Goal: Task Accomplishment & Management: Complete application form

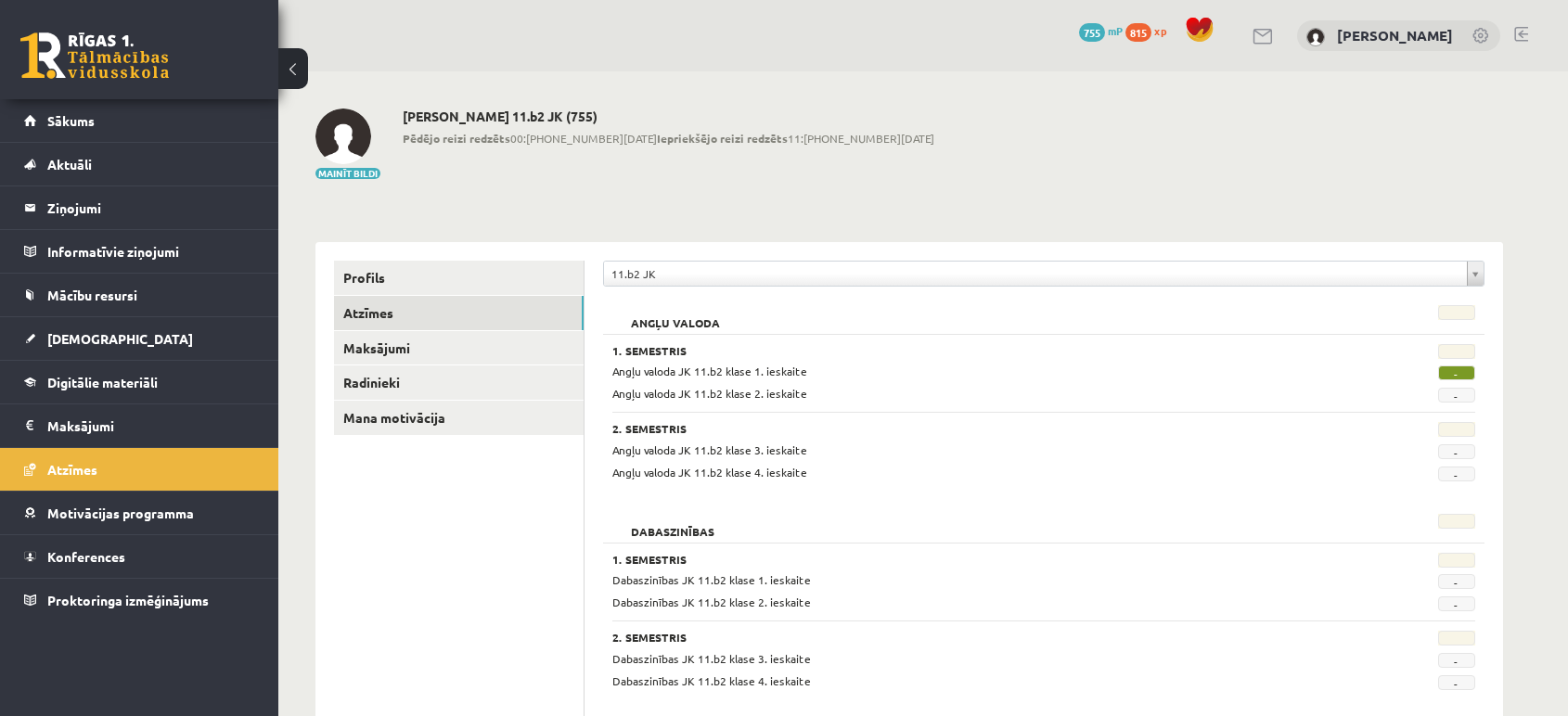
scroll to position [1718, 0]
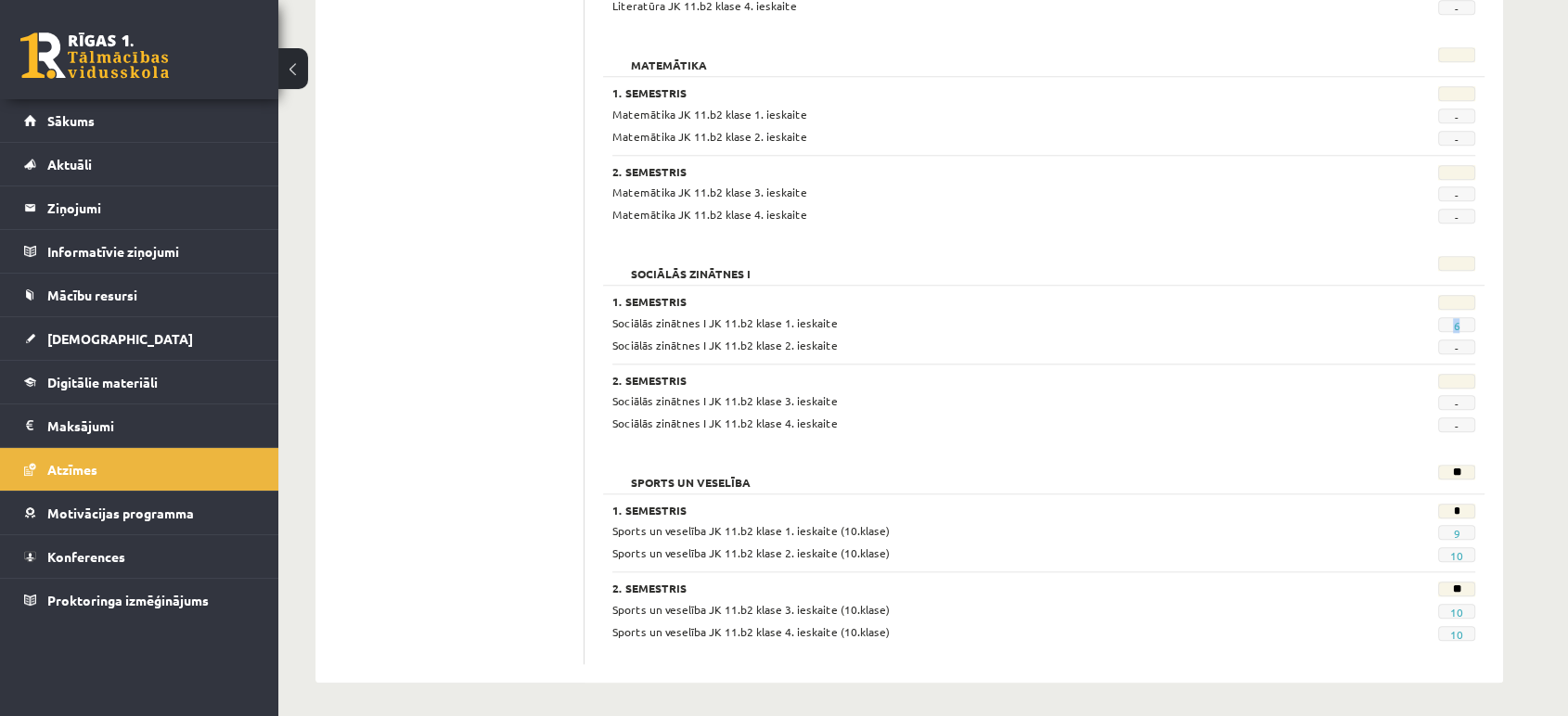
click at [103, 107] on link "Sākums" at bounding box center [139, 120] width 231 height 43
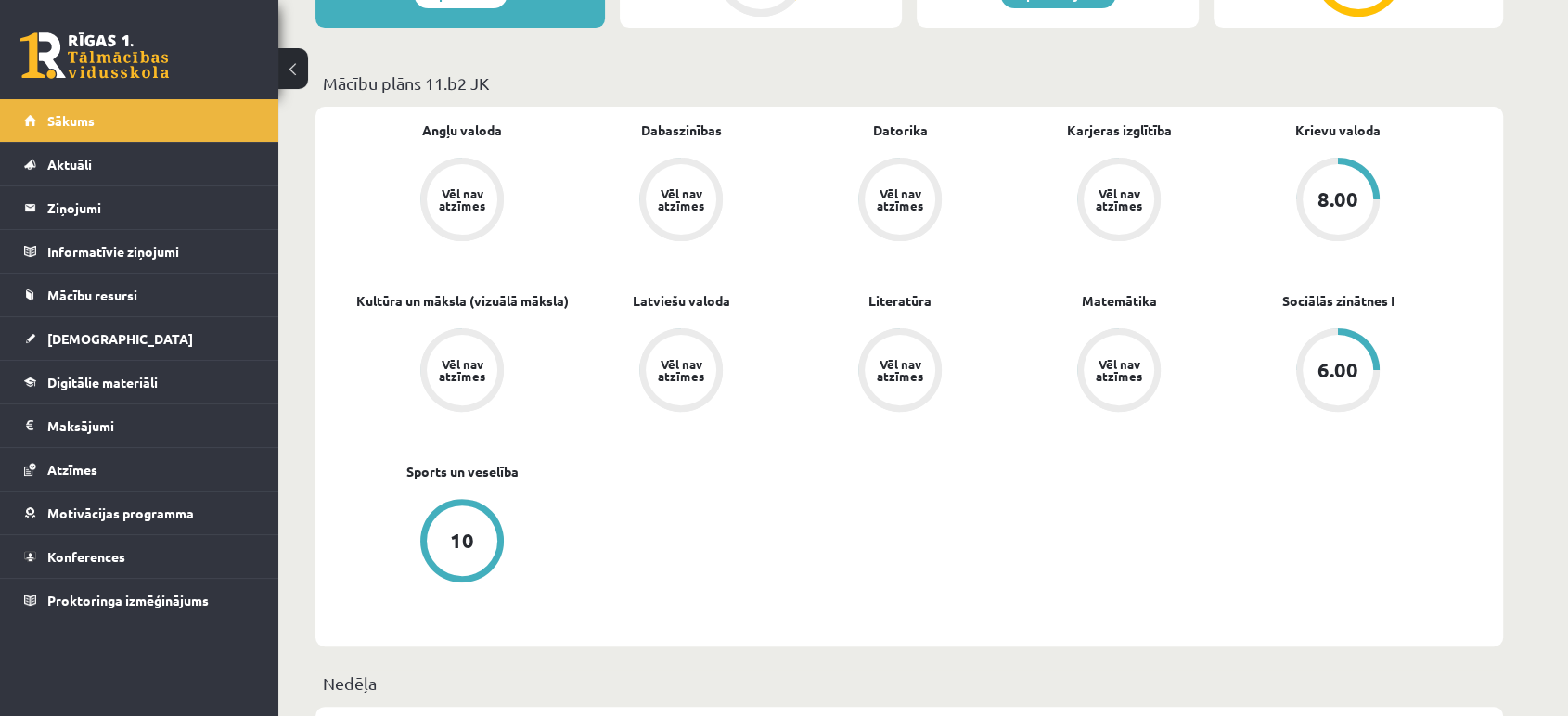
scroll to position [494, 0]
click at [71, 321] on link "[DEMOGRAPHIC_DATA]" at bounding box center [139, 338] width 231 height 43
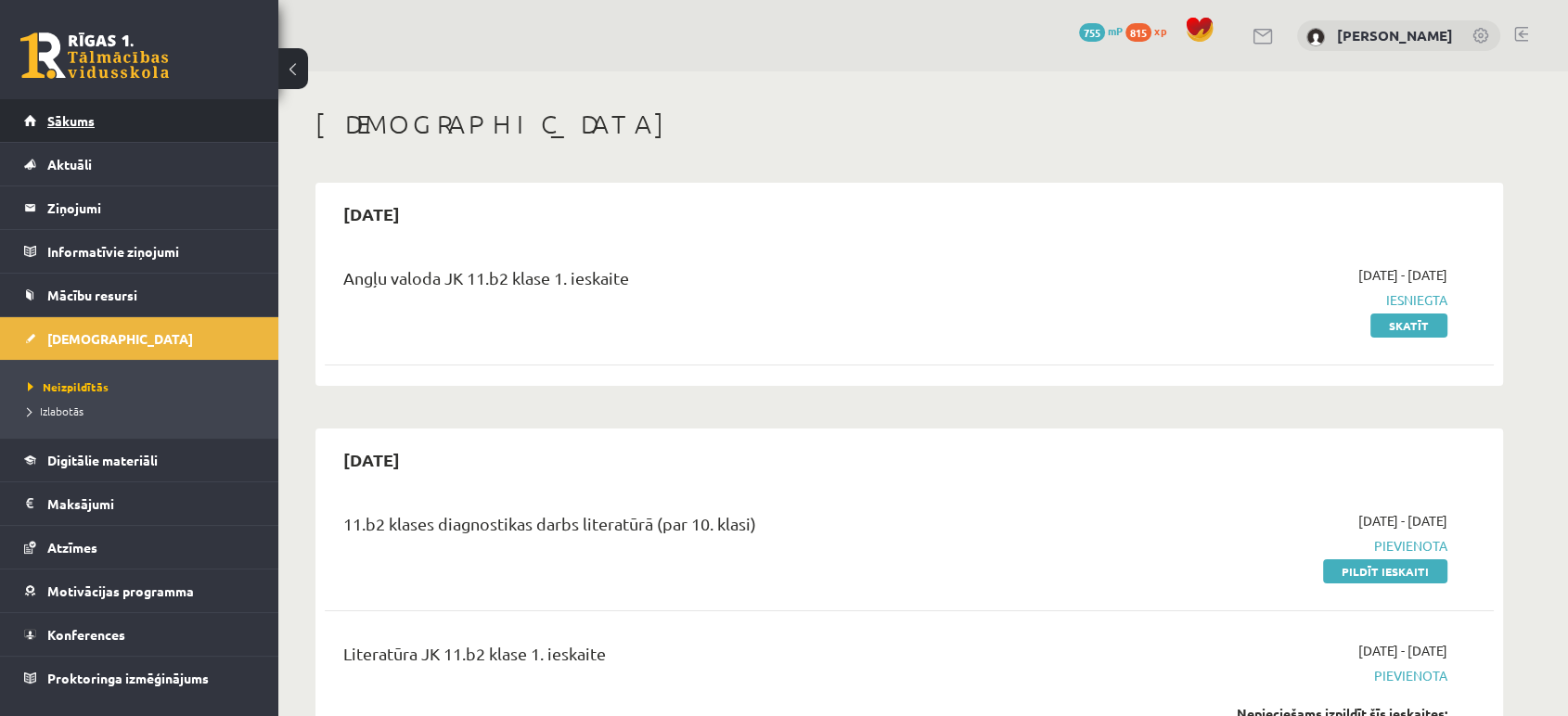
click at [66, 131] on link "Sākums" at bounding box center [139, 120] width 231 height 43
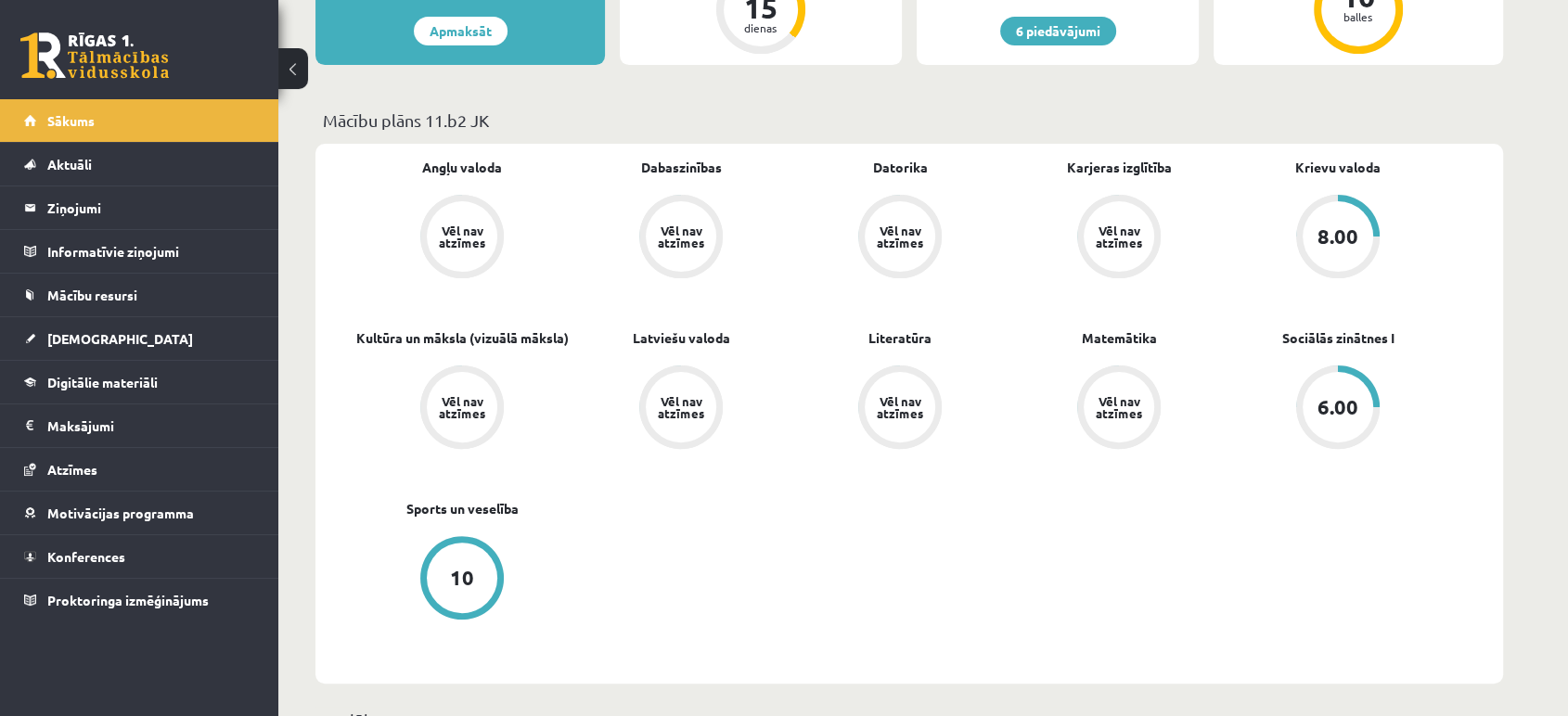
scroll to position [465, 0]
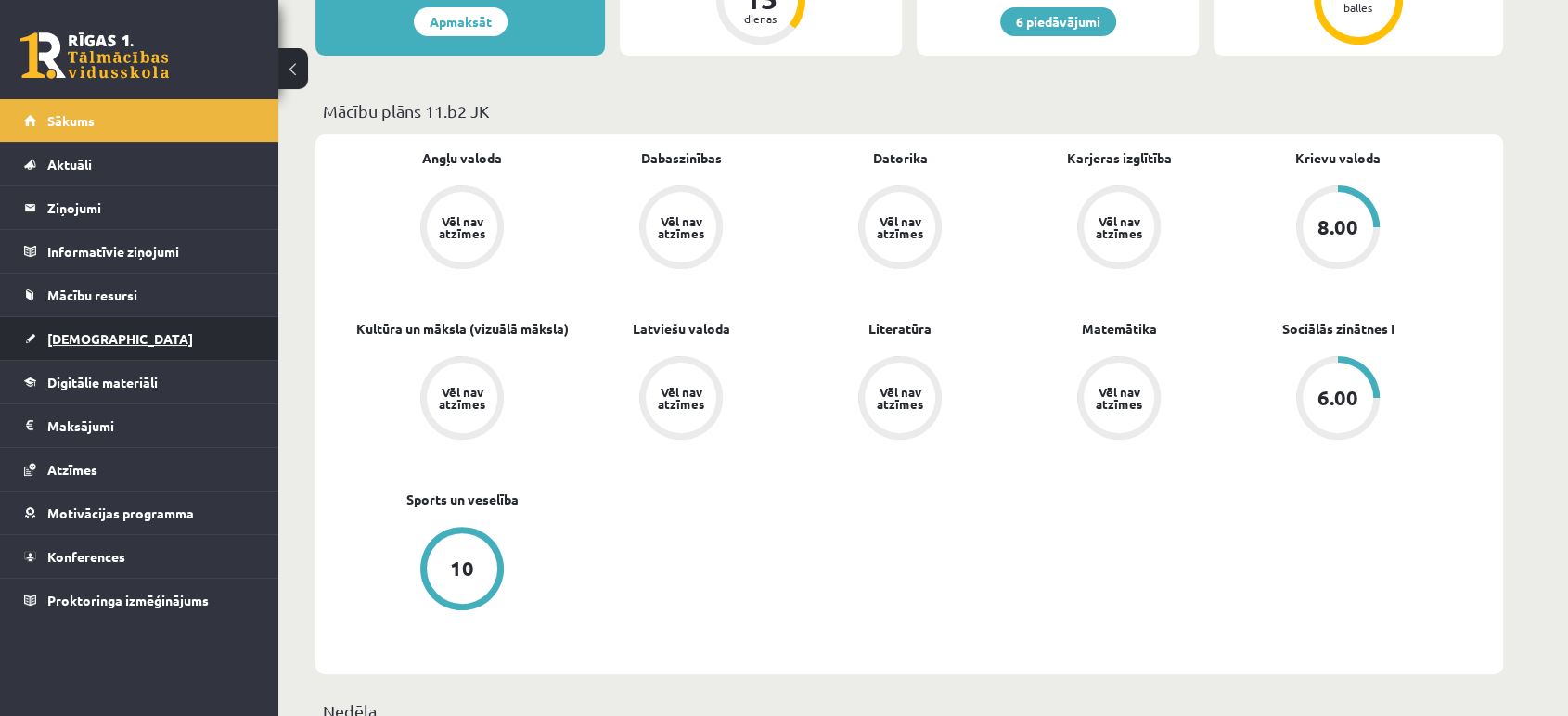
click at [140, 320] on link "[DEMOGRAPHIC_DATA]" at bounding box center [139, 338] width 231 height 43
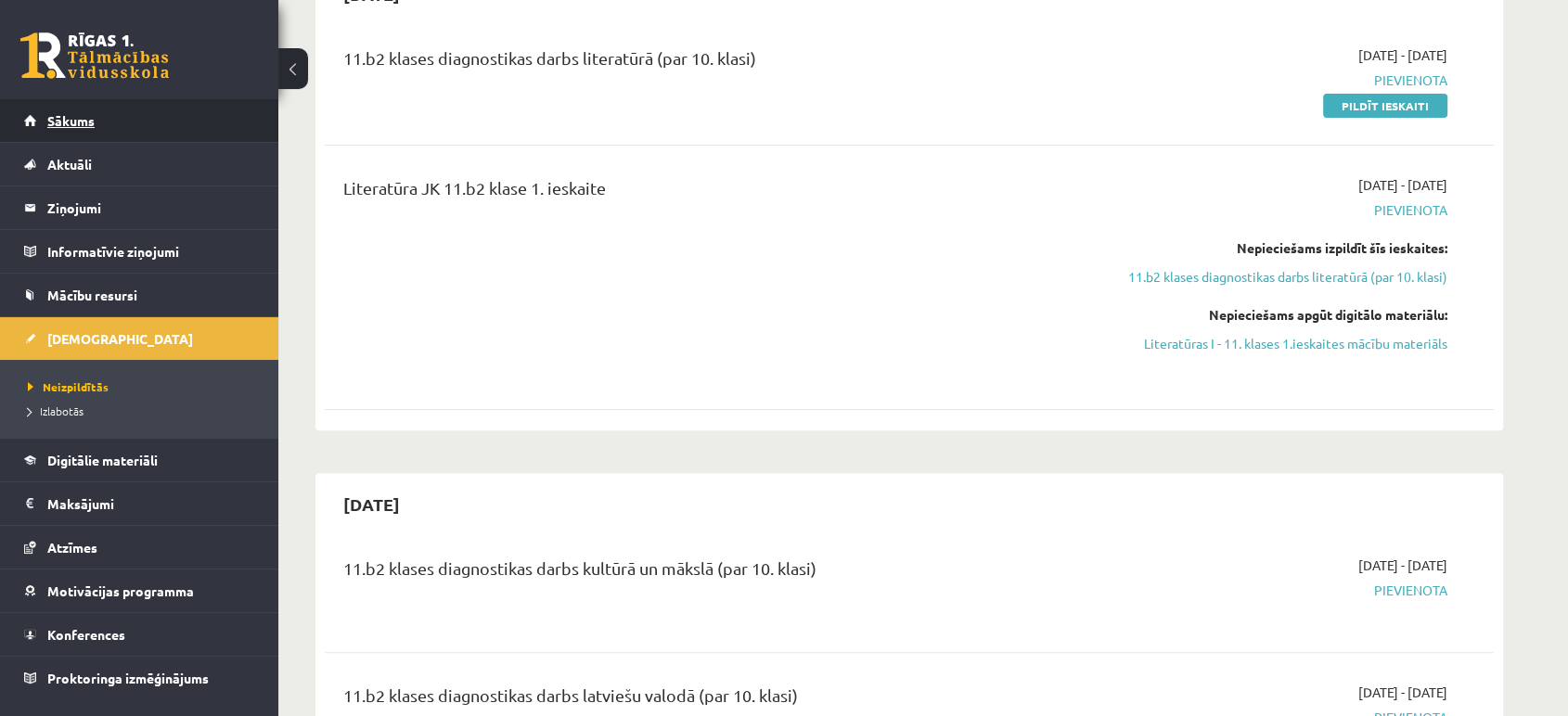
click at [98, 126] on link "Sākums" at bounding box center [139, 120] width 231 height 43
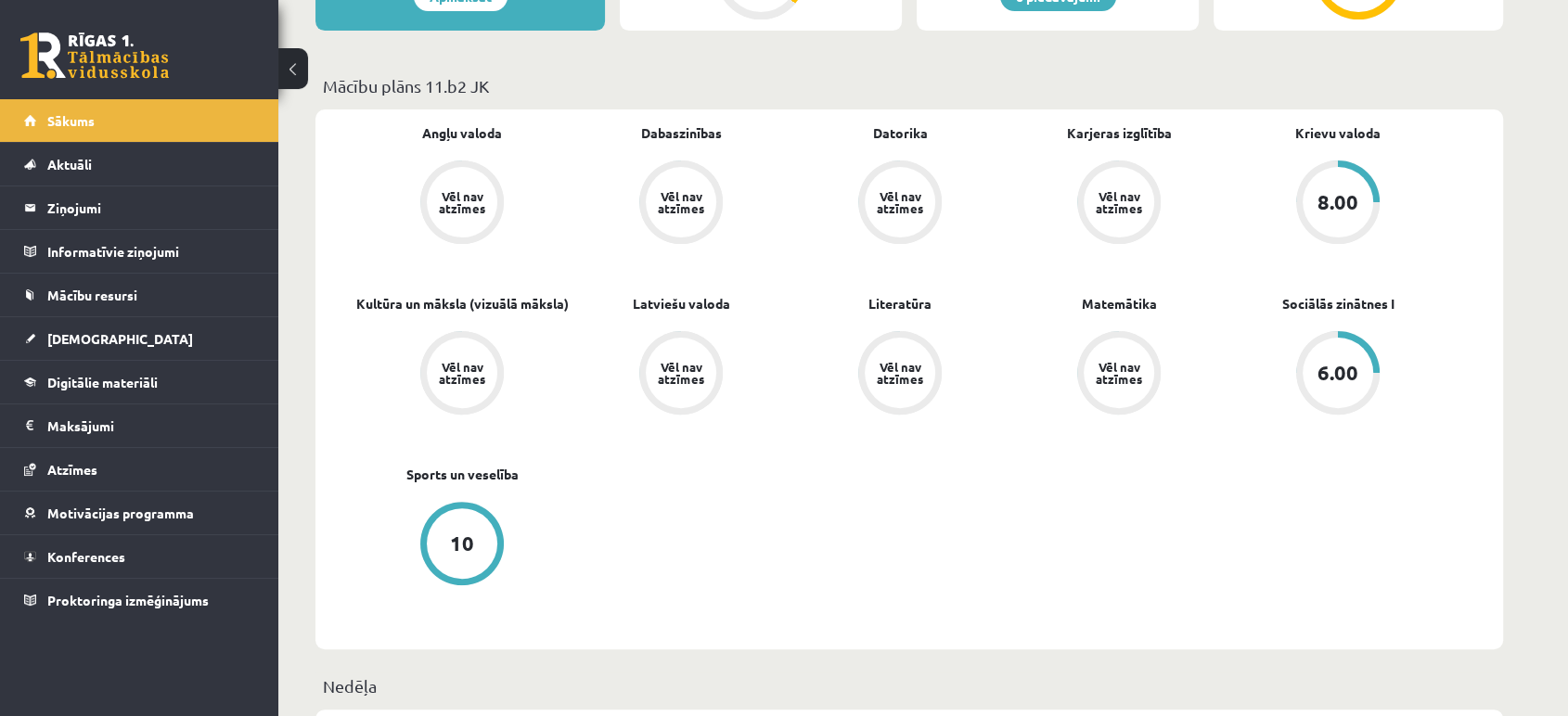
scroll to position [511, 0]
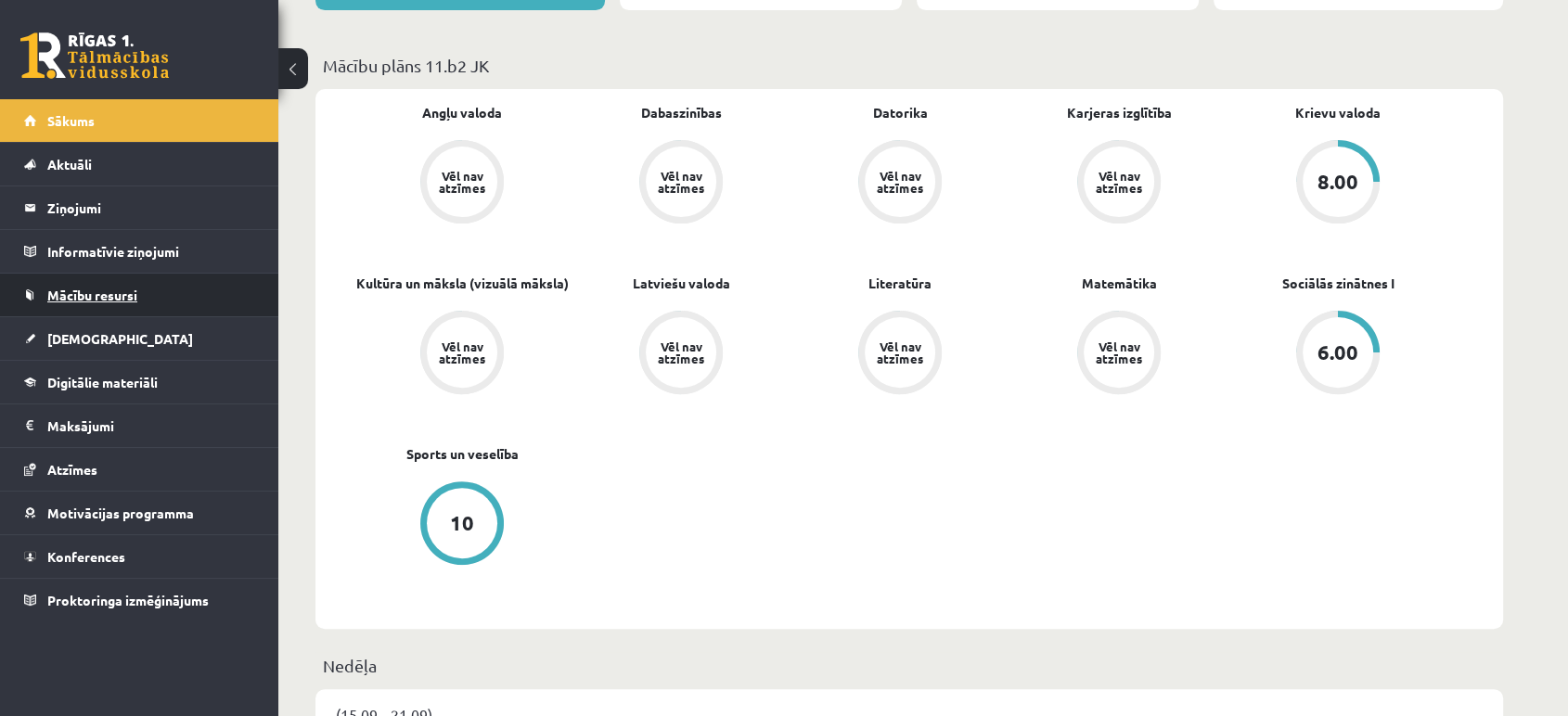
click at [96, 285] on link "Mācību resursi" at bounding box center [139, 294] width 231 height 43
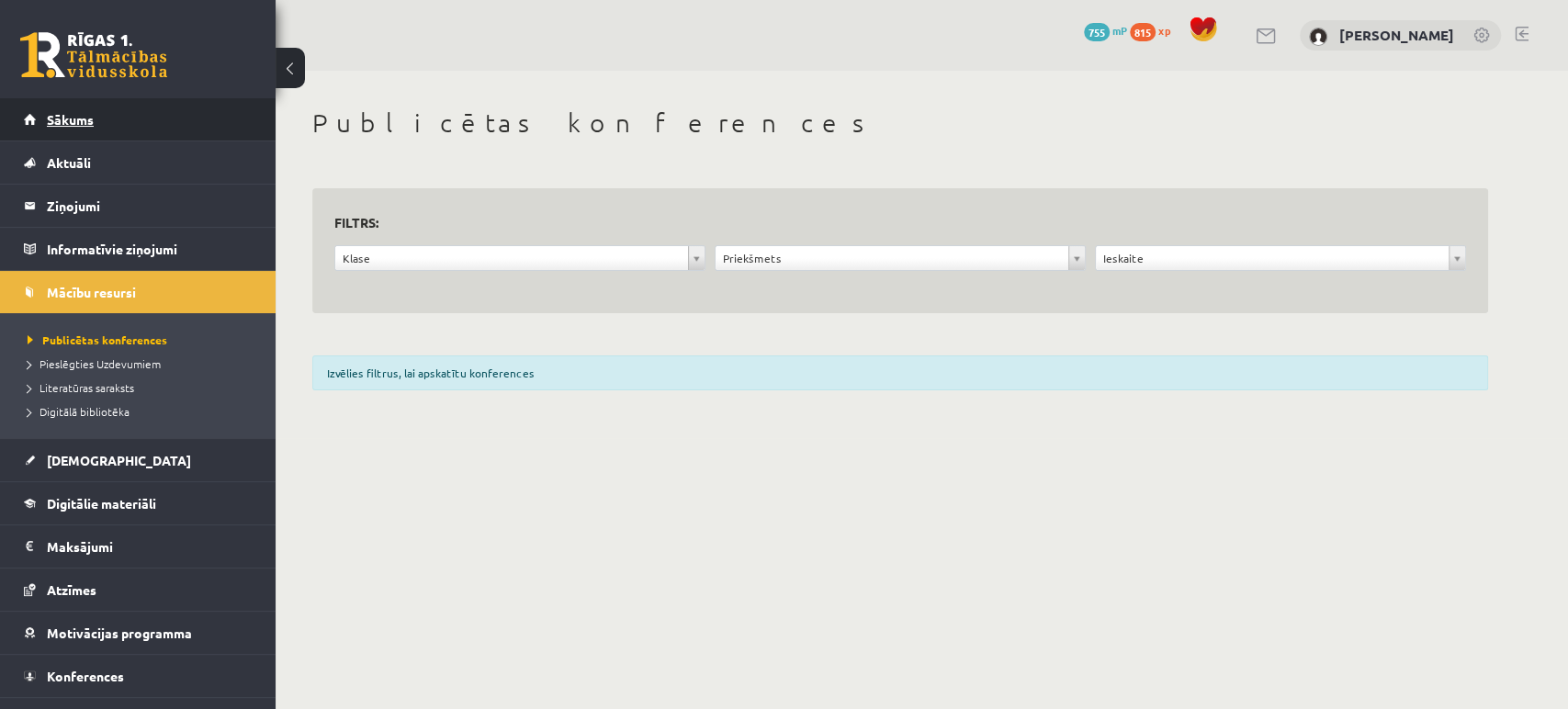
click at [116, 138] on link "Sākums" at bounding box center [137, 119] width 228 height 42
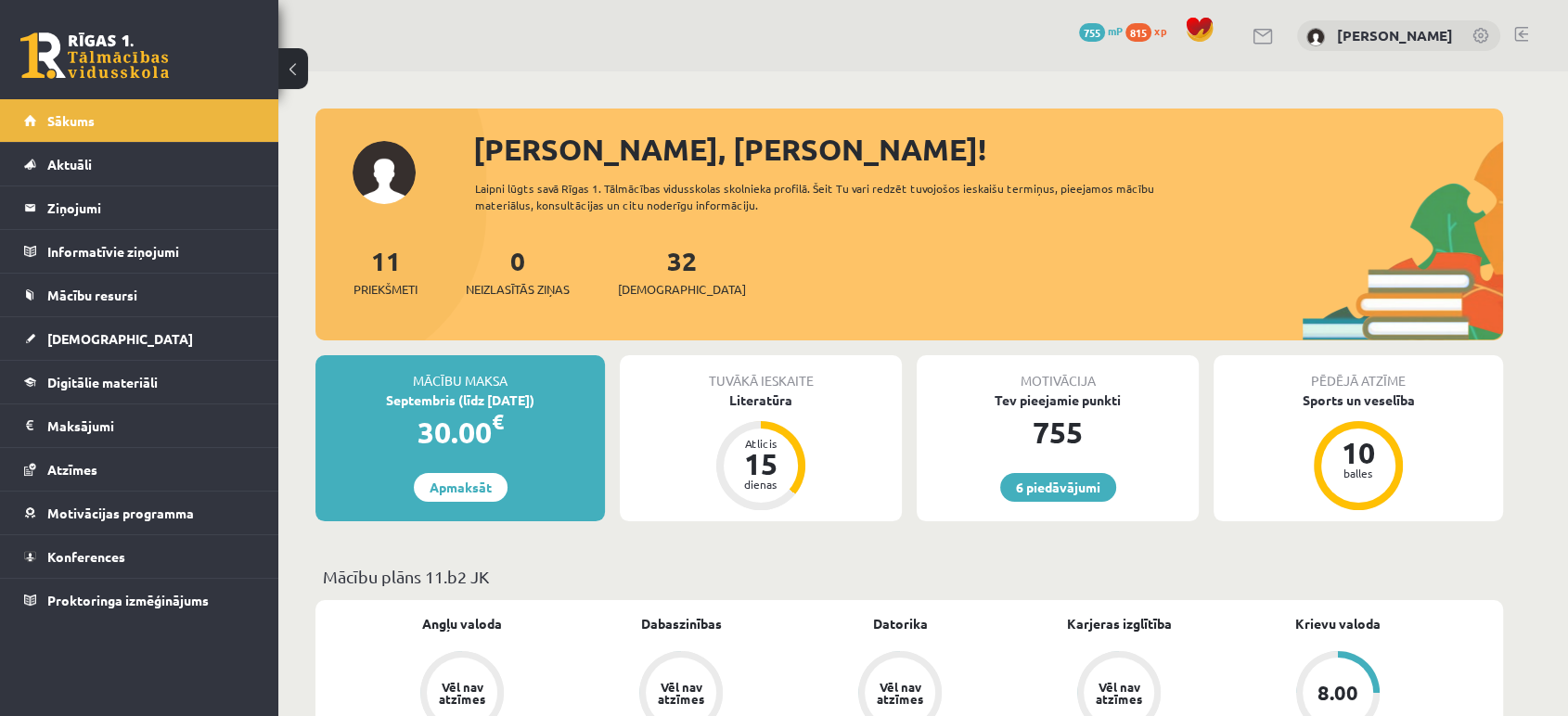
click at [434, 413] on div "30.00 €" at bounding box center [460, 432] width 289 height 45
click at [779, 431] on div "Atlicis 15 dienas" at bounding box center [760, 465] width 89 height 89
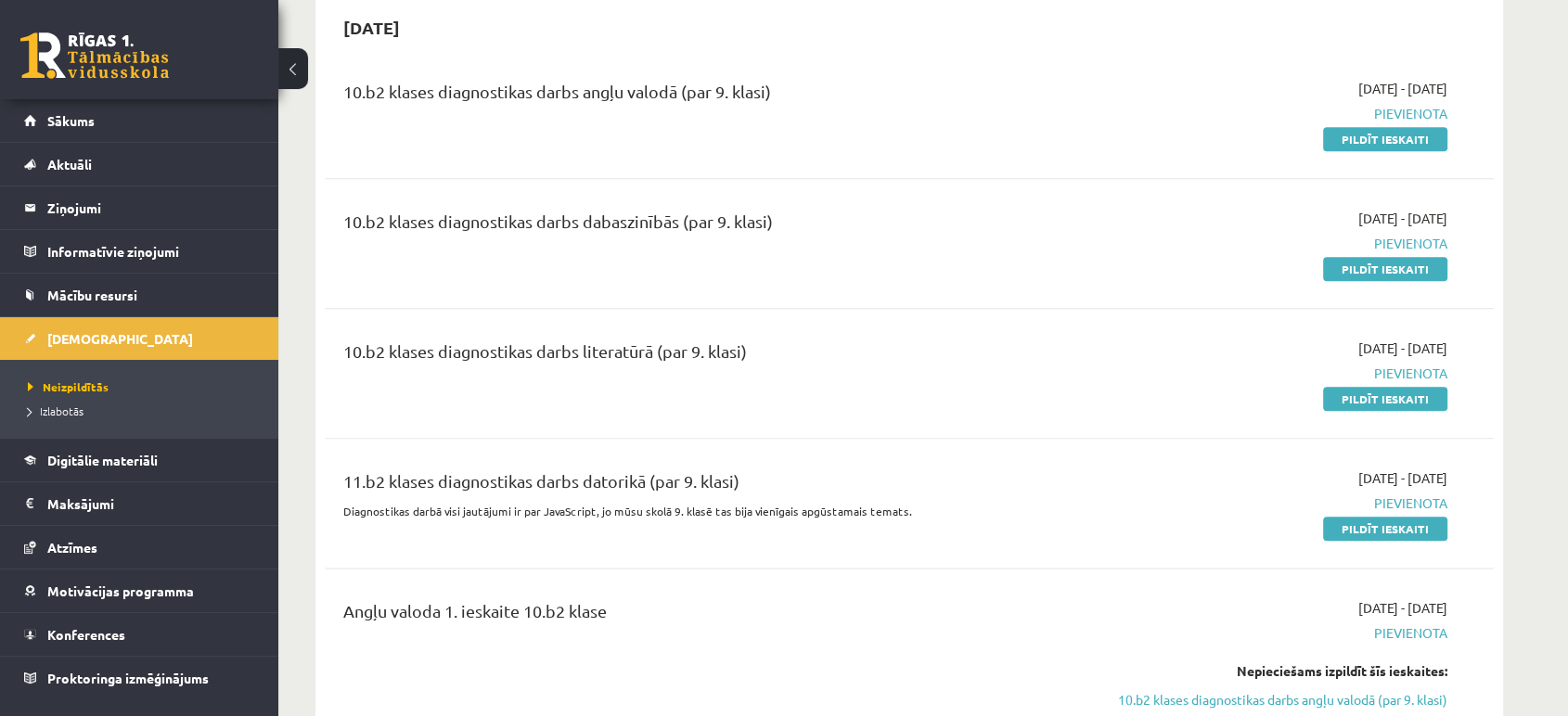
scroll to position [2055, 0]
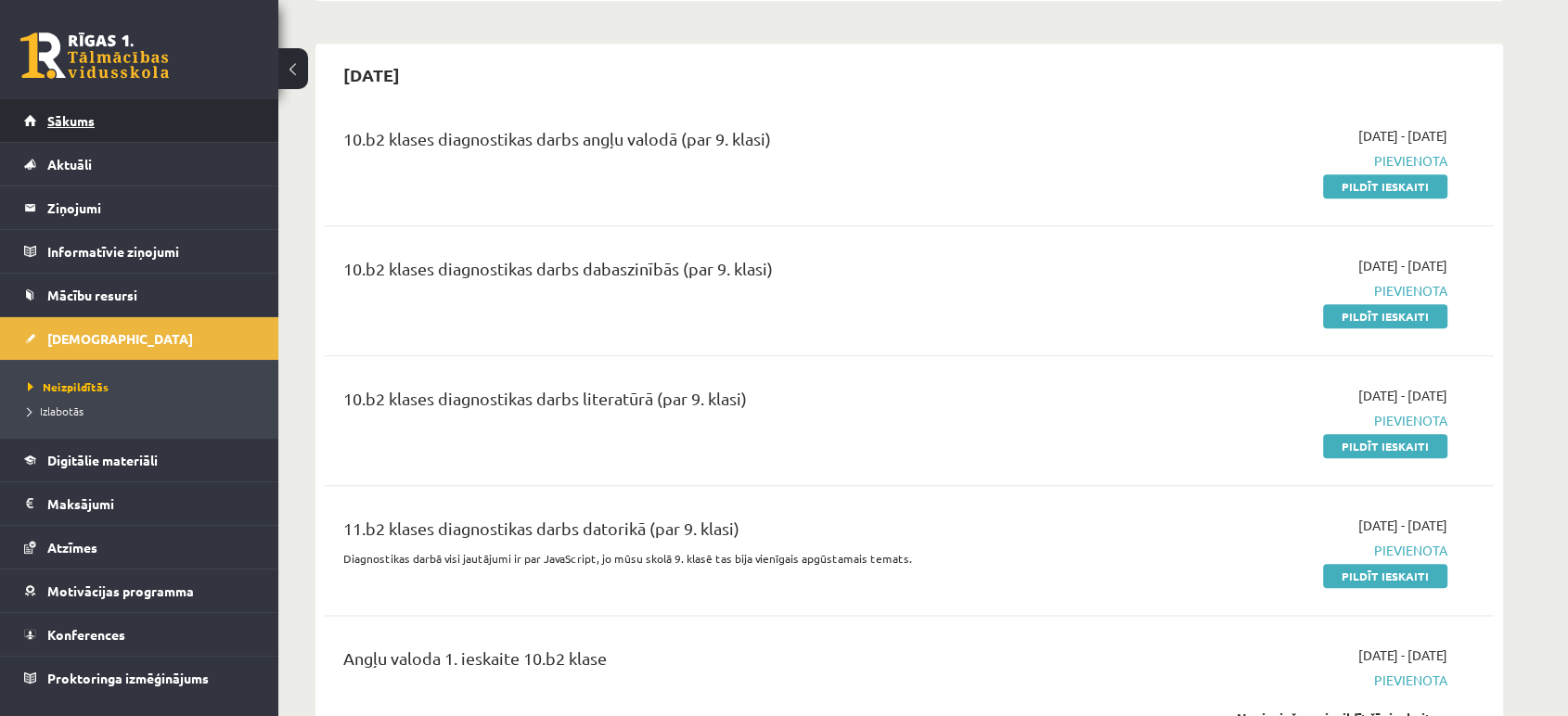
click at [82, 123] on span "Sākums" at bounding box center [71, 120] width 48 height 17
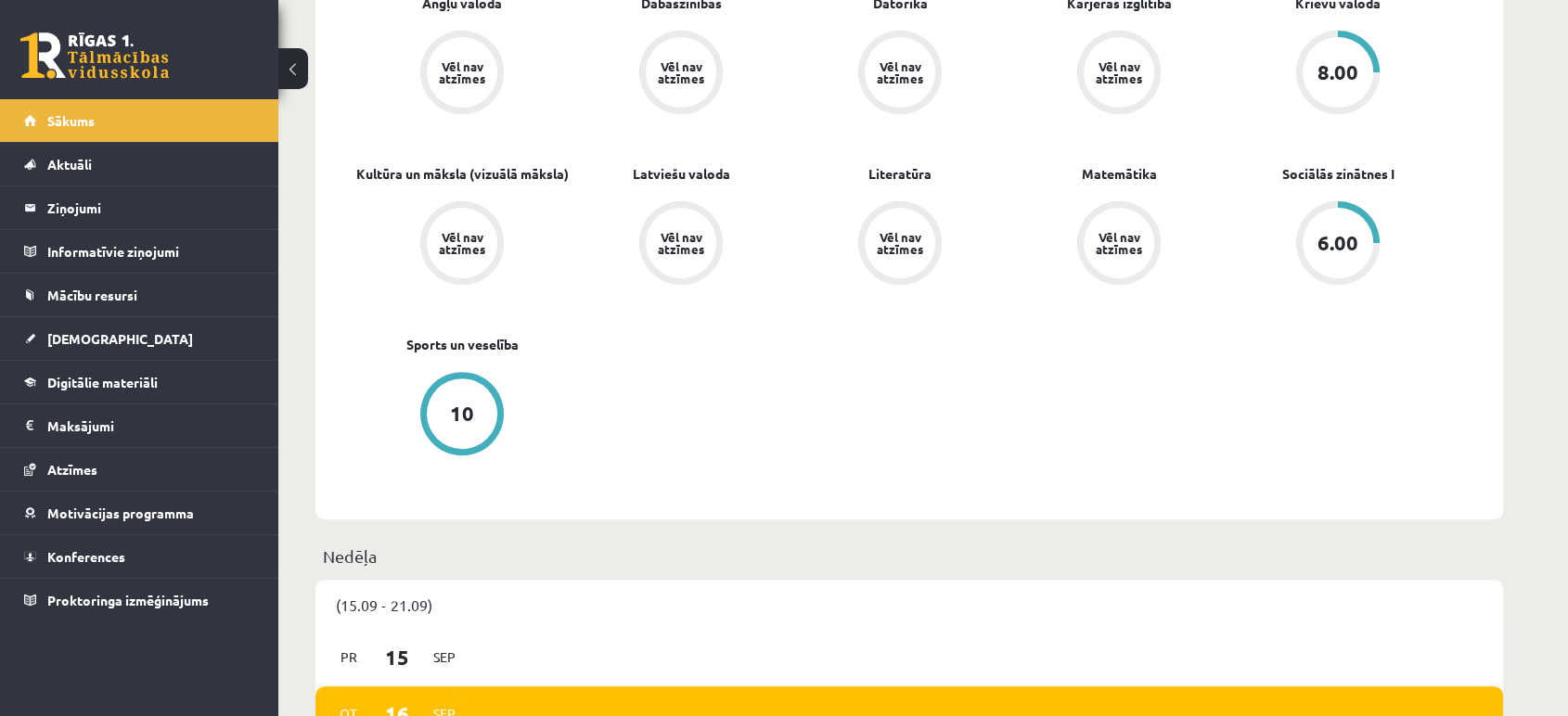
scroll to position [433, 0]
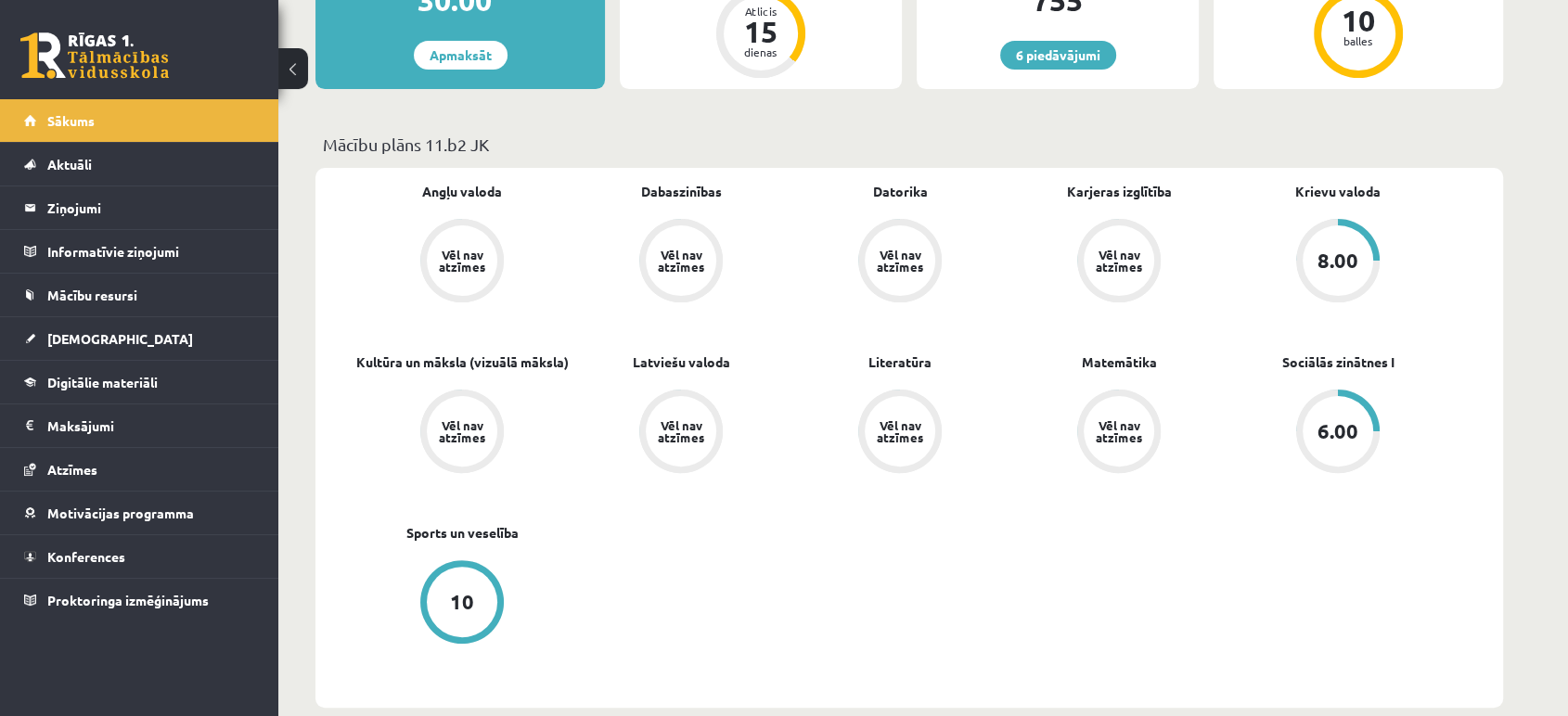
drag, startPoint x: 482, startPoint y: 329, endPoint x: 350, endPoint y: 307, distance: 133.8
click at [350, 307] on div "Angļu valoda Vēl nav atzīmes Dabaszinības Vēl nav atzīmes [GEOGRAPHIC_DATA] Vēl…" at bounding box center [909, 438] width 1187 height 540
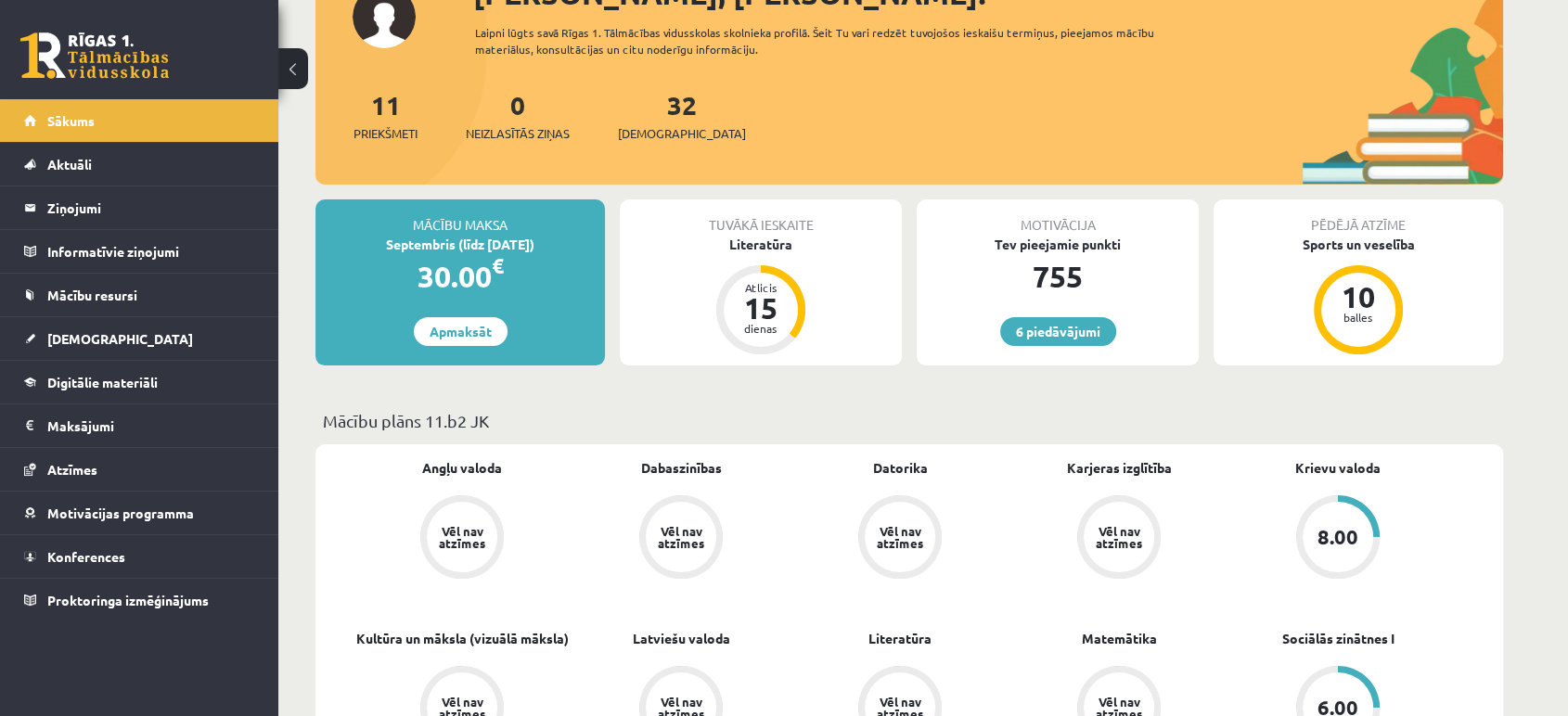
scroll to position [0, 0]
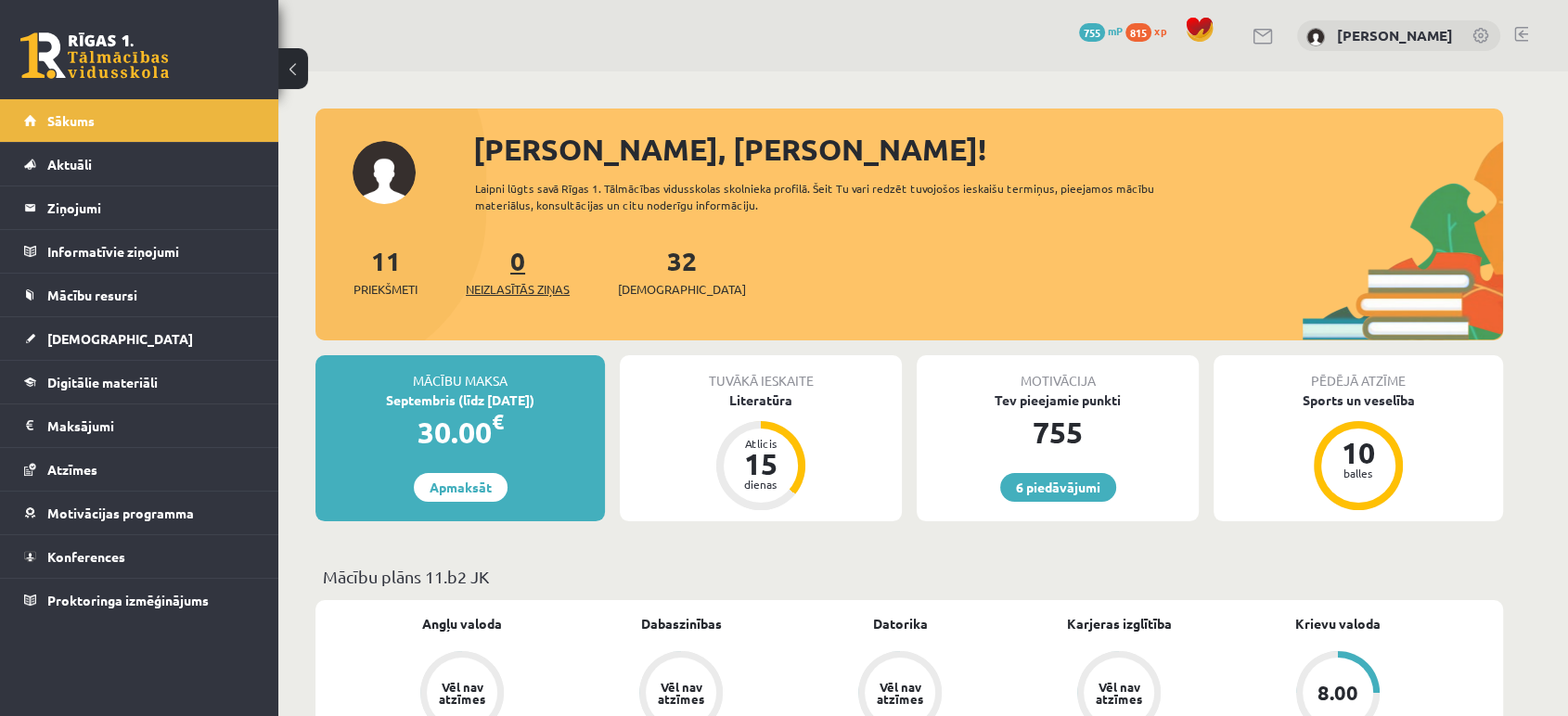
click at [522, 263] on link "0 Neizlasītās ziņas" at bounding box center [517, 270] width 104 height 54
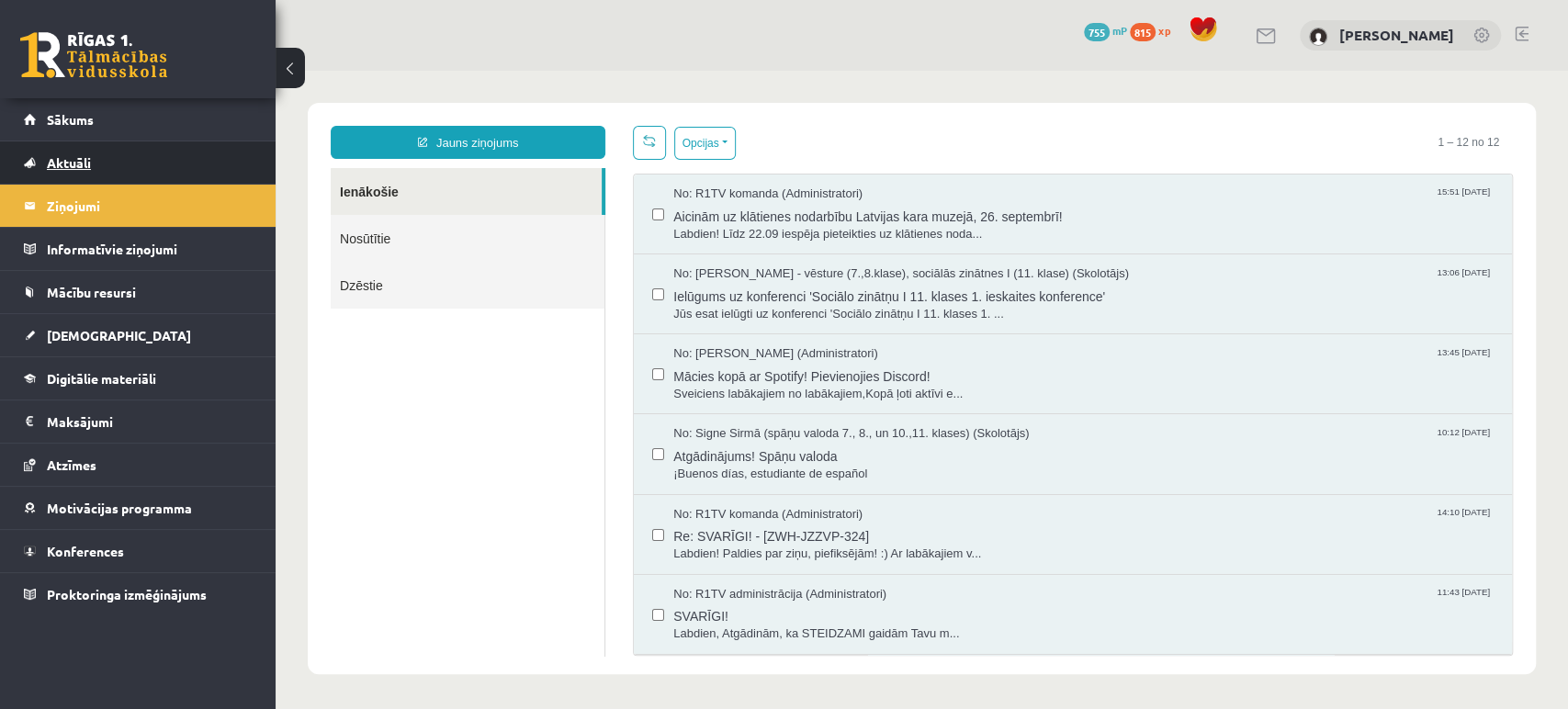
click at [124, 142] on link "Aktuāli" at bounding box center [137, 162] width 228 height 42
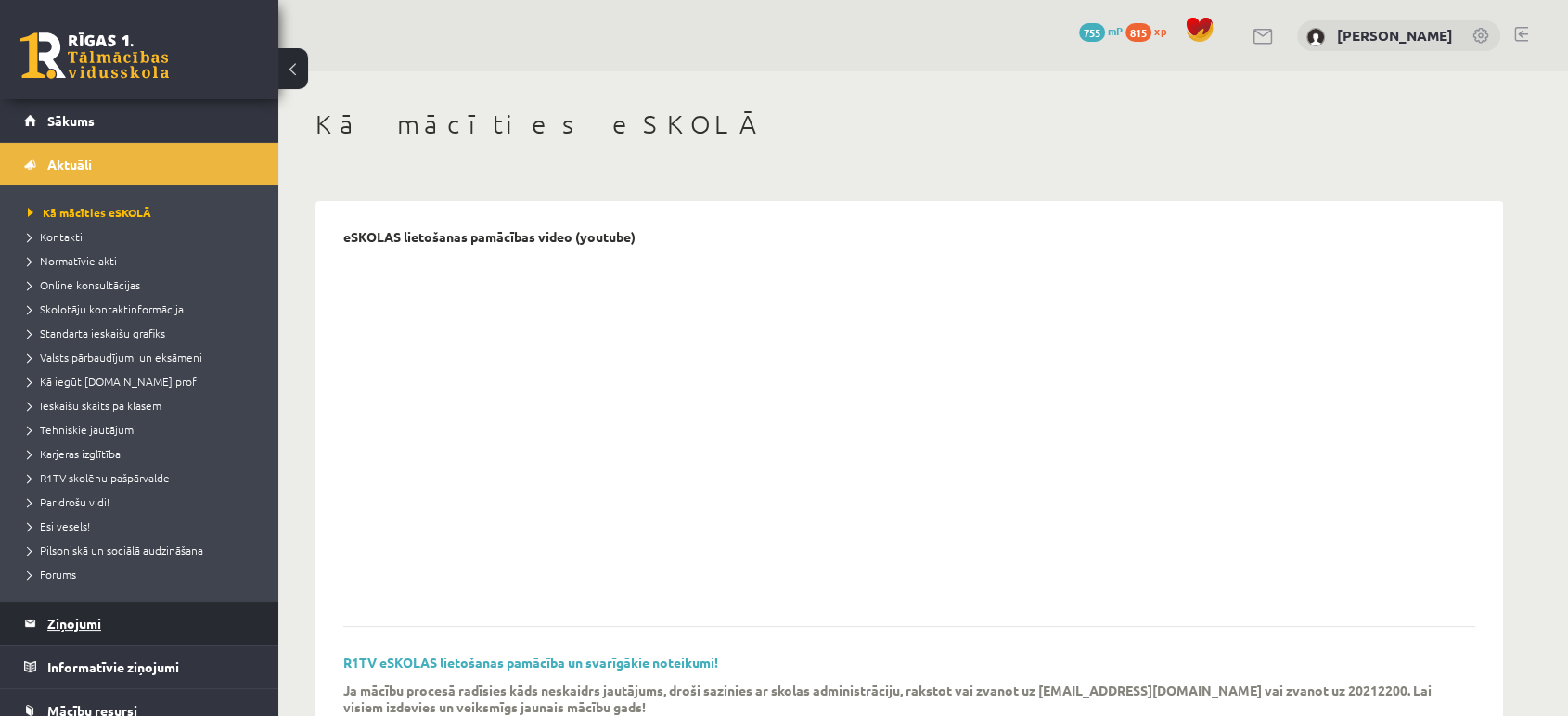
scroll to position [319, 0]
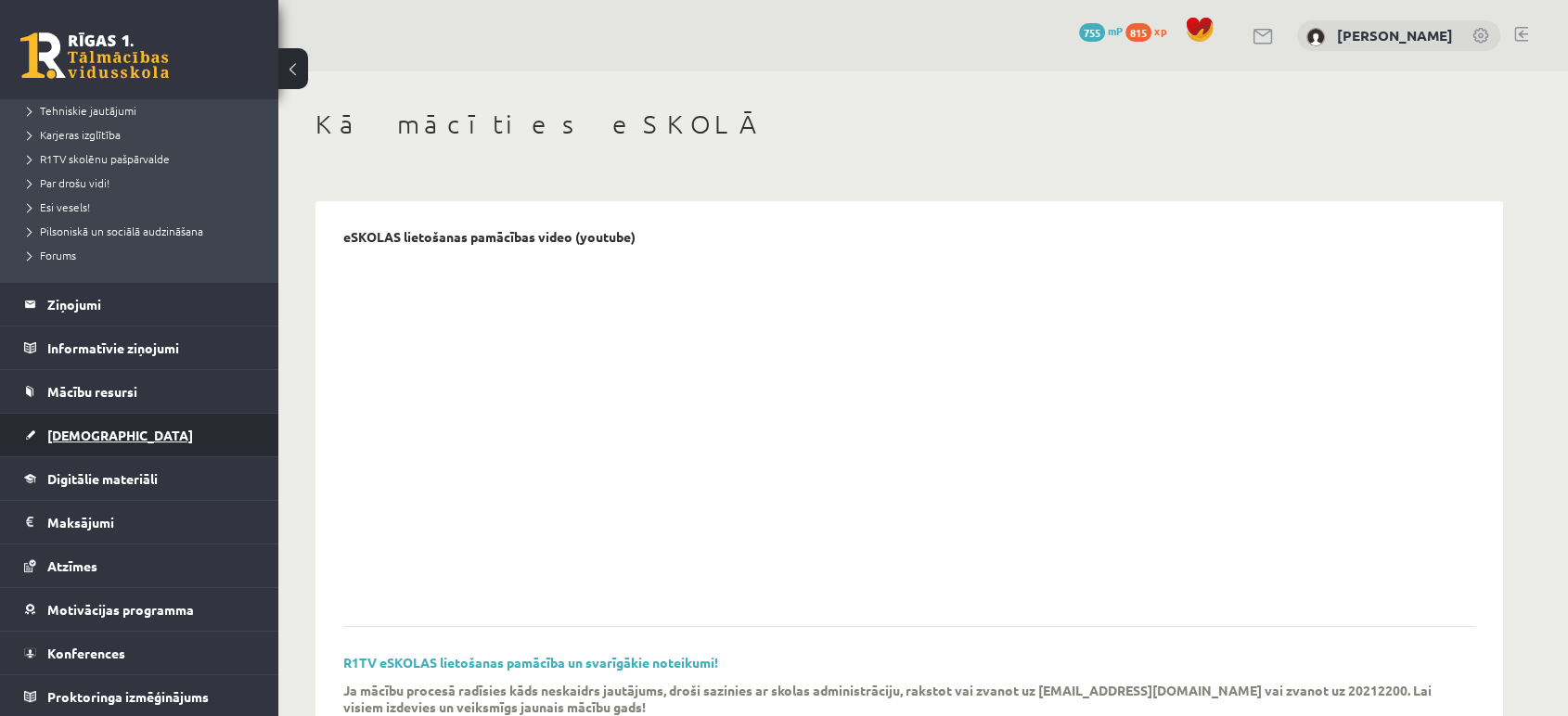
click at [86, 434] on span "[DEMOGRAPHIC_DATA]" at bounding box center [120, 435] width 146 height 17
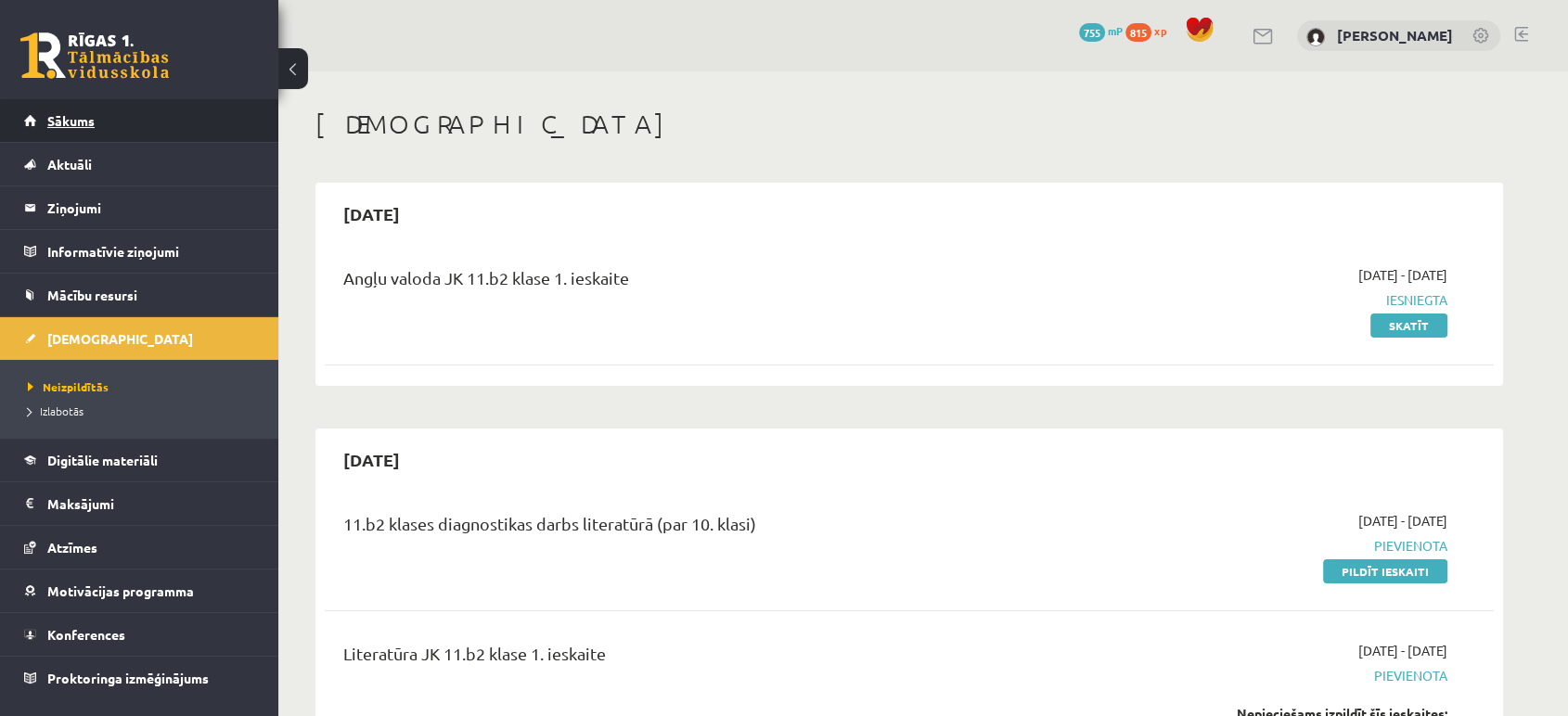
click at [57, 107] on link "Sākums" at bounding box center [139, 120] width 231 height 43
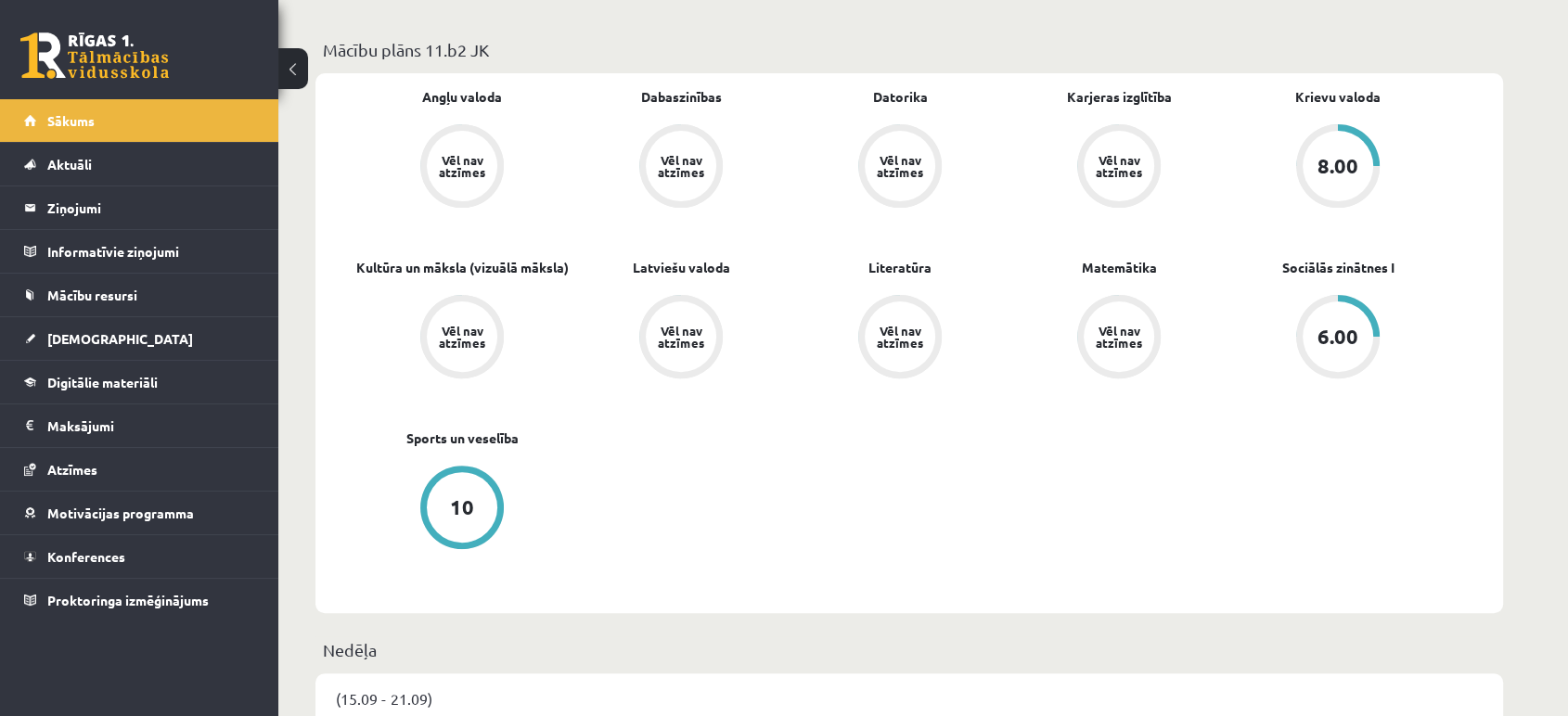
scroll to position [527, 0]
click at [87, 334] on span "[DEMOGRAPHIC_DATA]" at bounding box center [120, 339] width 146 height 17
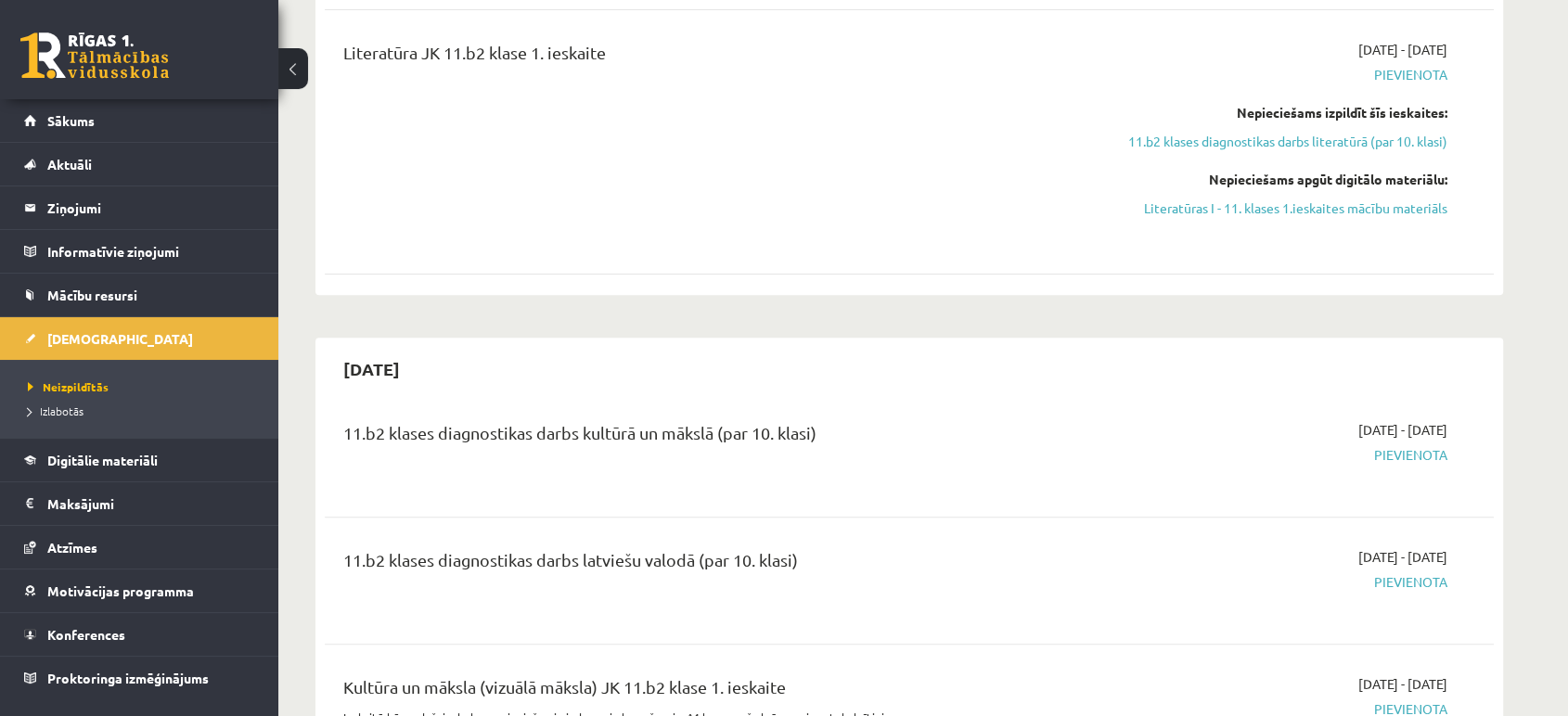
scroll to position [605, 0]
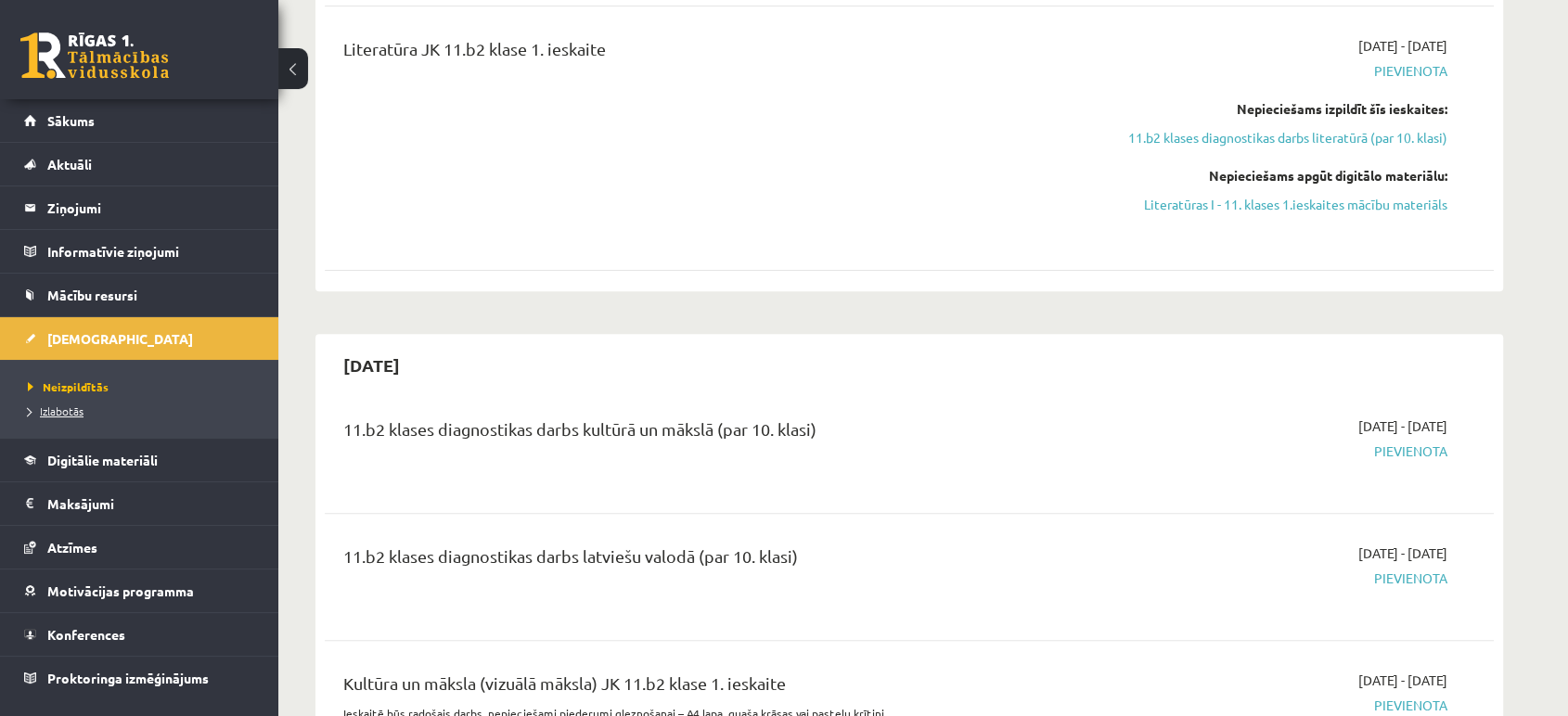
click at [80, 403] on link "Izlabotās" at bounding box center [144, 411] width 232 height 17
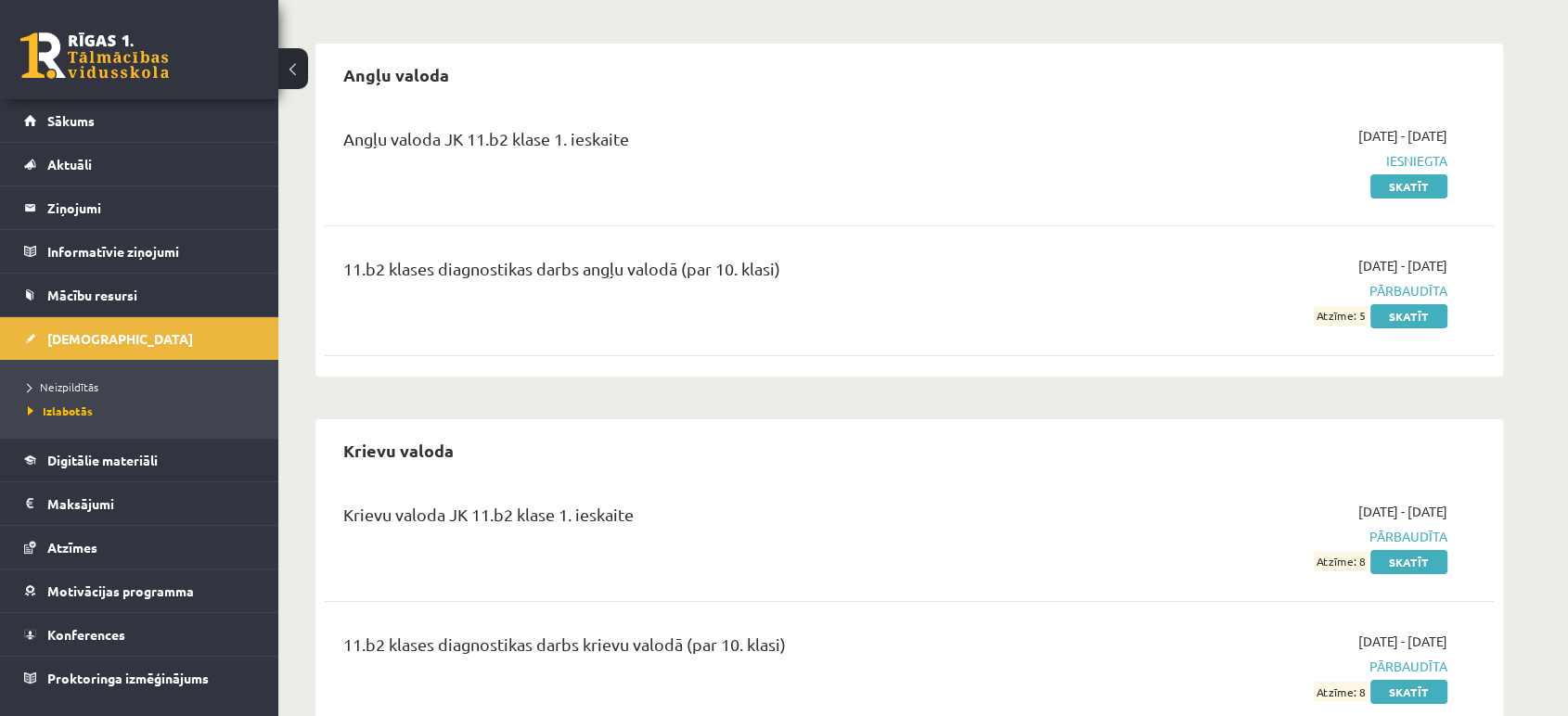
scroll to position [280, 0]
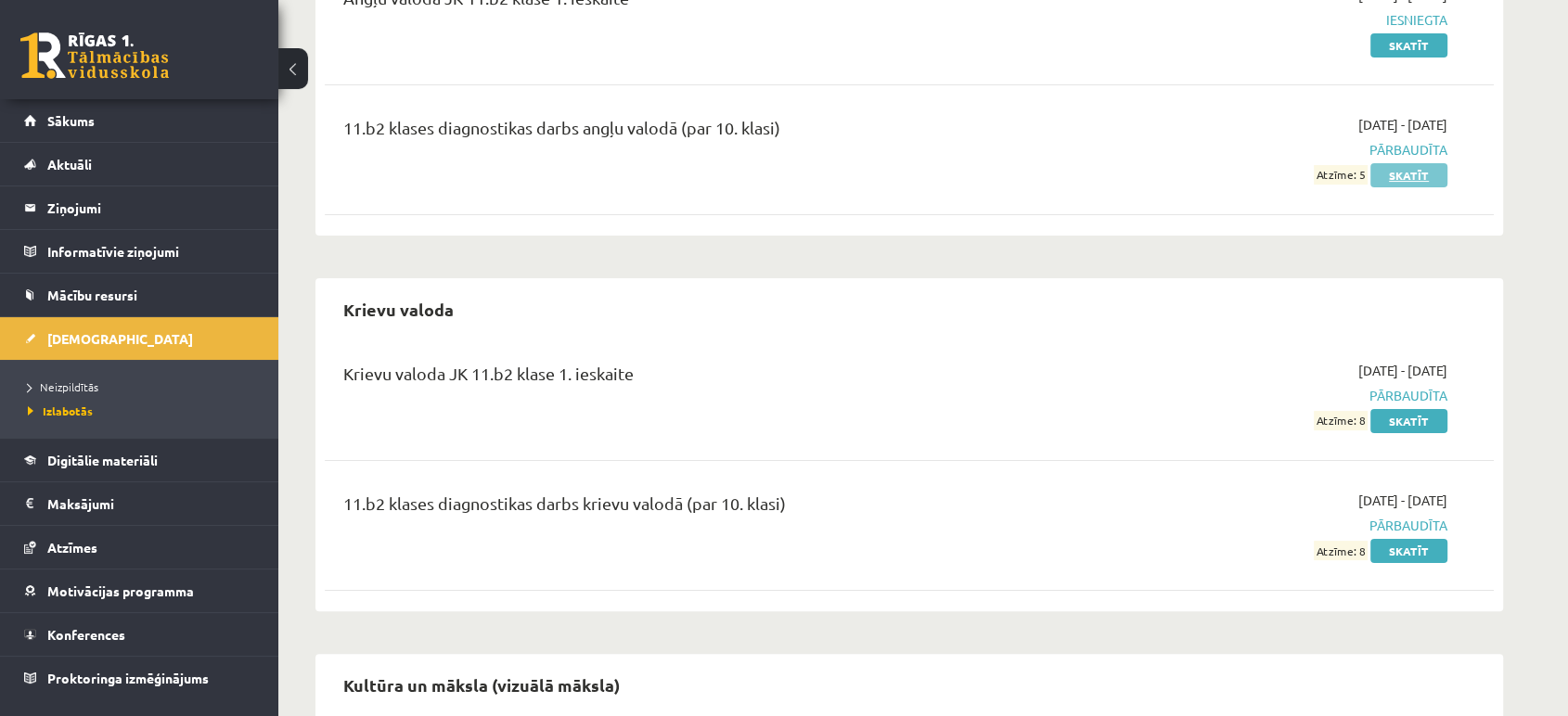
click at [1391, 169] on link "Skatīt" at bounding box center [1409, 175] width 77 height 24
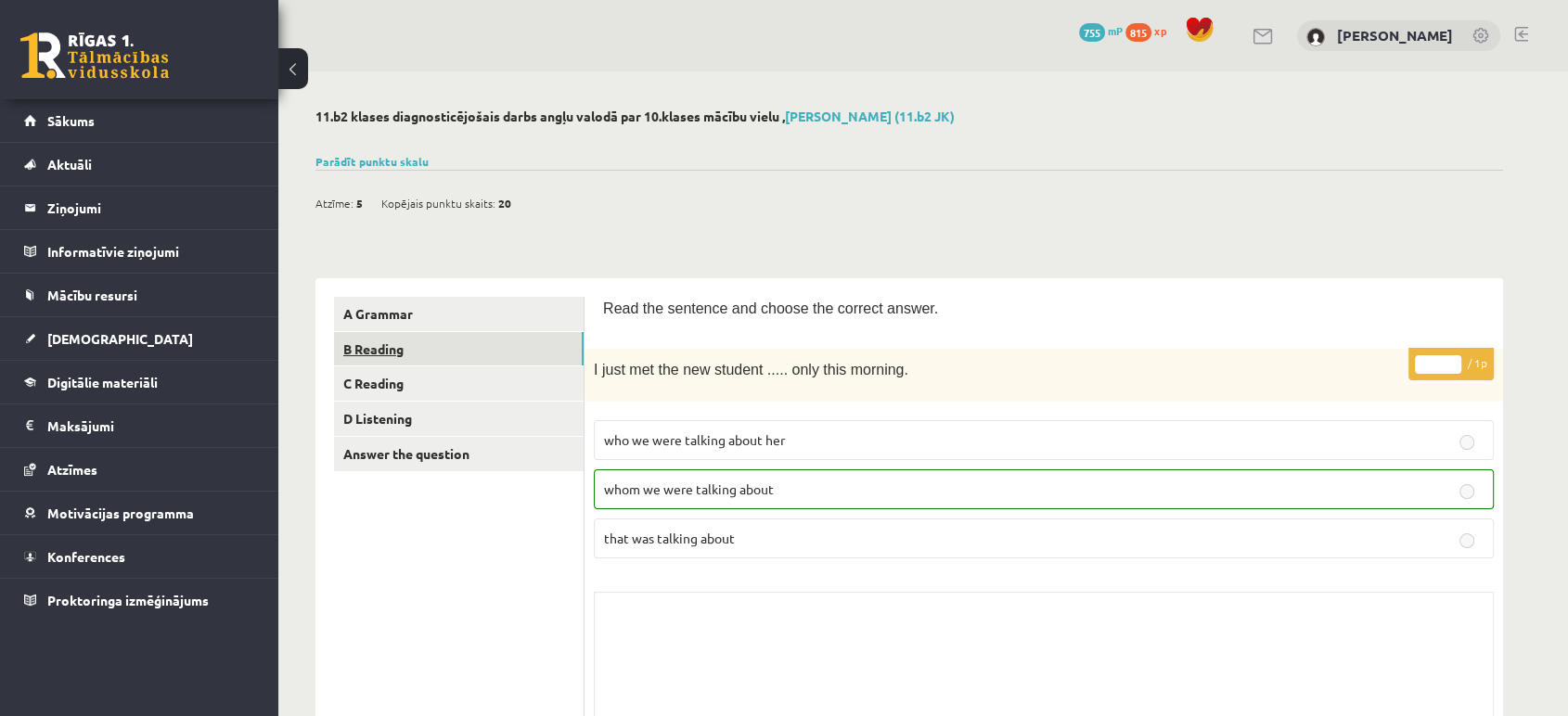
click at [527, 345] on link "B Reading" at bounding box center [458, 349] width 249 height 35
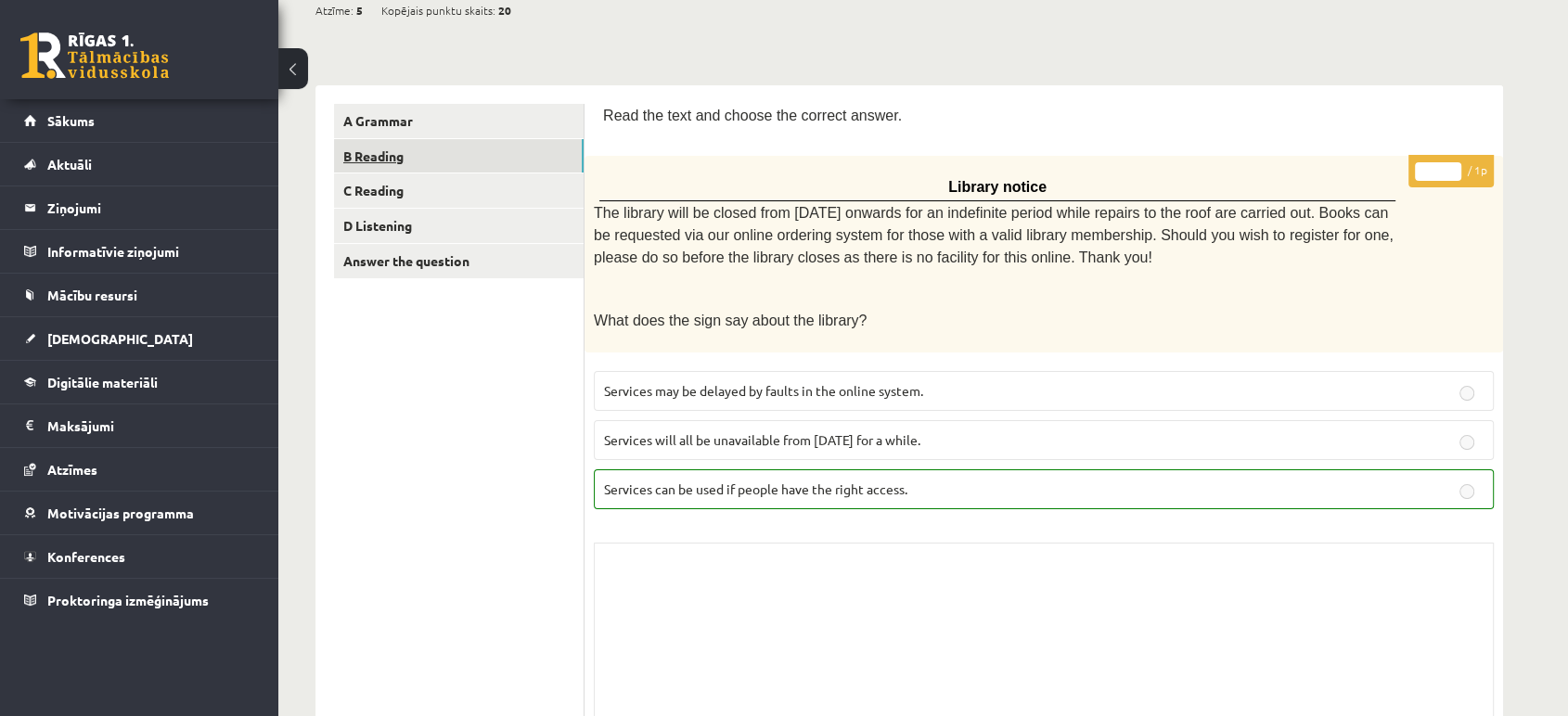
scroll to position [178, 0]
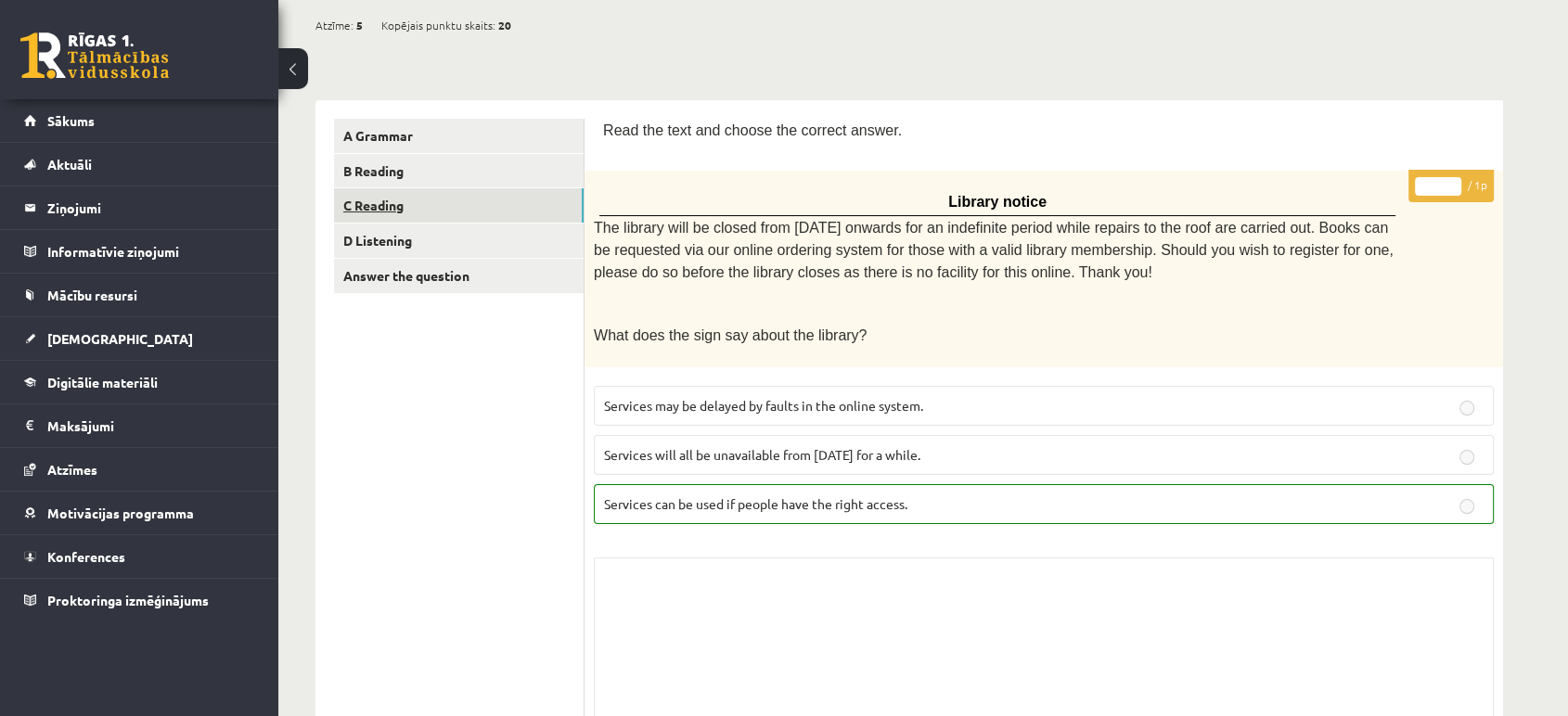
click at [361, 209] on link "C Reading" at bounding box center [458, 205] width 249 height 35
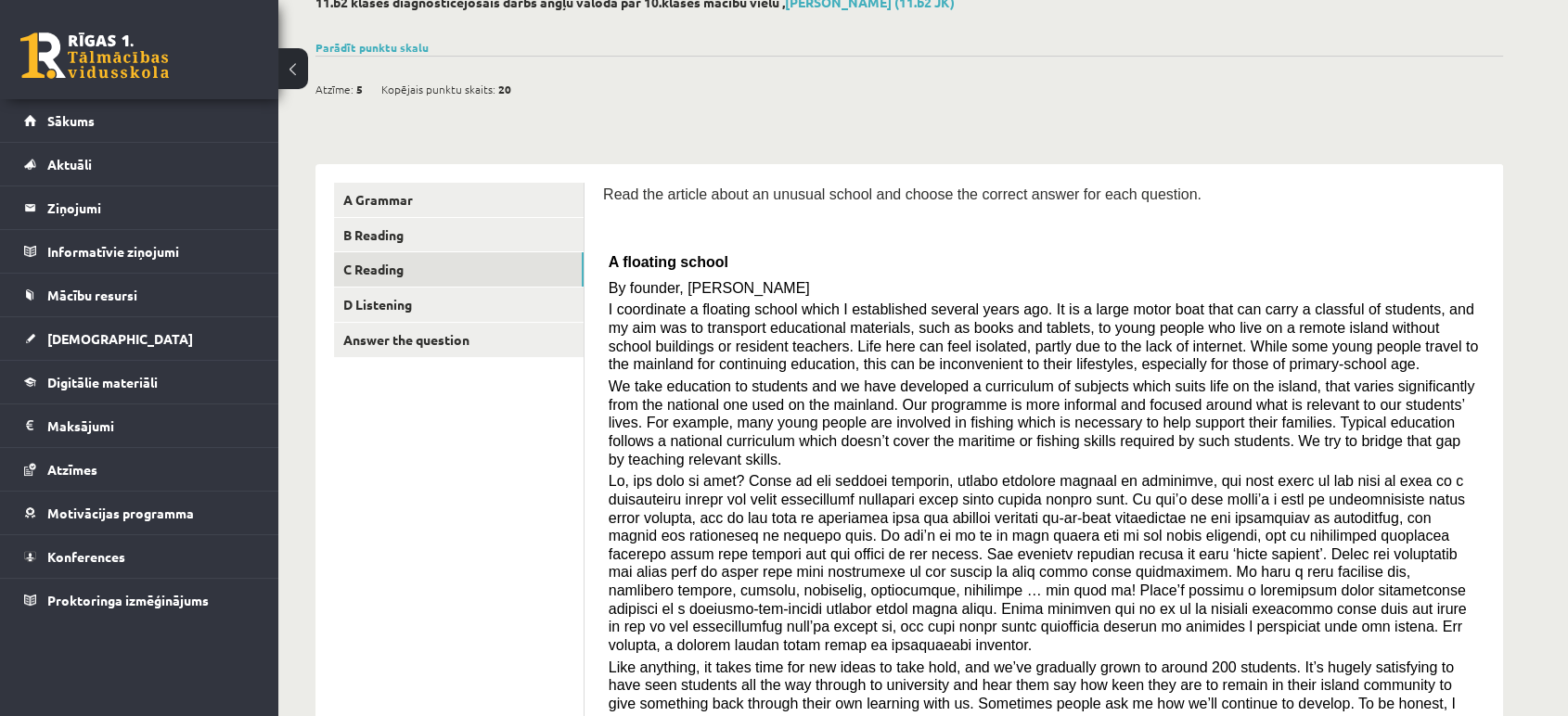
scroll to position [82, 0]
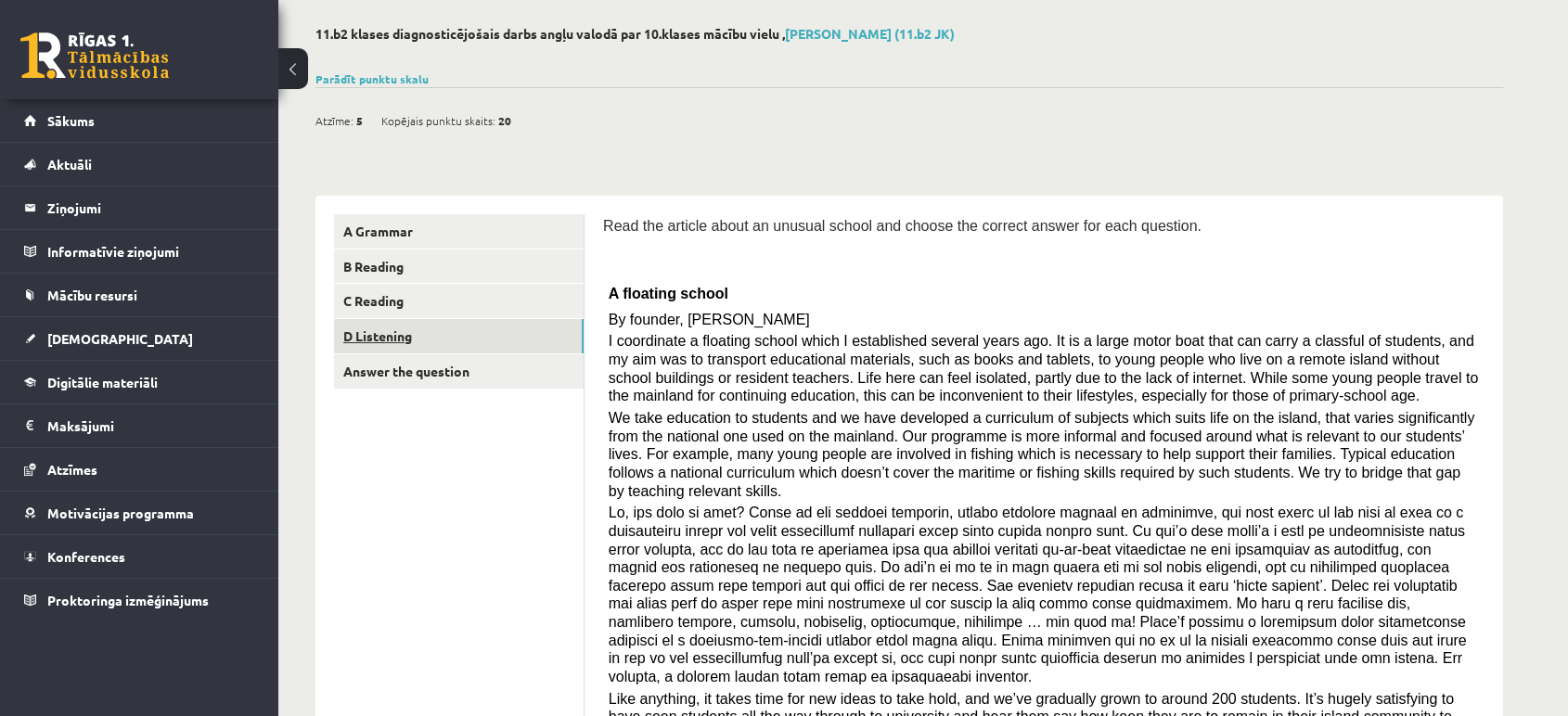
click at [435, 333] on link "D Listening" at bounding box center [458, 336] width 249 height 35
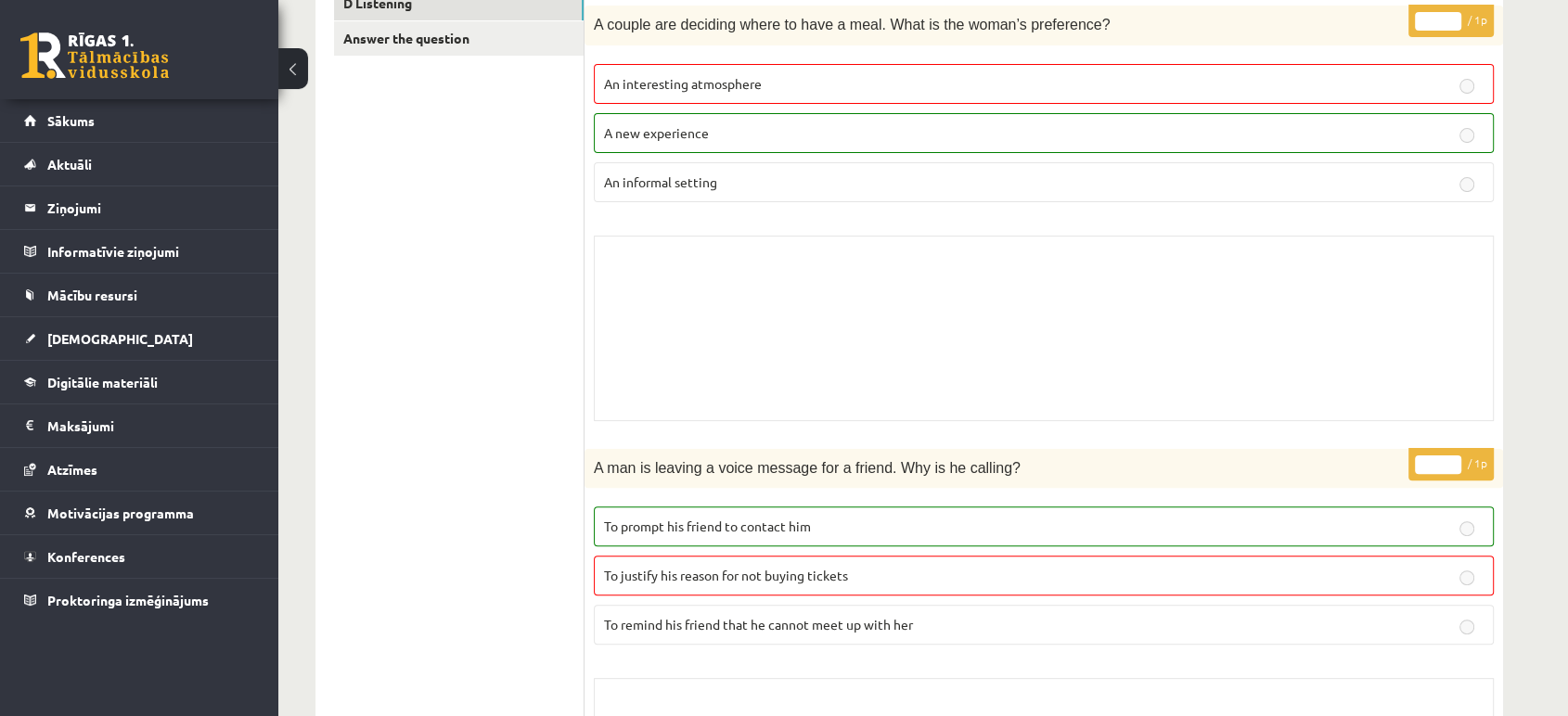
scroll to position [0, 0]
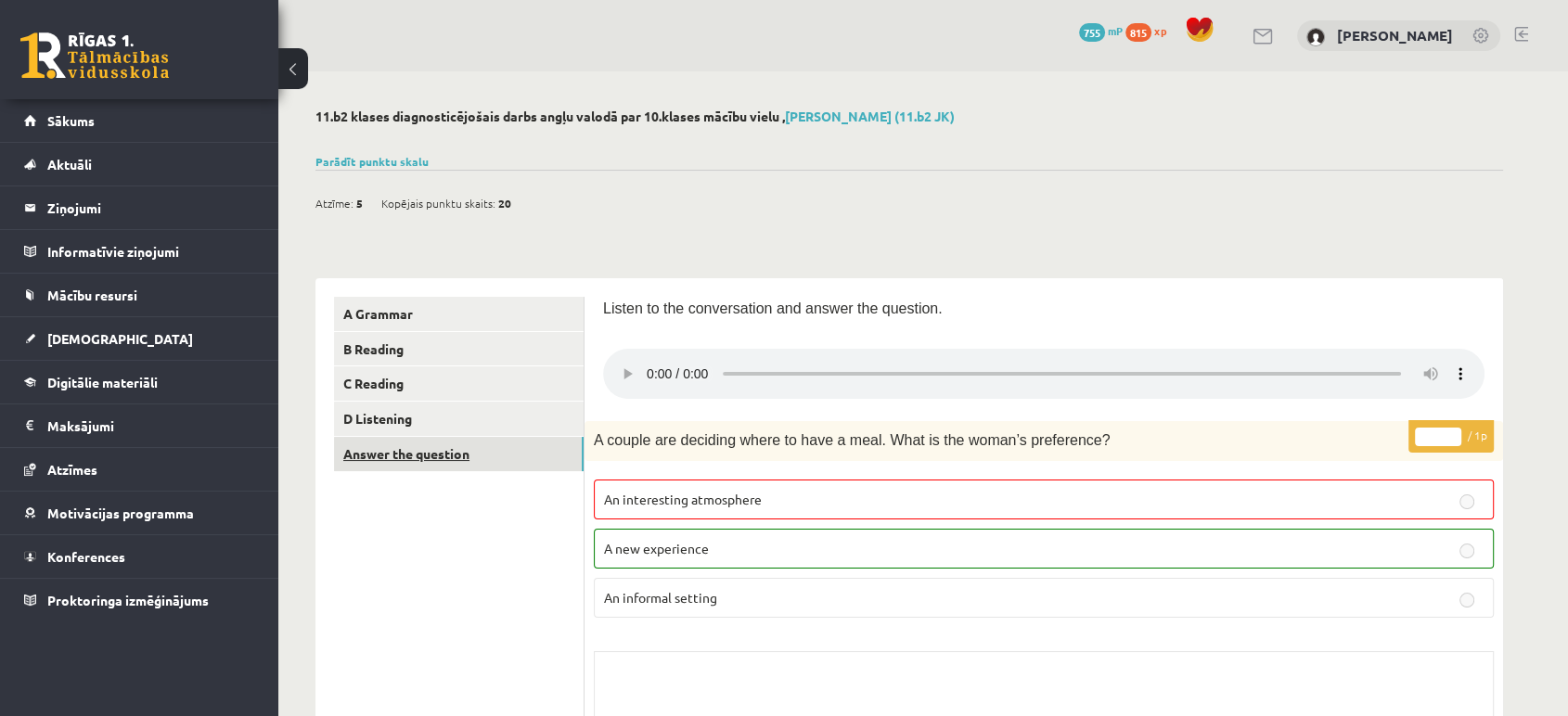
click at [485, 450] on link "Answer the question" at bounding box center [458, 454] width 249 height 35
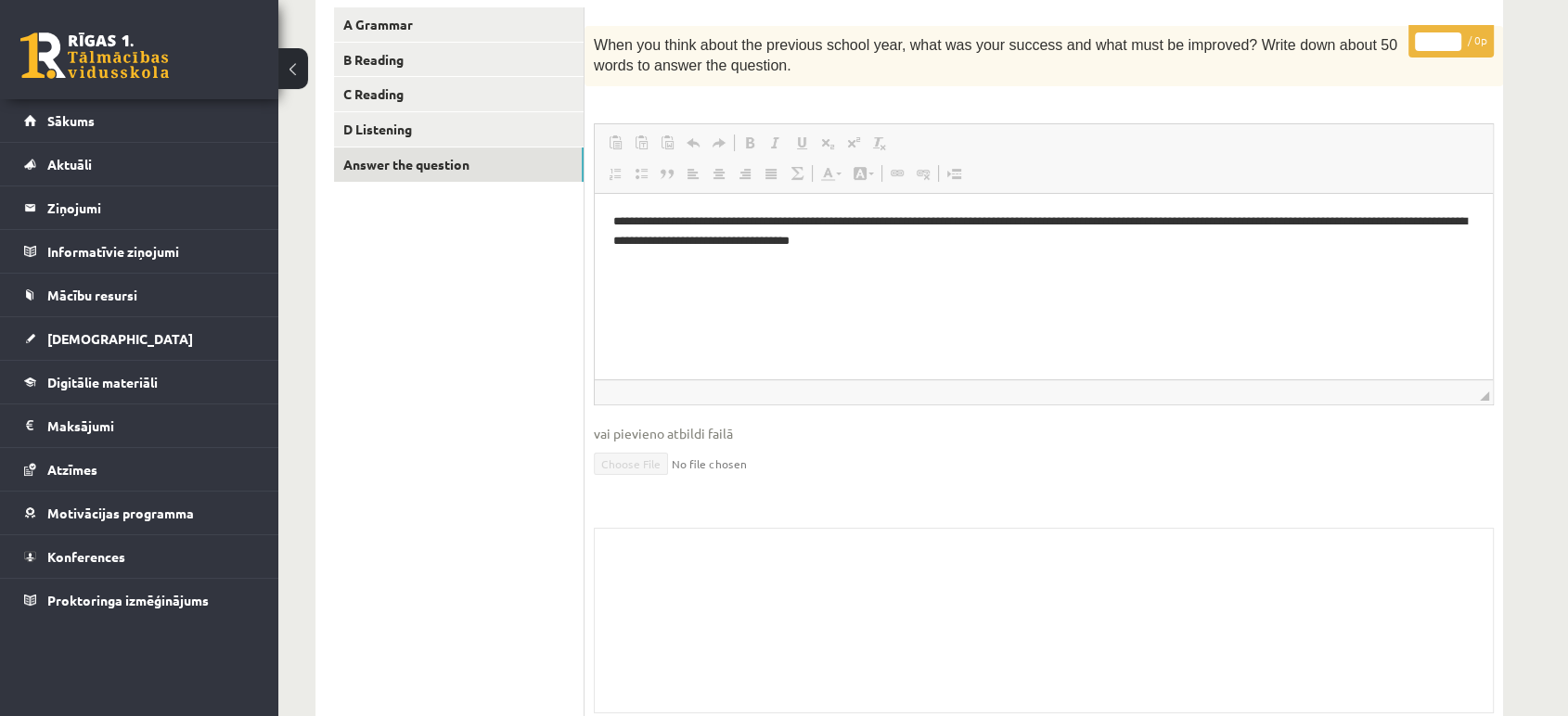
scroll to position [304, 0]
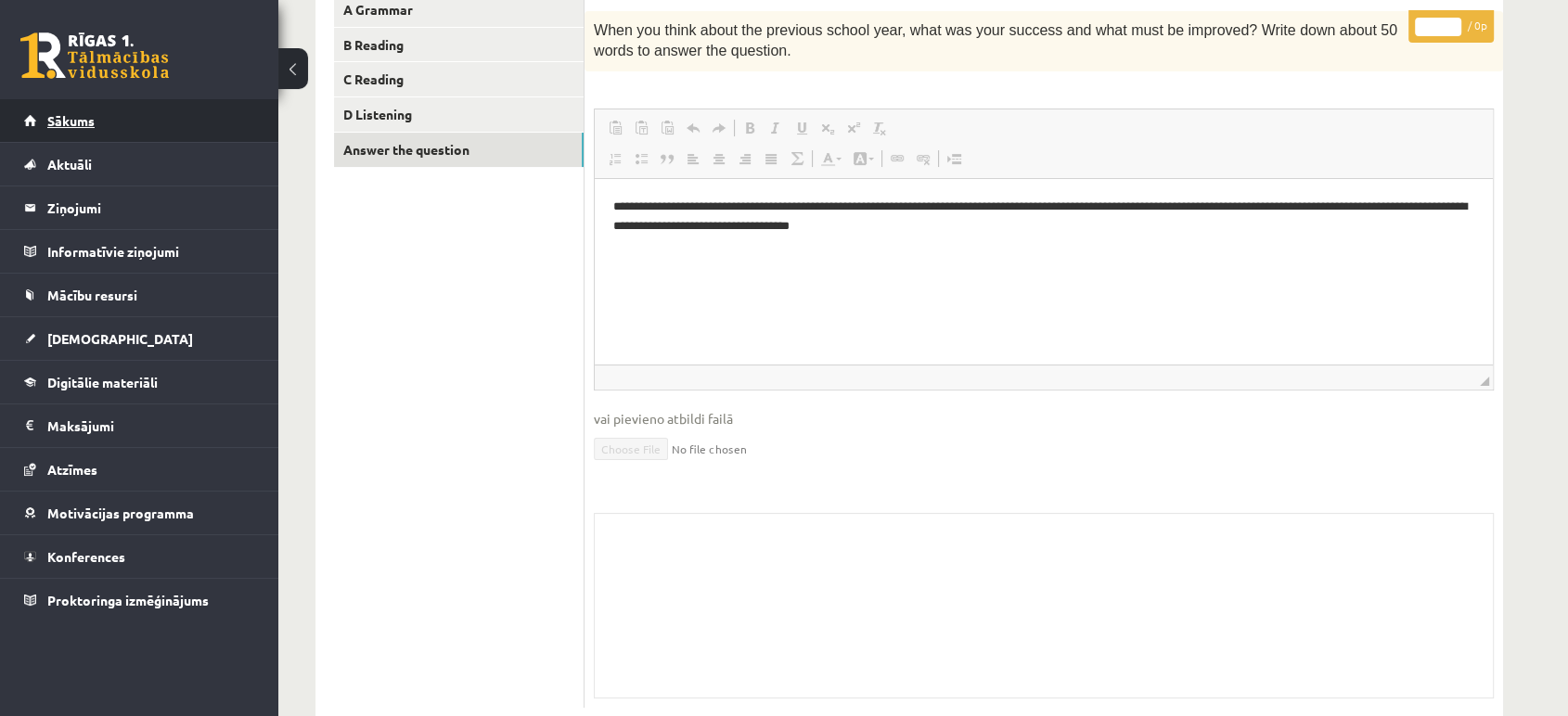
click at [84, 129] on link "Sākums" at bounding box center [139, 120] width 231 height 43
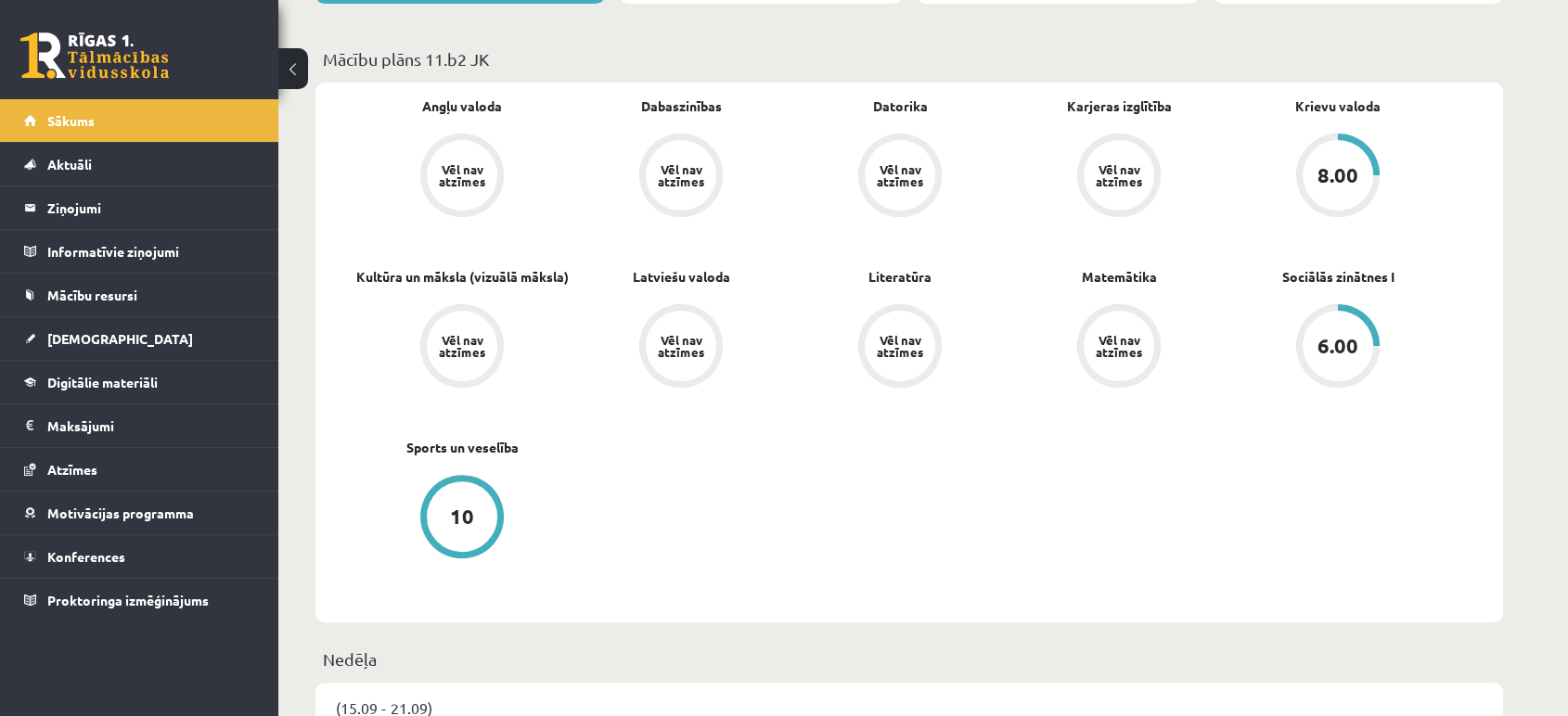
scroll to position [519, 0]
click at [883, 183] on div "Vēl nav atzīmes" at bounding box center [900, 174] width 51 height 24
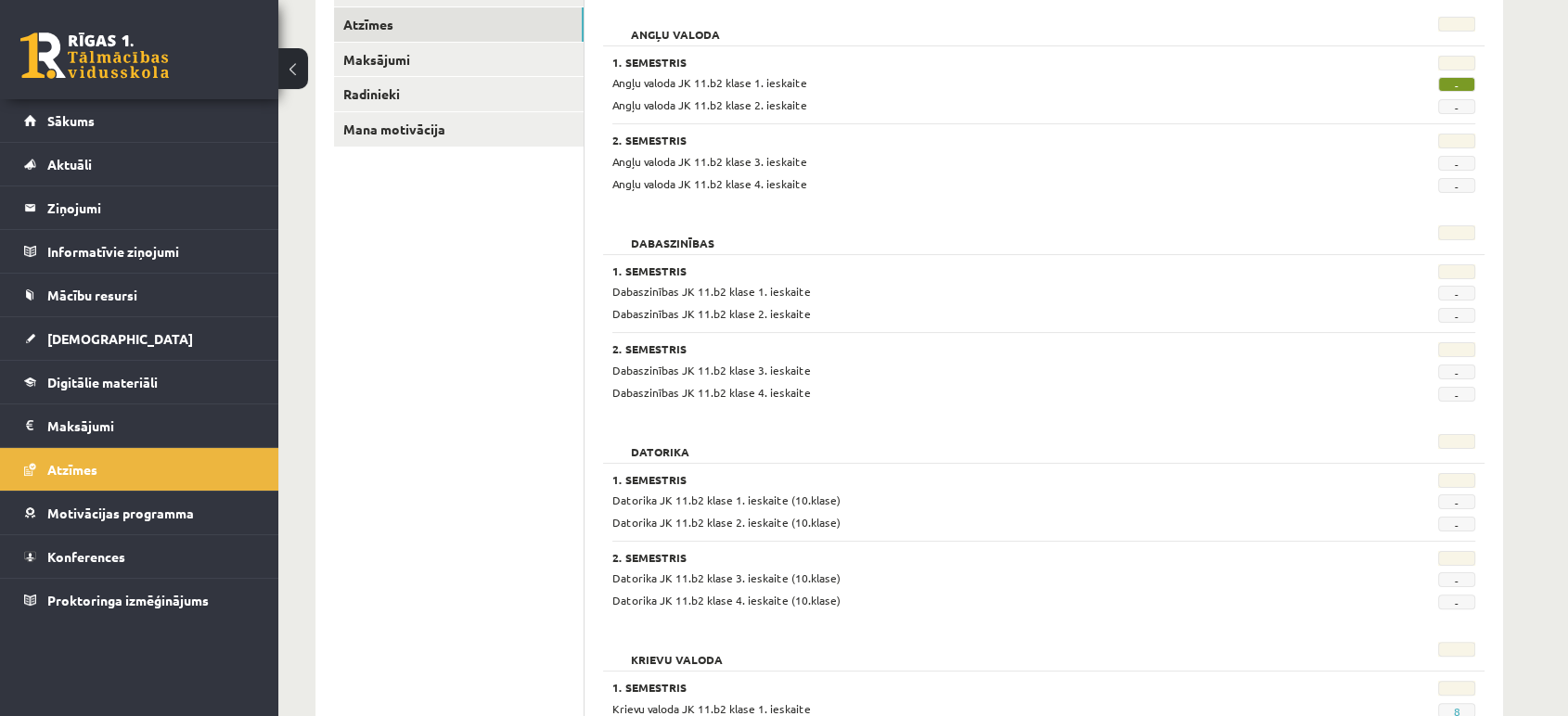
scroll to position [163, 0]
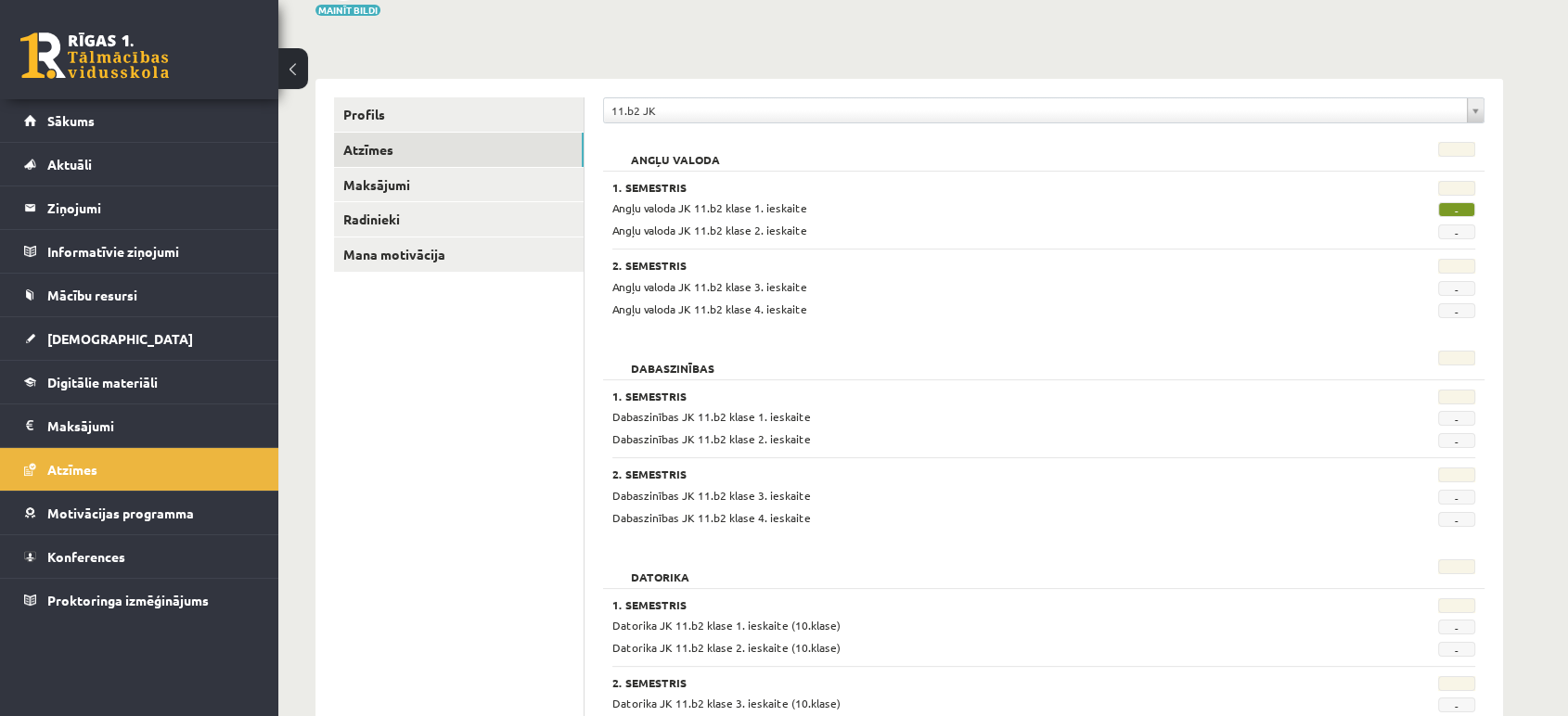
click at [1450, 207] on span "-" at bounding box center [1455, 209] width 37 height 15
drag, startPoint x: 673, startPoint y: 127, endPoint x: 658, endPoint y: 110, distance: 22.7
click at [658, 110] on div "**********" at bounding box center [1043, 115] width 881 height 36
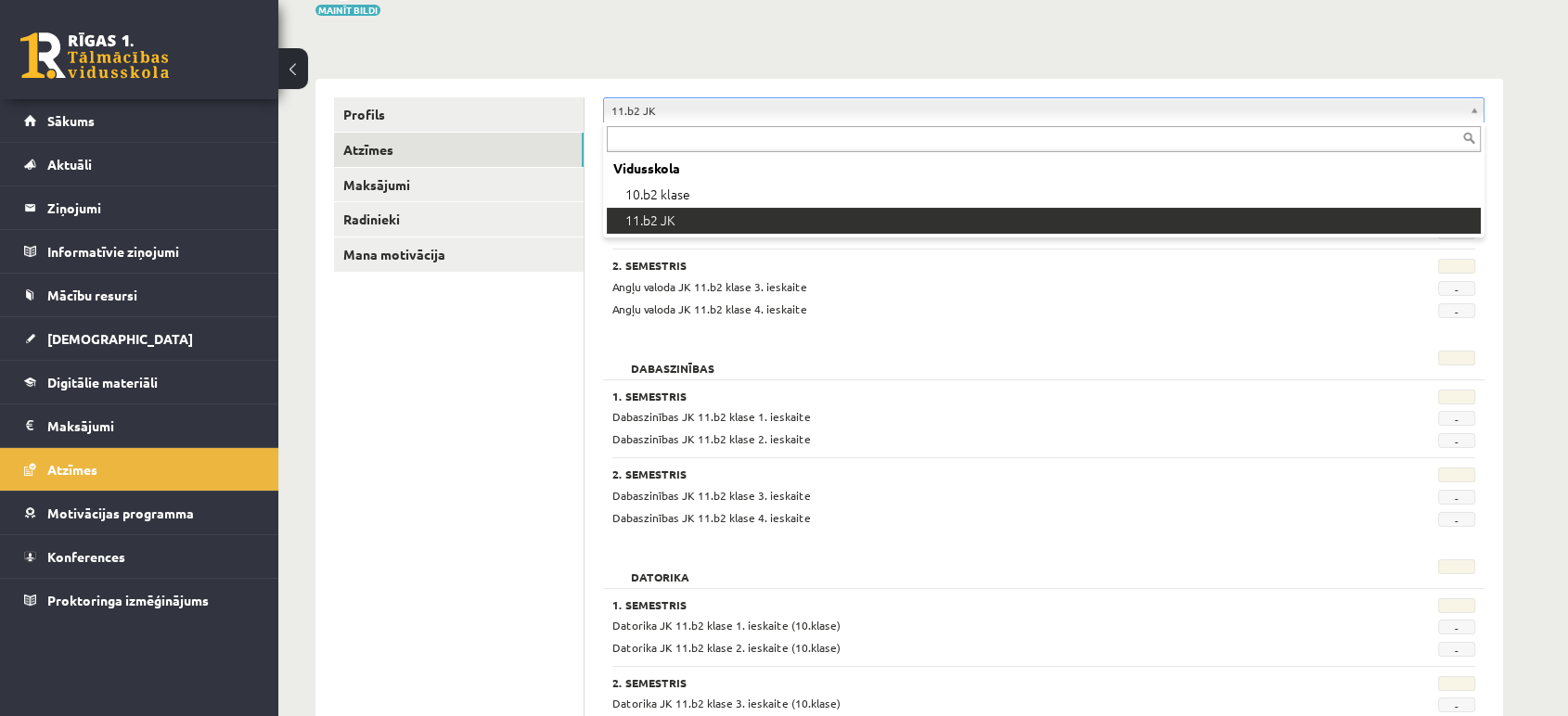
drag, startPoint x: 658, startPoint y: 110, endPoint x: 650, endPoint y: 197, distance: 87.4
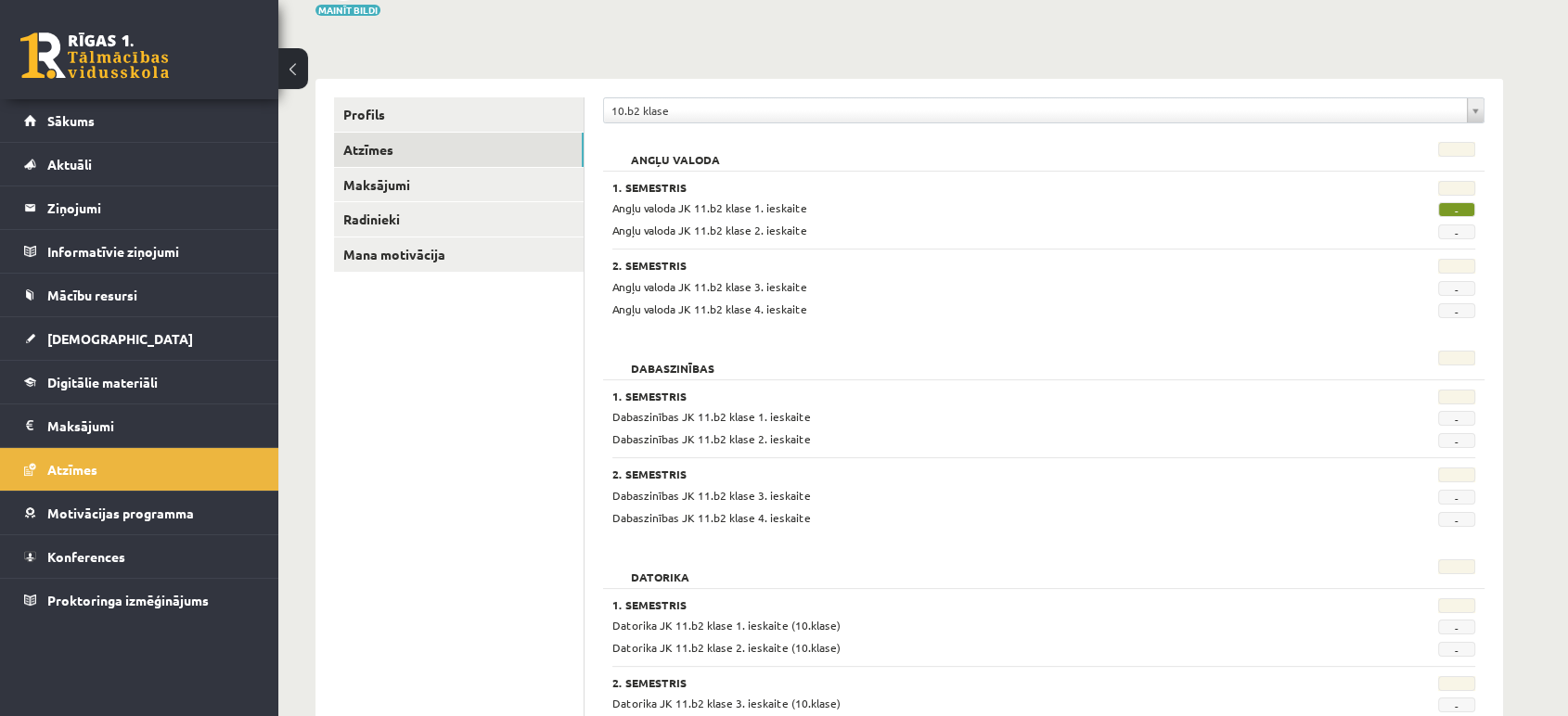
click at [650, 197] on div "1. Semestris" at bounding box center [969, 190] width 715 height 19
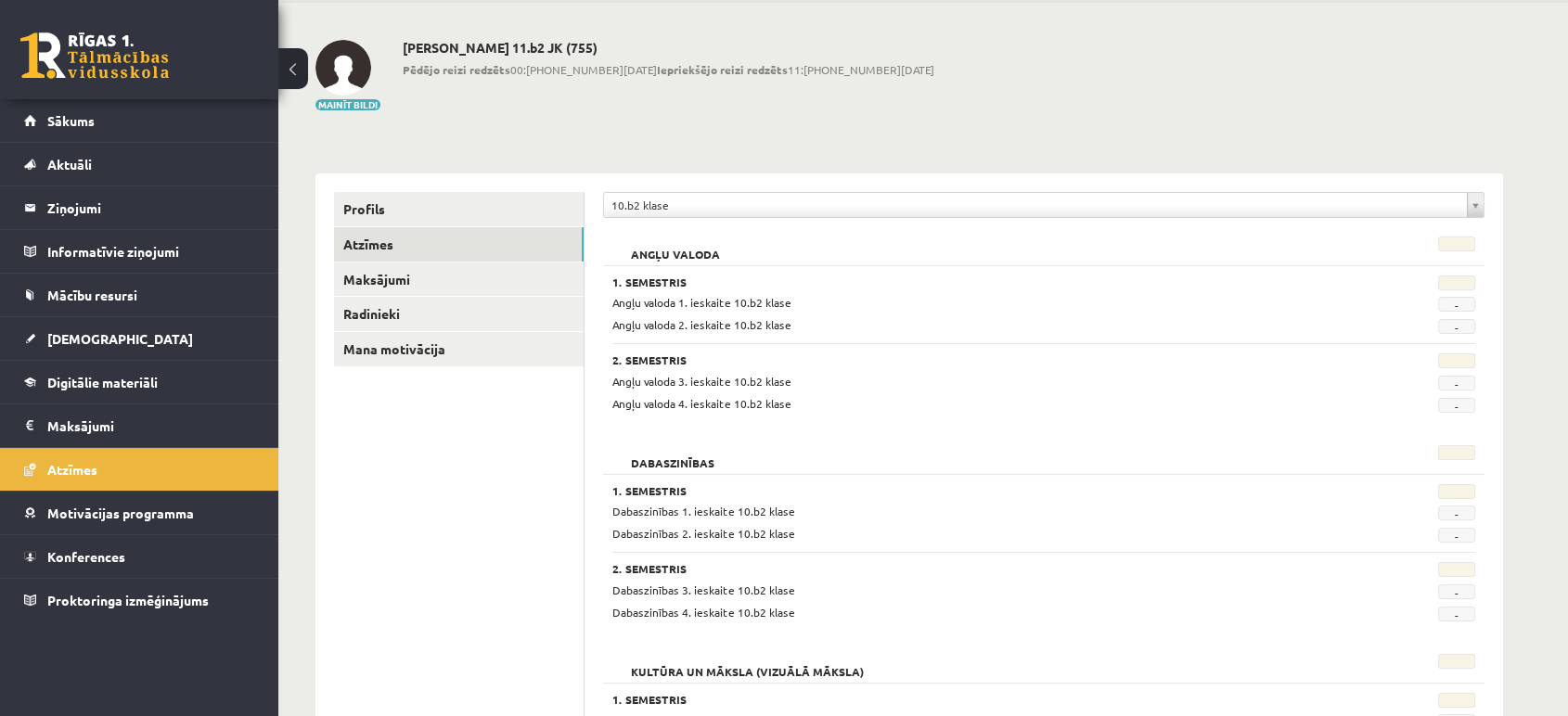
scroll to position [59, 0]
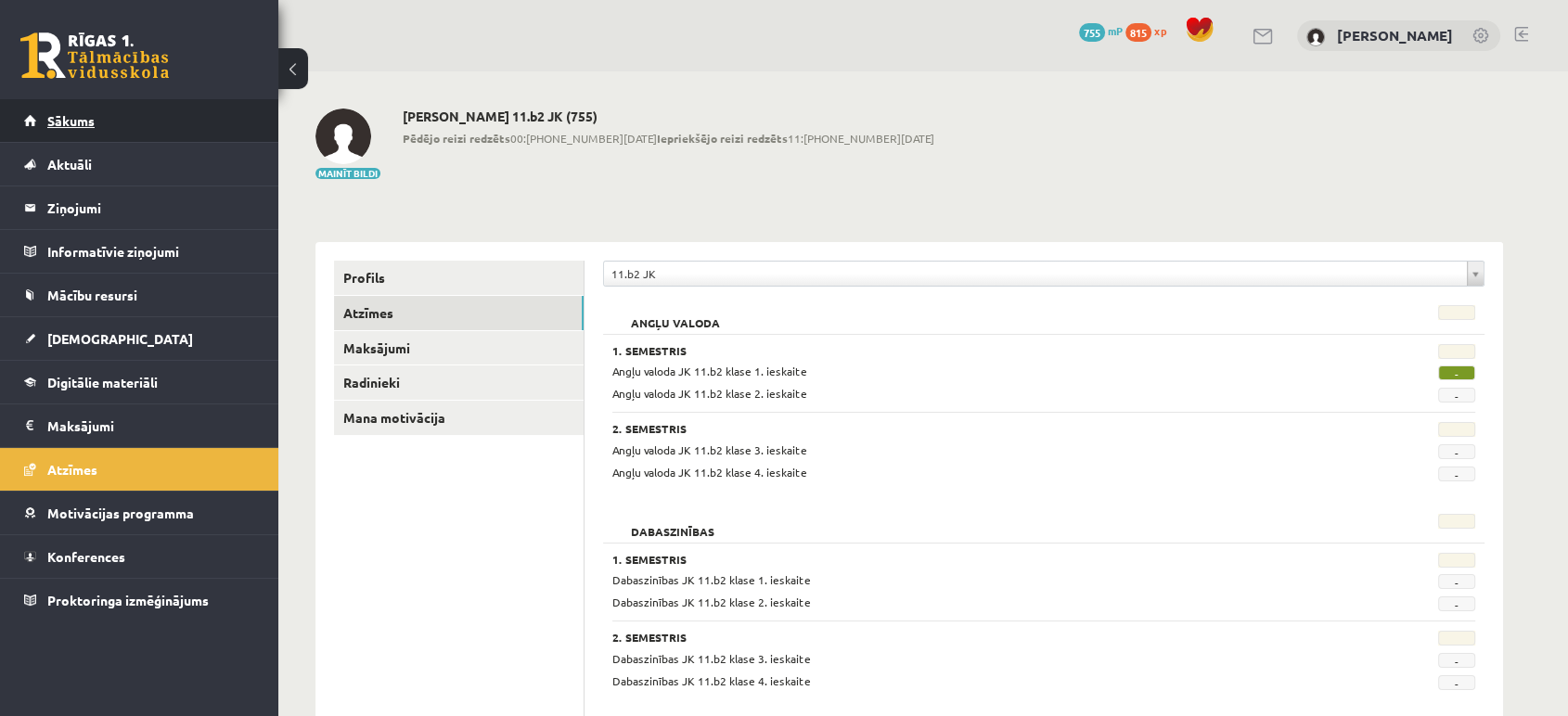
click at [94, 109] on link "Sākums" at bounding box center [139, 120] width 231 height 43
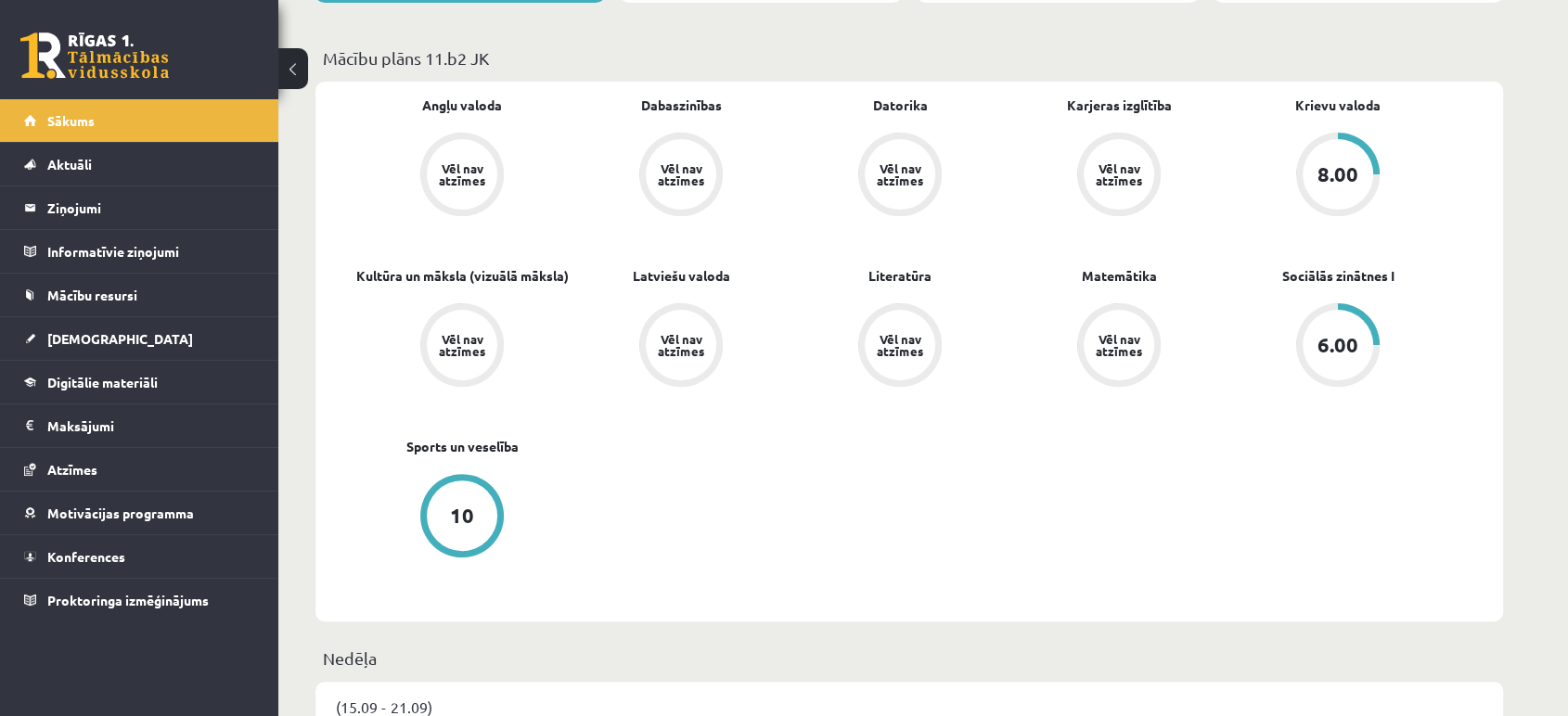
scroll to position [520, 0]
click at [114, 332] on link "[DEMOGRAPHIC_DATA]" at bounding box center [139, 338] width 231 height 43
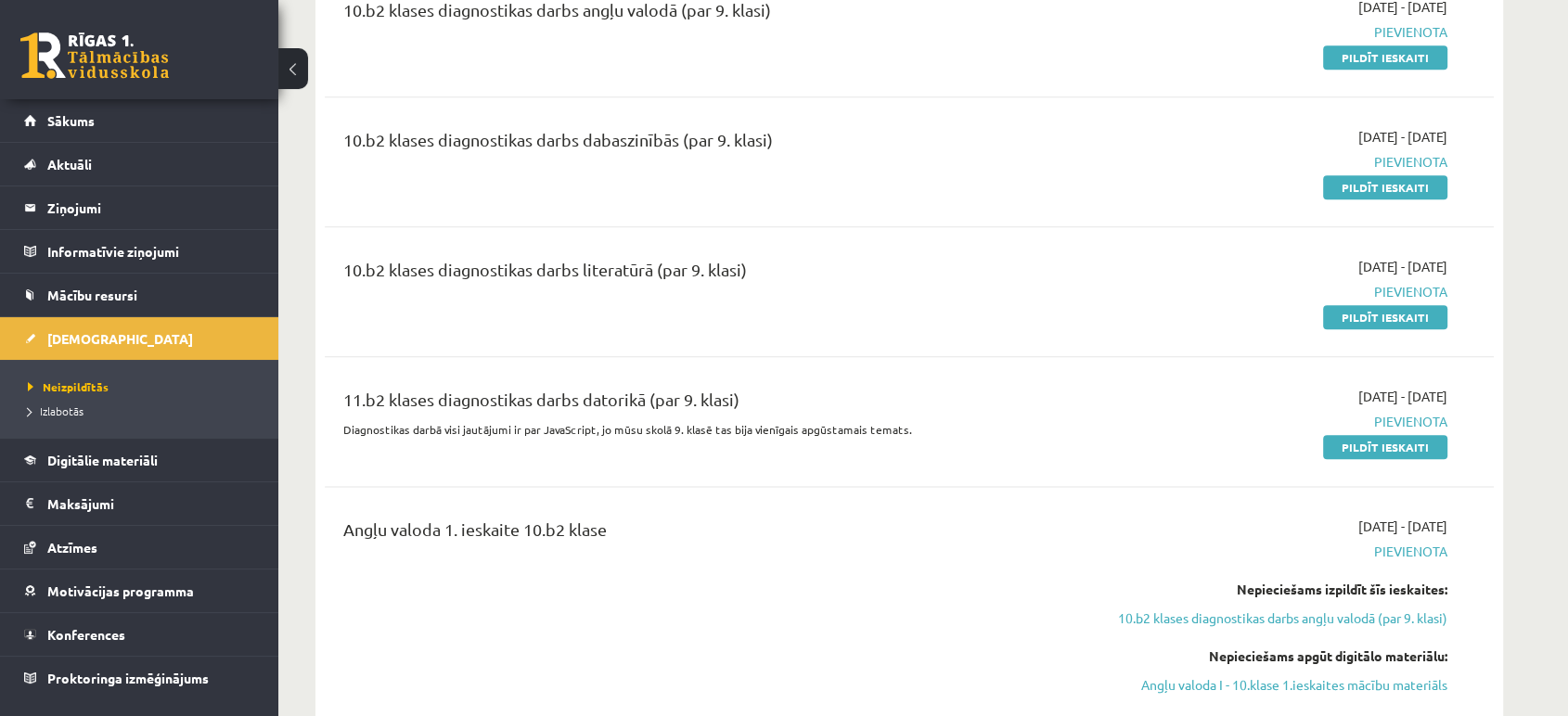
scroll to position [2183, 0]
click at [1395, 442] on link "Pildīt ieskaiti" at bounding box center [1385, 448] width 125 height 24
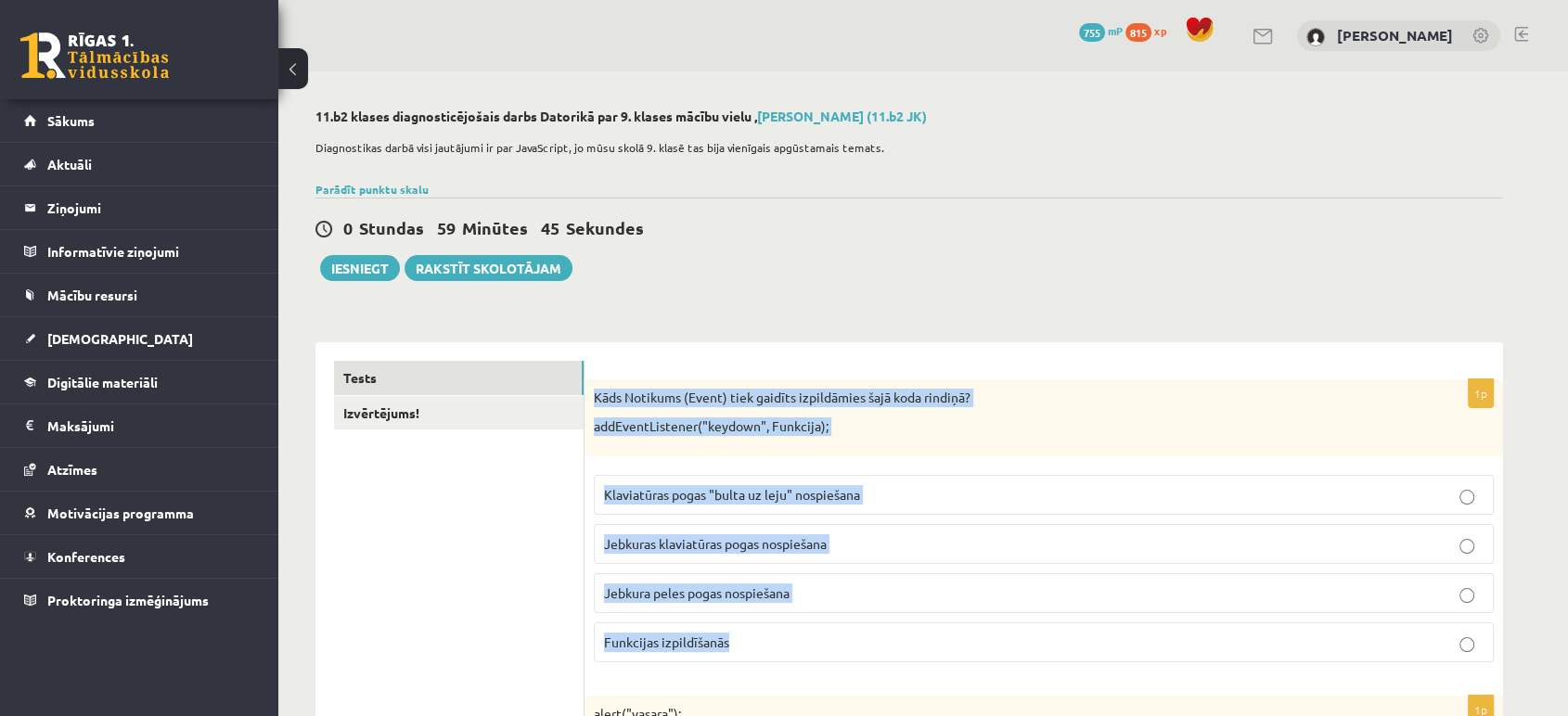
drag, startPoint x: 590, startPoint y: 389, endPoint x: 821, endPoint y: 665, distance: 359.9
click at [821, 665] on div "1p Kāds Notikums (Event) tiek gaidīts izpildāmies šajā koda rindiņā? addEventLi…" at bounding box center [1043, 528] width 919 height 298
copy div "Kāds Notikums (Event) tiek gaidīts izpildāmies šajā koda rindiņā? addEventListe…"
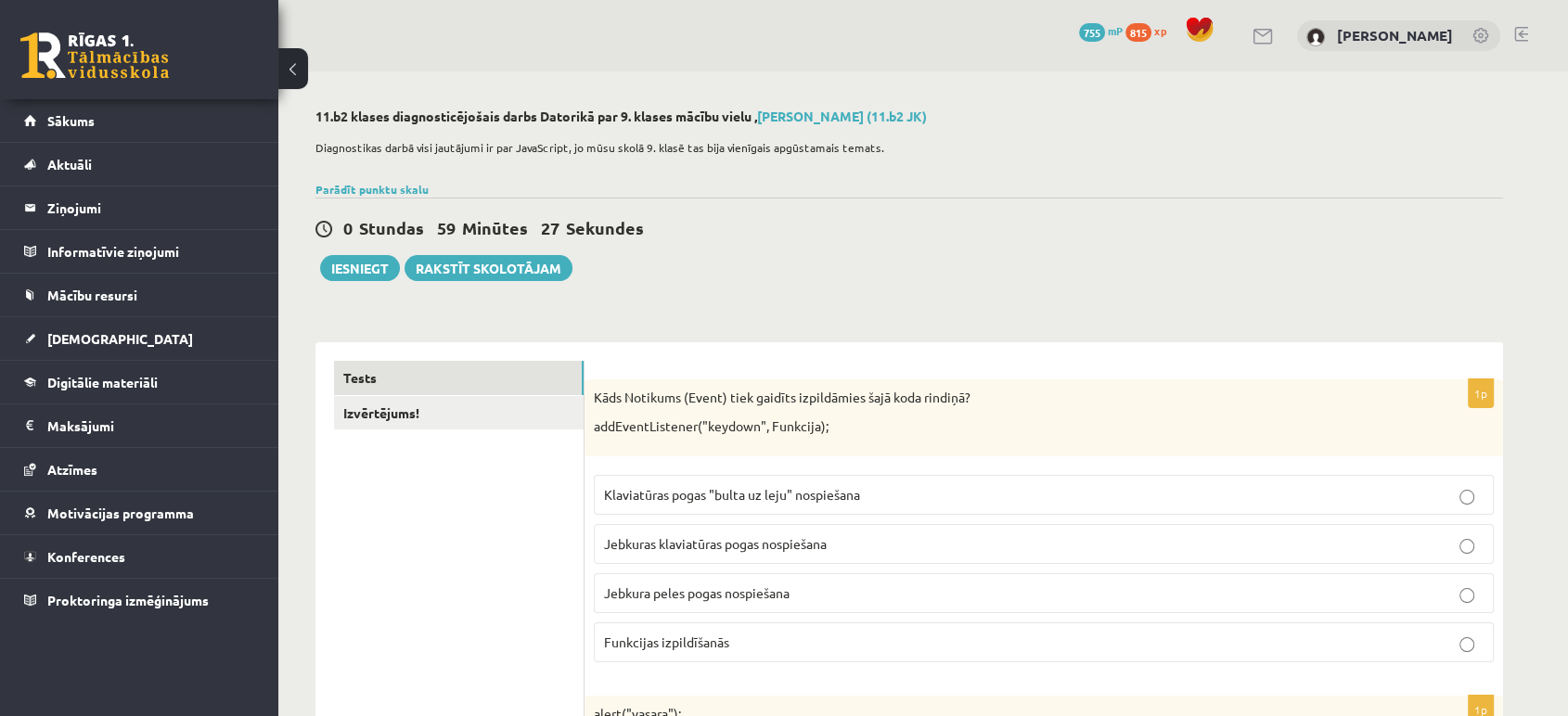
click at [659, 533] on label "Jebkuras klaviatūras pogas nospiešana" at bounding box center [1043, 544] width 900 height 40
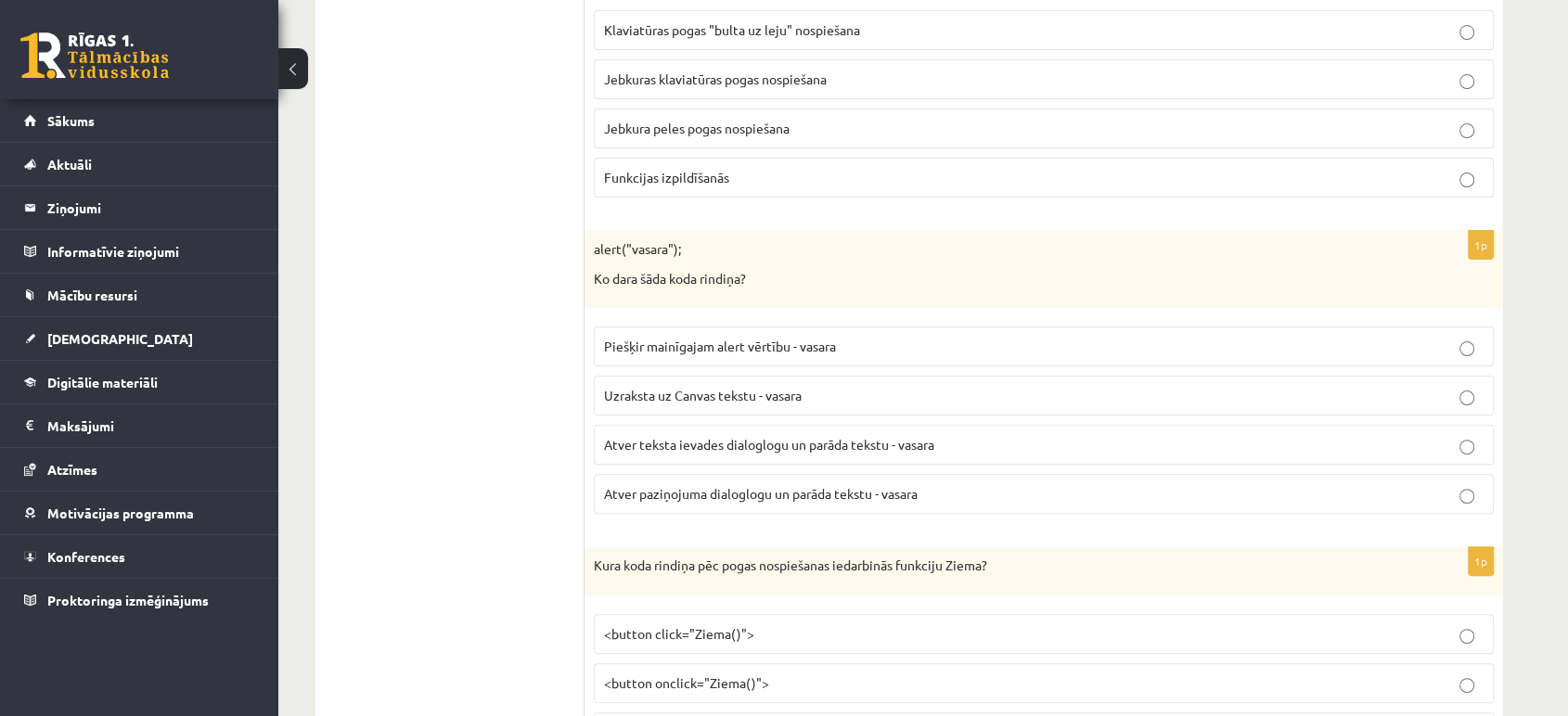
scroll to position [465, 0]
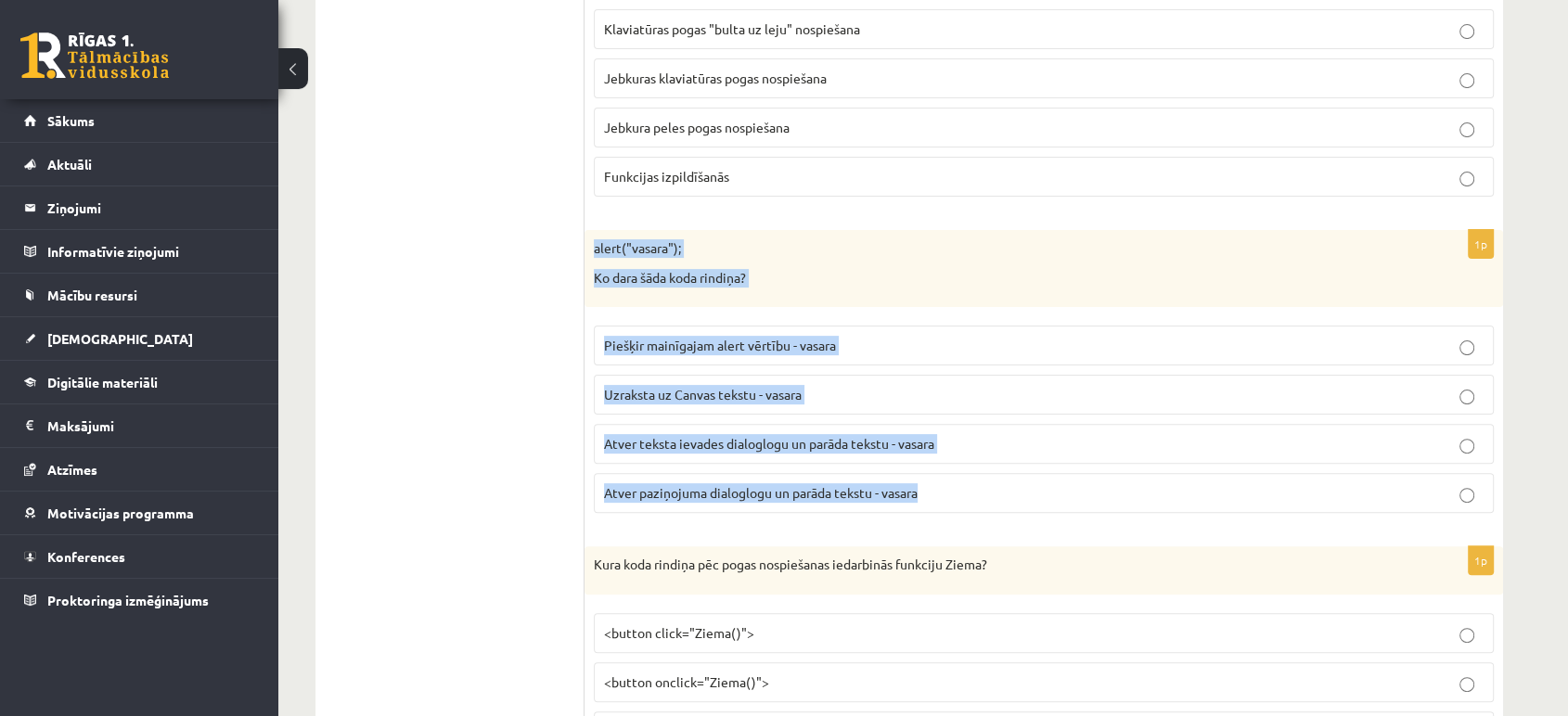
drag, startPoint x: 583, startPoint y: 244, endPoint x: 931, endPoint y: 491, distance: 426.7
click at [931, 491] on div "1p alert("vasara"); Ko dara šāda koda rindiņa? Piešķir mainīgajam alert vērtību…" at bounding box center [1043, 378] width 919 height 298
copy div "alert("vasara"); Ko dara šāda koda rindiņa? Piešķir mainīgajam alert vērtību - …"
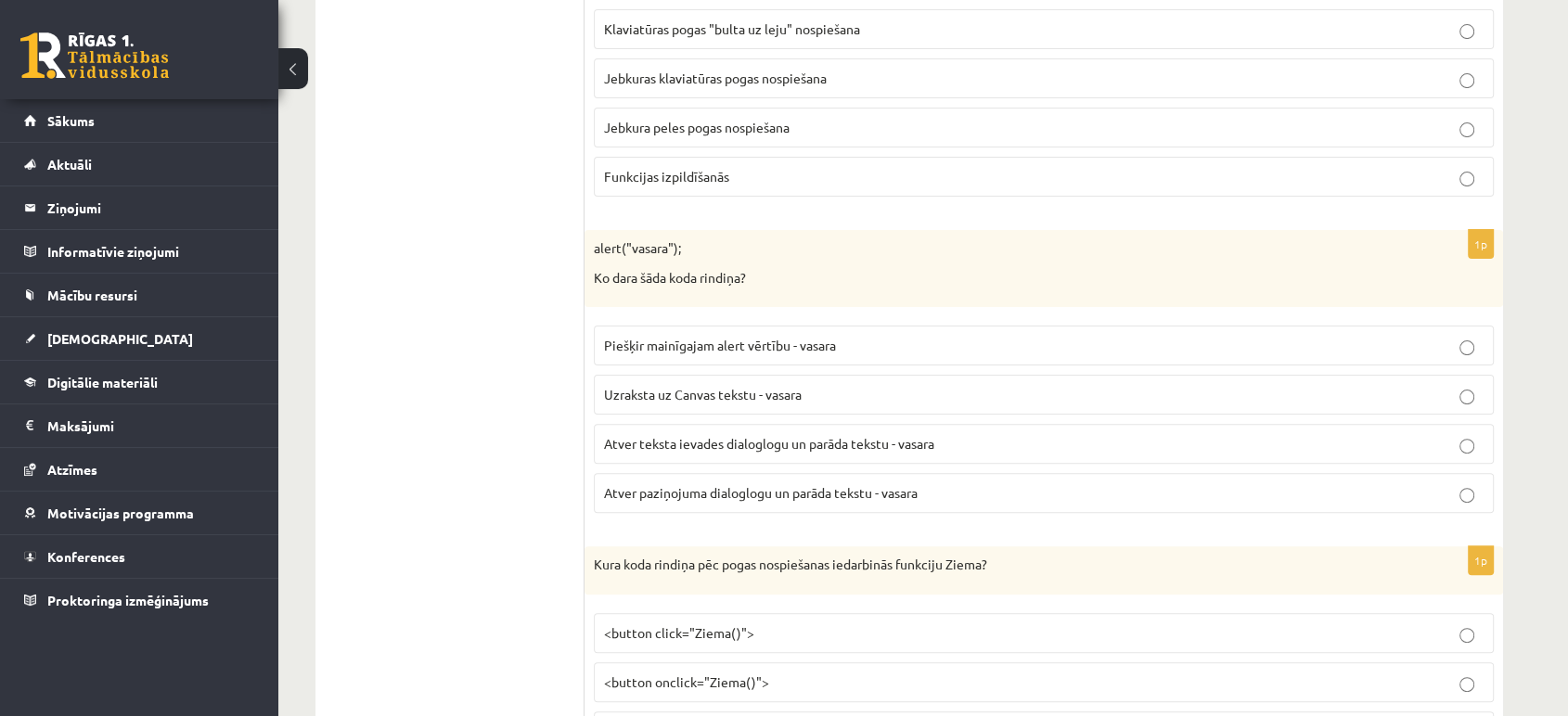
click at [770, 485] on span "Atver paziņojuma dialoglogu un parāda tekstu - vasara" at bounding box center [760, 492] width 314 height 17
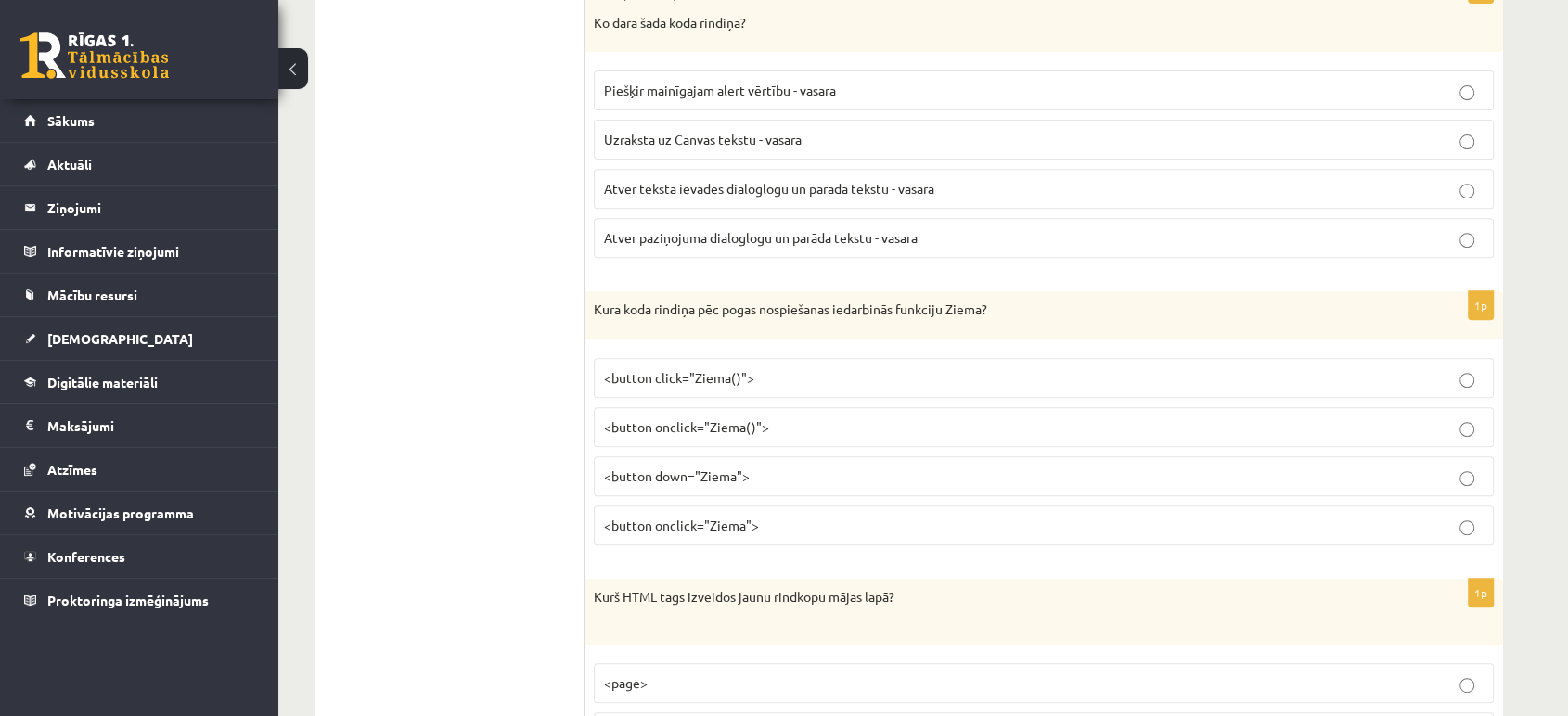
scroll to position [792, 0]
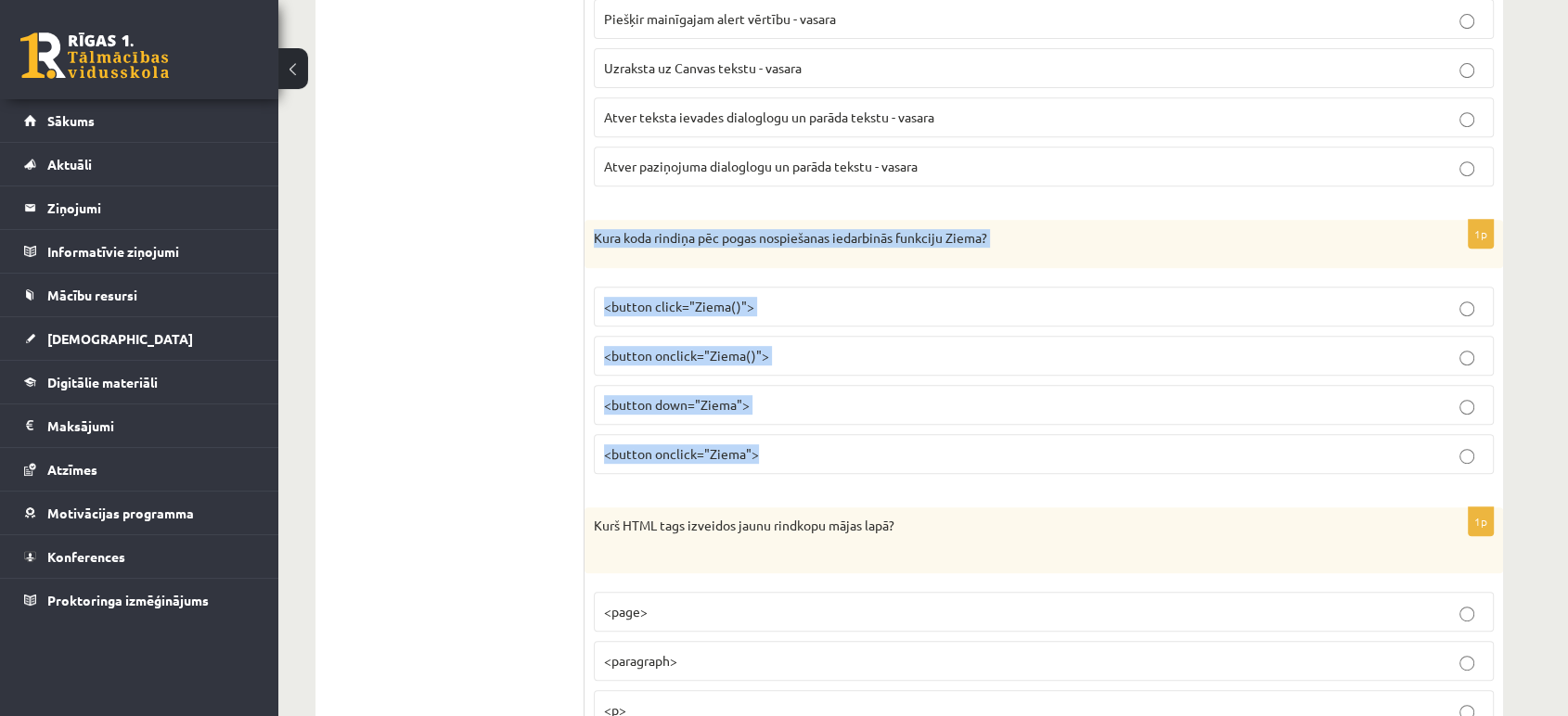
drag, startPoint x: 588, startPoint y: 226, endPoint x: 785, endPoint y: 446, distance: 295.3
click at [785, 446] on div "1p Kura koda rindiņa pēc pogas nospiešanas iedarbinās funkciju Ziema? <button c…" at bounding box center [1043, 355] width 919 height 269
copy div "Kura koda rindiņa pēc pogas nospiešanas iedarbinās funkciju Ziema? <button clic…"
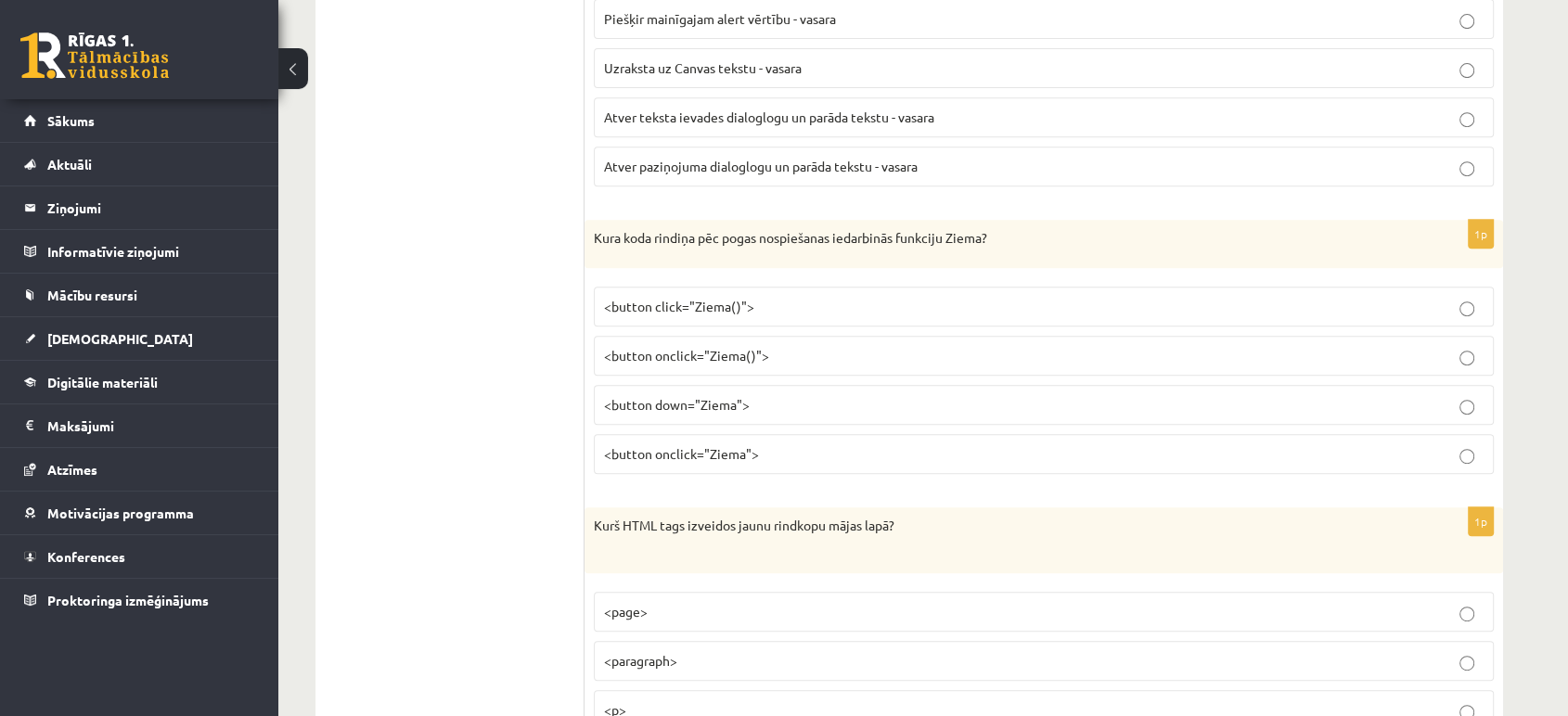
click at [702, 360] on span "<button onclick="Ziema()">" at bounding box center [686, 355] width 165 height 17
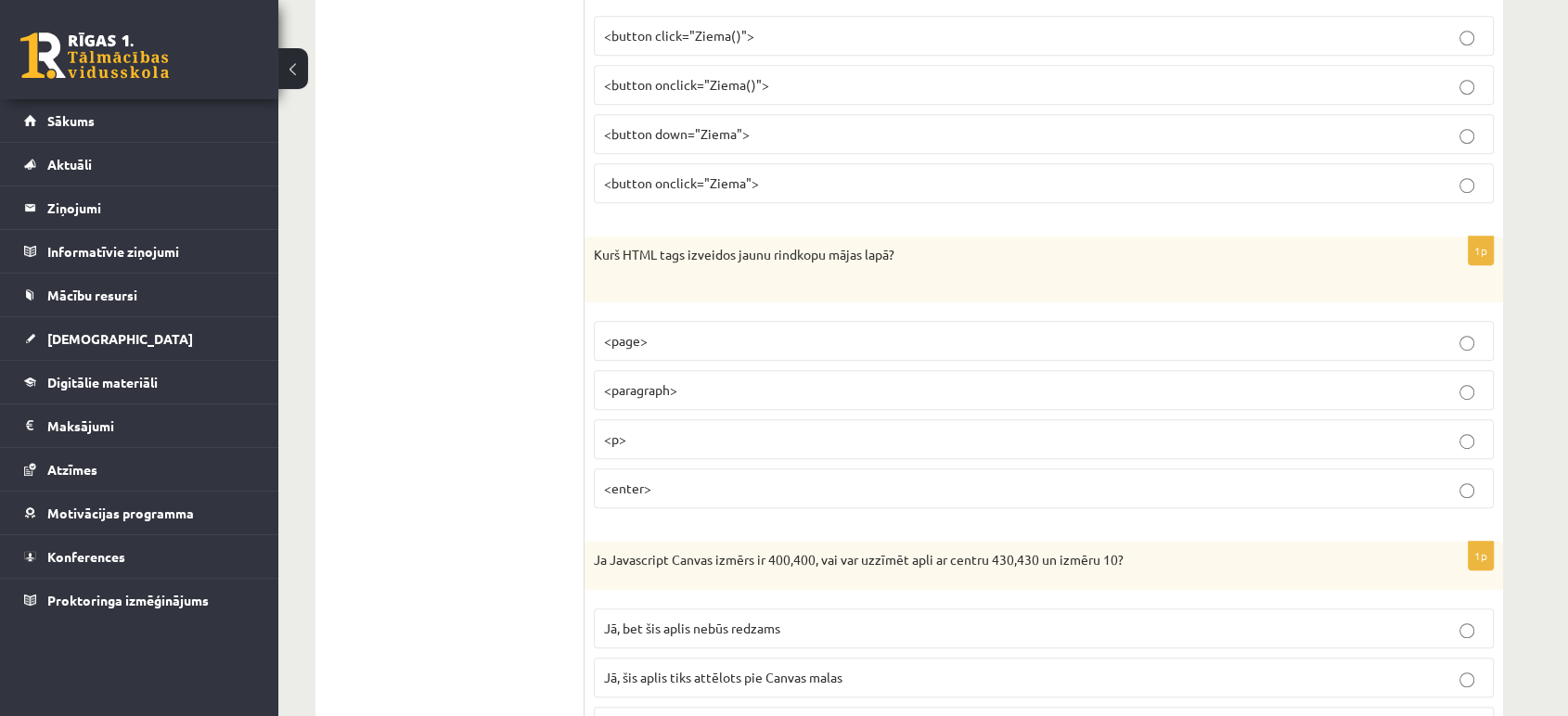
scroll to position [1069, 0]
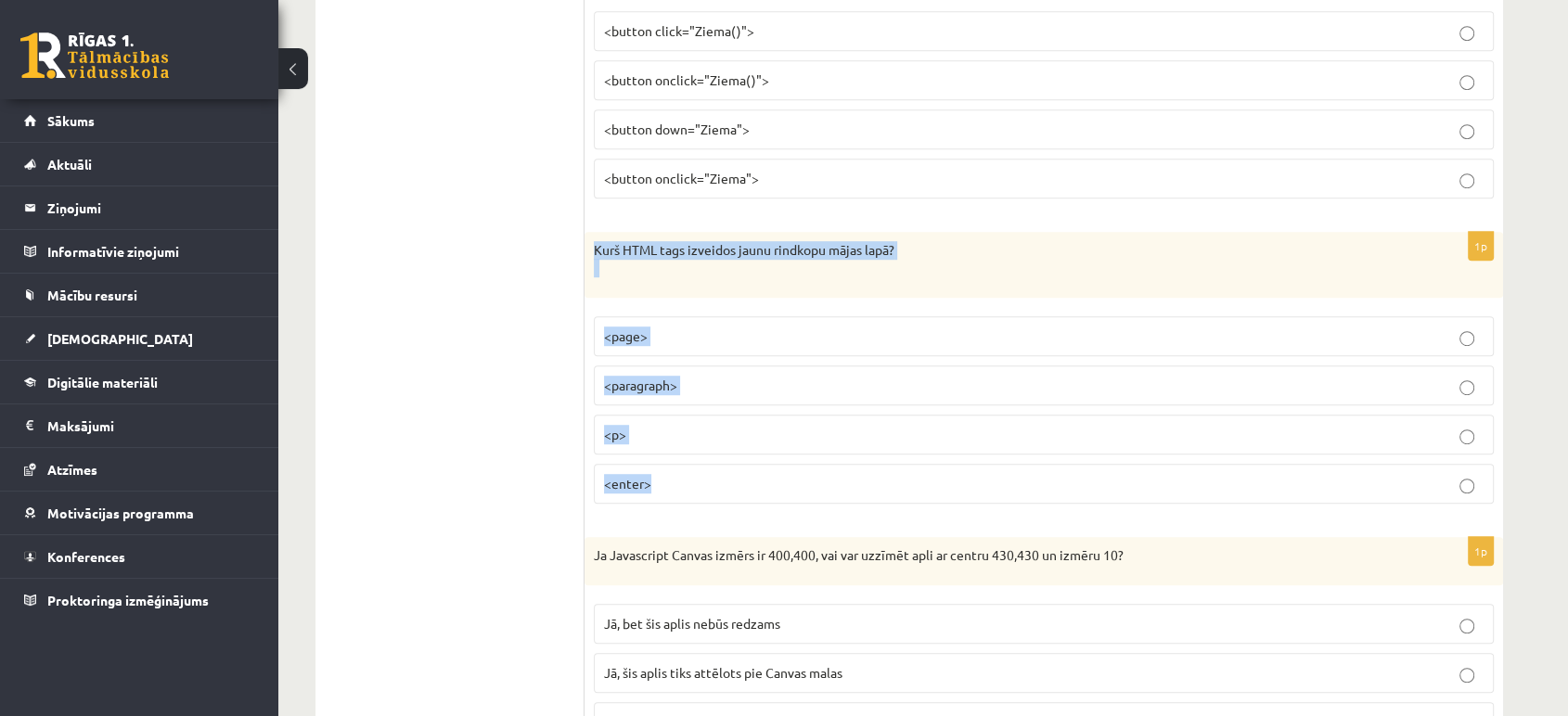
drag, startPoint x: 595, startPoint y: 249, endPoint x: 722, endPoint y: 475, distance: 259.2
click at [722, 475] on div "1p Kurš HTML tags izveidos jaunu rindkopu mājas lapā? <page> <paragraph> <p> <e…" at bounding box center [1043, 375] width 919 height 287
copy div "Kurš HTML tags izveidos jaunu rindkopu mājas lapā? <page> <paragraph> <p> <ente…"
click at [605, 465] on label "<enter>" at bounding box center [1043, 484] width 900 height 40
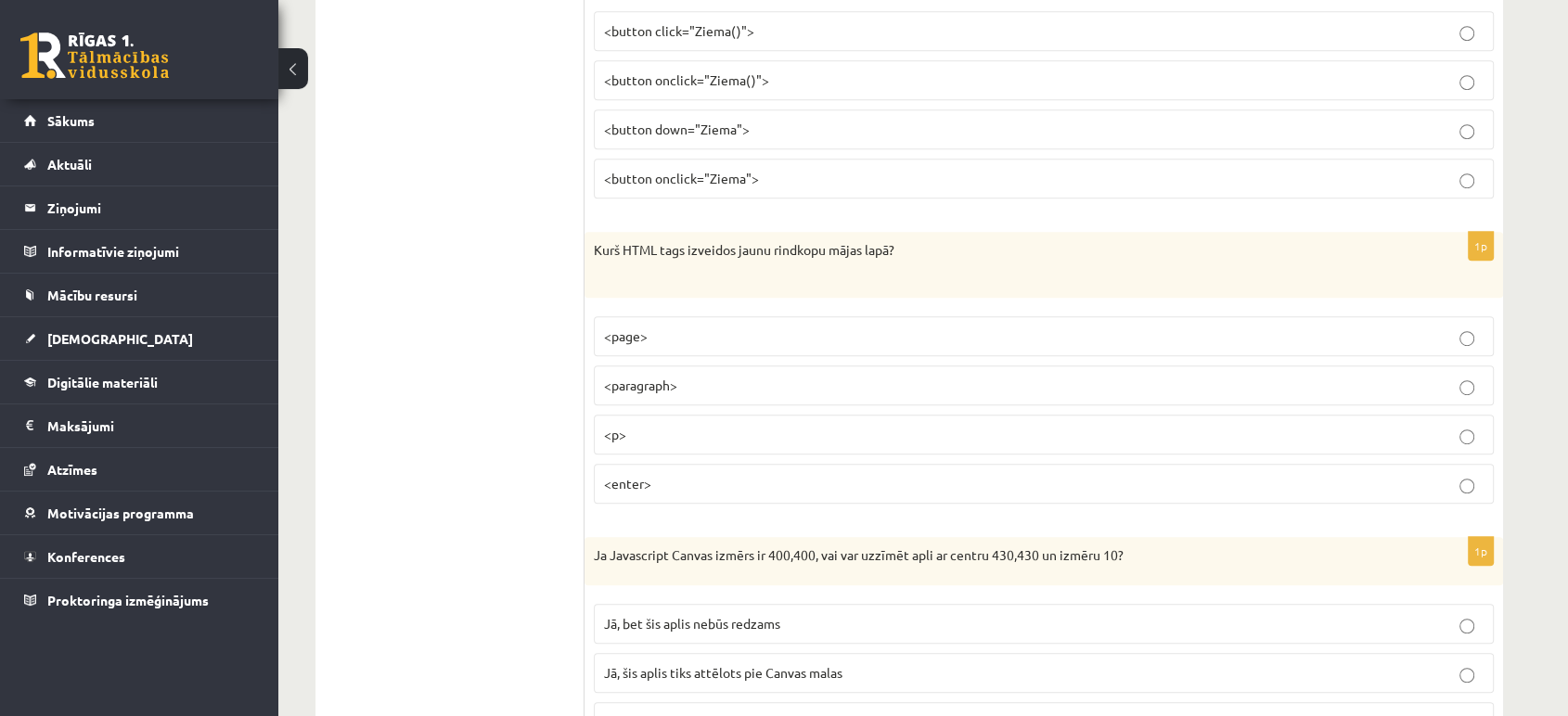
click at [637, 438] on p "<p>" at bounding box center [1043, 435] width 879 height 20
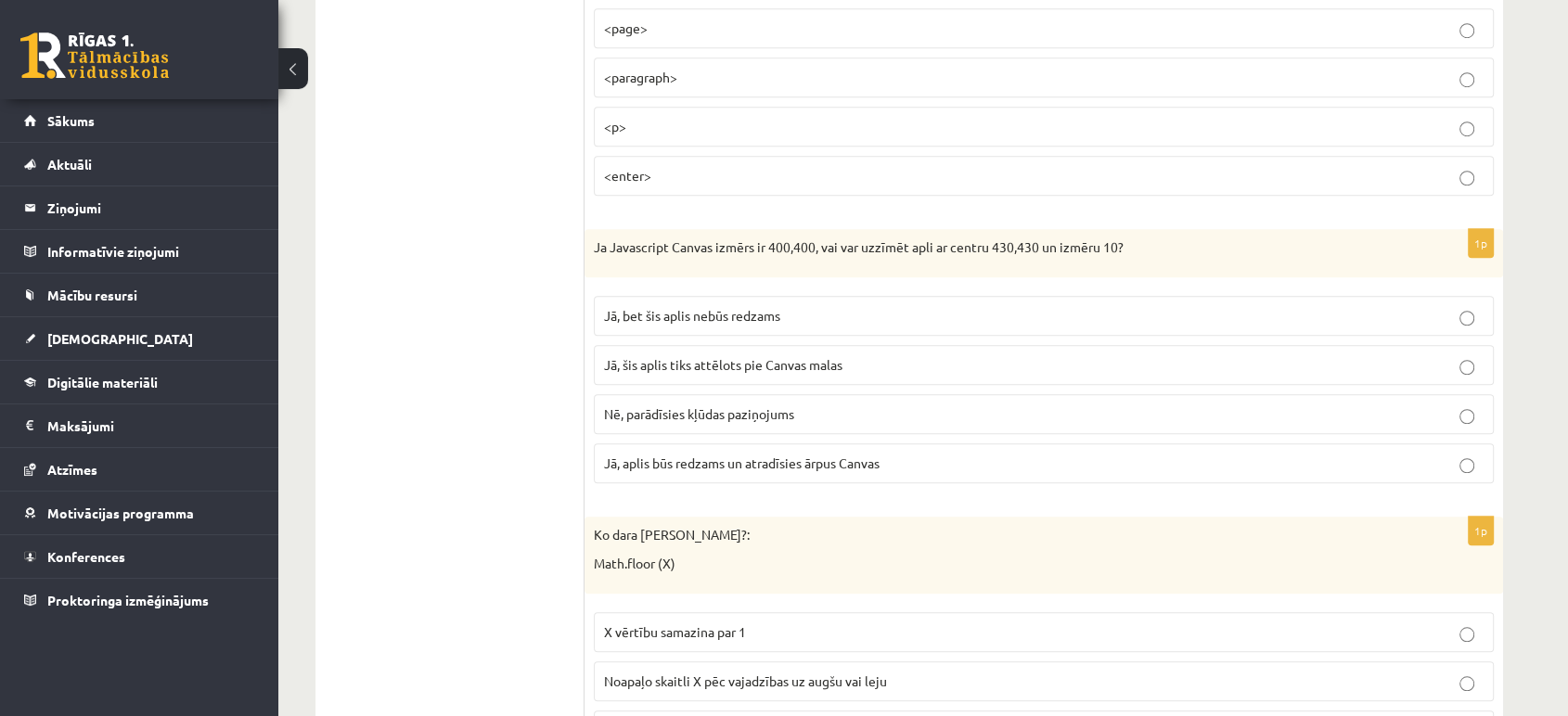
scroll to position [1380, 0]
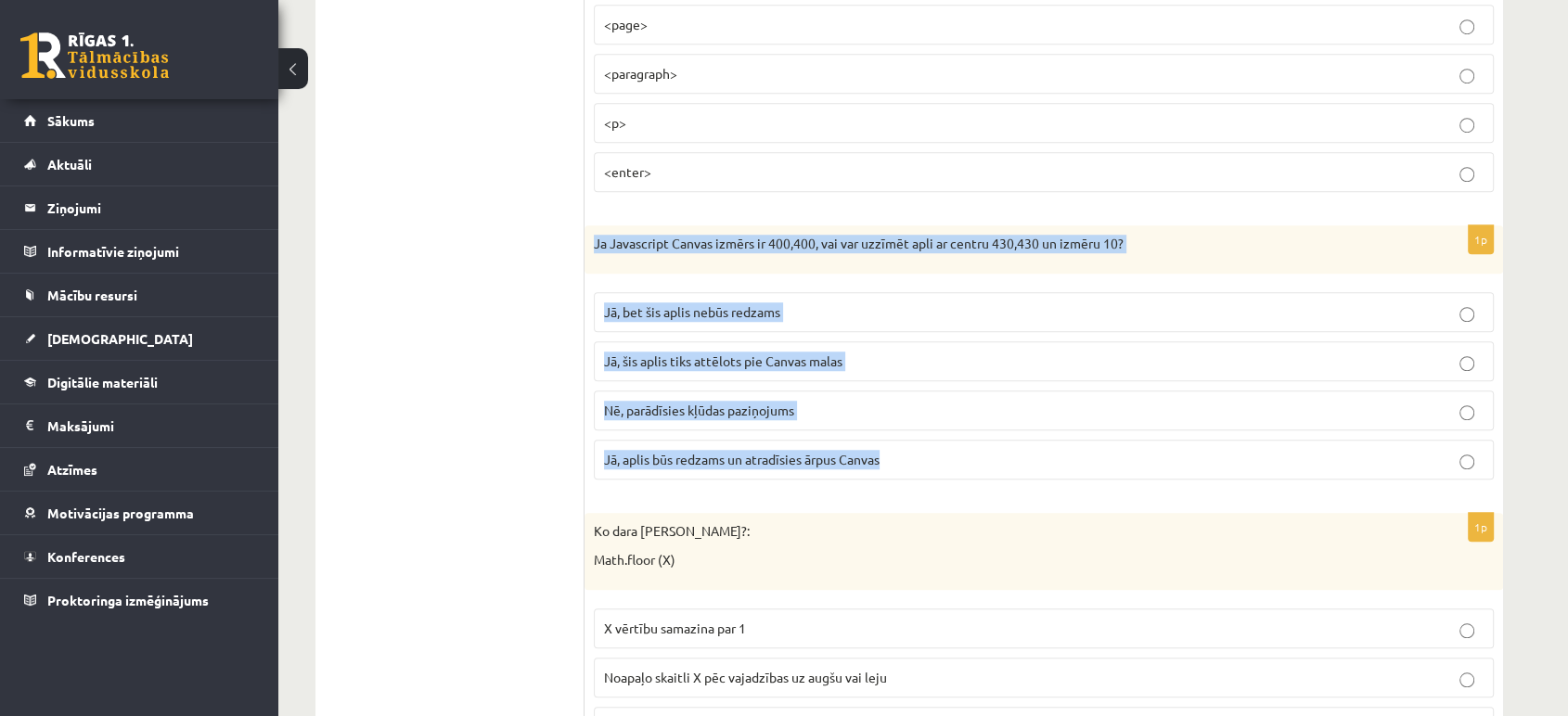
drag, startPoint x: 584, startPoint y: 241, endPoint x: 916, endPoint y: 450, distance: 392.3
click at [916, 450] on div "1p Ja Javascript Canvas izmērs ir 400,400, vai var uzzīmēt apli ar centru 430,4…" at bounding box center [1043, 360] width 919 height 269
copy div "Ja Javascript Canvas izmērs ir 400,400, vai var uzzīmēt apli ar centru 430,430 …"
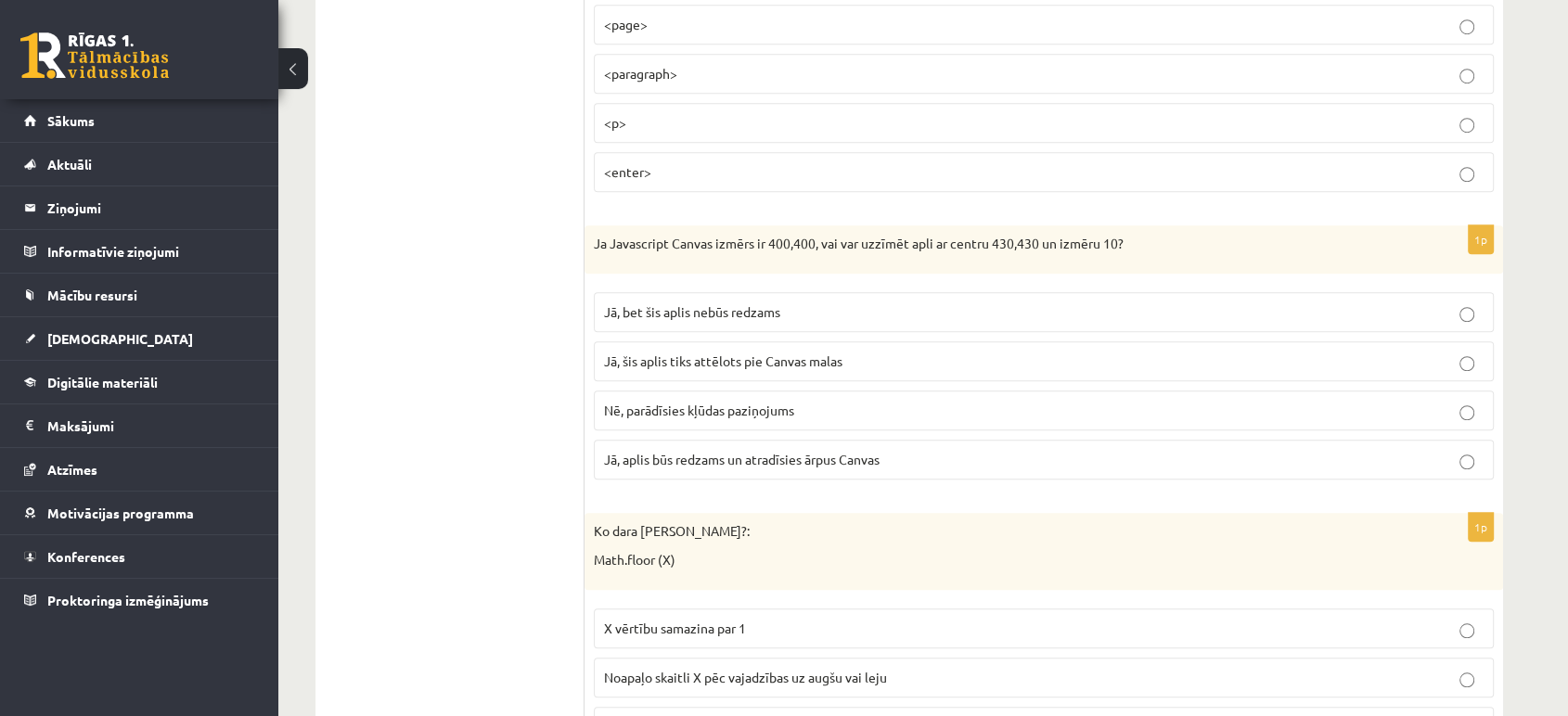
click at [656, 308] on span "Jā, bet šis aplis nebūs redzams" at bounding box center [692, 311] width 176 height 17
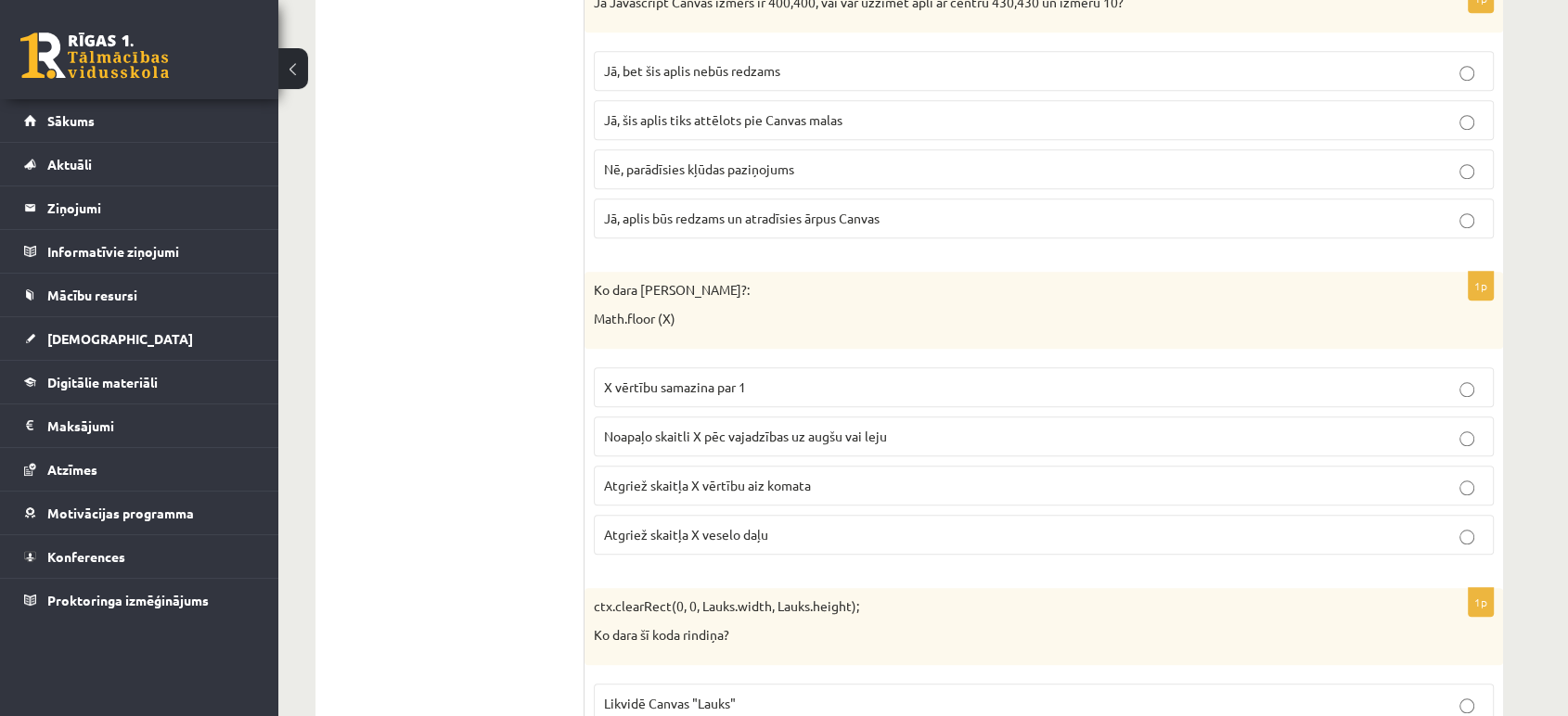
scroll to position [1623, 0]
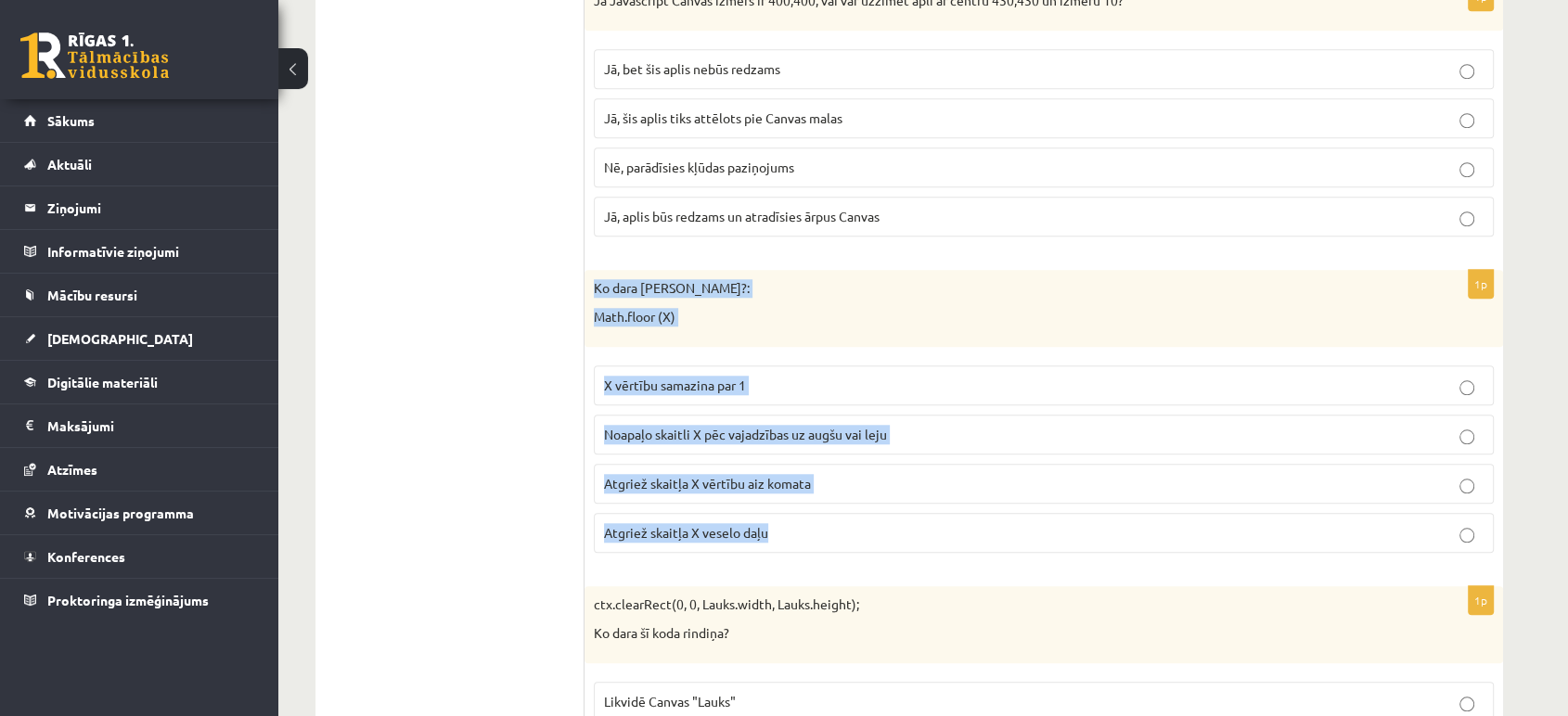
drag, startPoint x: 586, startPoint y: 278, endPoint x: 866, endPoint y: 533, distance: 378.7
click at [866, 533] on div "1p Ko dara koda rindiņa?: Math.floor (X) X vērtību samazina par 1 Noapaļo skait…" at bounding box center [1043, 419] width 919 height 298
copy div "Ko dara koda rindiņa?: Math.floor (X) X vērtību samazina par 1 Noapaļo skaitli …"
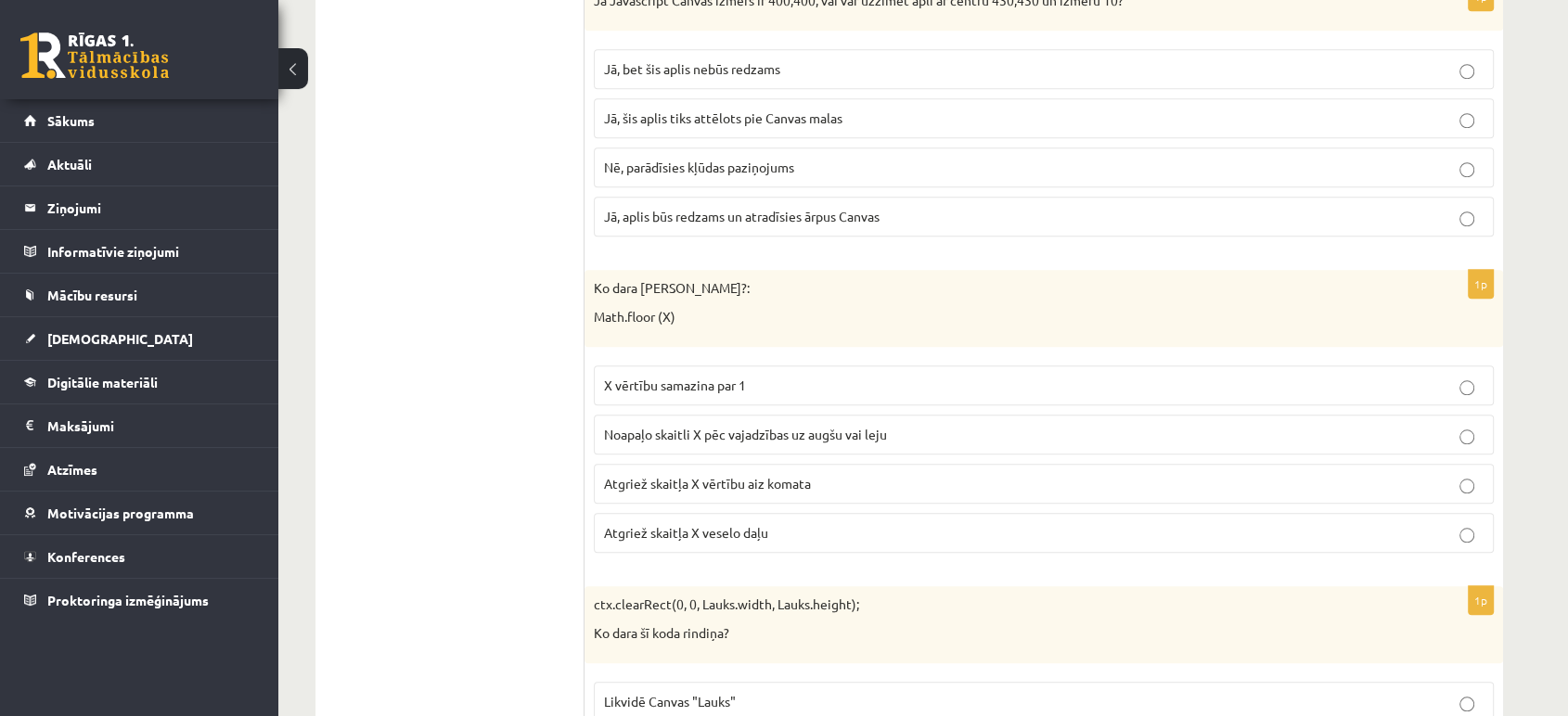
click at [646, 484] on span "Atgriež skaitļa X vērtību aiz komata" at bounding box center [707, 483] width 207 height 17
click at [651, 524] on span "Atgriež skaitļa X veselo daļu" at bounding box center [686, 532] width 164 height 17
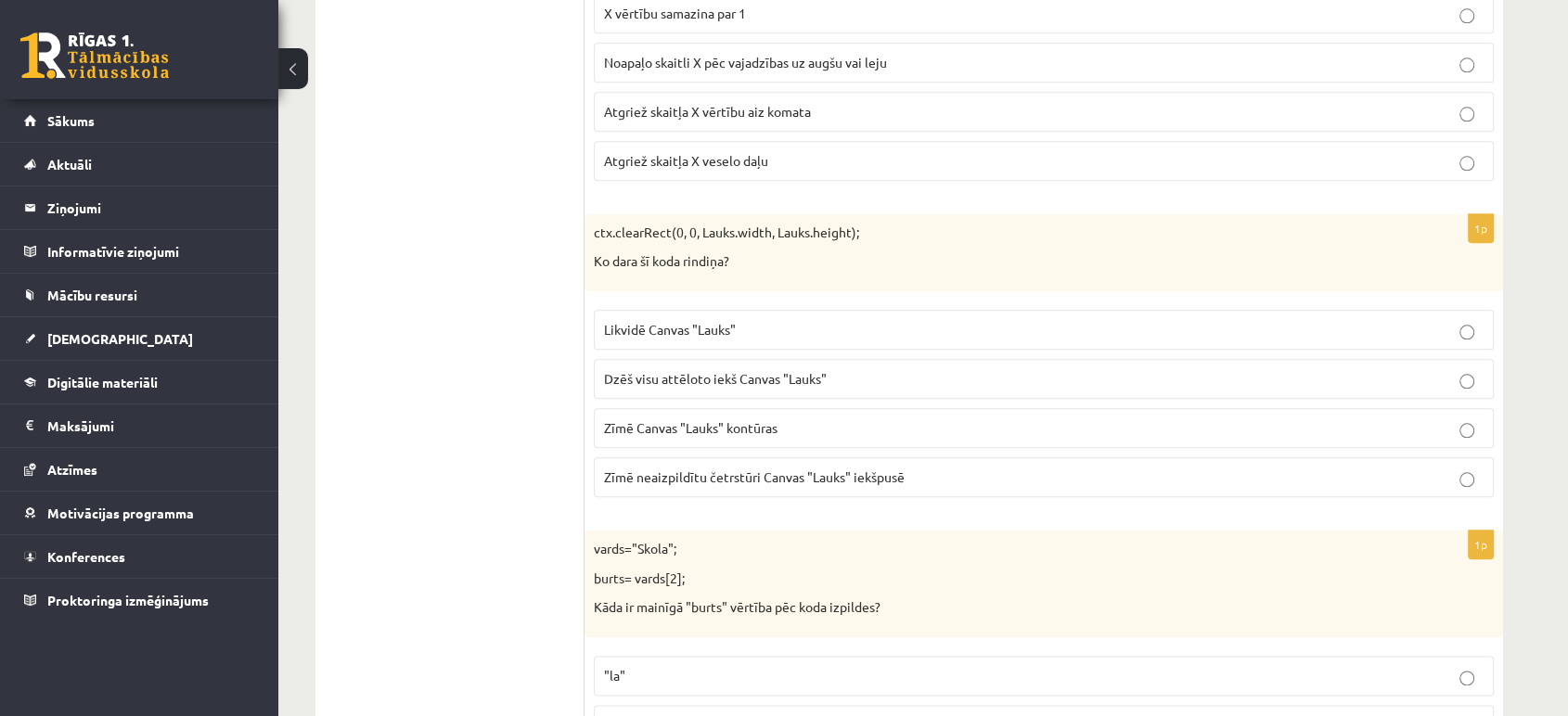
scroll to position [1997, 0]
drag, startPoint x: 594, startPoint y: 236, endPoint x: 720, endPoint y: 281, distance: 133.8
click at [720, 281] on div "ctx.clearRect(0, 0, Lauks.width, Lauks.height); Ko dara šī koda rindiņa?" at bounding box center [1043, 252] width 919 height 77
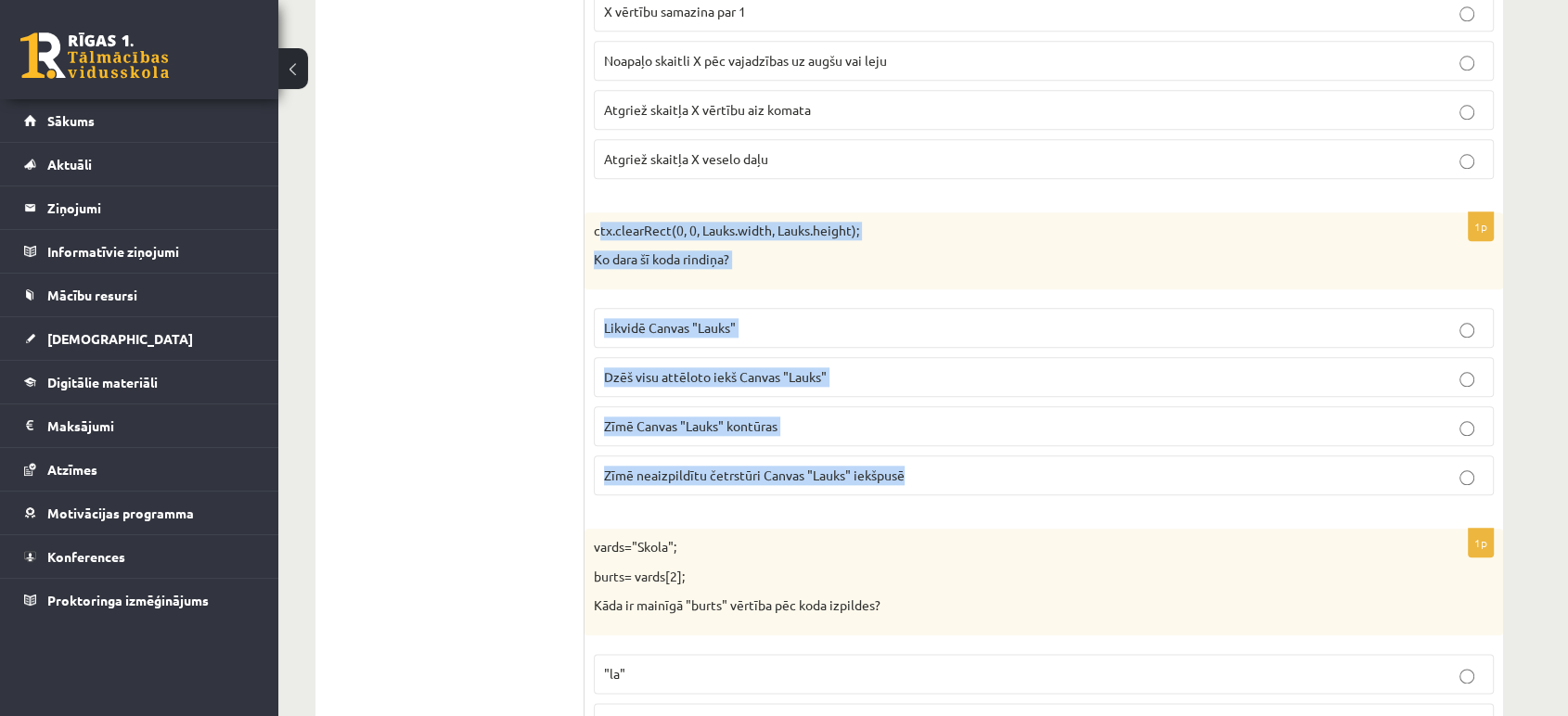
drag, startPoint x: 597, startPoint y: 226, endPoint x: 942, endPoint y: 460, distance: 416.9
click at [942, 460] on div "1p ctx.clearRect(0, 0, Lauks.width, Lauks.height); Ko dara šī koda rindiņa? Lik…" at bounding box center [1043, 361] width 919 height 298
copy div "ctx.clearRect(0, 0, Lauks.width, Lauks.height); Ko dara šī koda rindiņa? Likvid…"
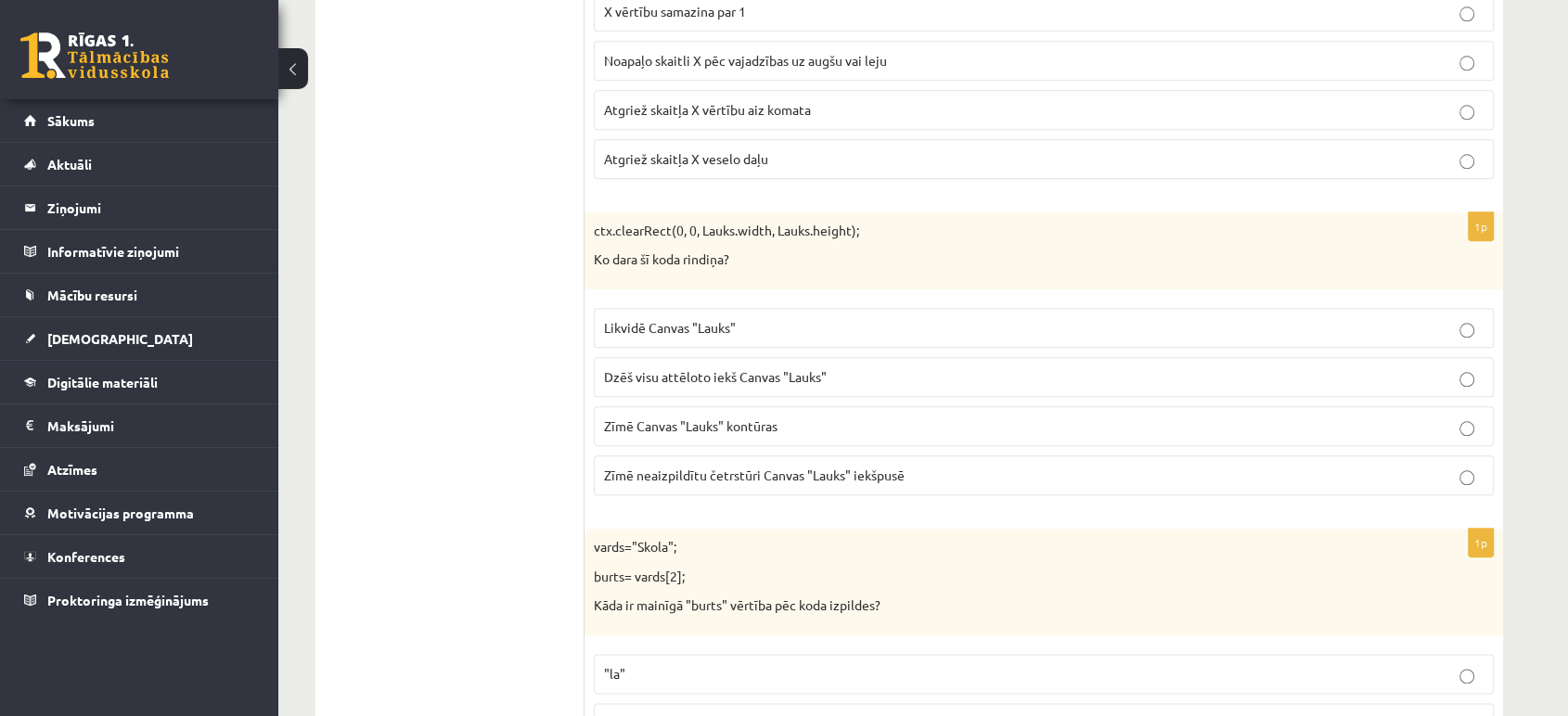
click at [719, 378] on span "Dzēš visu attēloto iekš Canvas "Lauks"" at bounding box center [715, 376] width 223 height 17
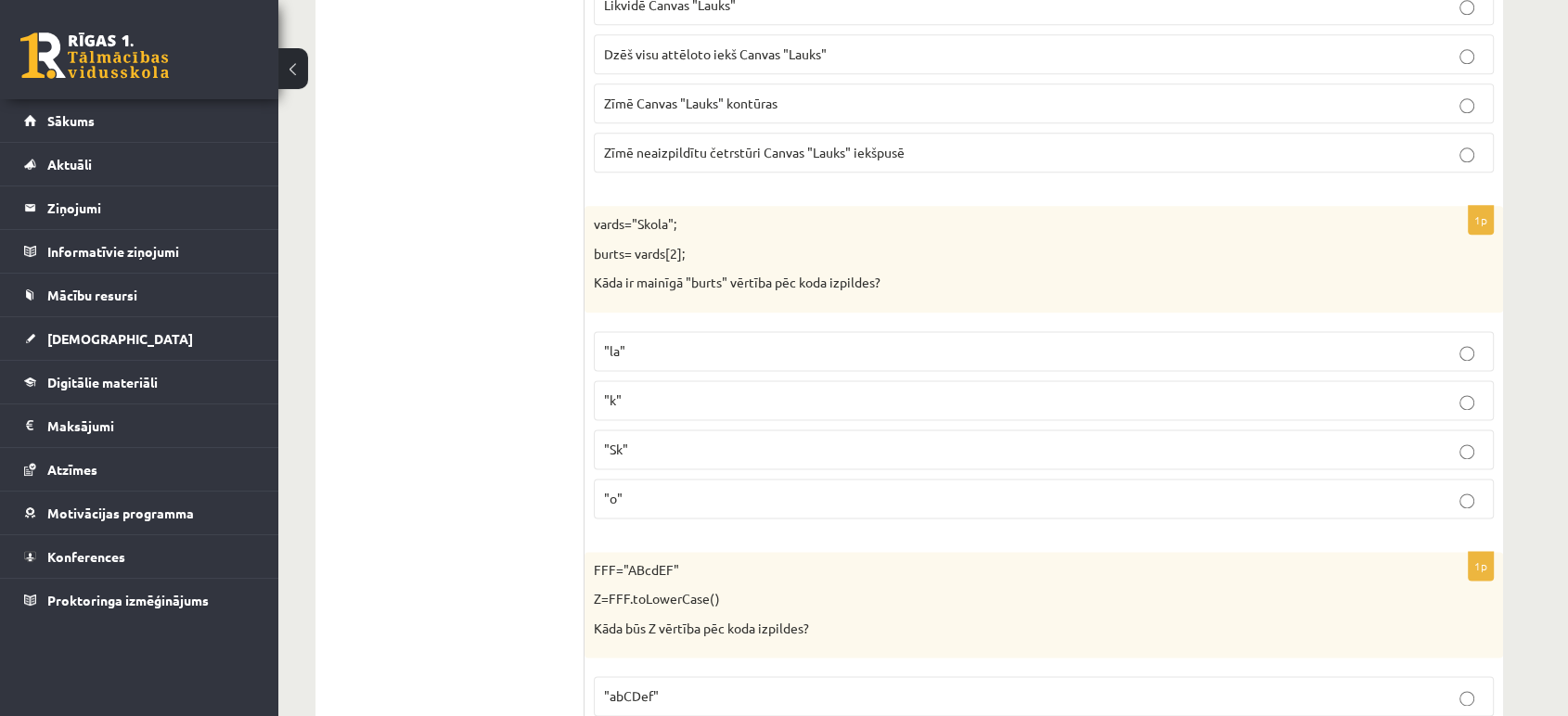
scroll to position [2321, 0]
drag, startPoint x: 581, startPoint y: 224, endPoint x: 826, endPoint y: 467, distance: 345.1
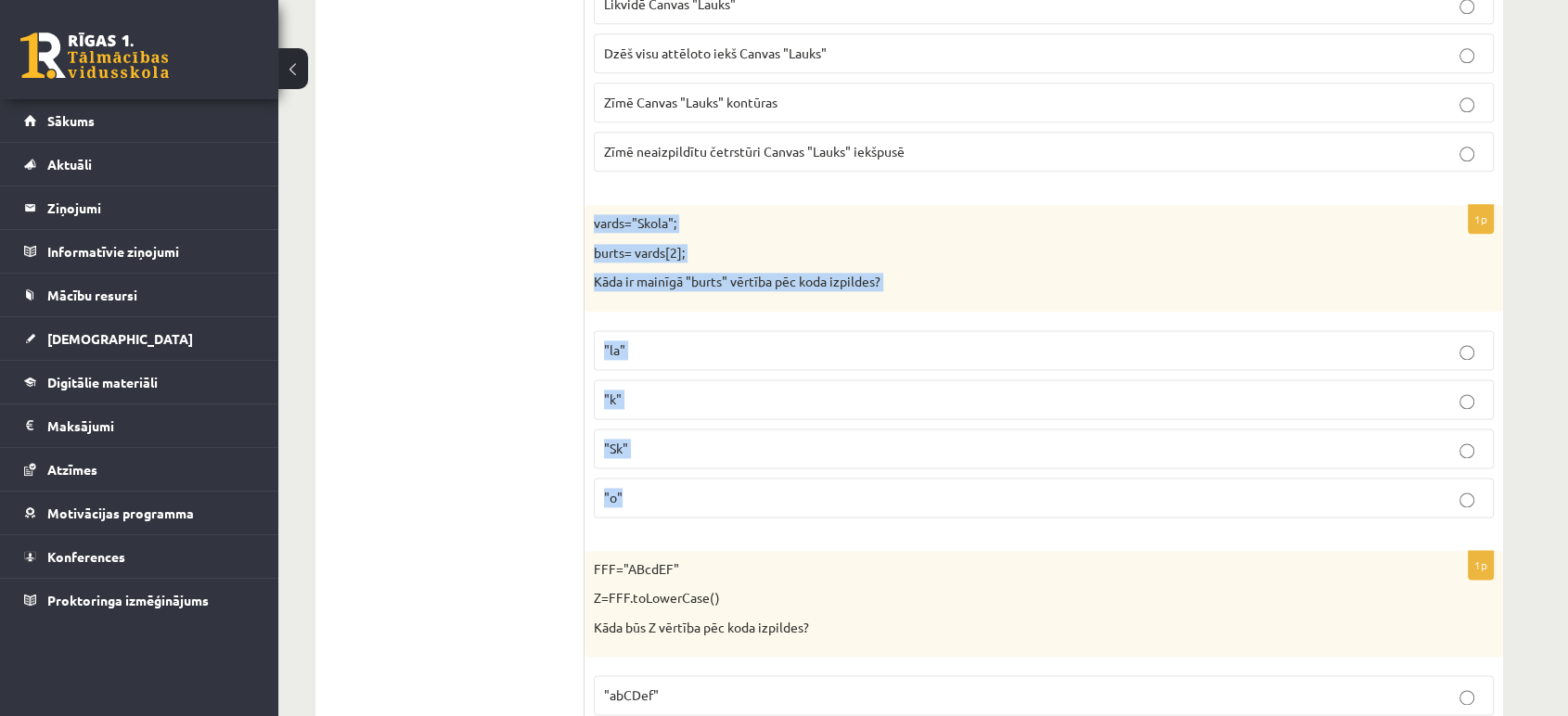
drag, startPoint x: 591, startPoint y: 217, endPoint x: 965, endPoint y: 492, distance: 464.2
click at [965, 492] on div "1p vards="Skola"; burts= vards[2]; Kāda ir mainīgā "burts" vērtība pēc koda izp…" at bounding box center [1043, 368] width 919 height 328
copy div "vards="Skola"; burts= vards[2]; Kāda ir mainīgā "burts" vērtība pēc koda izpild…"
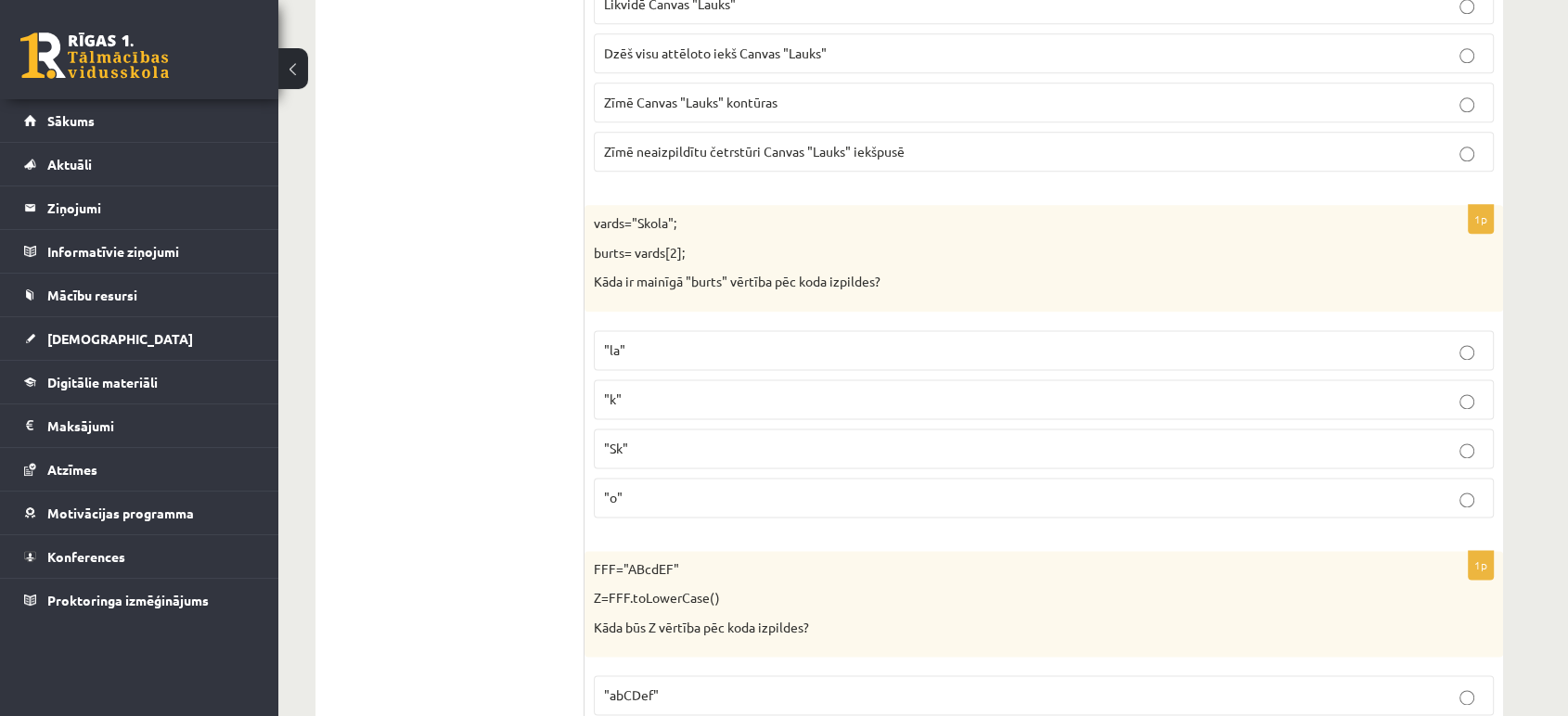
click at [658, 490] on p ""o"" at bounding box center [1043, 498] width 879 height 20
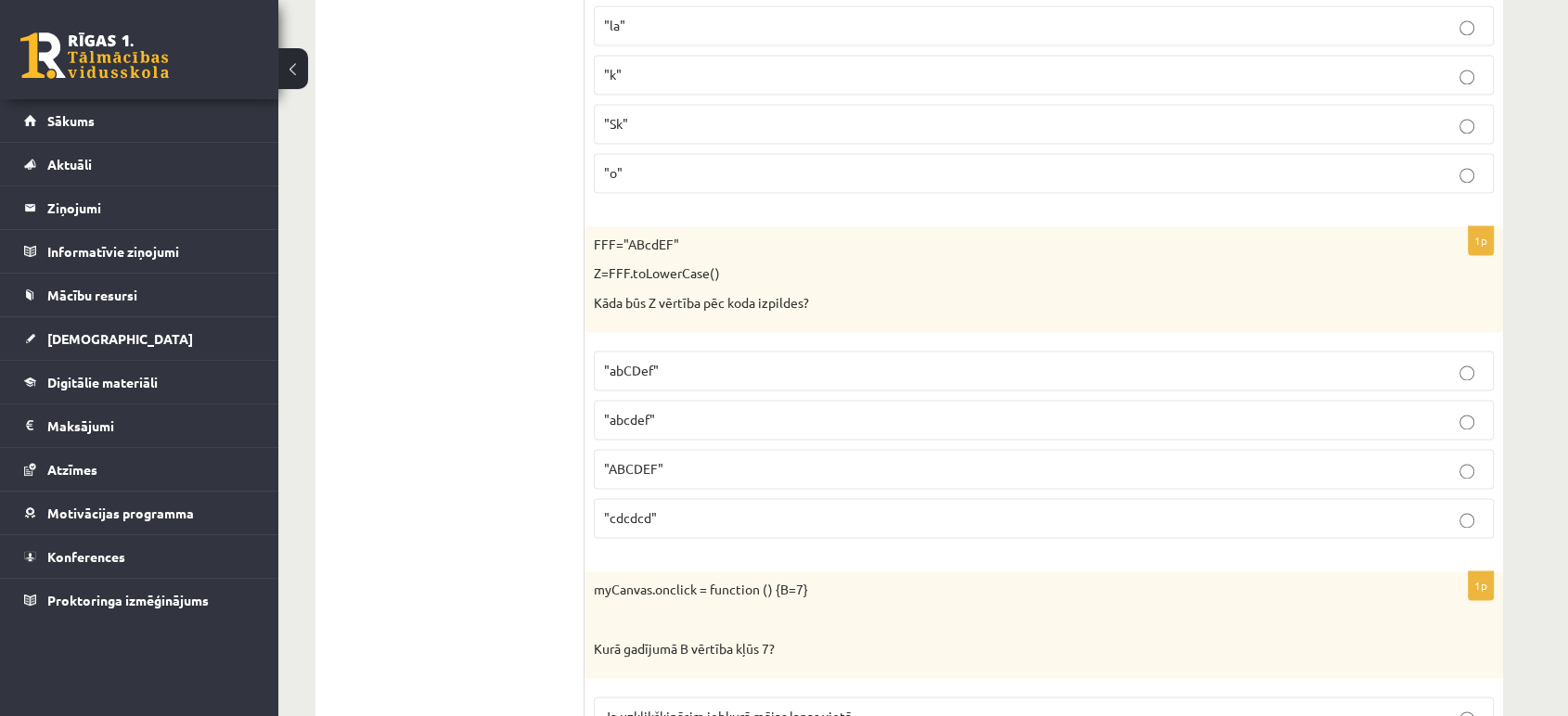
scroll to position [2693, 0]
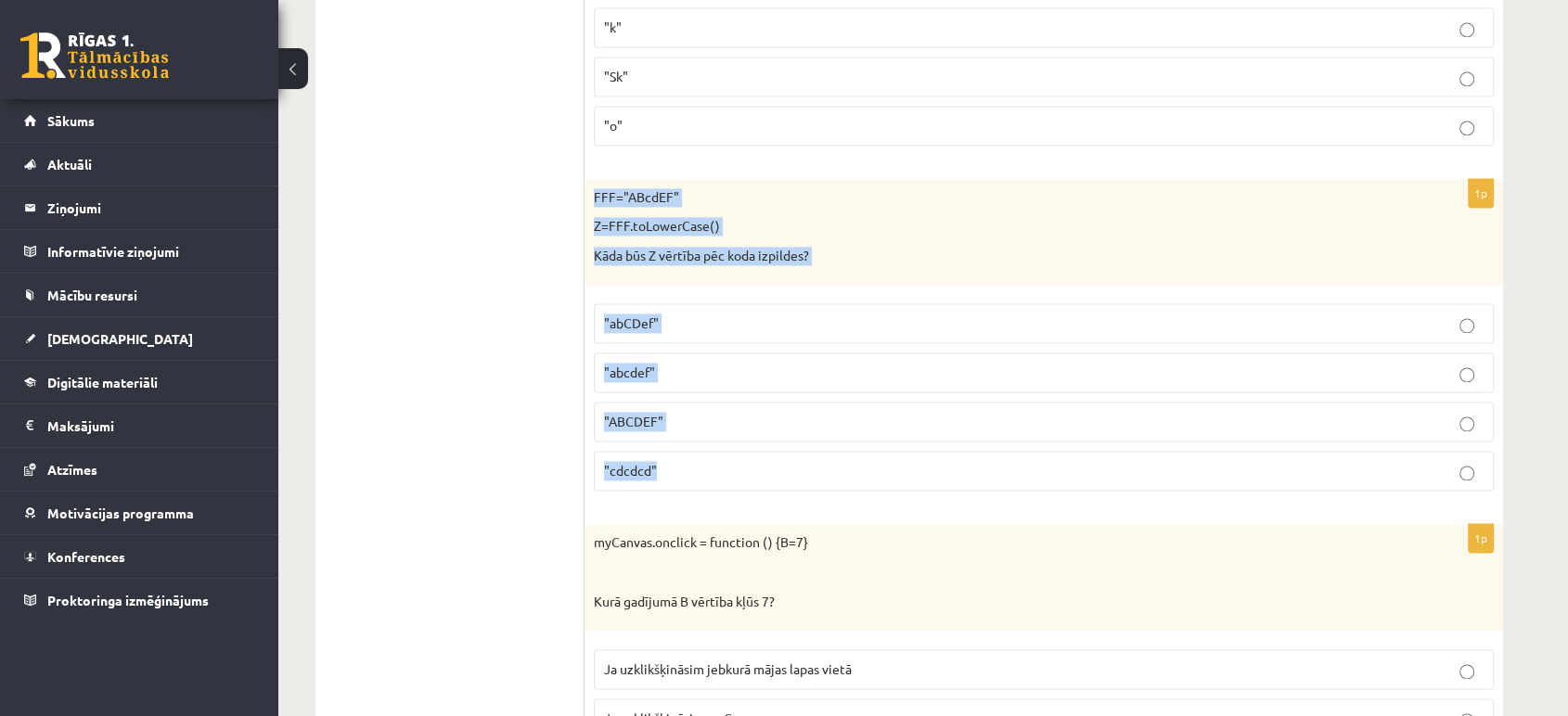
drag, startPoint x: 589, startPoint y: 186, endPoint x: 845, endPoint y: 457, distance: 372.8
click at [845, 457] on div "1p FFF="ABcdEF" Z=FFF.toLowerCase() Kāda būs Z vērtība pēc koda izpildes? "abCD…" at bounding box center [1043, 343] width 919 height 328
copy div "FFF="ABcdEF" Z=FFF.toLowerCase() Kāda būs Z vērtība pēc koda izpildes? "abCDef"…"
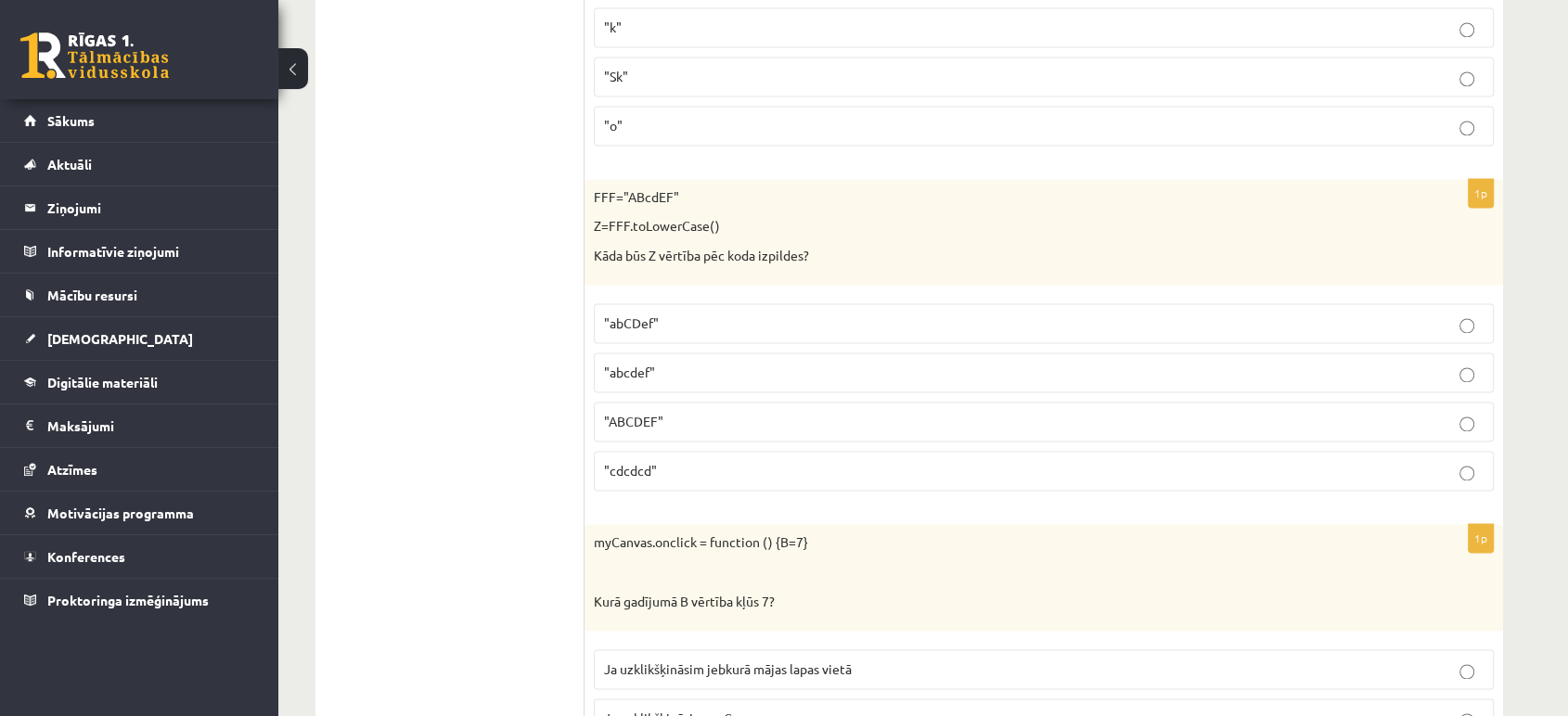
click at [689, 362] on p ""abcdef"" at bounding box center [1043, 372] width 879 height 20
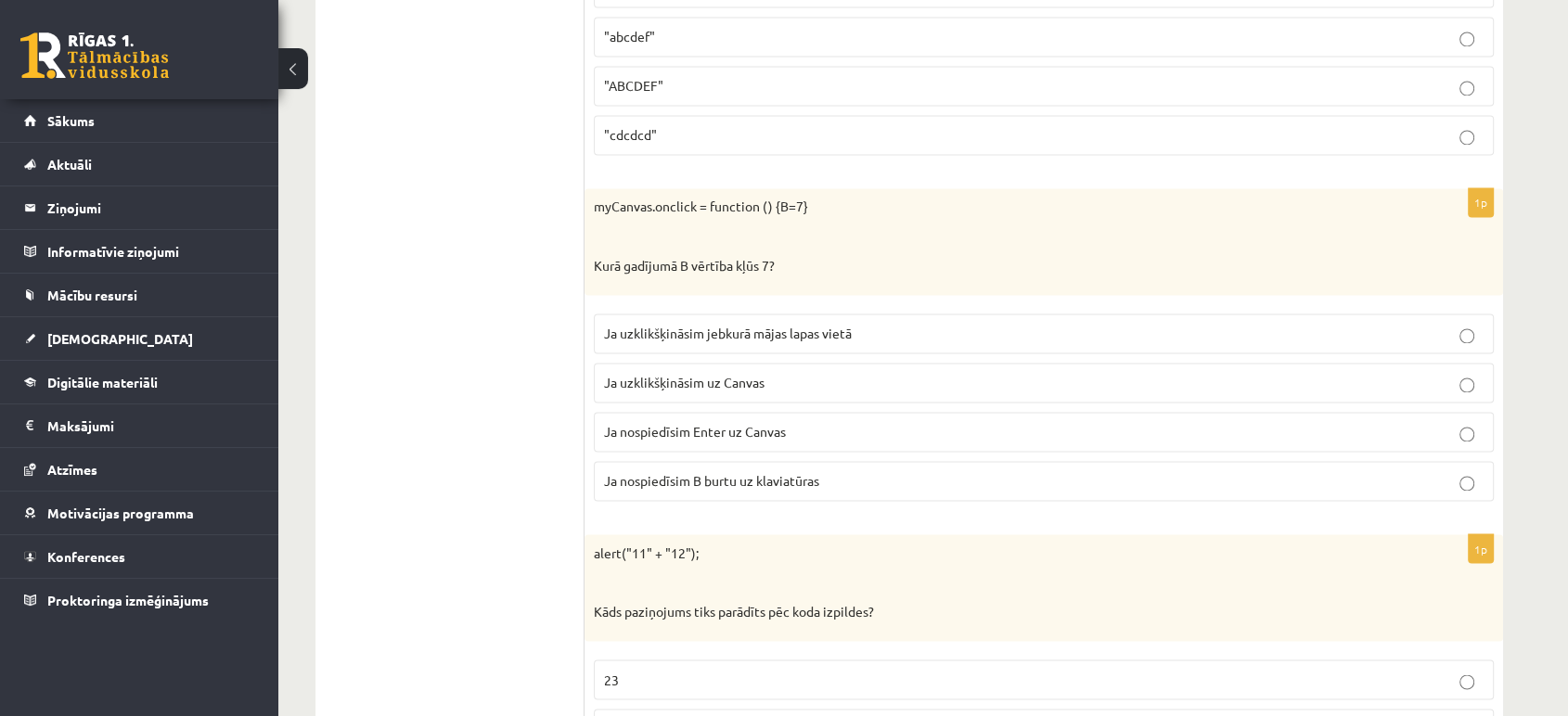
scroll to position [3031, 0]
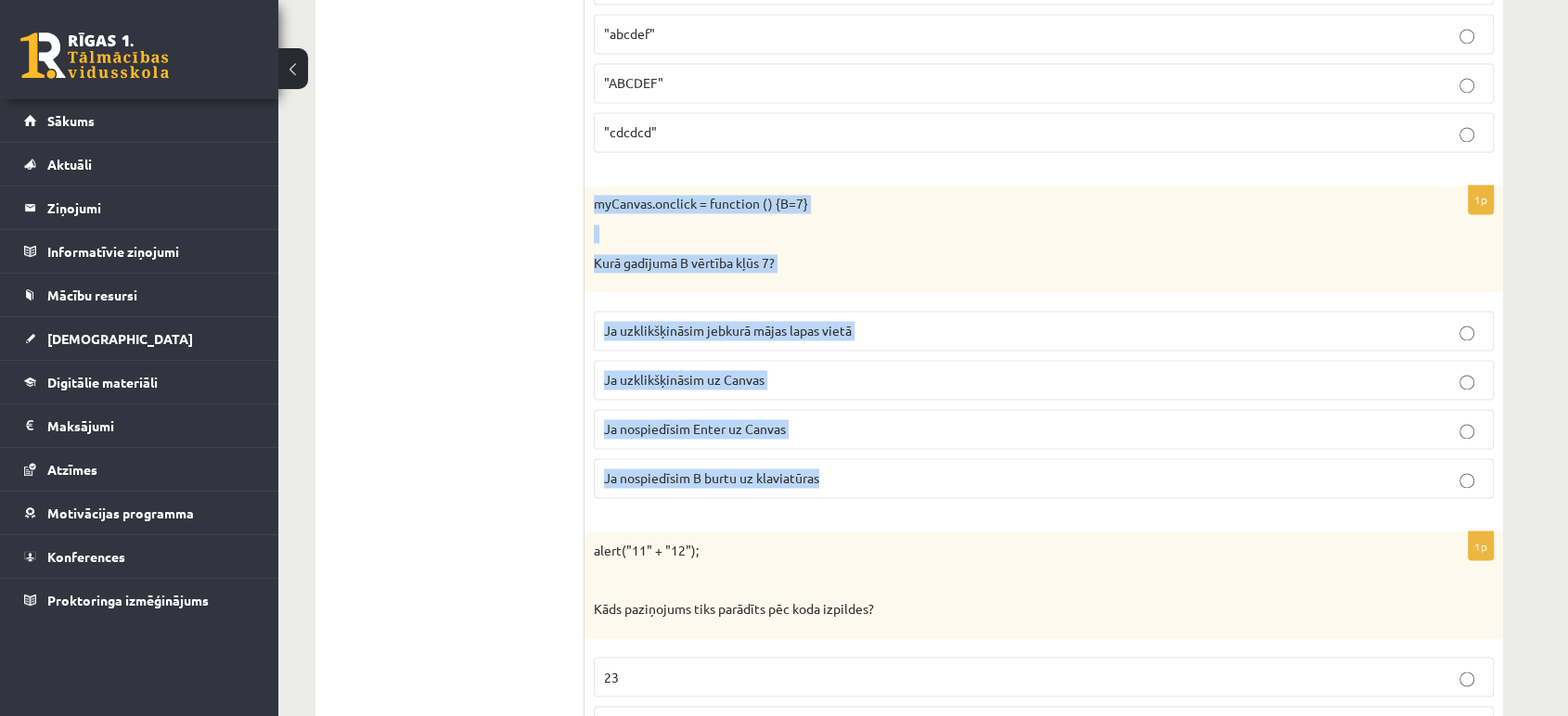
drag, startPoint x: 588, startPoint y: 194, endPoint x: 871, endPoint y: 464, distance: 391.1
click at [871, 464] on div "1p myCanvas.onclick = function () {B=7} Kurā gadījumā B vērtība kļūs 7? Ja uzkl…" at bounding box center [1043, 349] width 919 height 328
copy div "myCanvas.onclick = function () {B=7} Kurā gadījumā B vērtība kļūs 7? Ja uzklikš…"
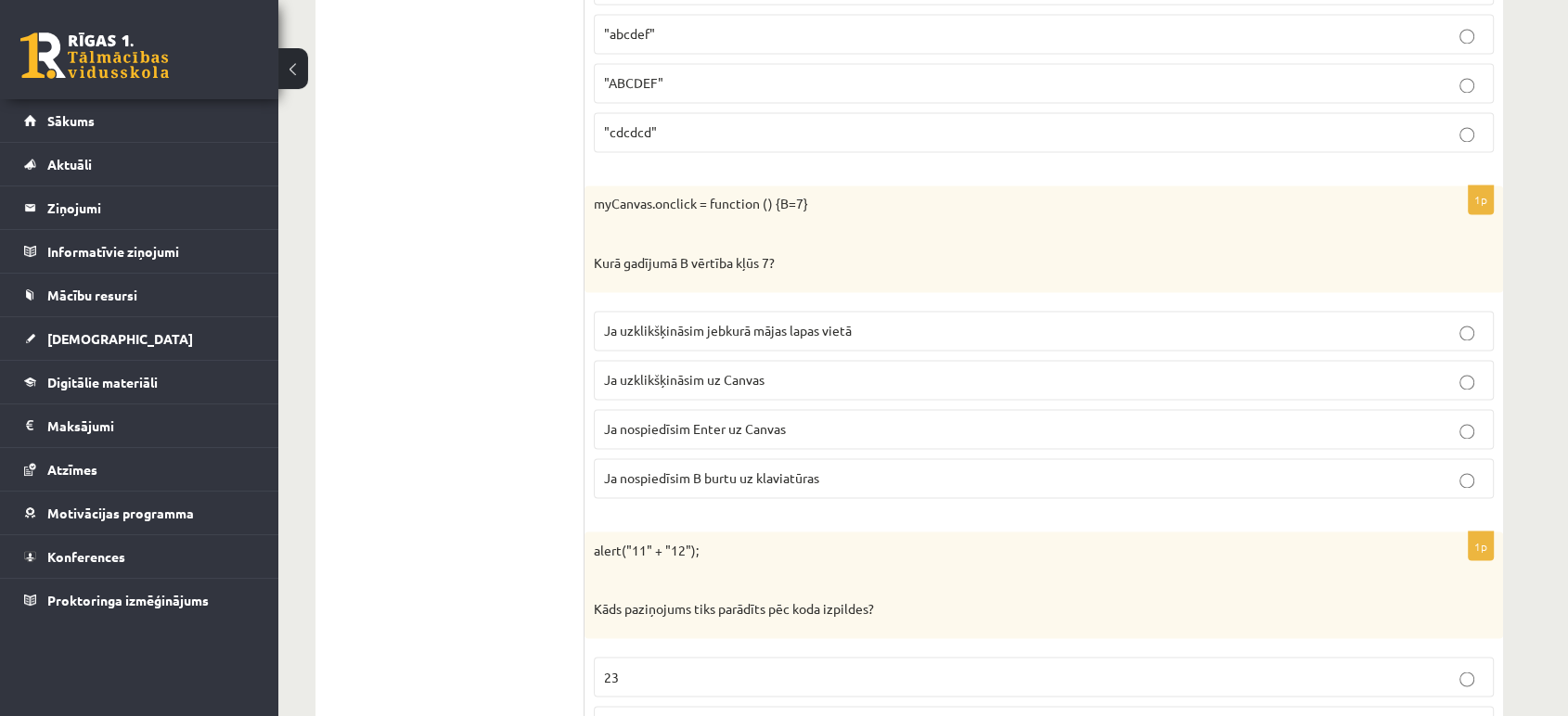
click at [626, 371] on span "Ja uzklikšķināsim uz Canvas" at bounding box center [684, 379] width 160 height 17
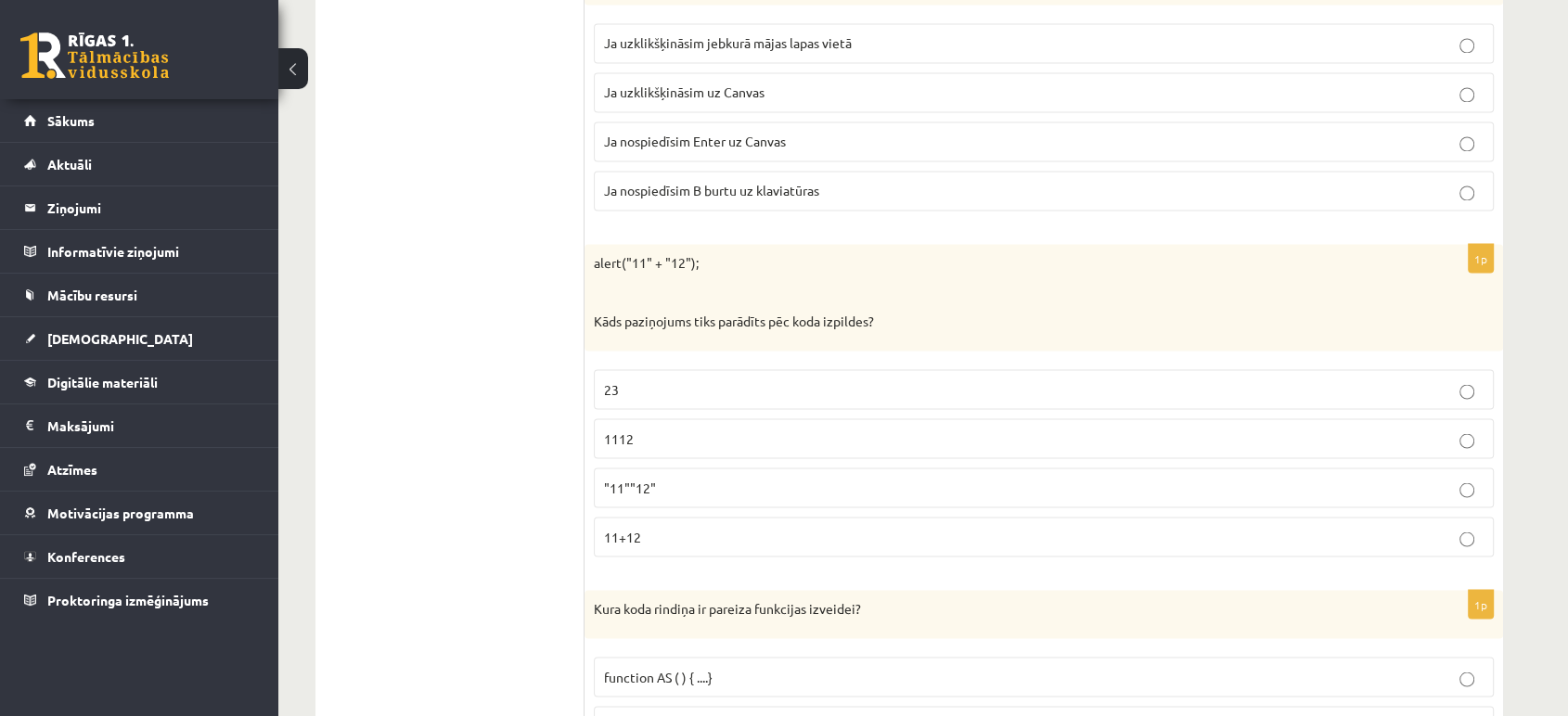
scroll to position [3336, 0]
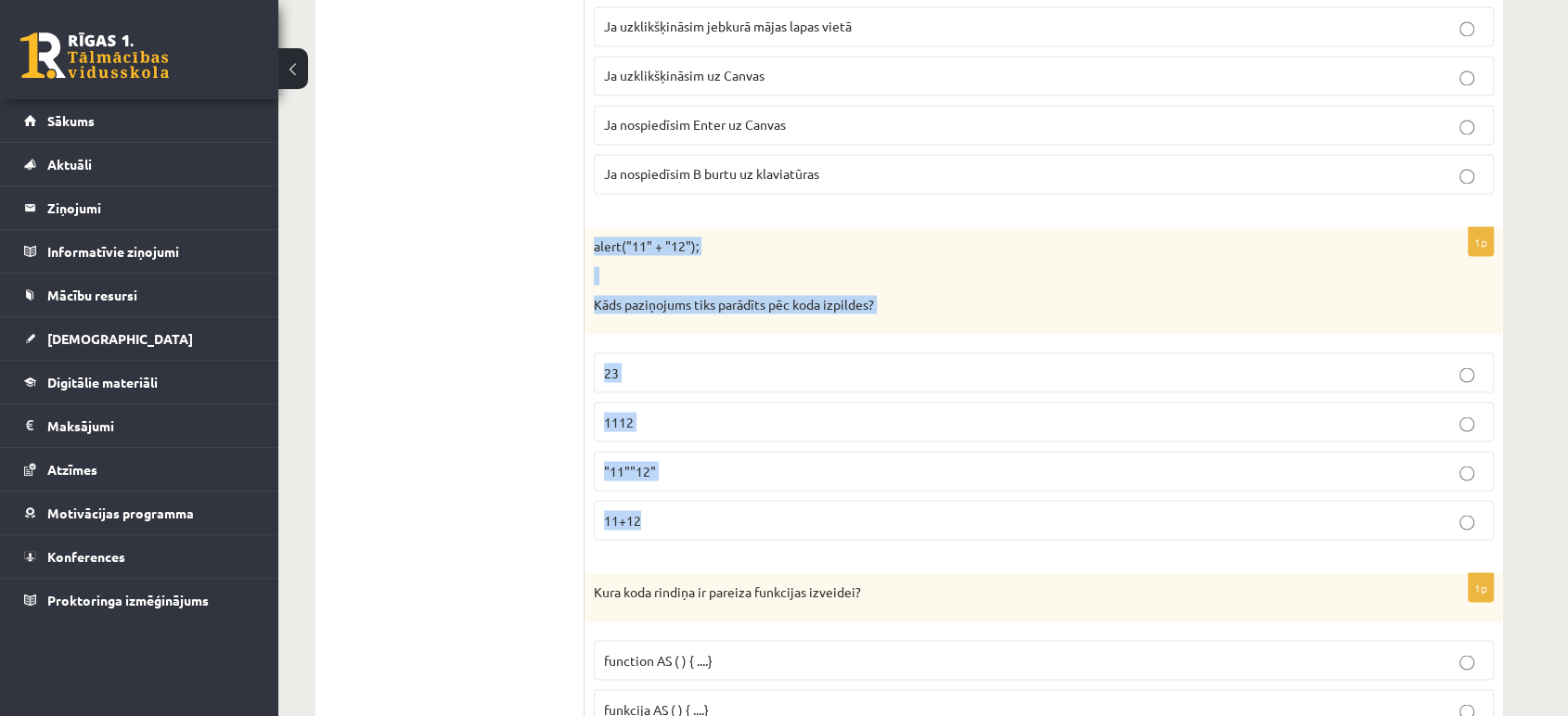
drag, startPoint x: 586, startPoint y: 232, endPoint x: 769, endPoint y: 499, distance: 323.7
click at [769, 499] on div "1p alert("11" + "12"); Kāds paziņojums tiks parādīts pēc koda izpildes? 23 1112…" at bounding box center [1043, 391] width 919 height 328
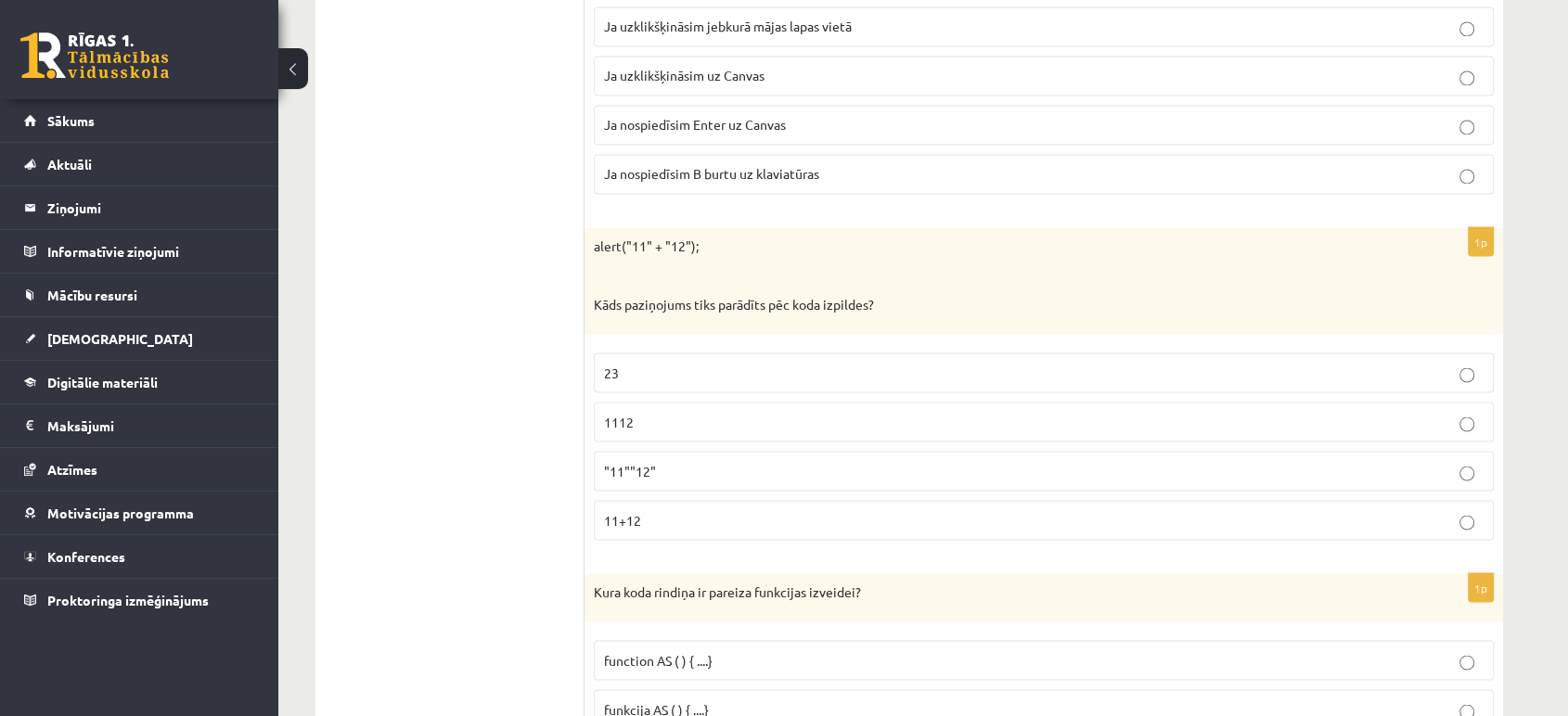
click at [607, 431] on label "1112" at bounding box center [1043, 422] width 900 height 40
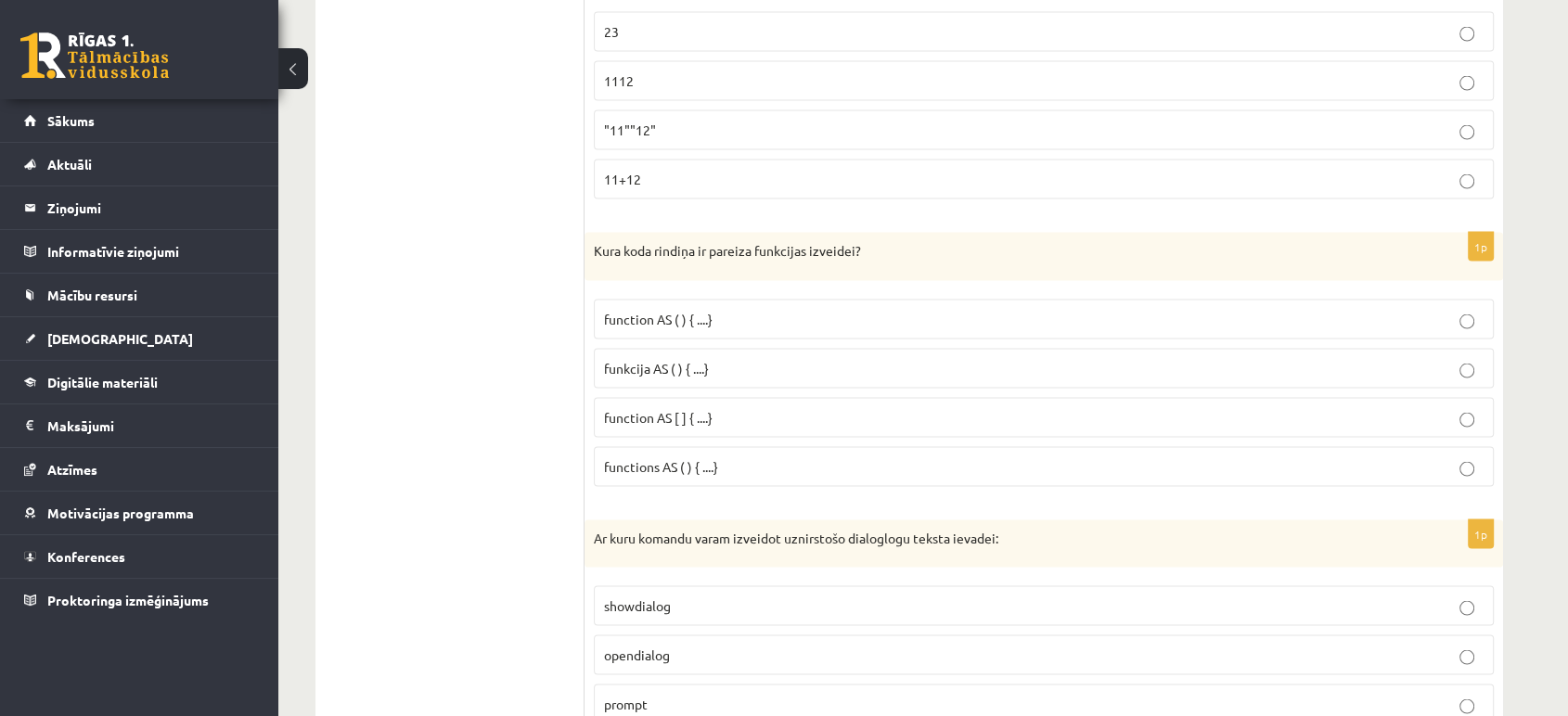
scroll to position [3679, 0]
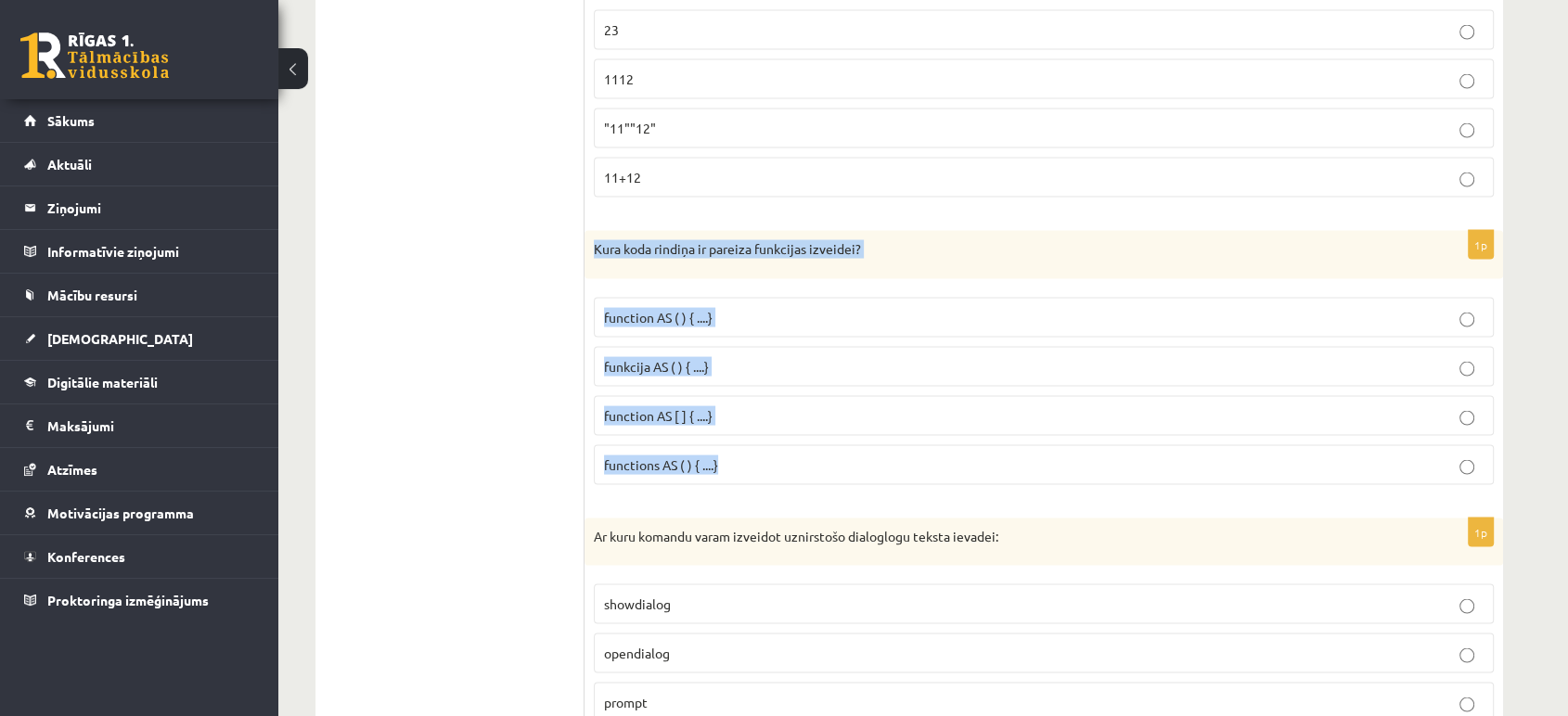
drag, startPoint x: 585, startPoint y: 239, endPoint x: 735, endPoint y: 469, distance: 274.6
click at [735, 469] on div "1p Kura koda rindiņa ir pareiza funkcijas izveidei? function AS ( ) { ....} fun…" at bounding box center [1043, 365] width 919 height 269
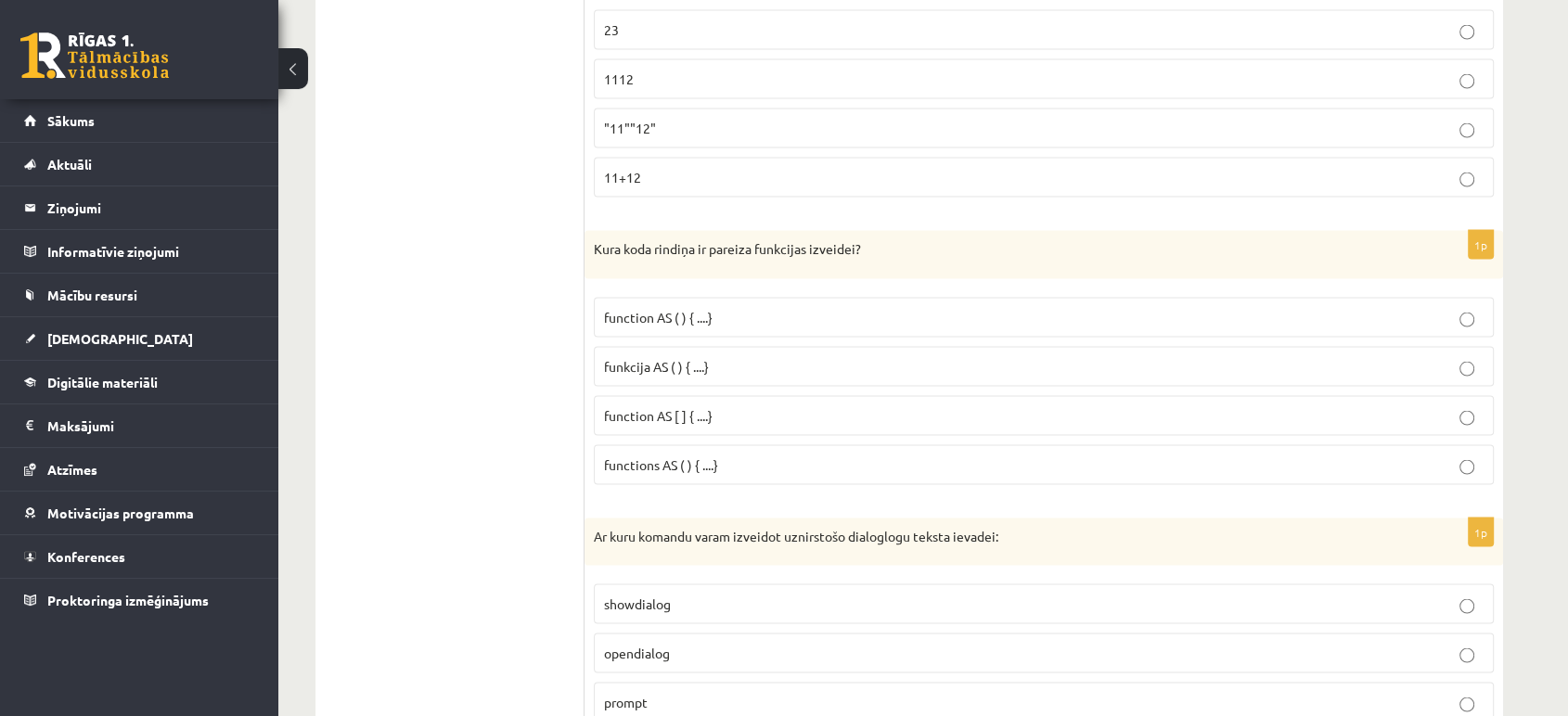
click at [761, 312] on p "function AS ( ) { ....}" at bounding box center [1043, 318] width 879 height 20
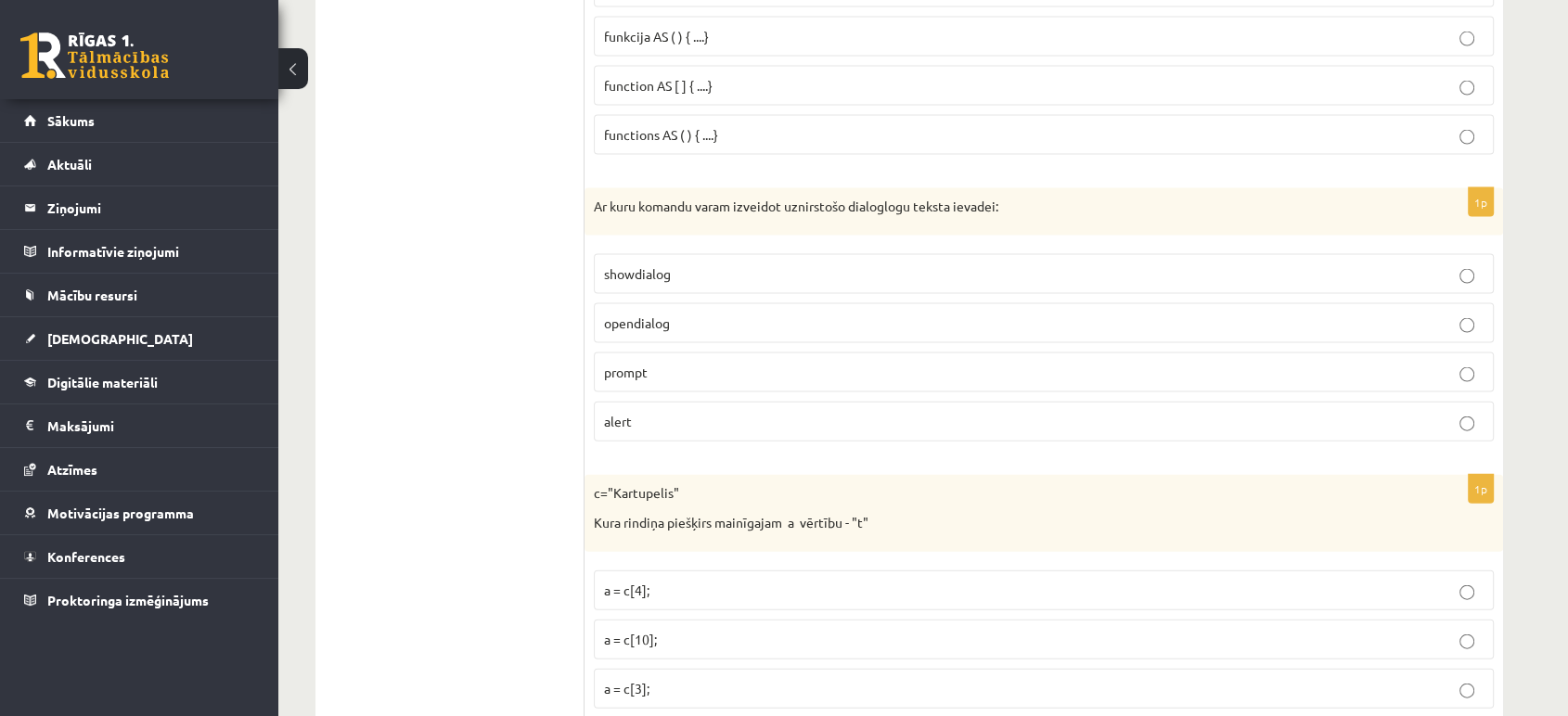
scroll to position [4009, 0]
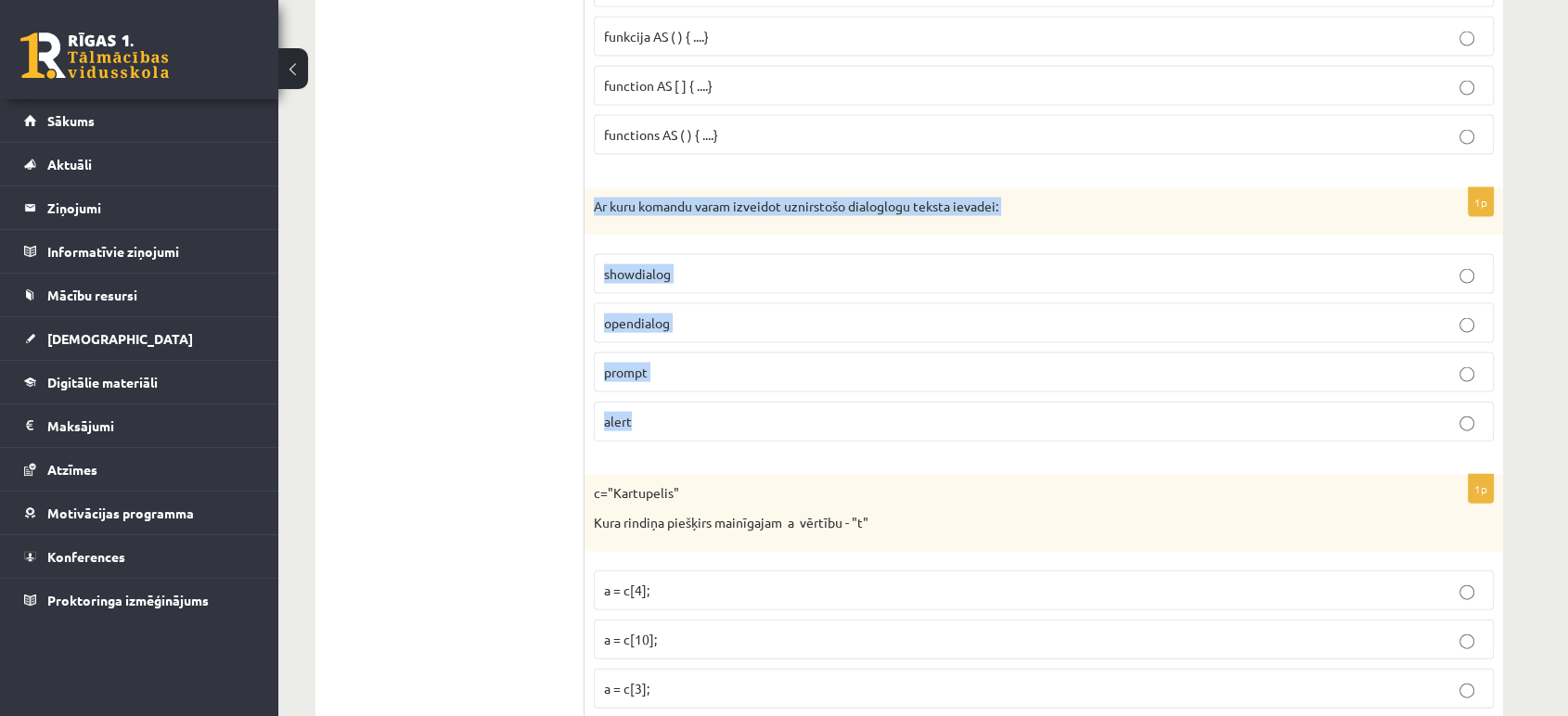
drag, startPoint x: 596, startPoint y: 187, endPoint x: 668, endPoint y: 421, distance: 244.8
click at [668, 421] on div "1p Ar kuru komandu varam izveidot uznirstošo dialoglogu teksta ievadei: showdia…" at bounding box center [1043, 323] width 919 height 269
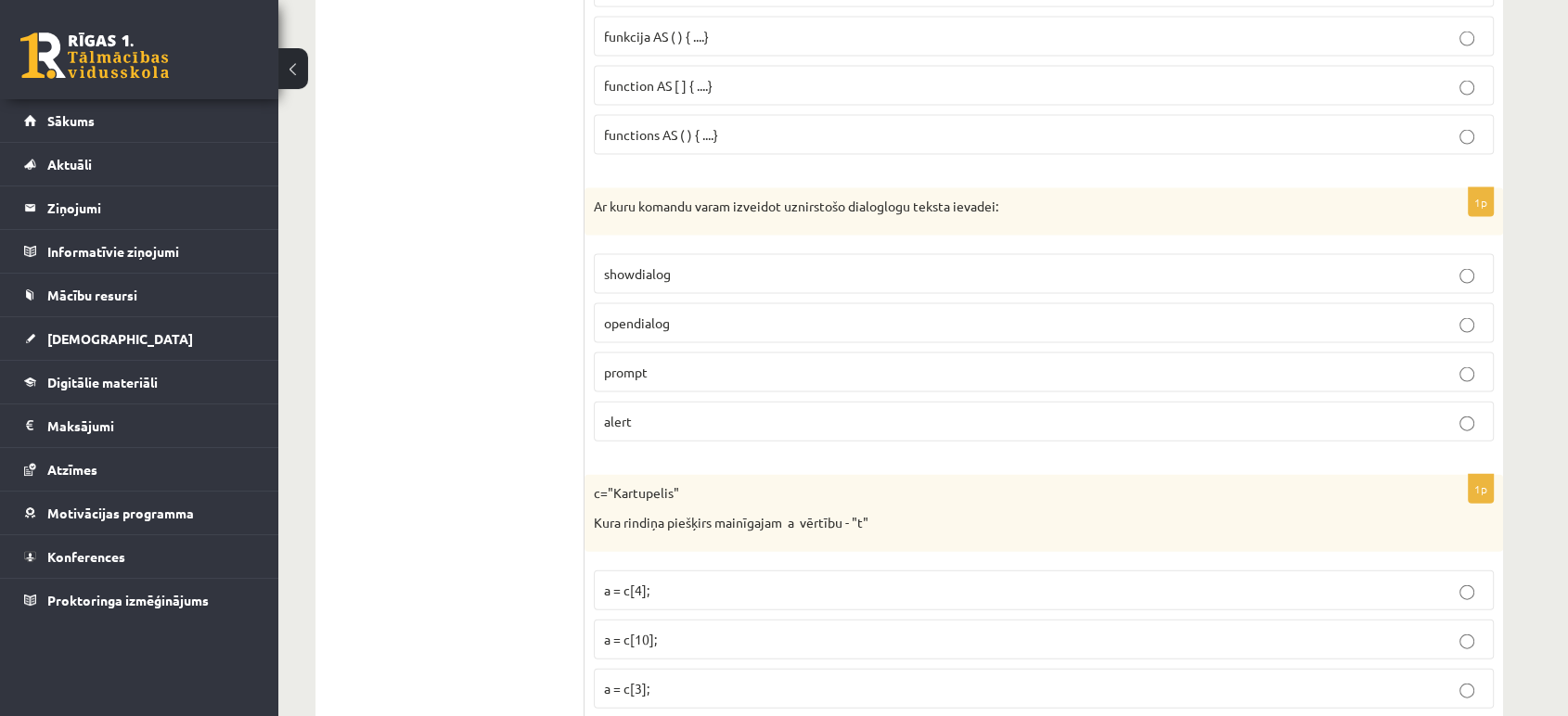
click at [623, 363] on span "prompt" at bounding box center [626, 371] width 44 height 17
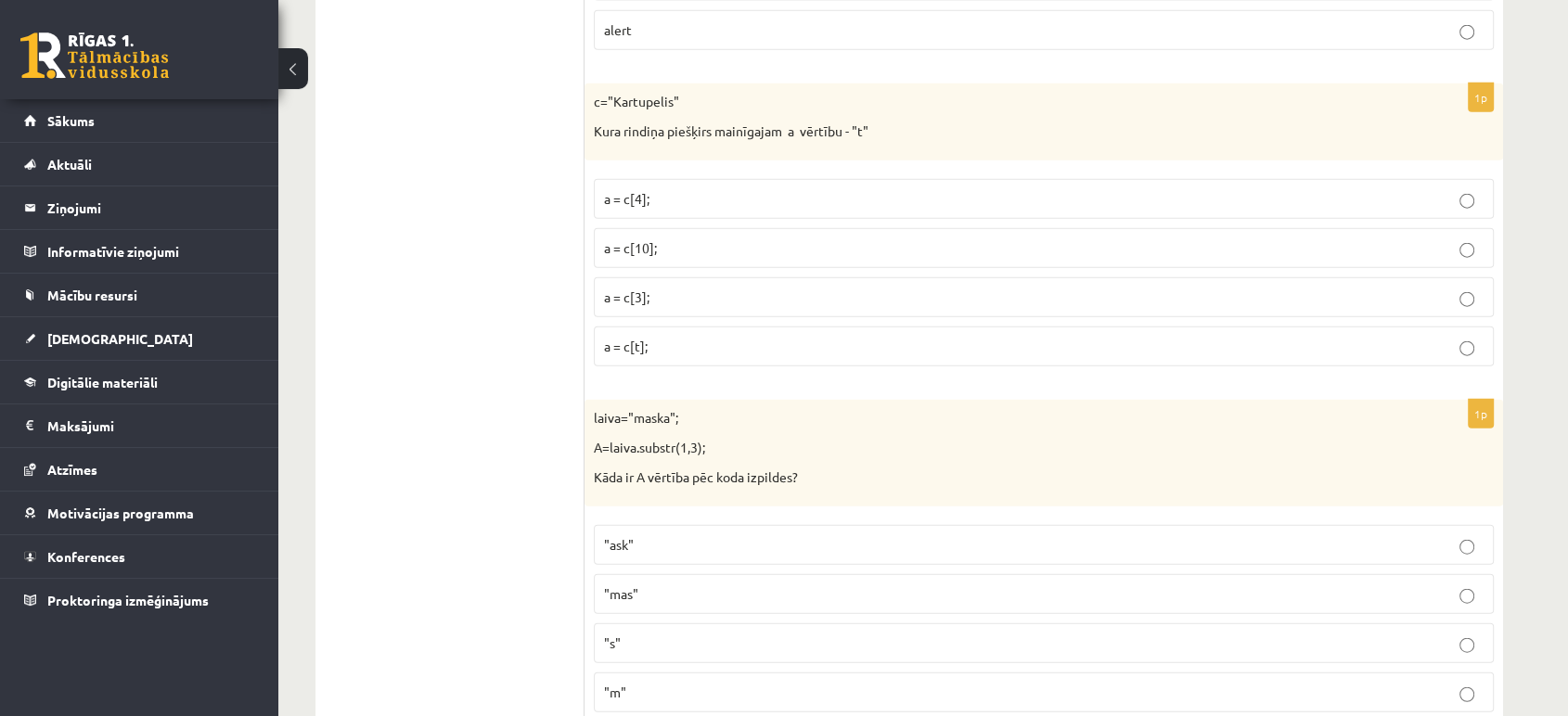
scroll to position [4408, 0]
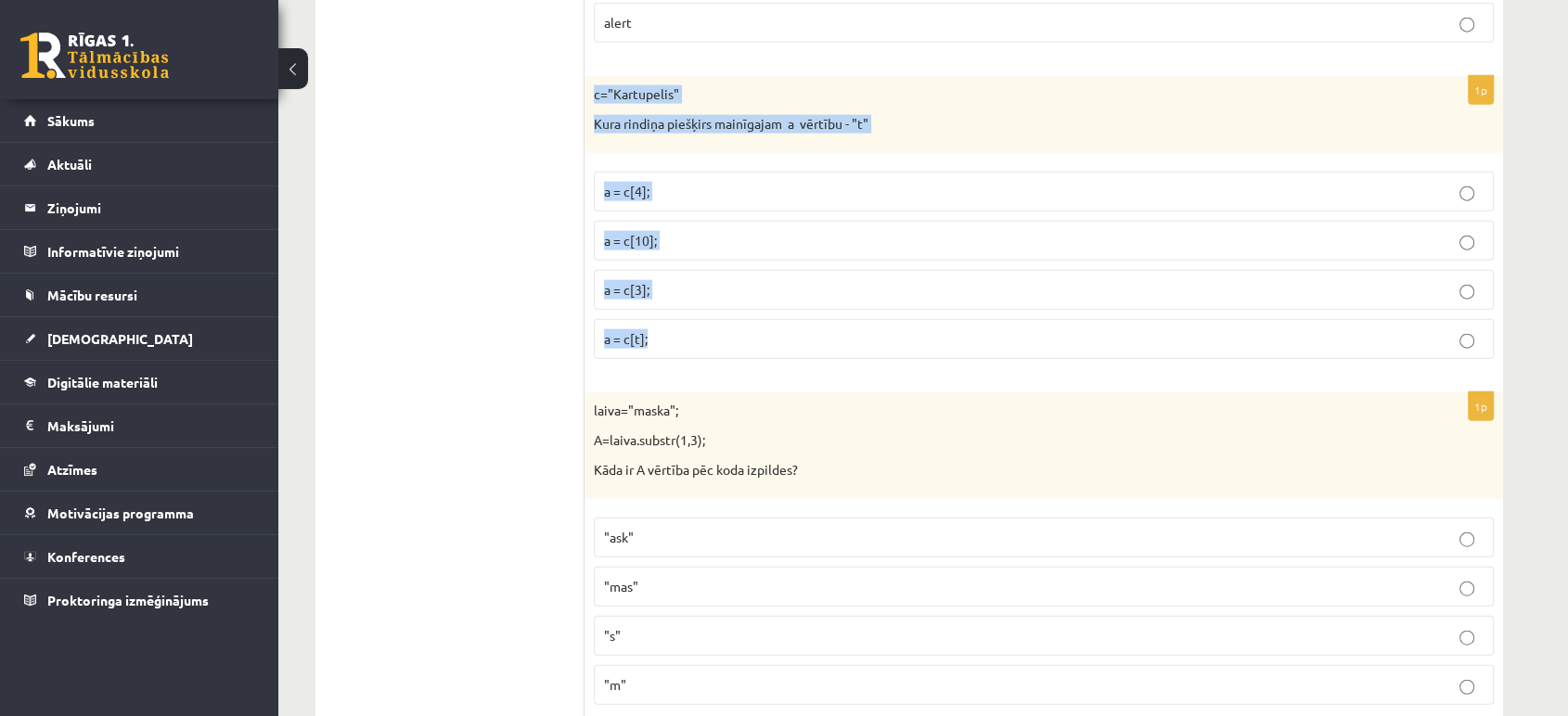
drag, startPoint x: 588, startPoint y: 81, endPoint x: 704, endPoint y: 326, distance: 271.1
click at [704, 326] on div "1p c="Kartupelis" Kura rindiņa piešķirs mainīgajam a vērtību - "t" a = c[4]; a …" at bounding box center [1043, 225] width 919 height 298
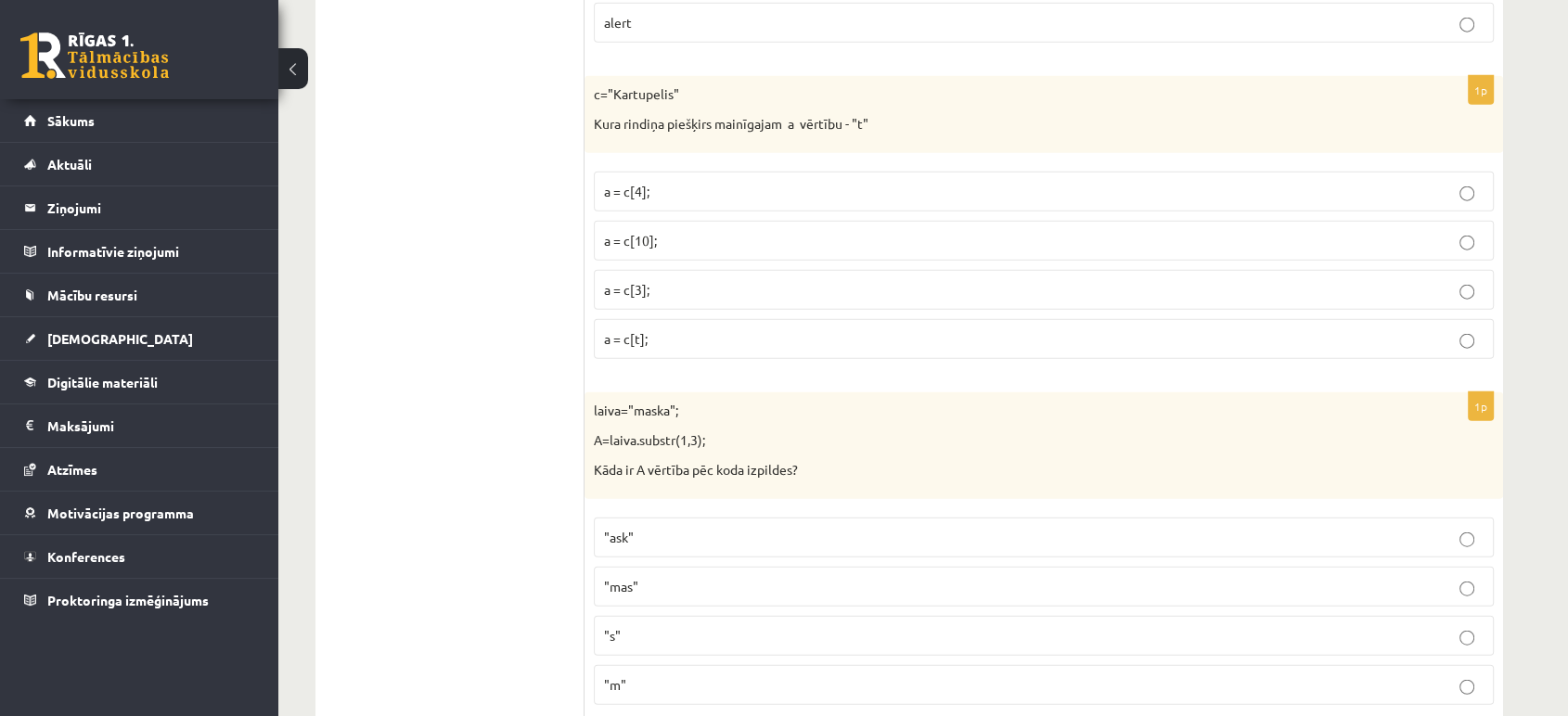
click at [648, 280] on p "a = c[3];" at bounding box center [1043, 290] width 879 height 20
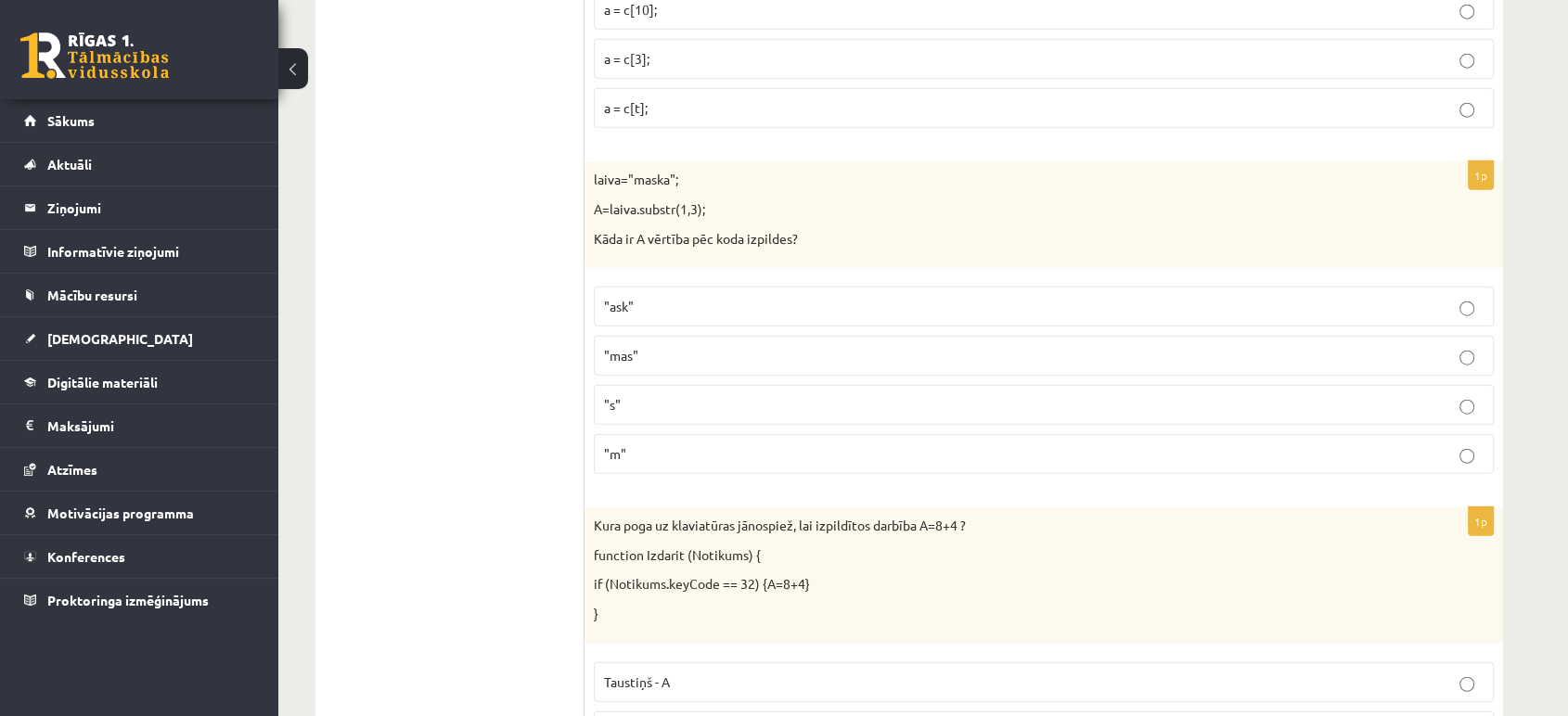
scroll to position [4640, 0]
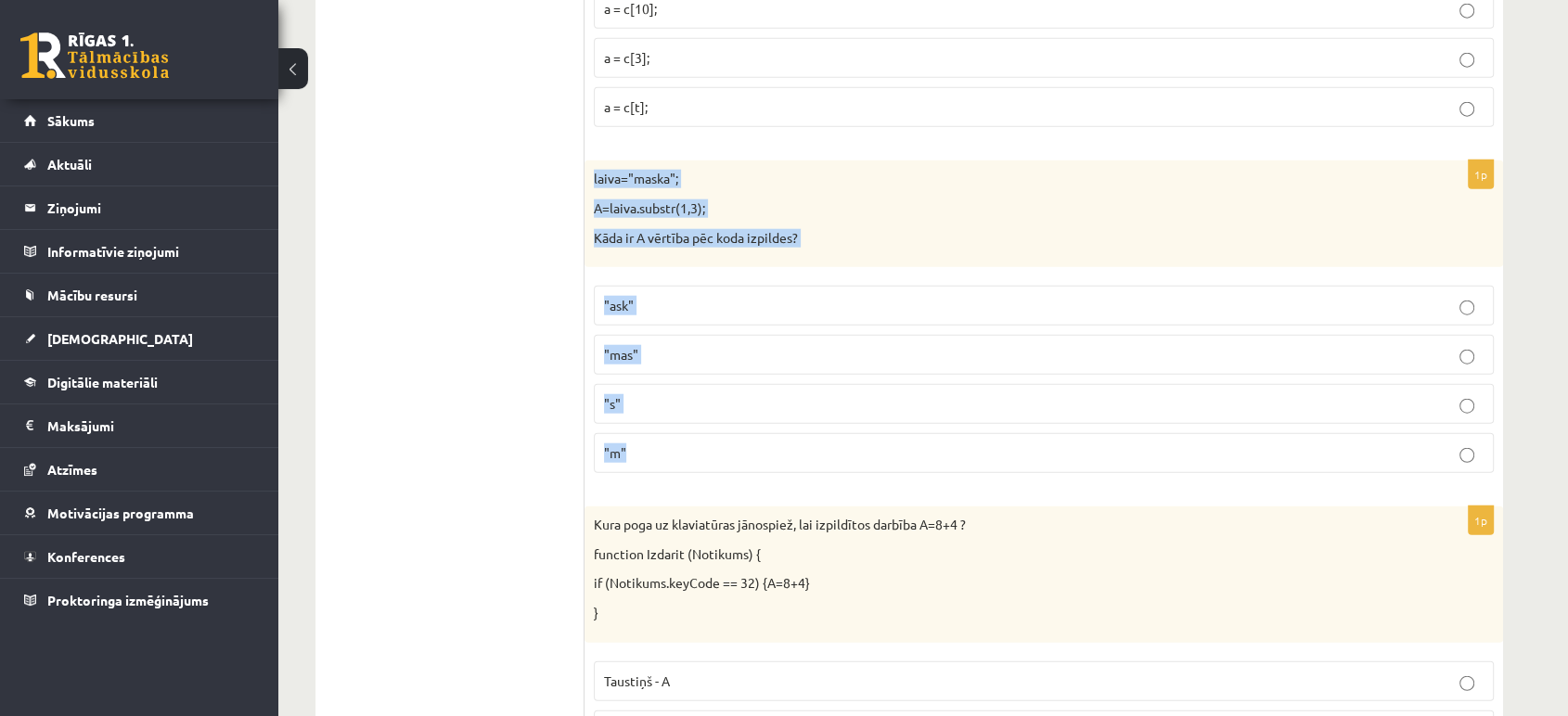
drag, startPoint x: 594, startPoint y: 167, endPoint x: 715, endPoint y: 451, distance: 308.7
click at [715, 451] on div "1p laiva="maska"; A=laiva.substr(1,3); Kāda ir A vērtība pēc koda izpildes? "as…" at bounding box center [1043, 324] width 919 height 328
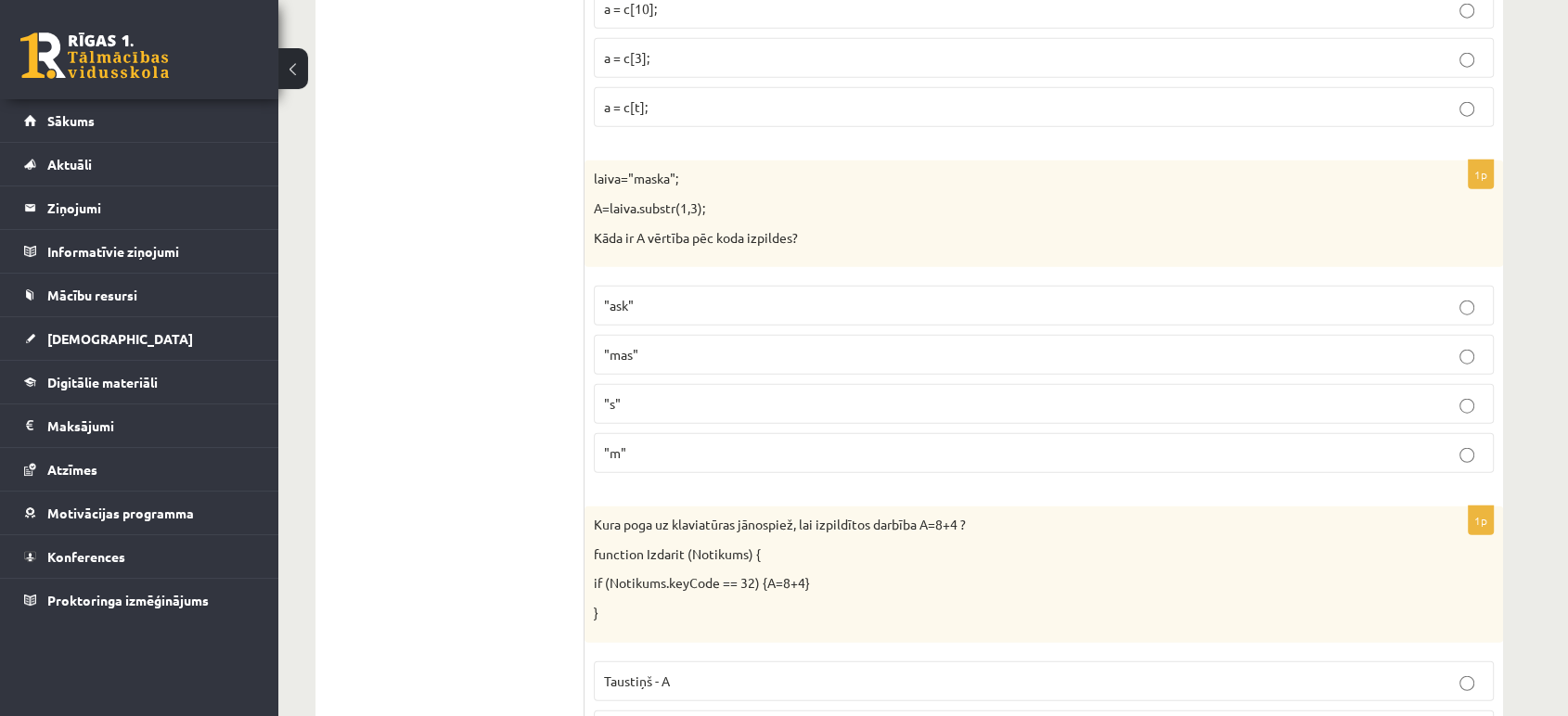
click at [546, 412] on ul "Tests Izvērtējums!" at bounding box center [458, 556] width 250 height 9670
click at [671, 286] on label ""ask"" at bounding box center [1043, 306] width 900 height 40
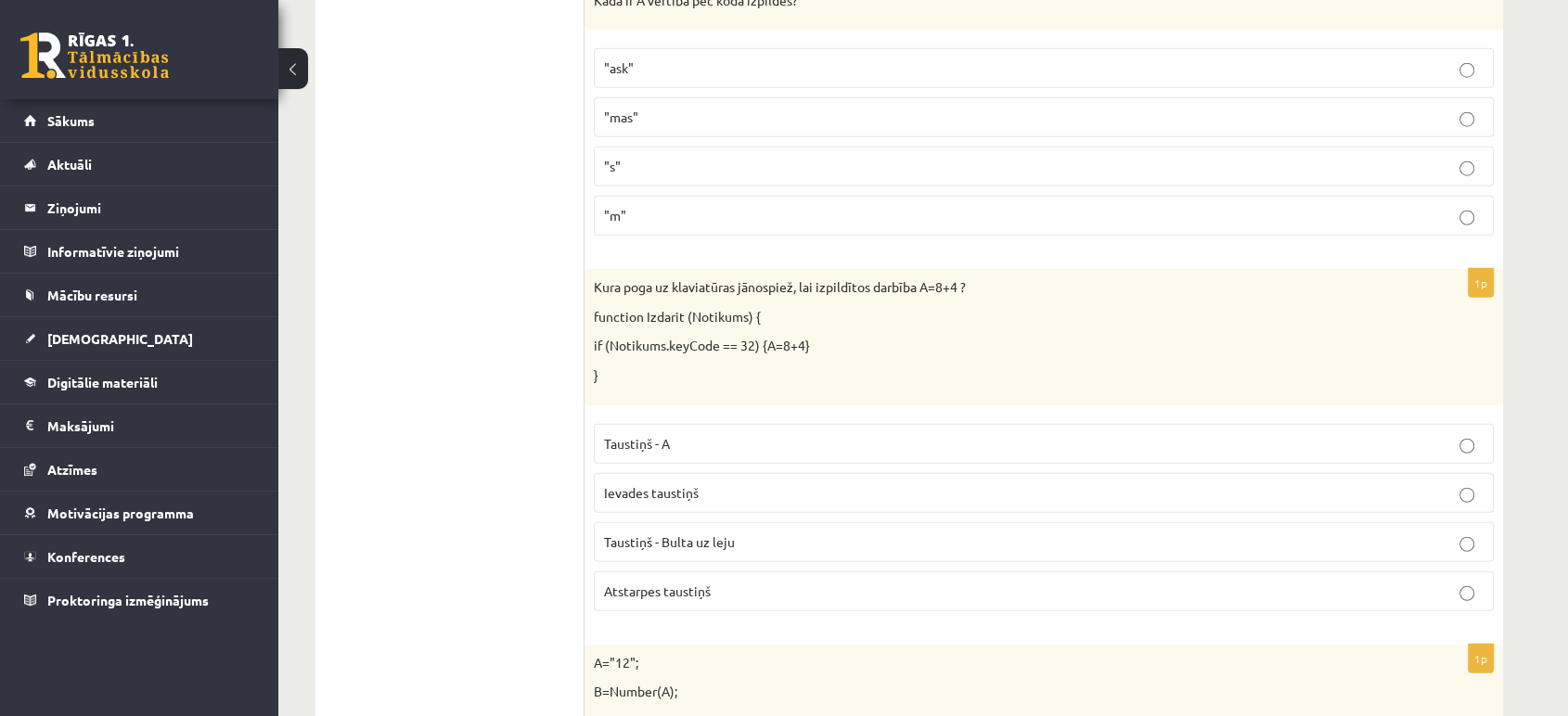
scroll to position [4883, 0]
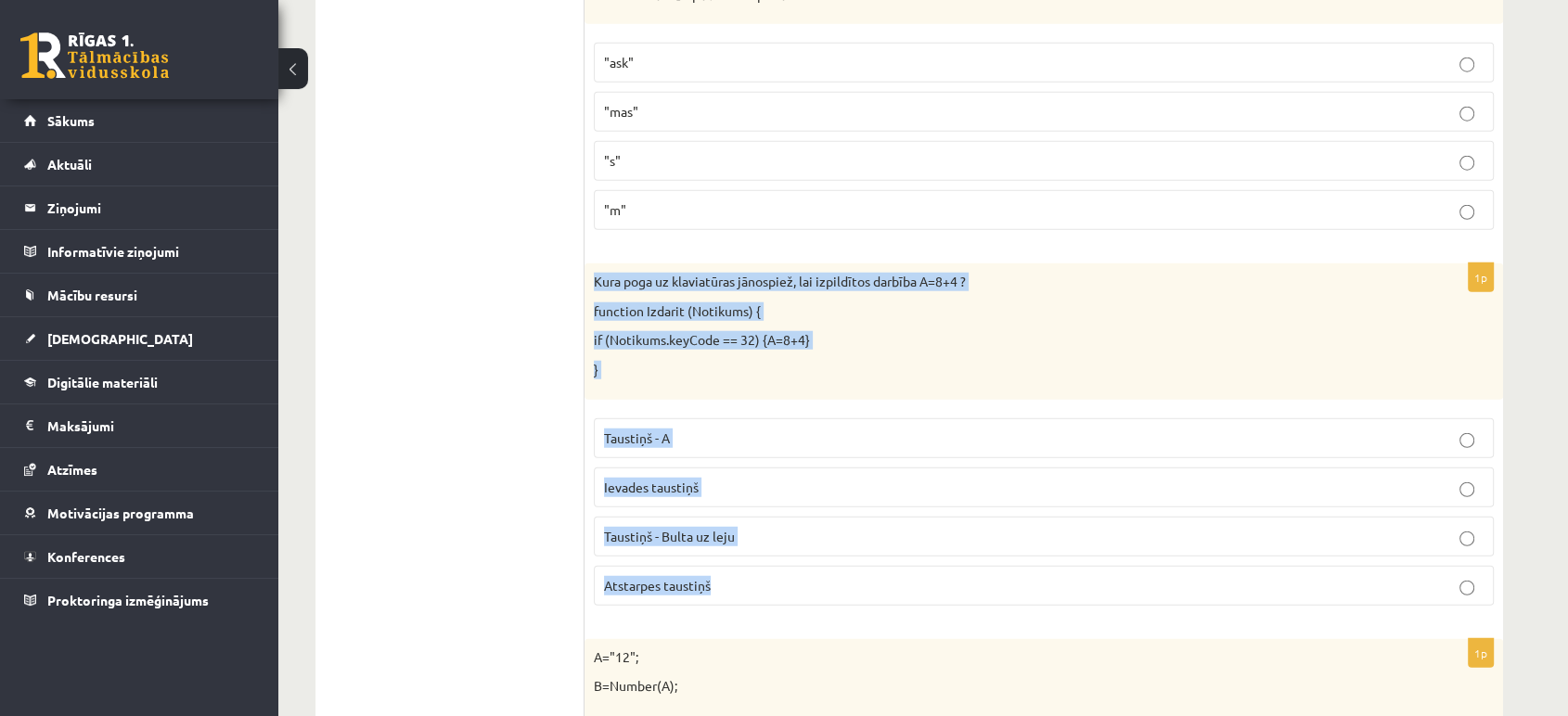
drag, startPoint x: 591, startPoint y: 269, endPoint x: 761, endPoint y: 576, distance: 350.9
click at [761, 576] on div "1p Kura poga uz klaviatūras jānospiež, lai izpildītos darbība A=8+4 ? function …" at bounding box center [1043, 442] width 919 height 357
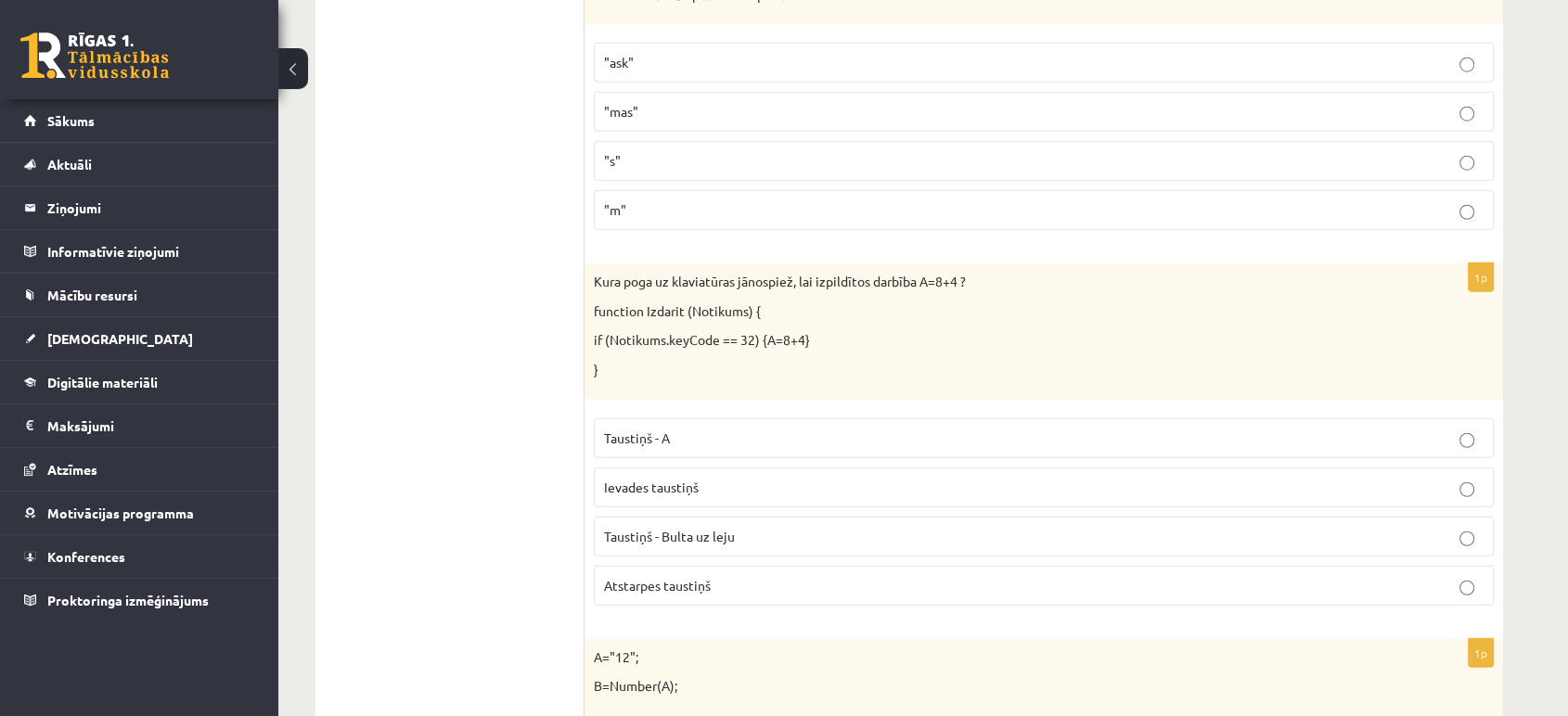
click at [493, 415] on ul "Tests Izvērtējums!" at bounding box center [458, 313] width 250 height 9670
click at [661, 577] on span "Atstarpes taustiņš" at bounding box center [657, 585] width 107 height 17
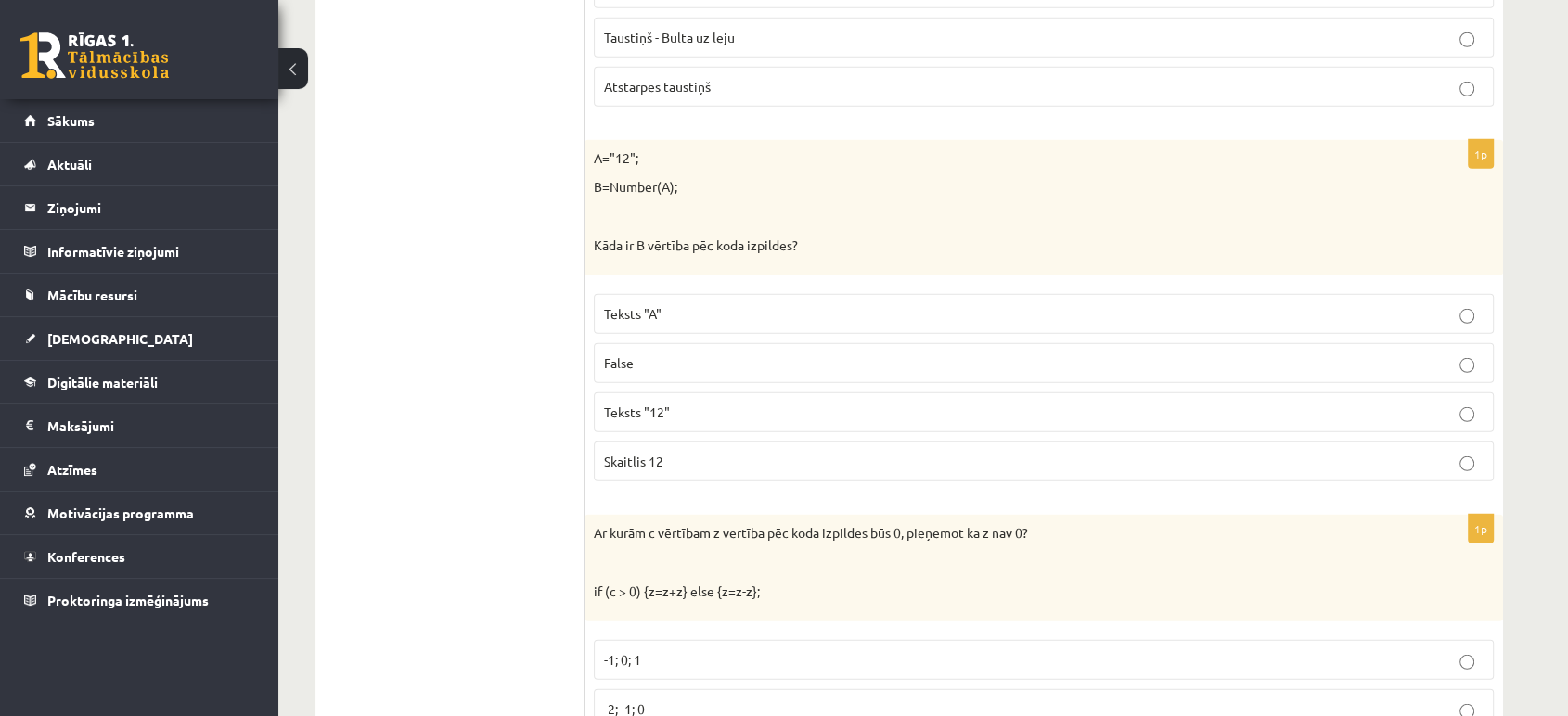
scroll to position [5389, 0]
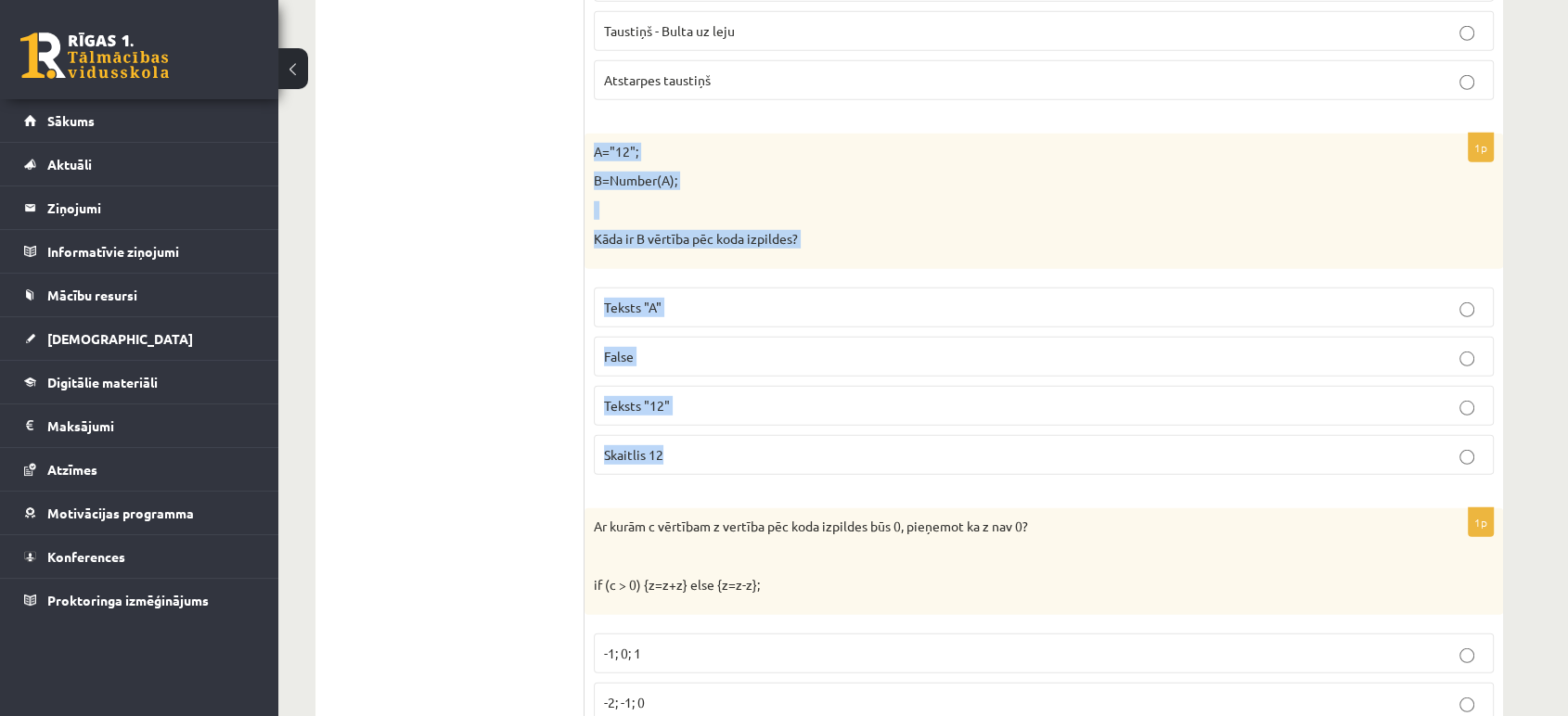
drag, startPoint x: 592, startPoint y: 135, endPoint x: 806, endPoint y: 427, distance: 362.0
click at [806, 427] on div "1p A="12"; B=Number(A); Kāda ir B vērtība pēc koda izpildes? Teksts "A" False T…" at bounding box center [1043, 312] width 919 height 357
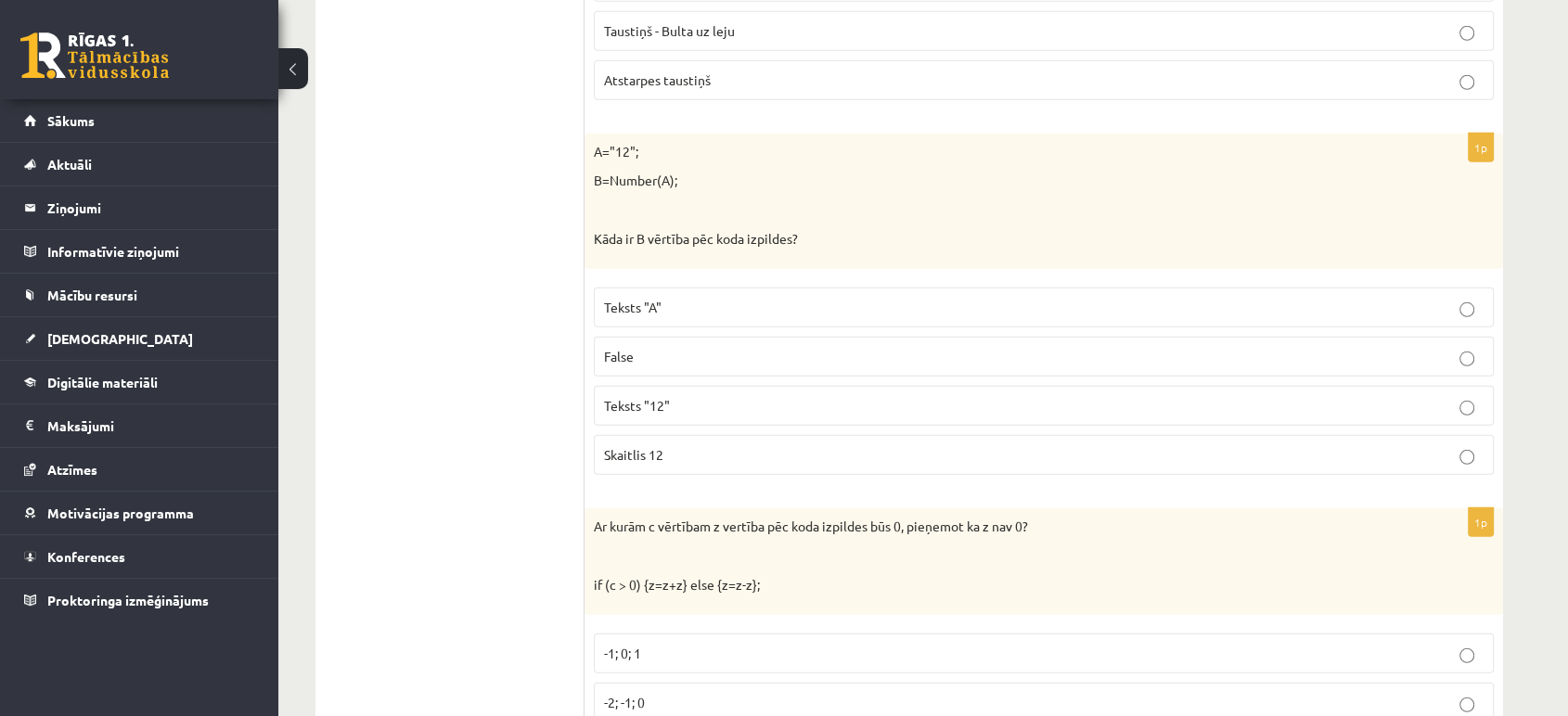
click at [630, 454] on label "Skaitlis 12" at bounding box center [1043, 455] width 900 height 40
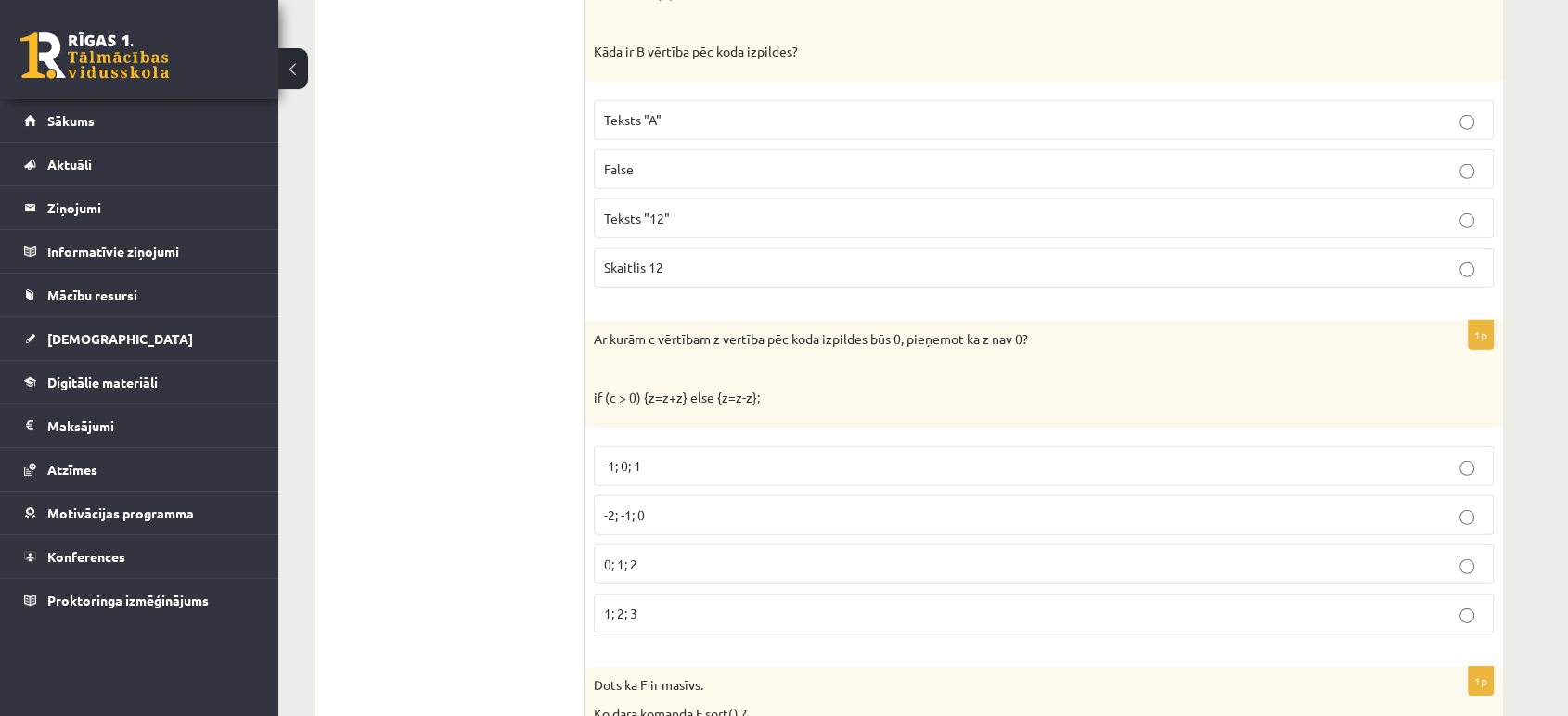
scroll to position [5662, 0]
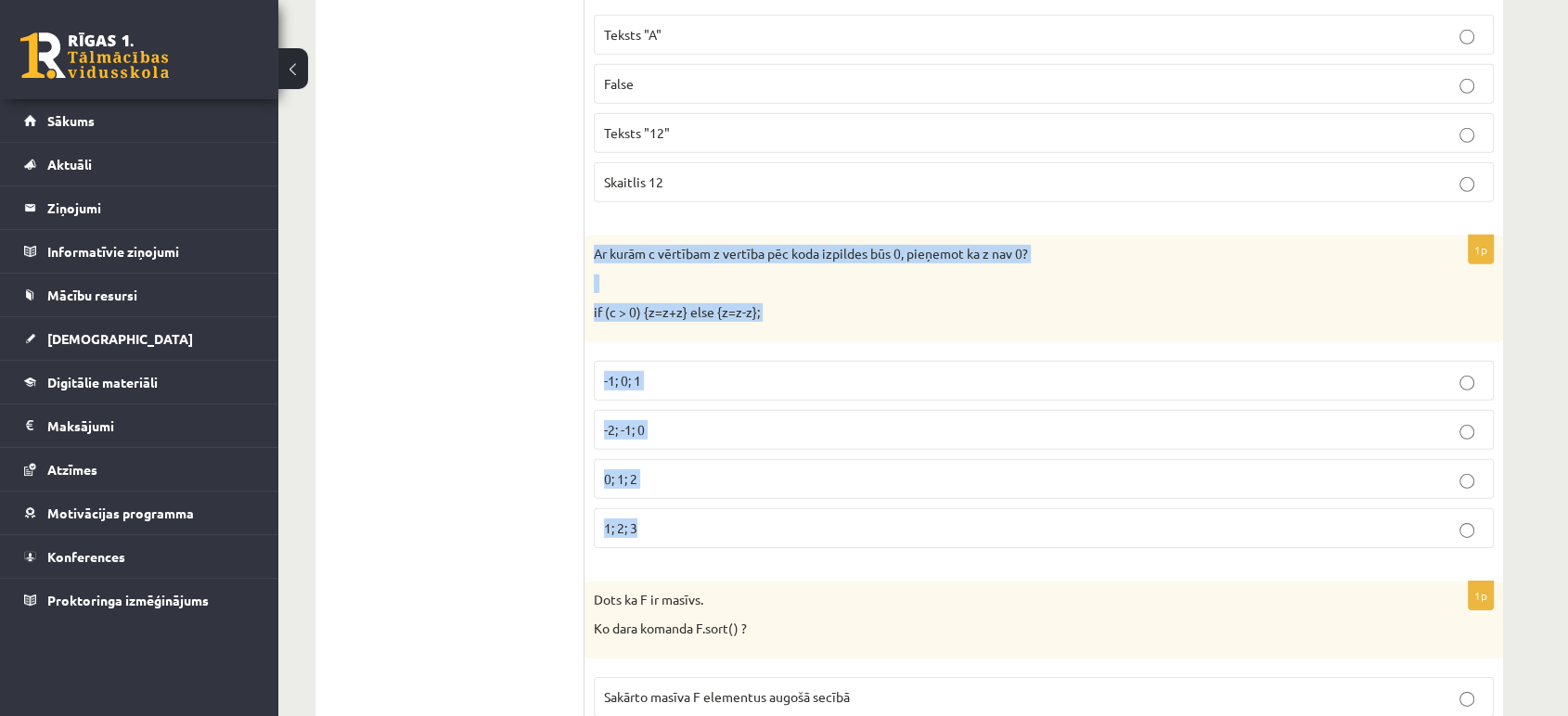
drag, startPoint x: 593, startPoint y: 237, endPoint x: 787, endPoint y: 522, distance: 344.8
click at [787, 522] on div "1p Ar kurām c vērtībam z vertība pēc koda izpildes būs 0, pieņemot ka z nav 0? …" at bounding box center [1043, 399] width 919 height 328
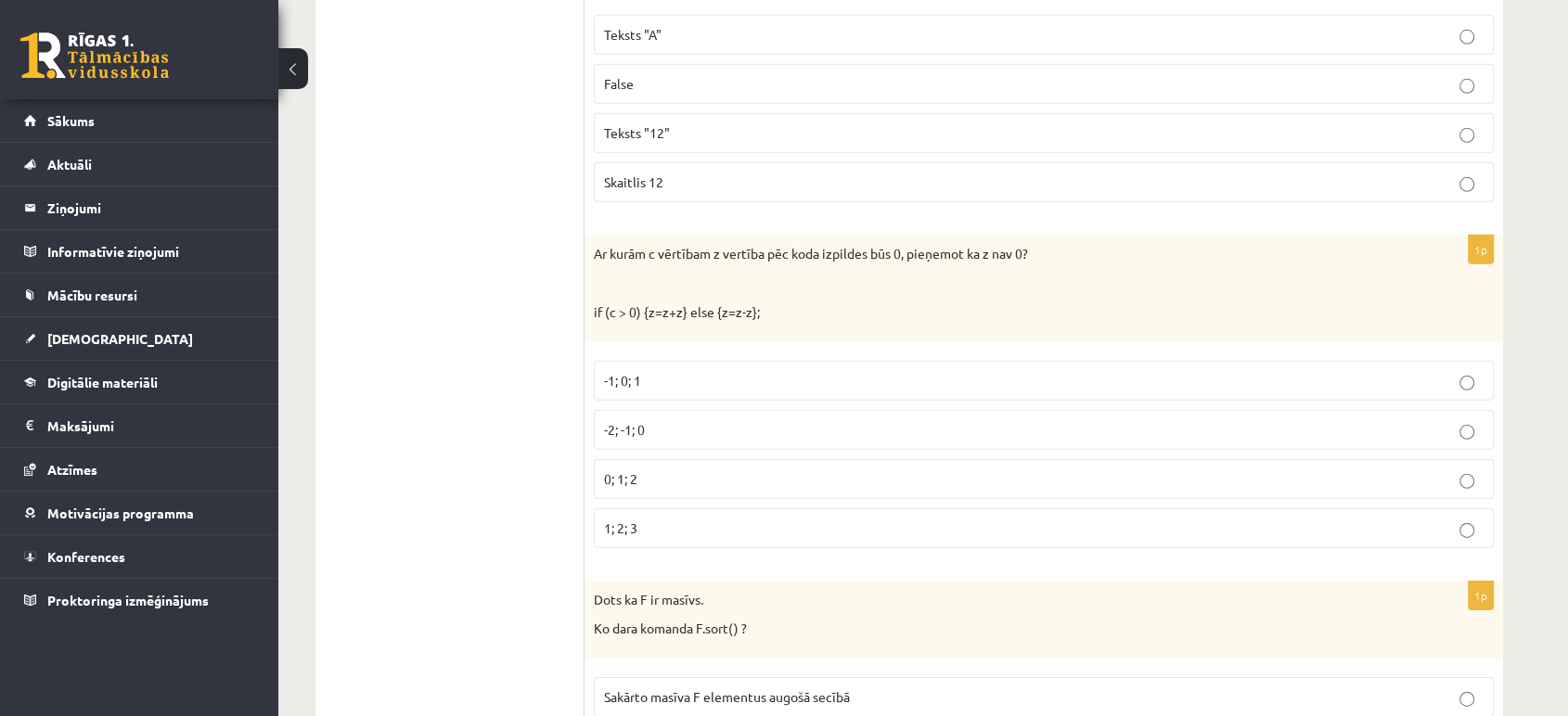
click at [610, 421] on span "-2; -1; 0" at bounding box center [624, 429] width 41 height 17
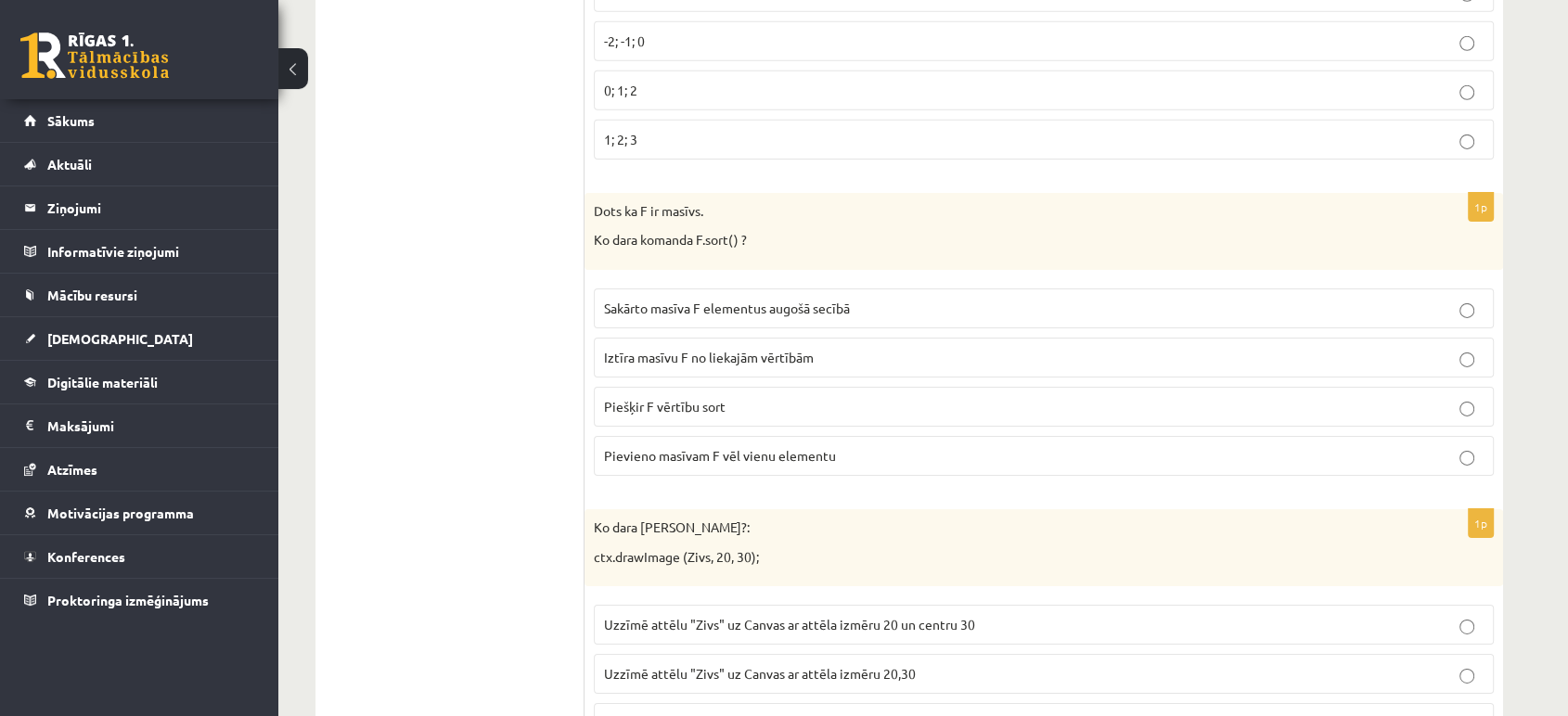
scroll to position [6061, 0]
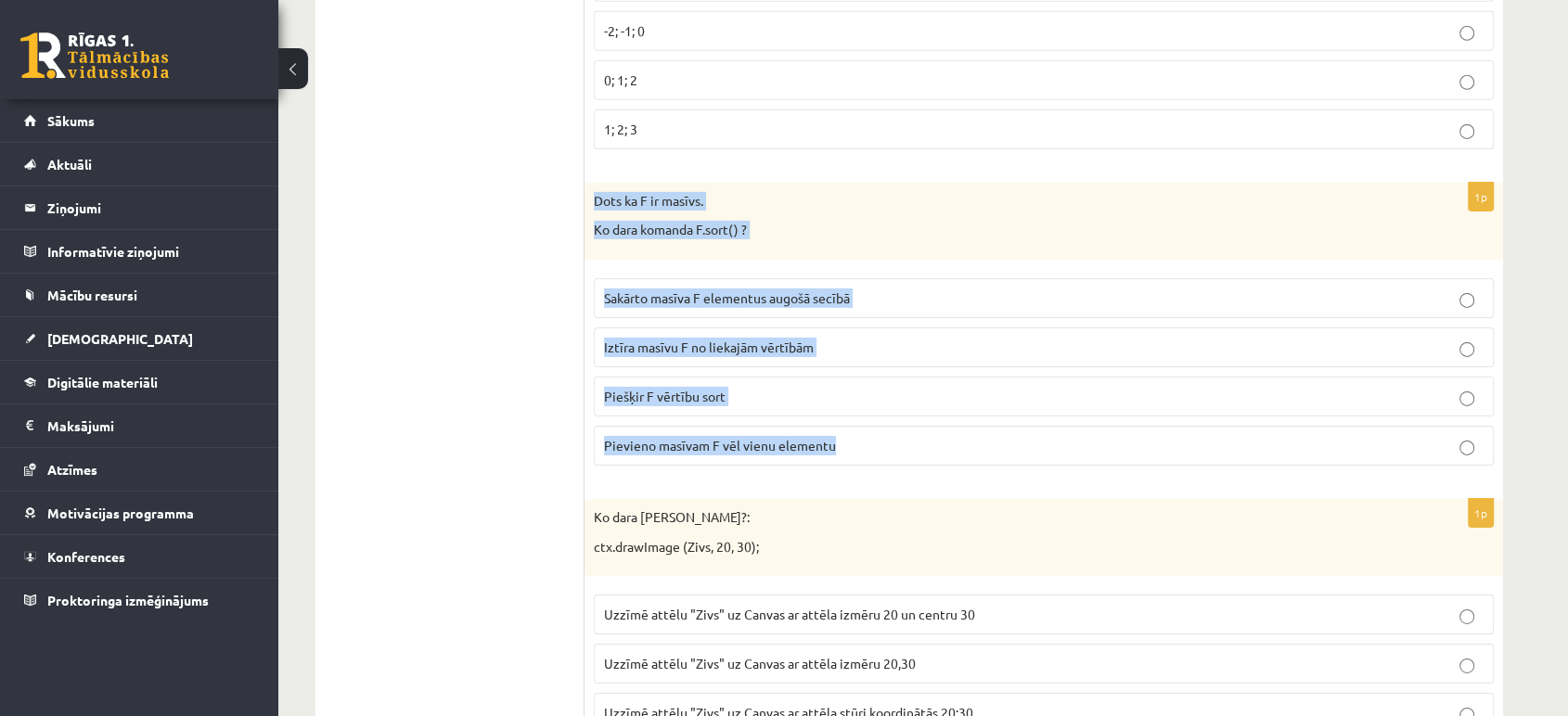
drag, startPoint x: 594, startPoint y: 189, endPoint x: 855, endPoint y: 437, distance: 360.0
click at [855, 437] on div "1p Dots ka F ir masīvs. Ko dara komanda F.sort() ? Sakārto masīva F elementus a…" at bounding box center [1043, 332] width 919 height 298
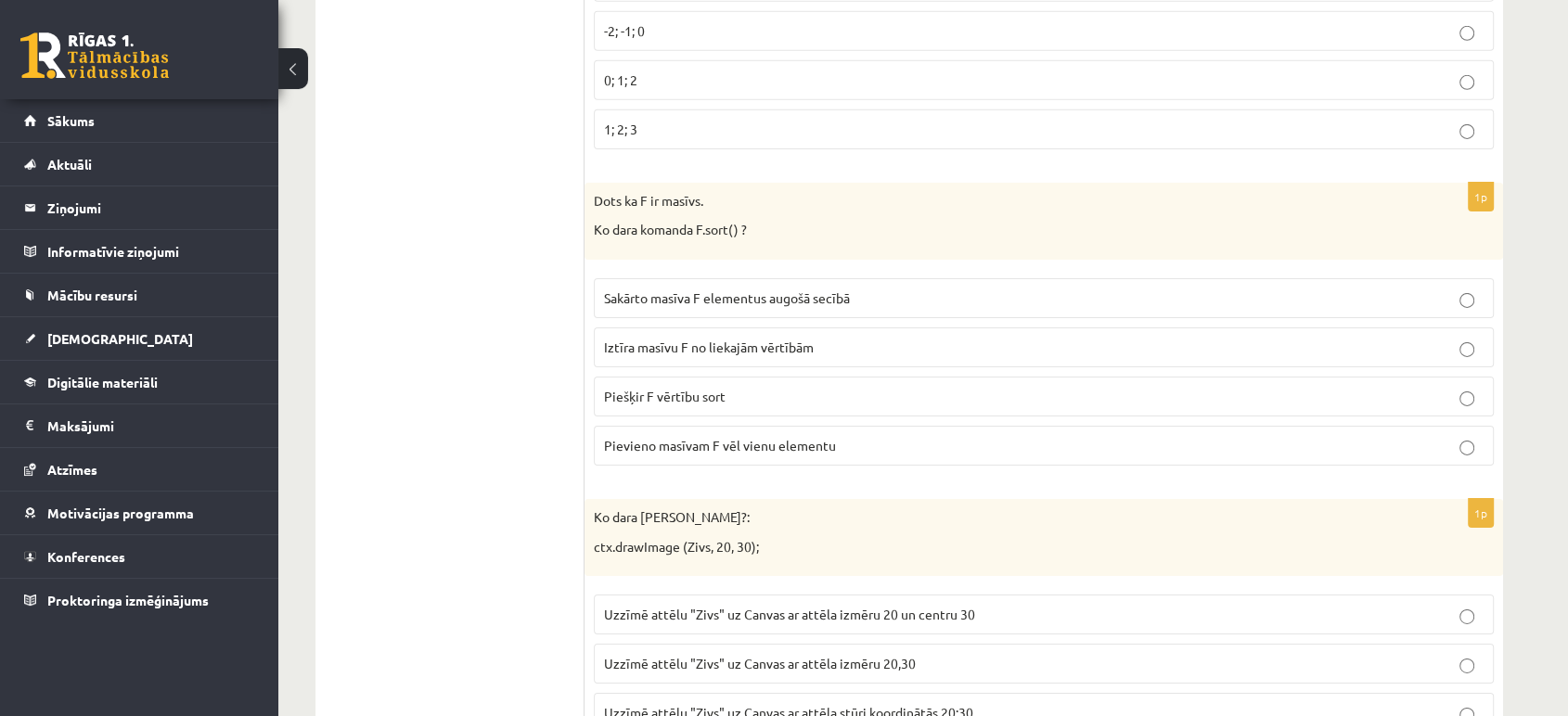
click at [767, 289] on span "Sakārto masīva F elementus augošā secībā" at bounding box center [727, 297] width 245 height 17
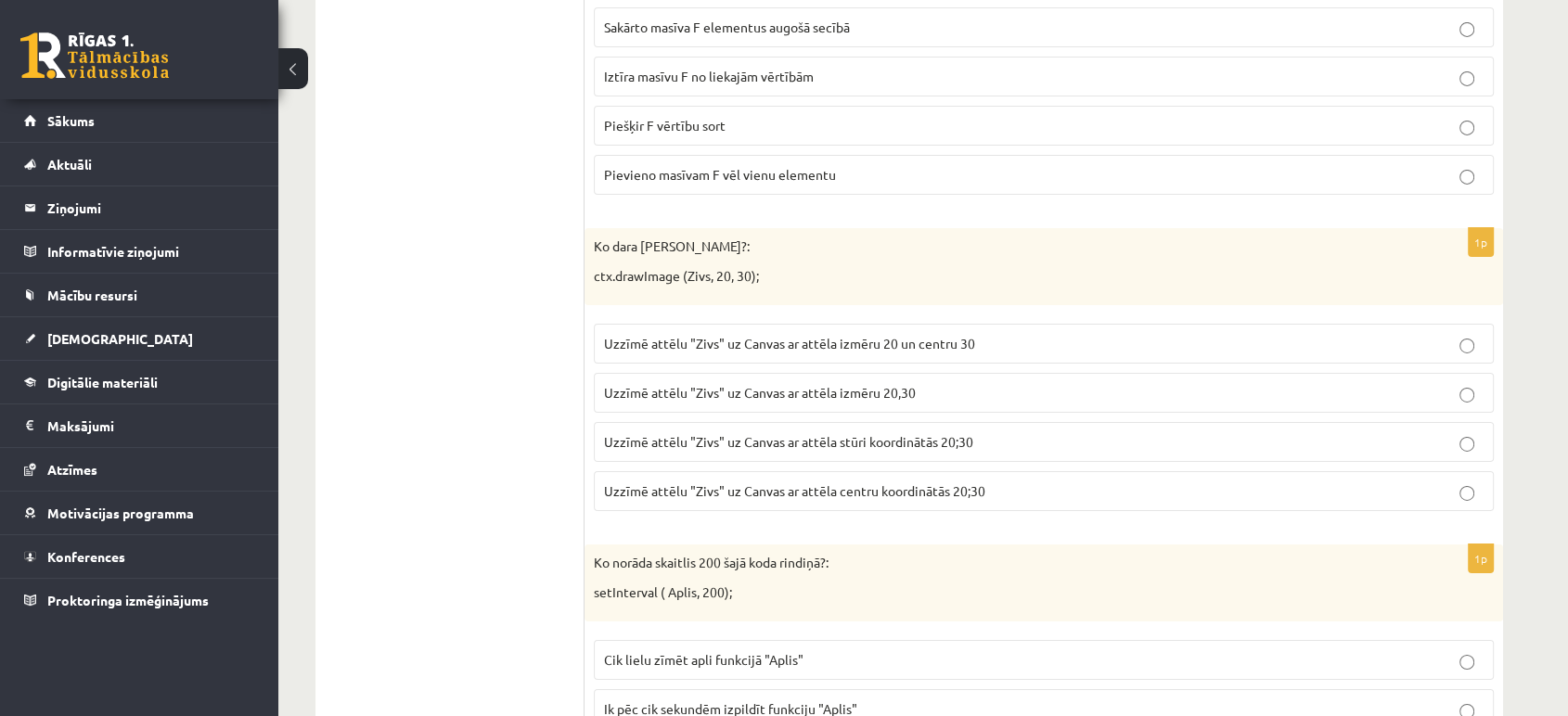
scroll to position [6337, 0]
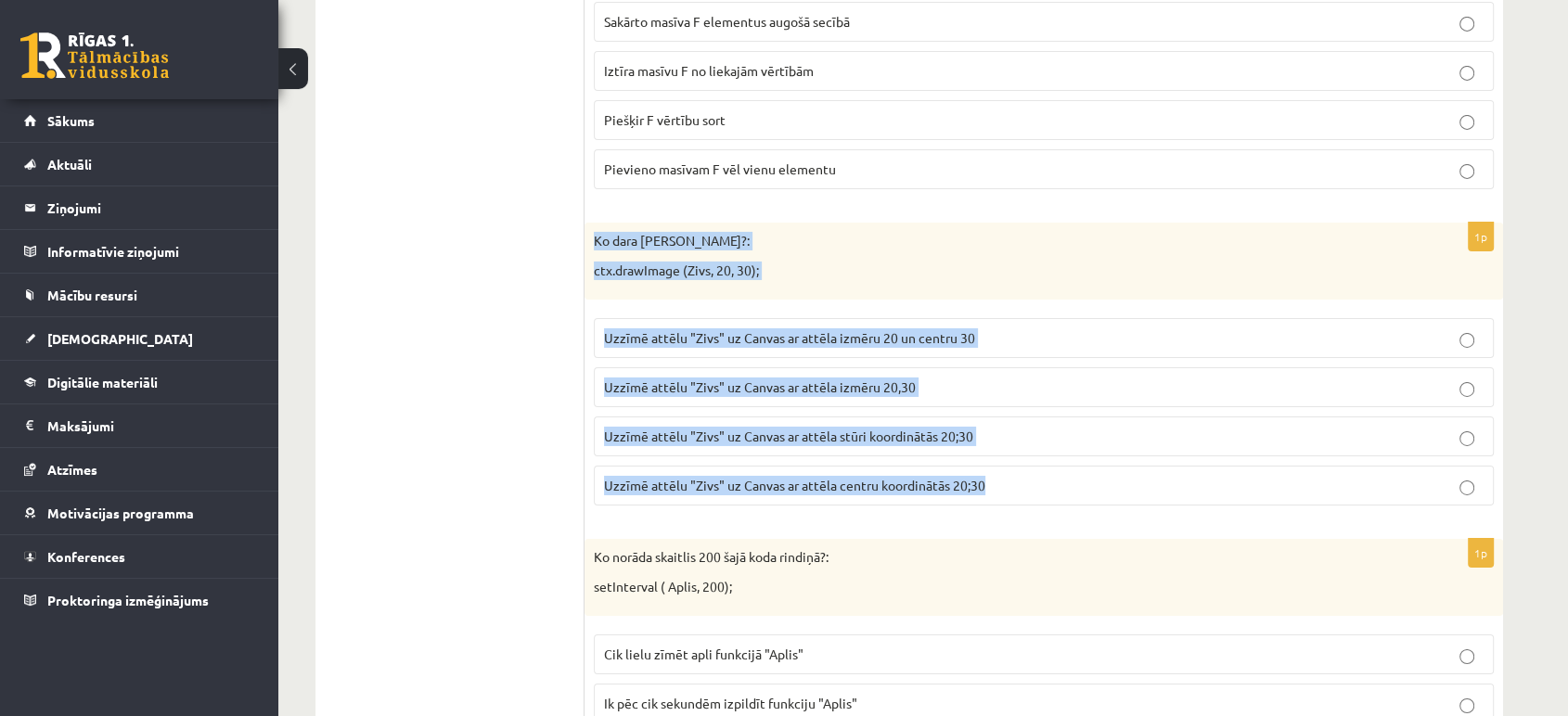
drag, startPoint x: 591, startPoint y: 228, endPoint x: 1010, endPoint y: 469, distance: 483.4
click at [1010, 469] on div "1p Ko dara koda rindiņa?: ctx.drawImage (Zivs, 20, 30); Uzzīmē attēlu "Zivs" uz…" at bounding box center [1043, 371] width 919 height 298
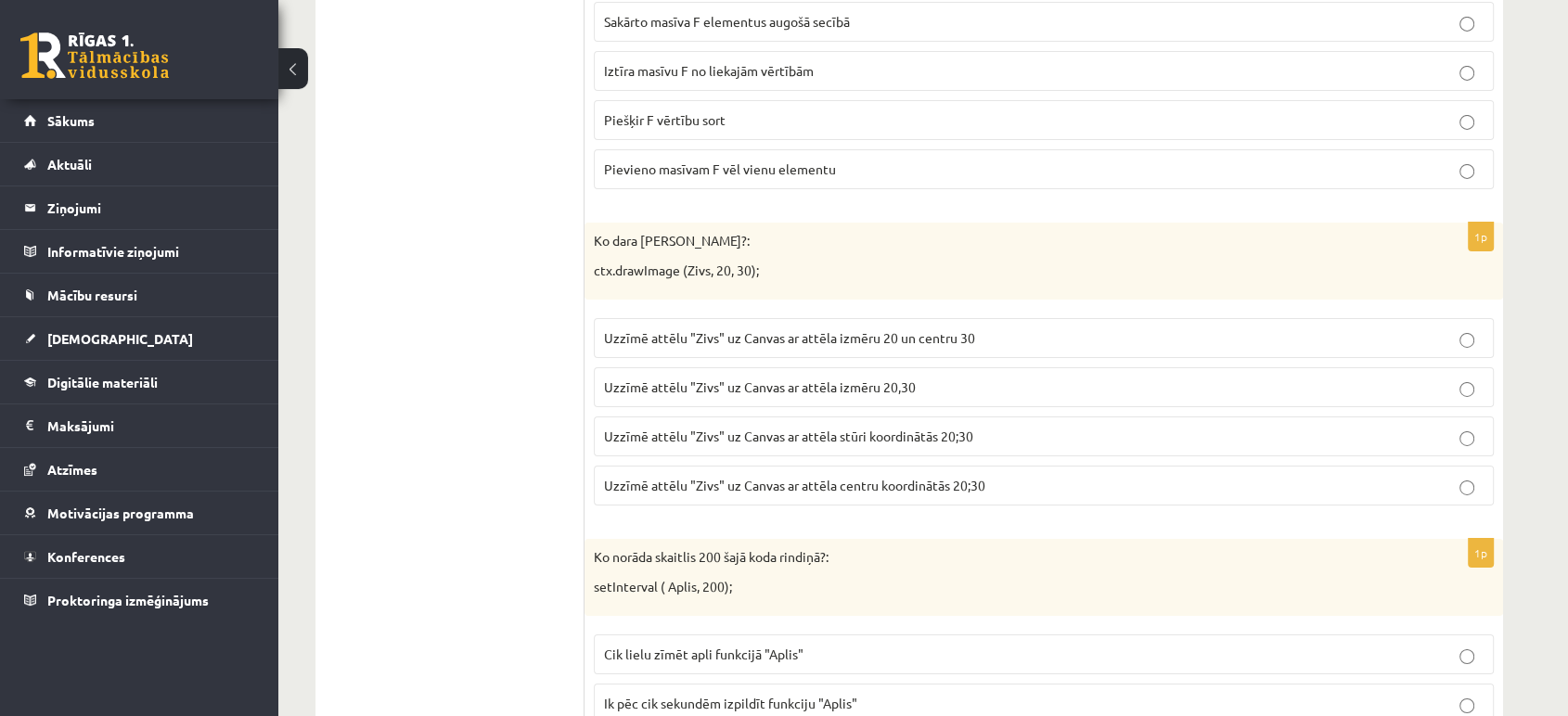
click at [742, 428] on span "Uzzīmē attēlu "Zivs" uz Canvas ar attēla stūri koordinātās 20;30" at bounding box center [788, 436] width 369 height 17
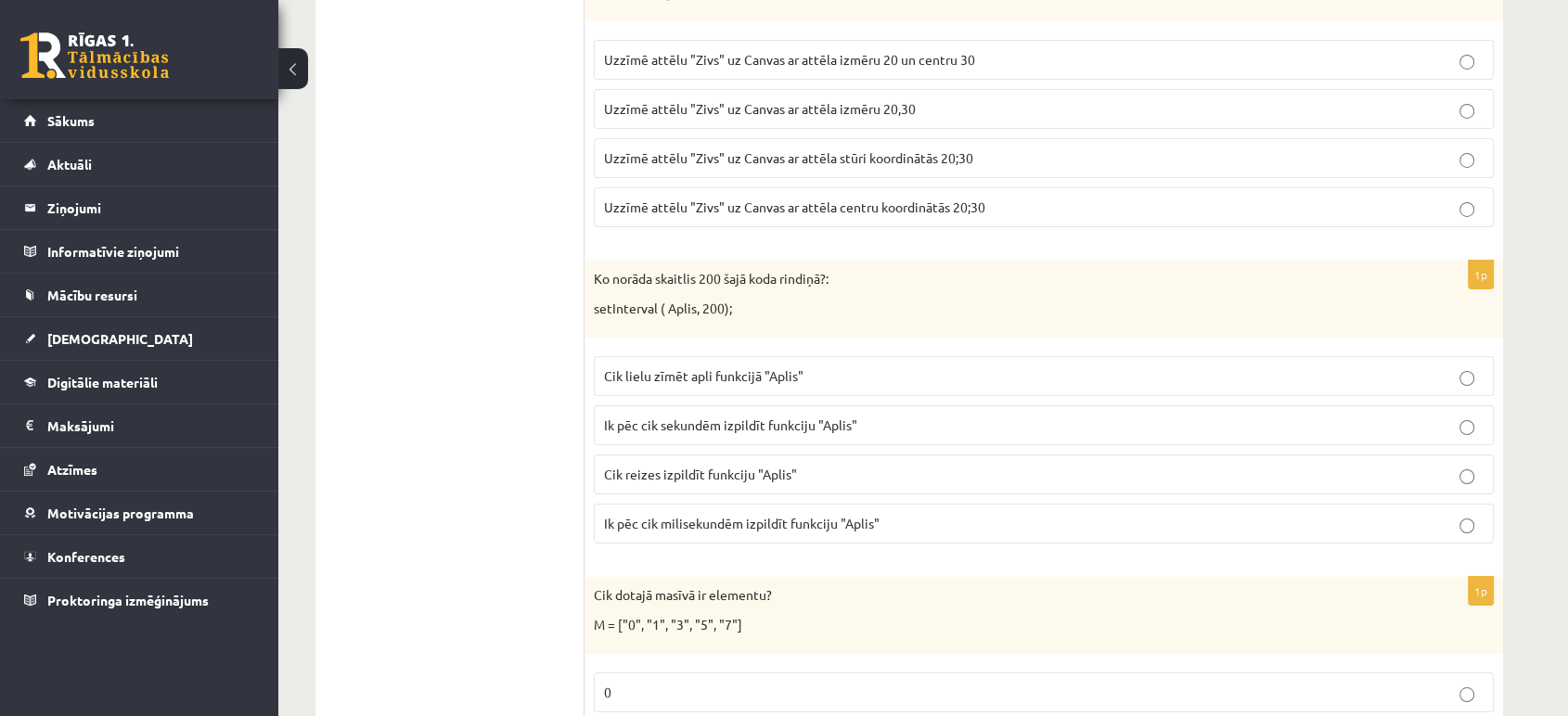
scroll to position [6647, 0]
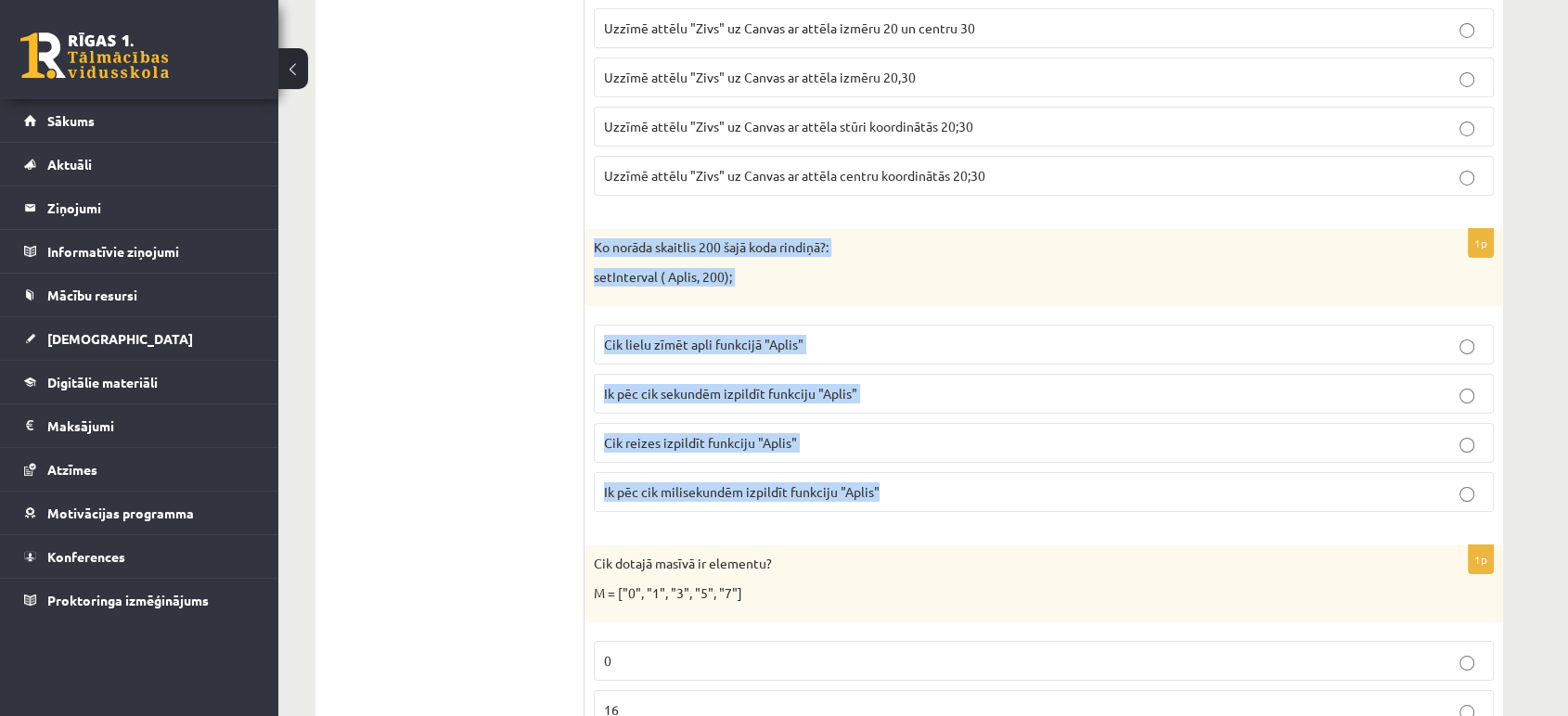
drag, startPoint x: 590, startPoint y: 228, endPoint x: 906, endPoint y: 479, distance: 403.6
click at [906, 479] on div "1p Ko norāda skaitlis 200 šajā koda rindiņā?: setInterval ( Aplis, 200); Cik li…" at bounding box center [1043, 377] width 919 height 298
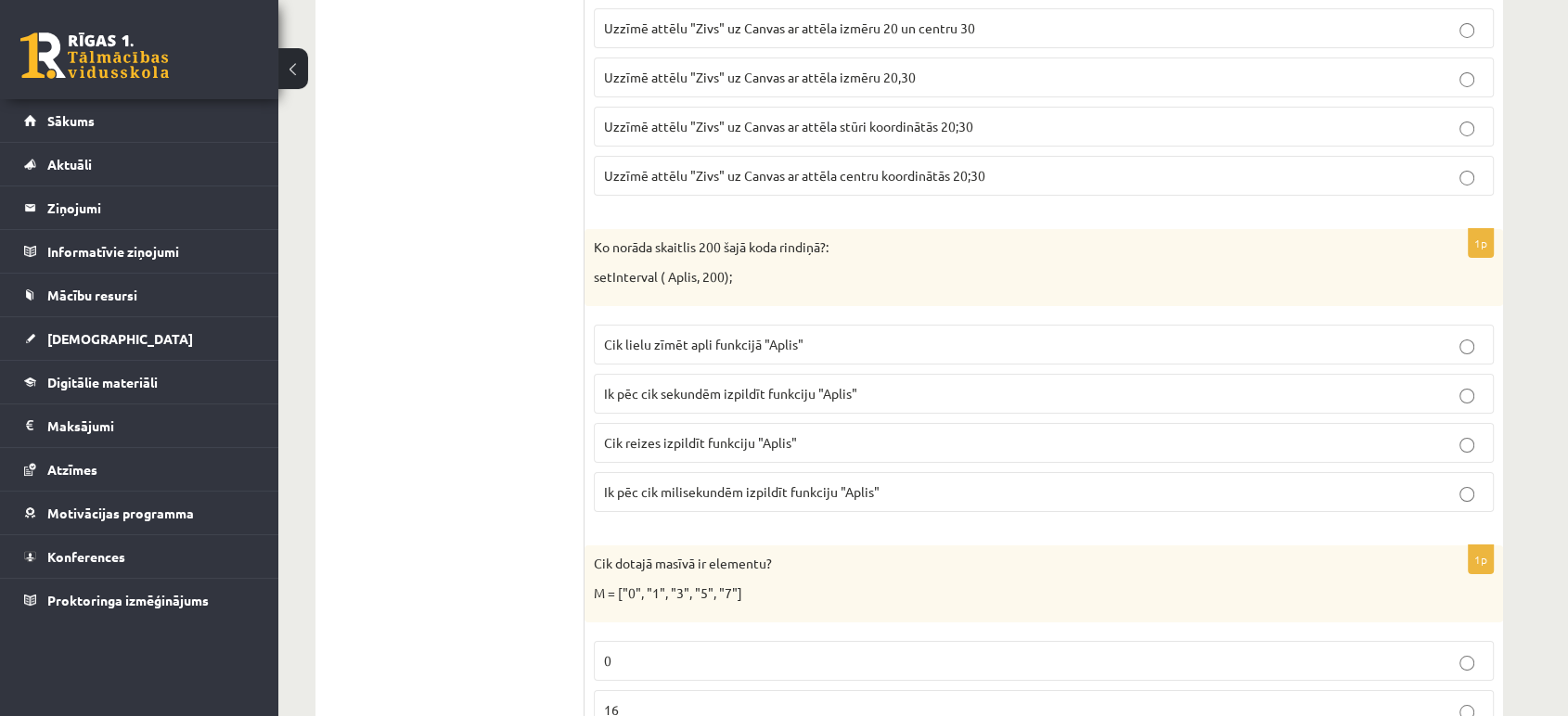
click at [676, 483] on span "Ik pēc cik milisekundēm izpildīt funkciju "Aplis"" at bounding box center [741, 491] width 275 height 17
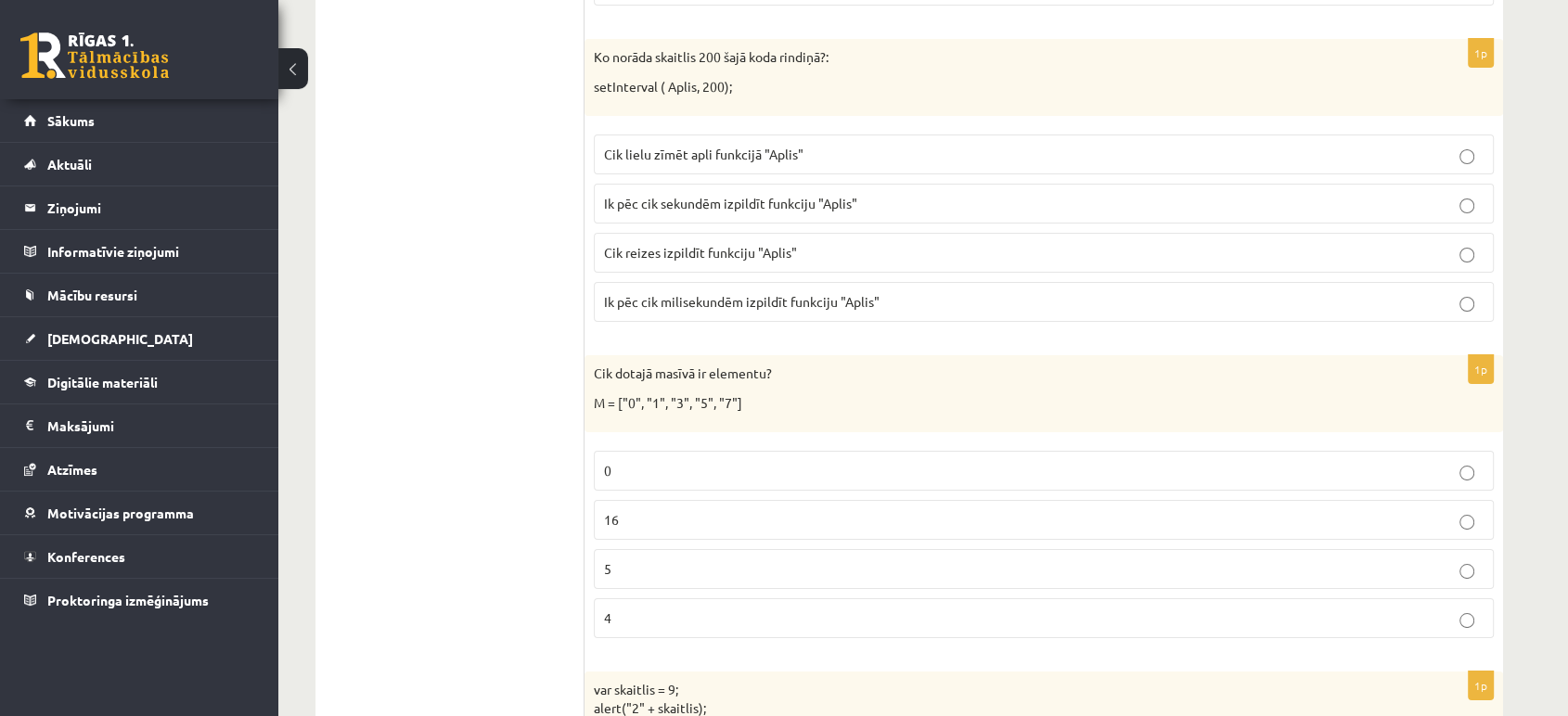
scroll to position [6953, 0]
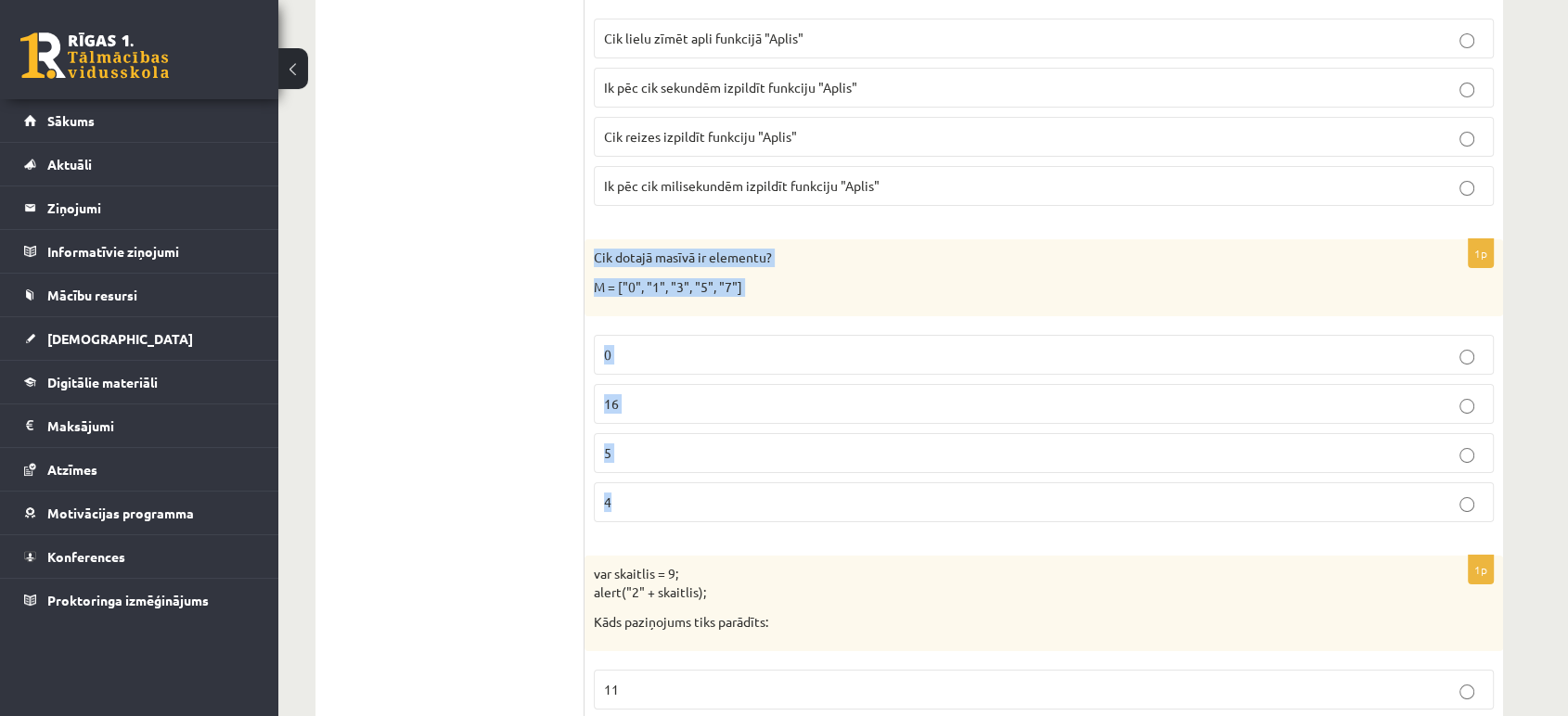
drag, startPoint x: 594, startPoint y: 237, endPoint x: 722, endPoint y: 470, distance: 265.8
click at [722, 470] on div "1p Cik dotajā masīvā ir elementu? M = ["0", "1", "3", "5", "7"] 0 16 5 4" at bounding box center [1043, 388] width 919 height 298
click at [644, 444] on p "5" at bounding box center [1043, 454] width 879 height 20
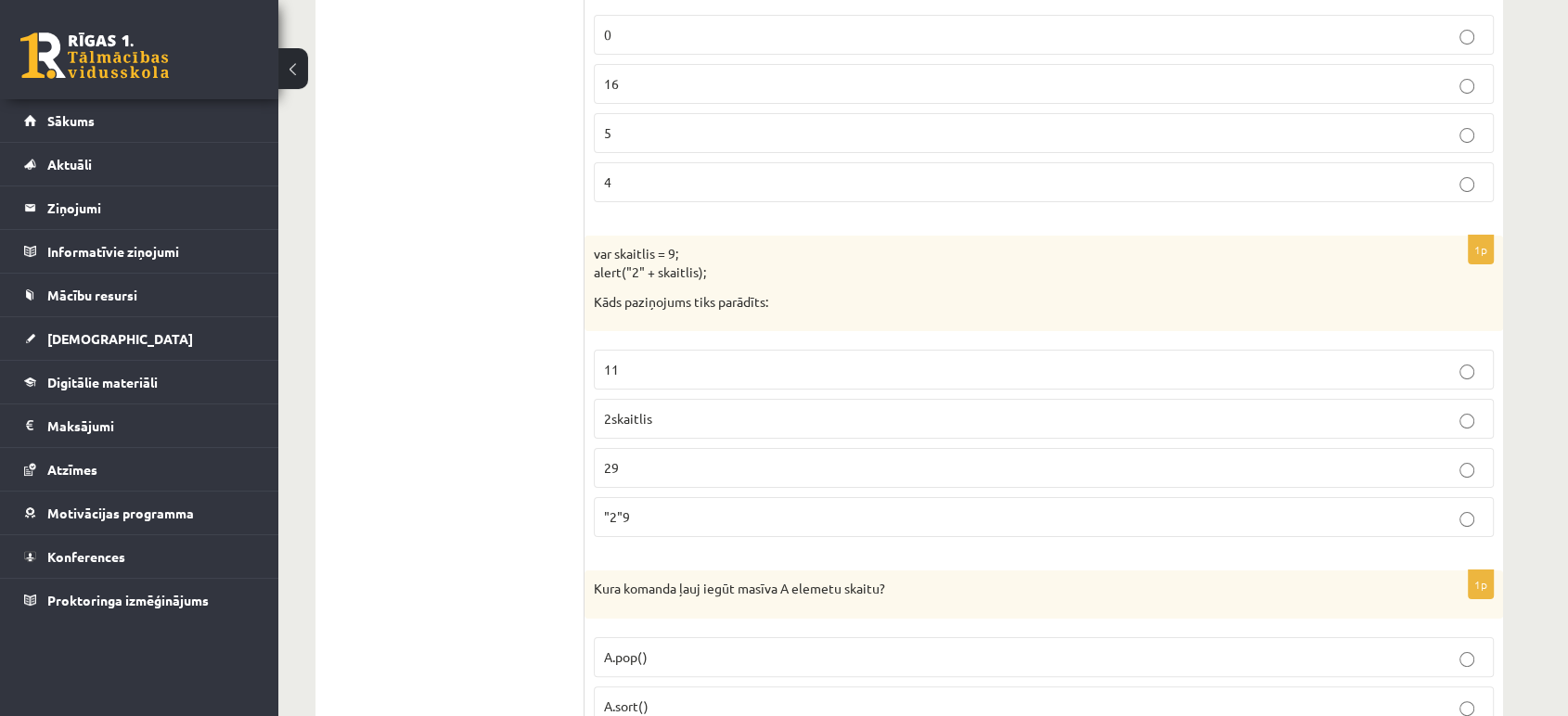
scroll to position [7279, 0]
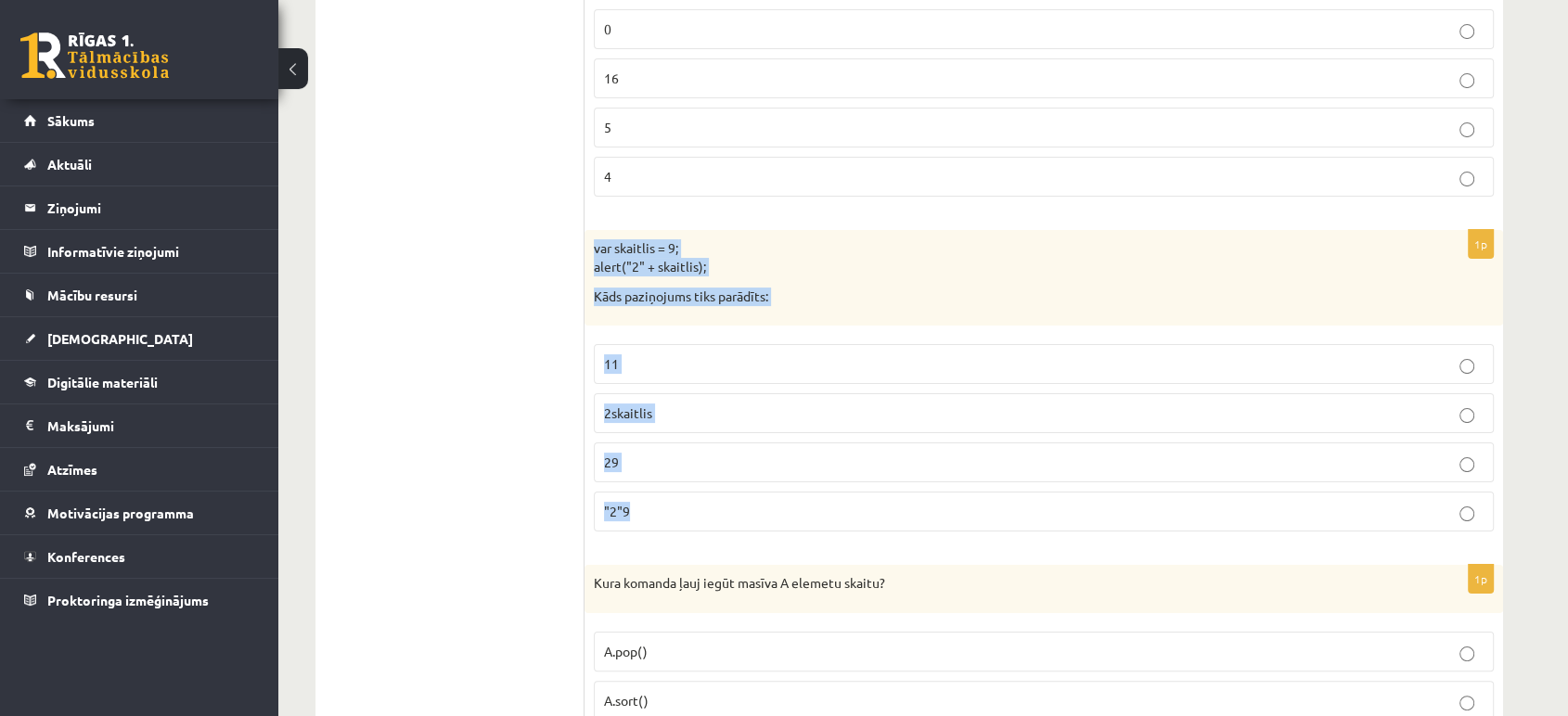
drag, startPoint x: 593, startPoint y: 227, endPoint x: 754, endPoint y: 492, distance: 310.1
click at [754, 492] on div "1p var skaitlis = 9; alert("2" + skaitlis); Kāds paziņojums tiks parādīts: 11 2…" at bounding box center [1043, 388] width 919 height 317
click at [634, 453] on p "29" at bounding box center [1043, 462] width 879 height 20
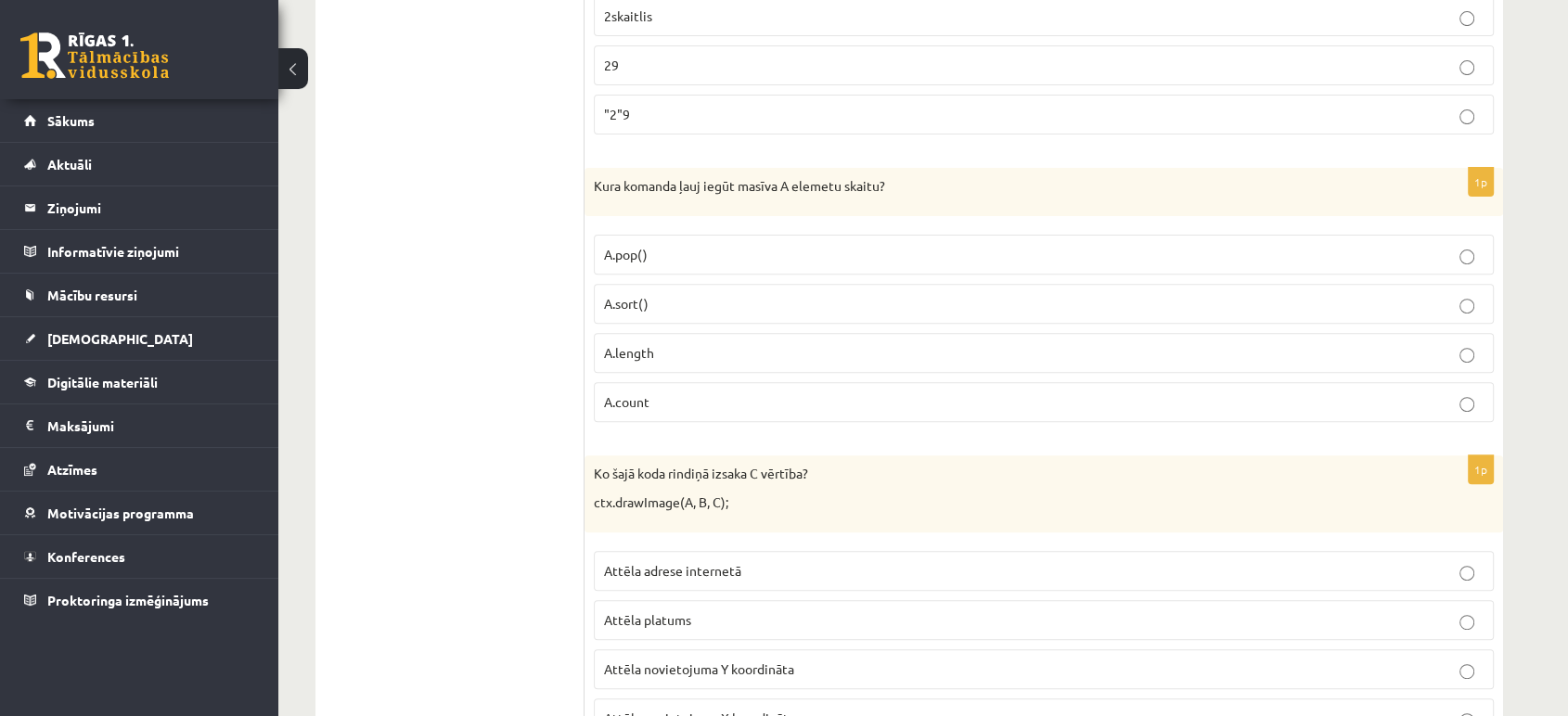
scroll to position [7692, 0]
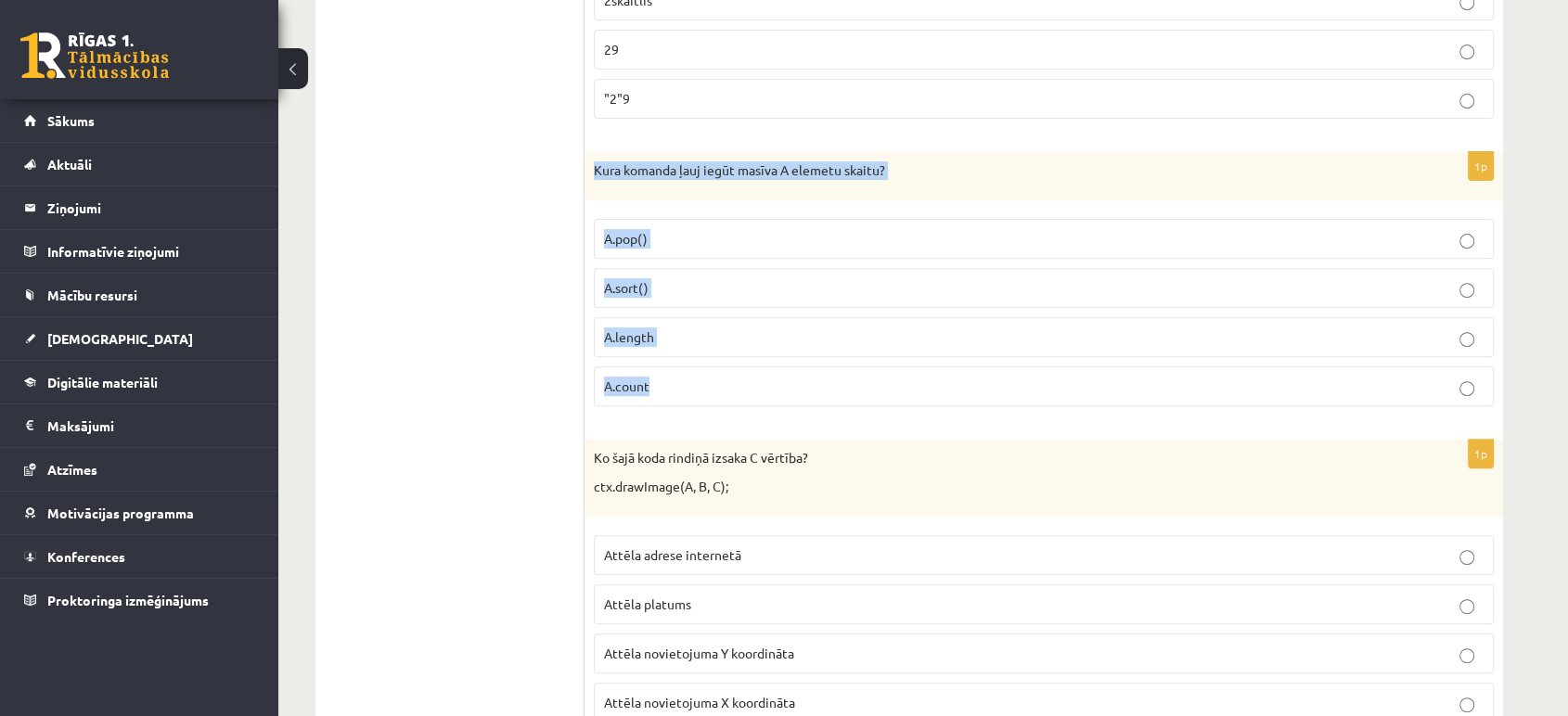
drag, startPoint x: 591, startPoint y: 154, endPoint x: 698, endPoint y: 368, distance: 239.3
click at [698, 368] on div "1p Kura komanda ļauj iegūt masīva A elemetu skaitu? A.pop() A.sort() A.length A…" at bounding box center [1043, 287] width 919 height 269
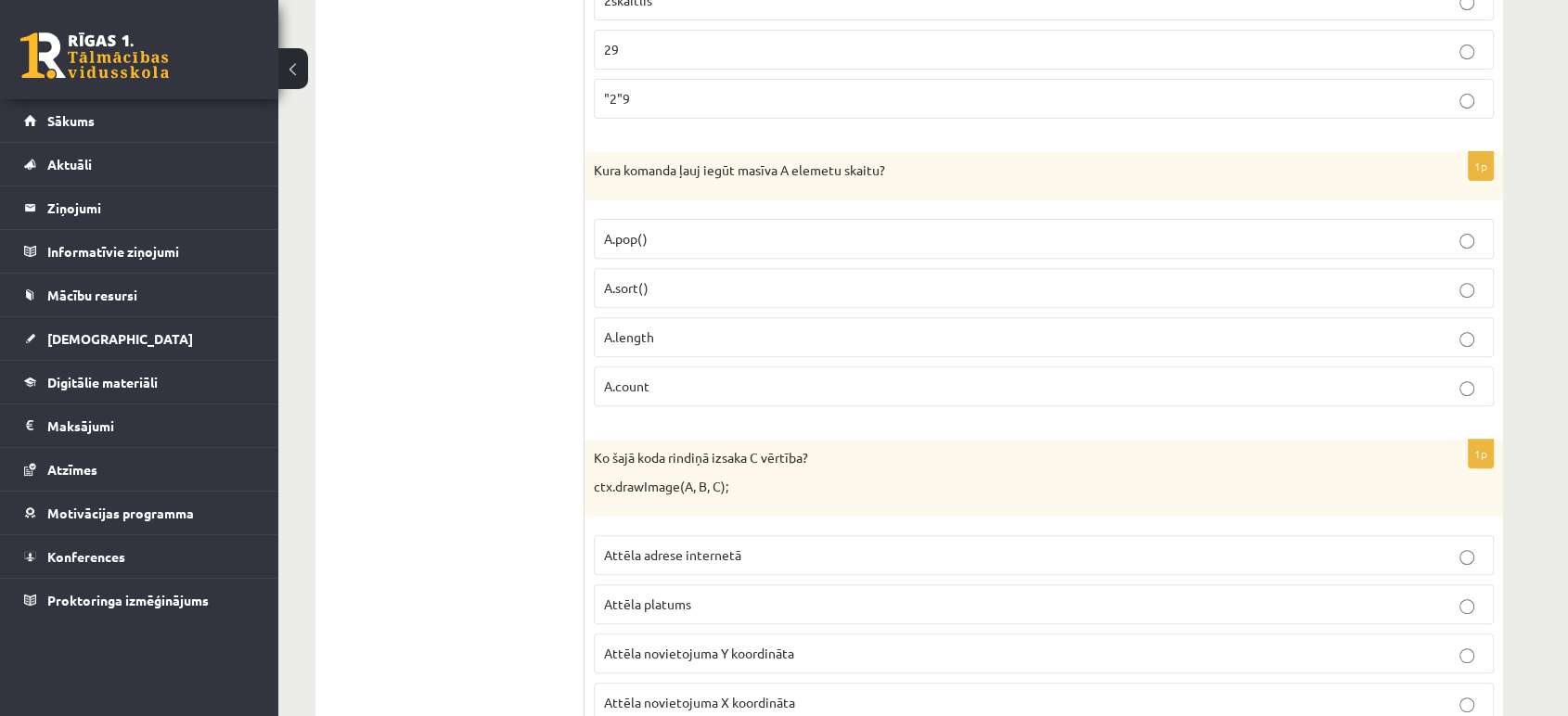
click at [623, 329] on span "A.length" at bounding box center [629, 337] width 50 height 17
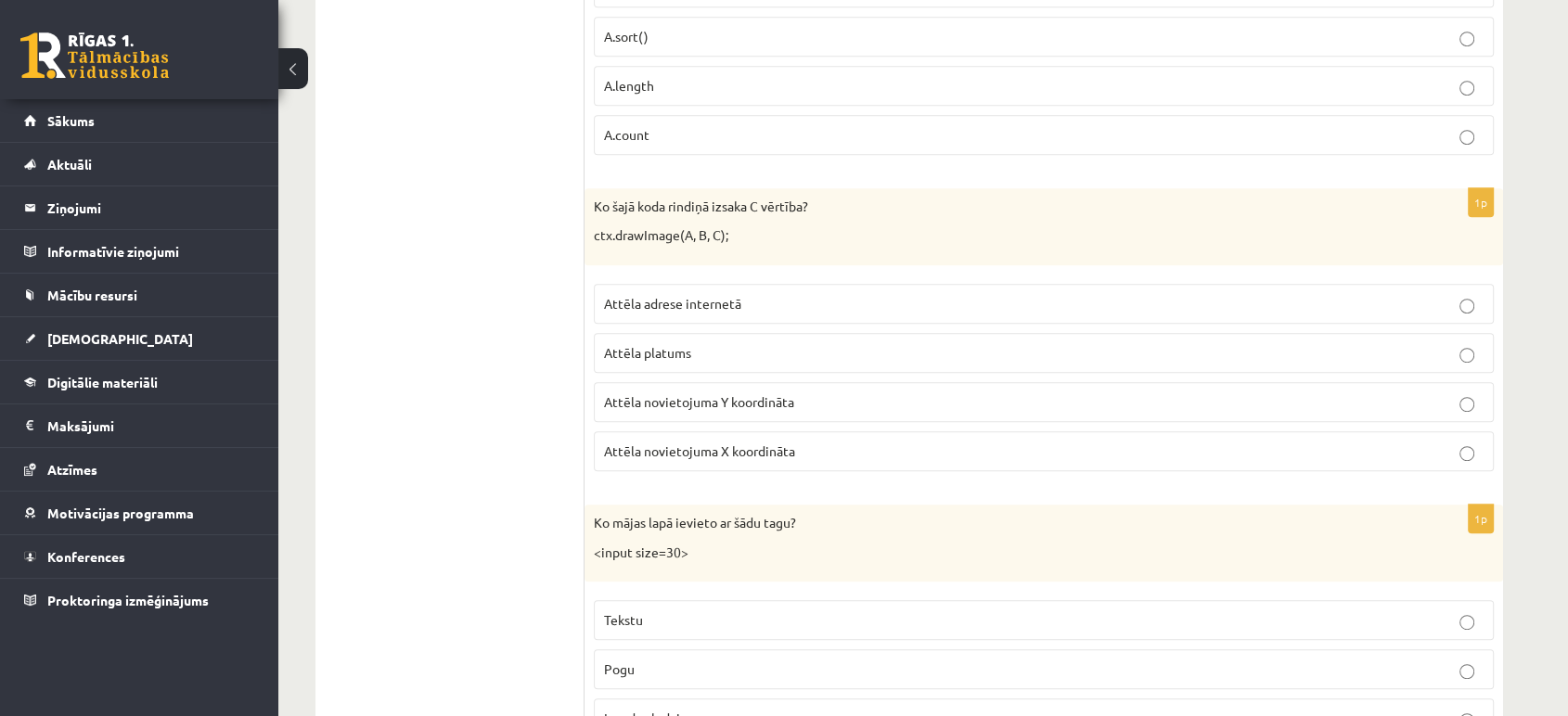
scroll to position [7952, 0]
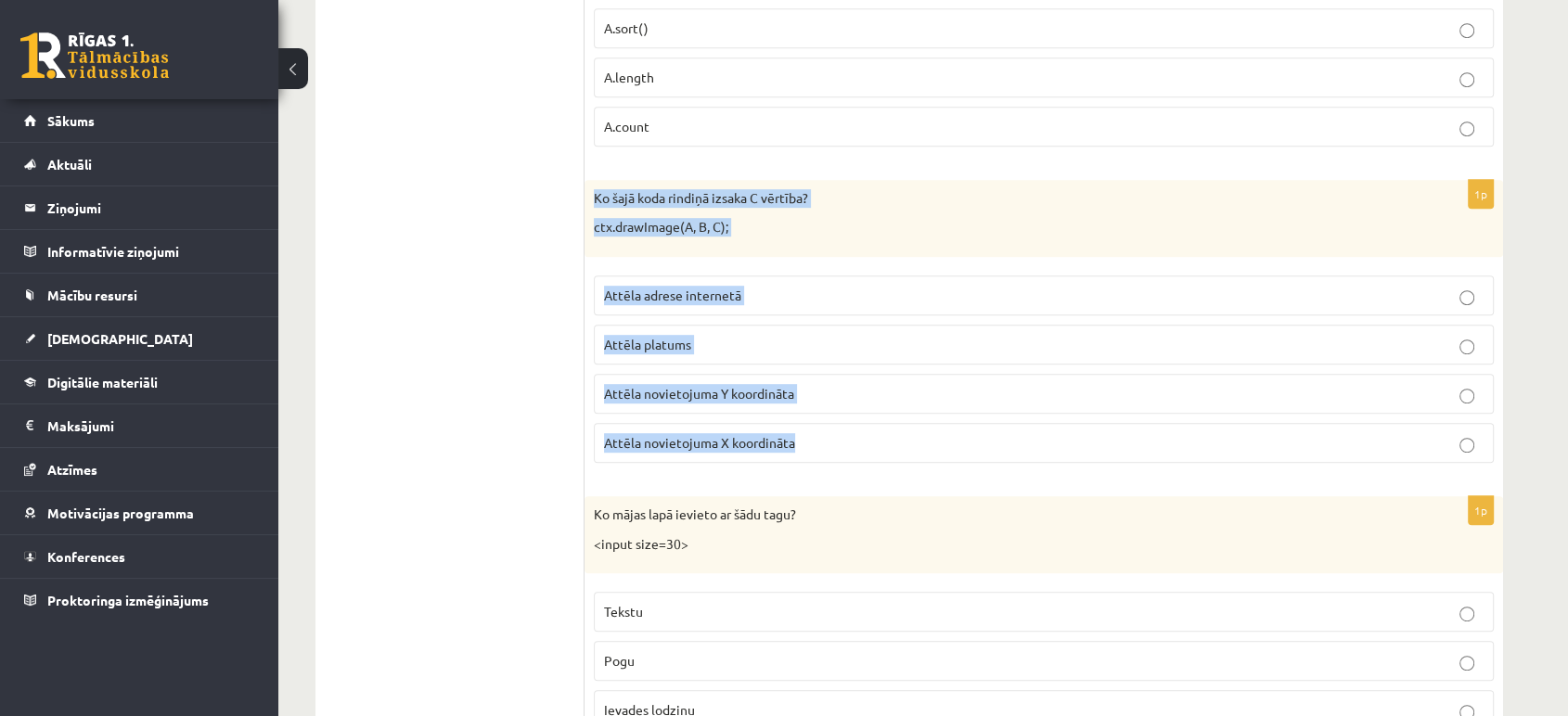
drag, startPoint x: 592, startPoint y: 176, endPoint x: 810, endPoint y: 420, distance: 327.2
click at [810, 420] on div "1p Ko šajā koda rindiņā izsaka C vērtība? ctx.drawImage(A, B, C); Attēla adrese…" at bounding box center [1043, 329] width 919 height 298
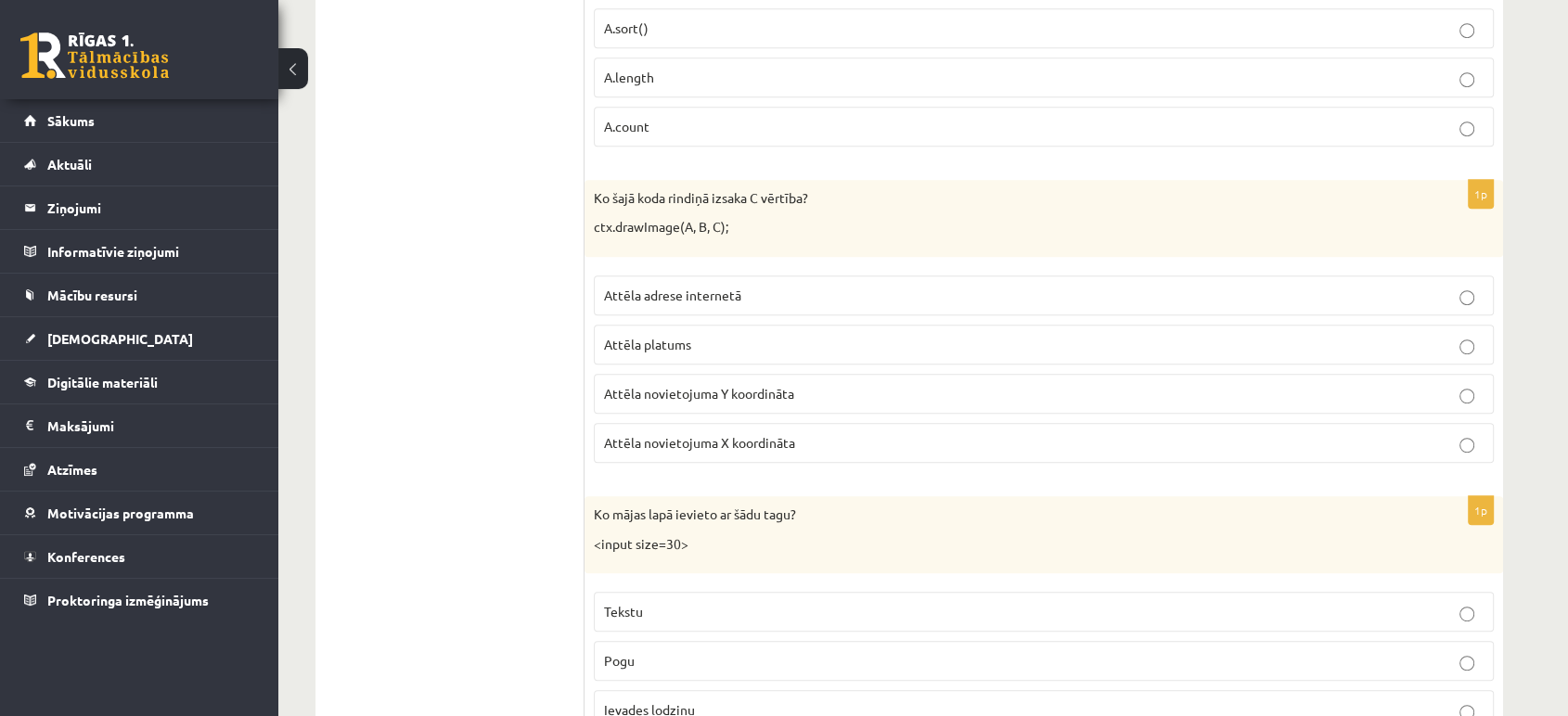
click at [647, 385] on span "Attēla novietojuma Y koordināta" at bounding box center [699, 393] width 190 height 17
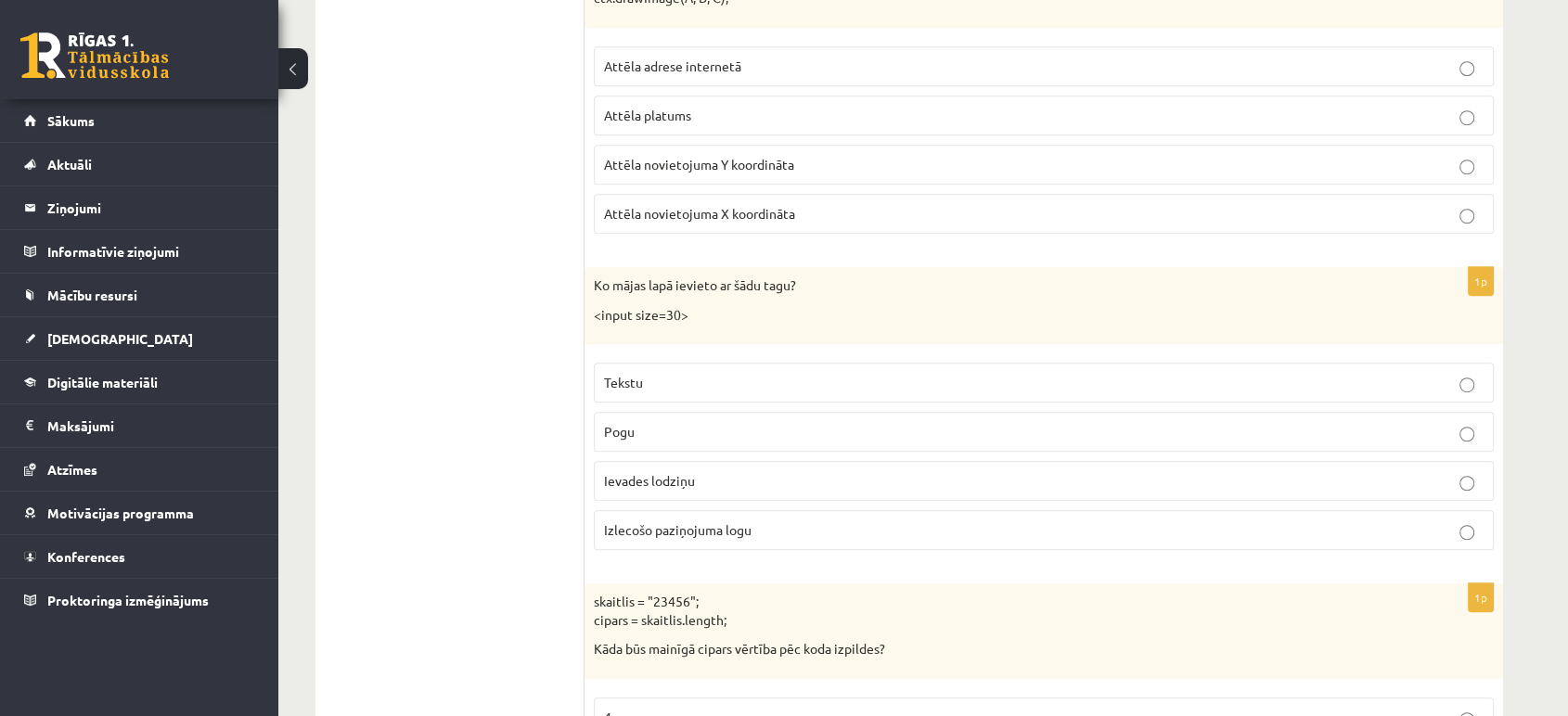
scroll to position [8188, 0]
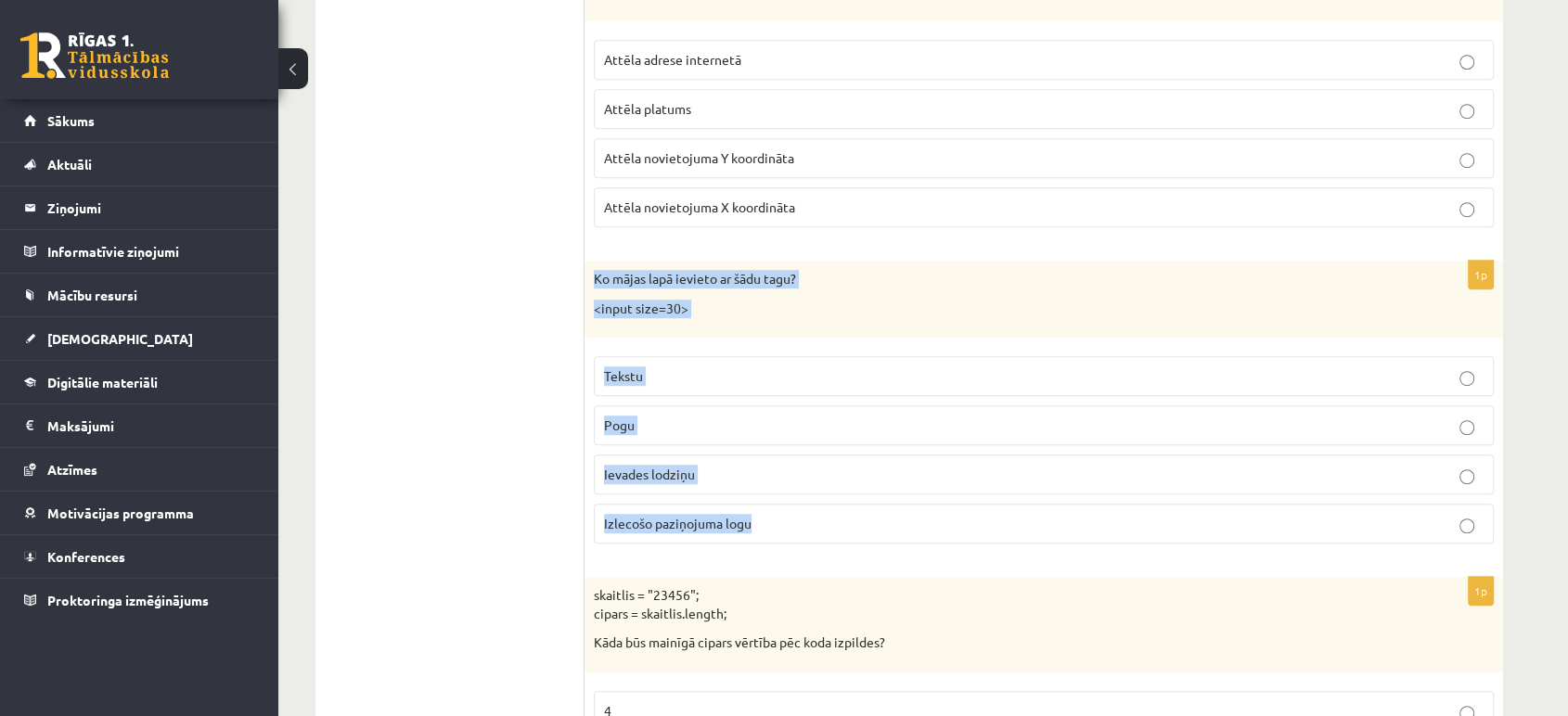
drag, startPoint x: 590, startPoint y: 258, endPoint x: 809, endPoint y: 517, distance: 339.2
click at [809, 517] on div "1p Ko mājas lapā ievieto ar šādu tagu? <input size=30> Tekstu Pogu Ievades lodz…" at bounding box center [1043, 409] width 919 height 298
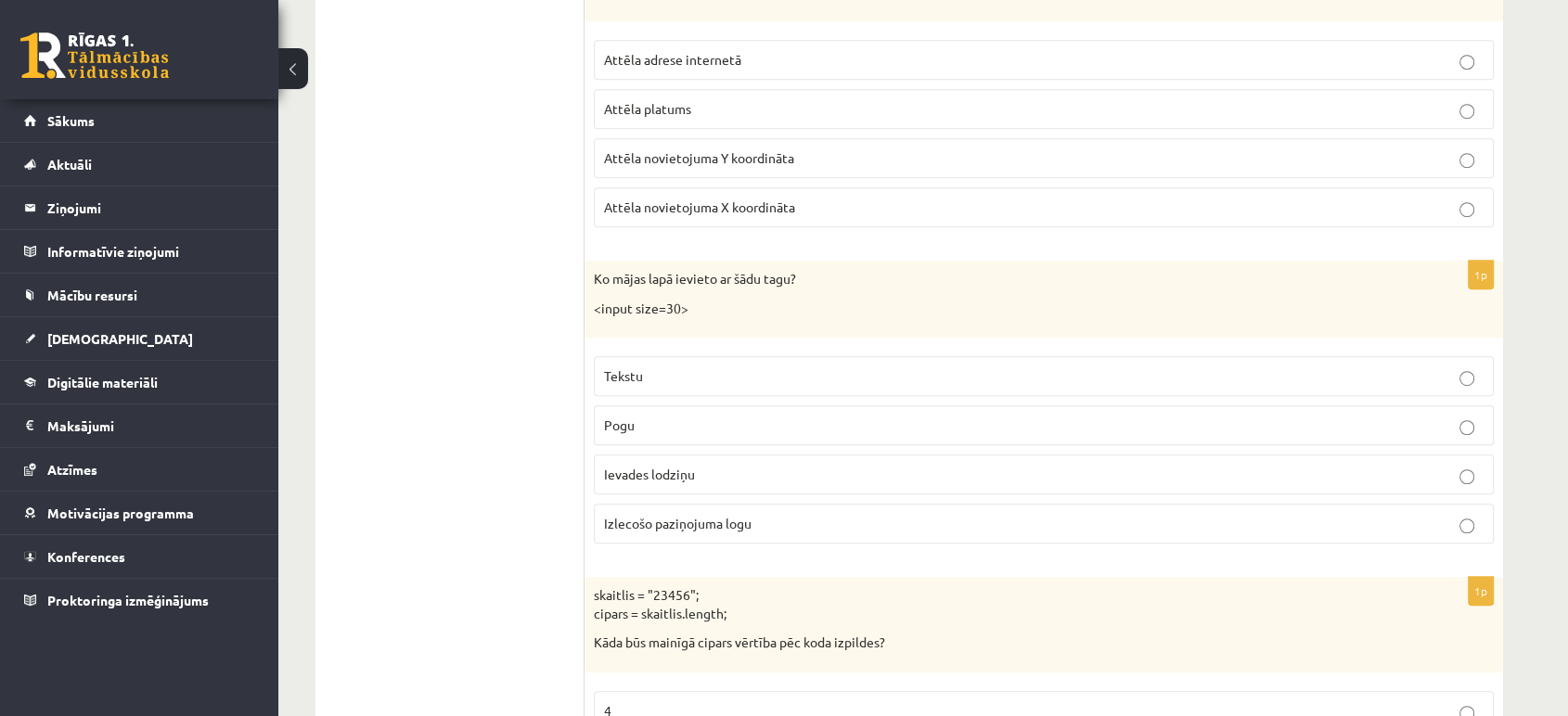
click at [625, 465] on span "Ievades lodziņu" at bounding box center [649, 473] width 91 height 17
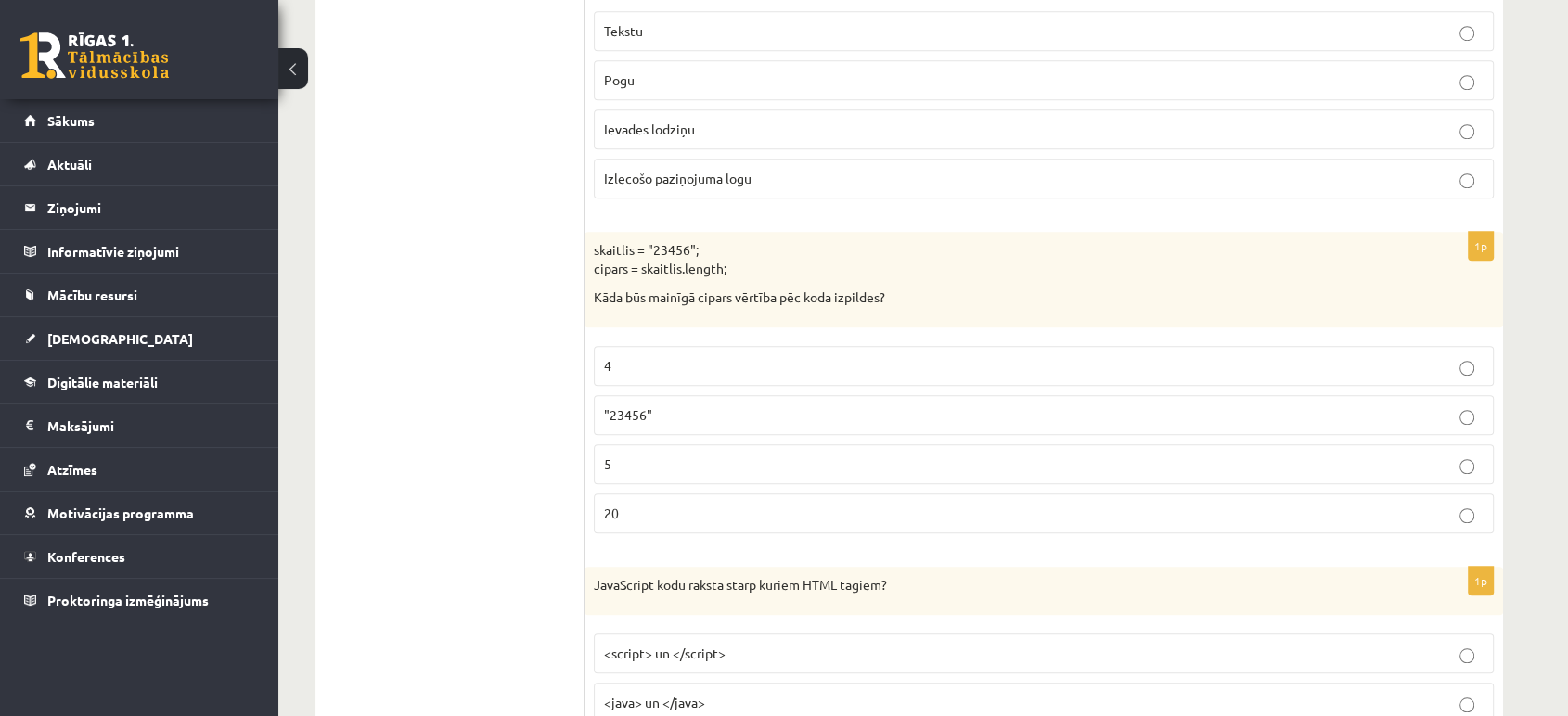
scroll to position [8560, 0]
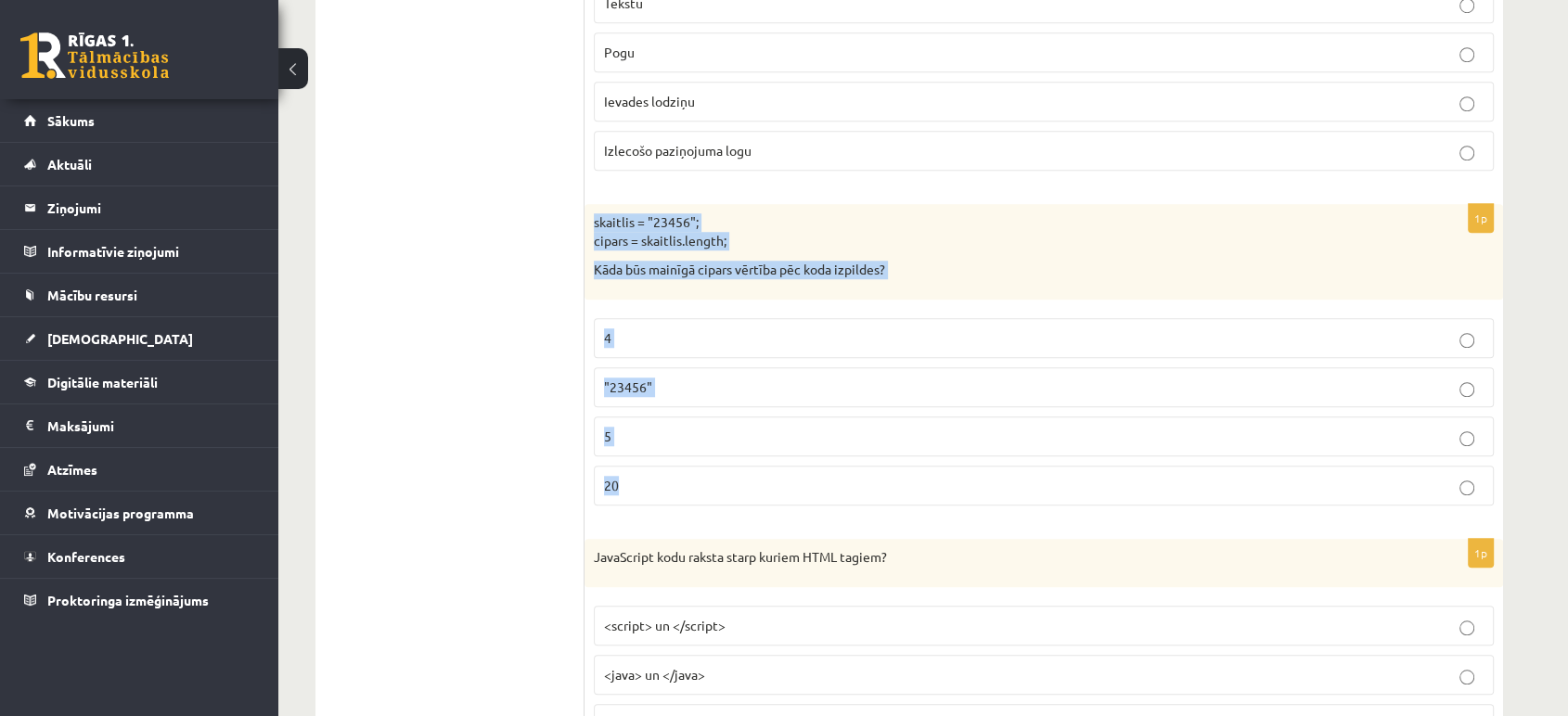
drag, startPoint x: 588, startPoint y: 195, endPoint x: 757, endPoint y: 447, distance: 303.4
click at [757, 447] on div "1p skaitlis = "23456"; cipars = skaitlis.length; Kāda būs mainīgā cipars vērtīb…" at bounding box center [1043, 362] width 919 height 317
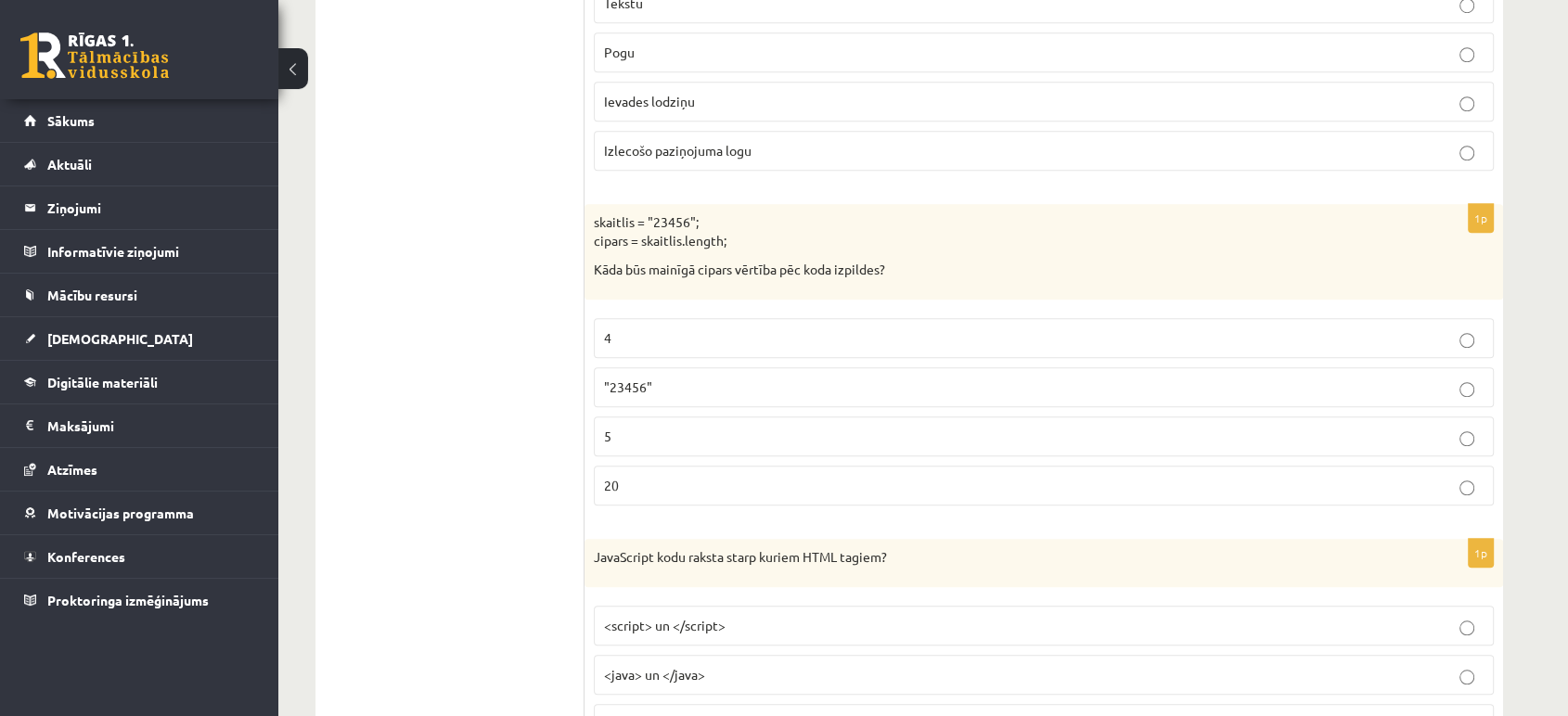
click at [660, 417] on label "5" at bounding box center [1043, 437] width 900 height 40
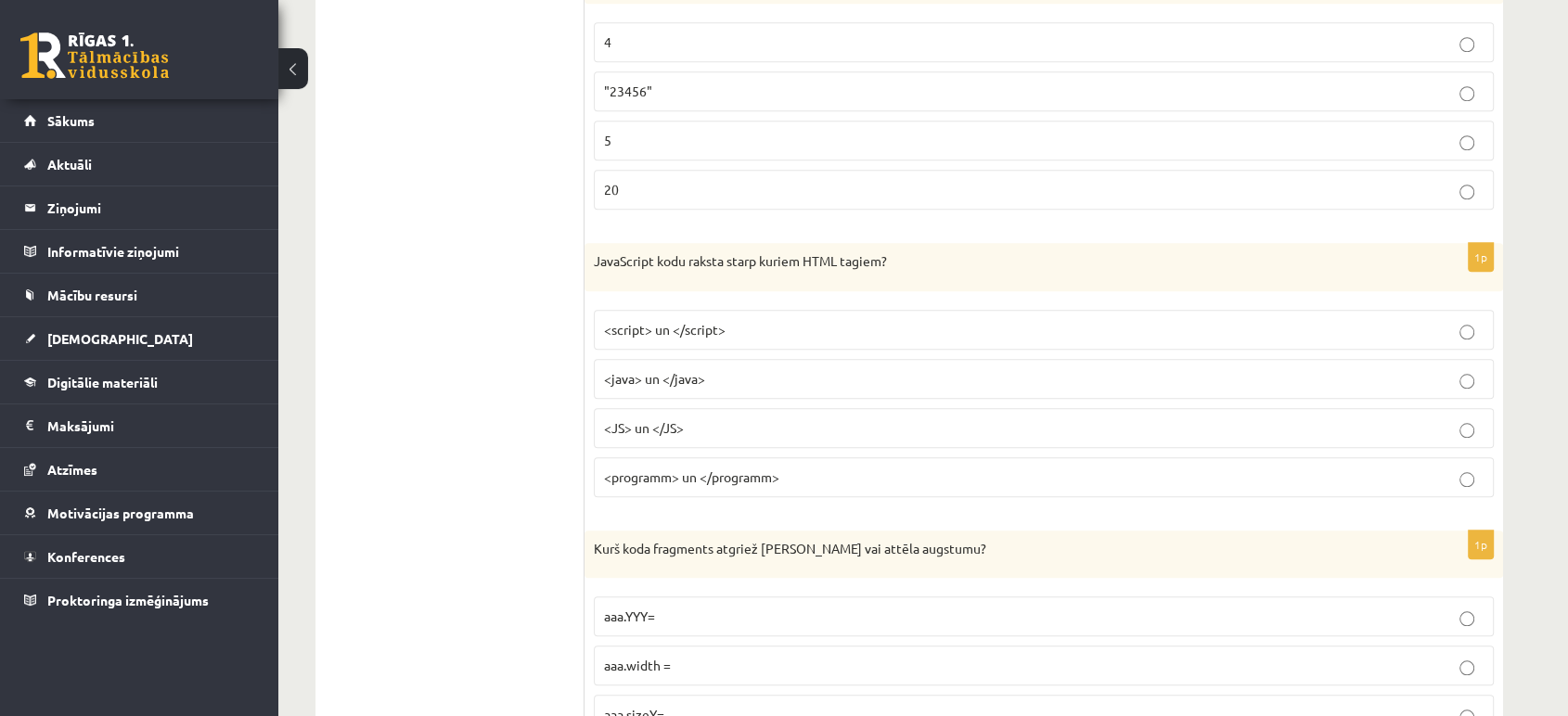
scroll to position [8899, 0]
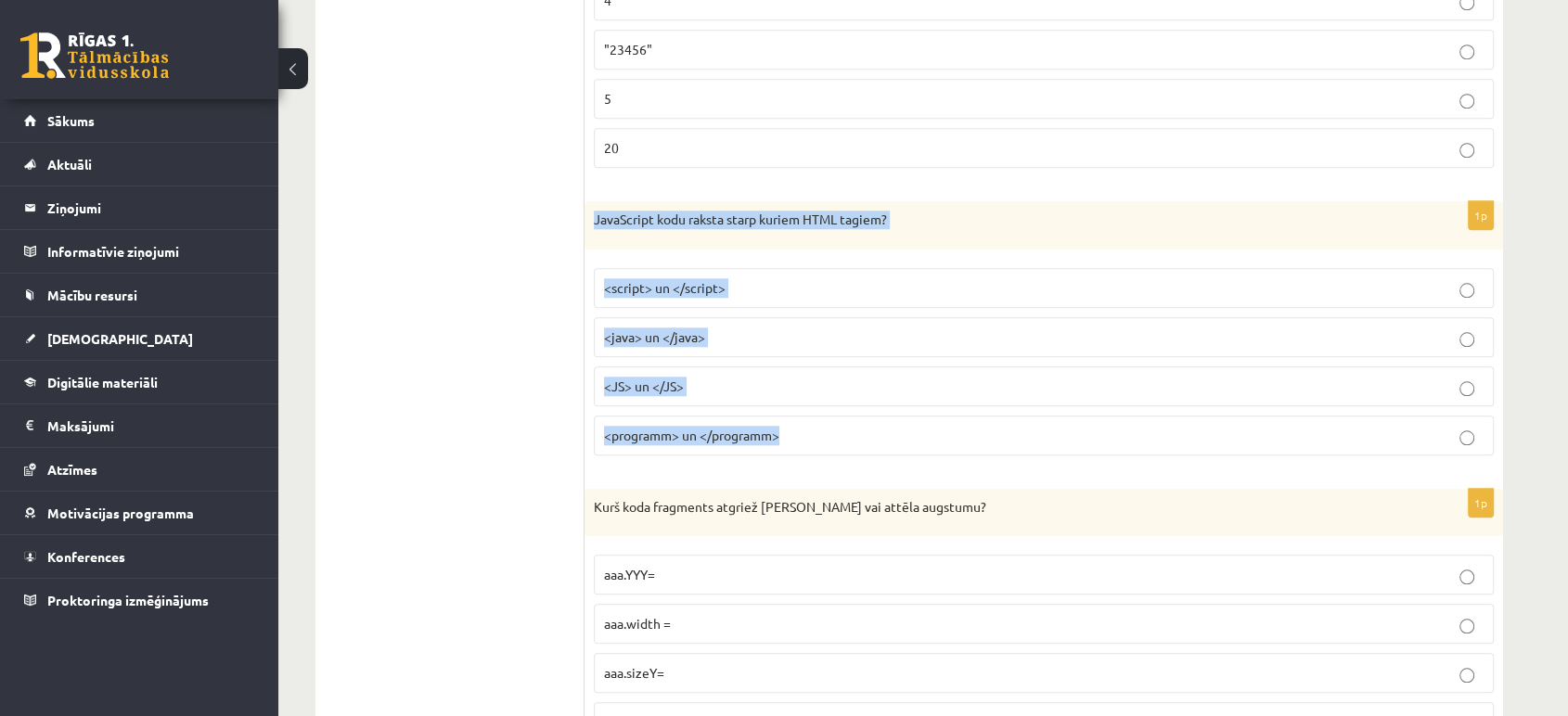
drag, startPoint x: 586, startPoint y: 193, endPoint x: 813, endPoint y: 401, distance: 307.9
click at [813, 401] on div "1p JavaScript kodu raksta starp kuriem HTML tagiem? <script> un </script> <java…" at bounding box center [1043, 336] width 919 height 269
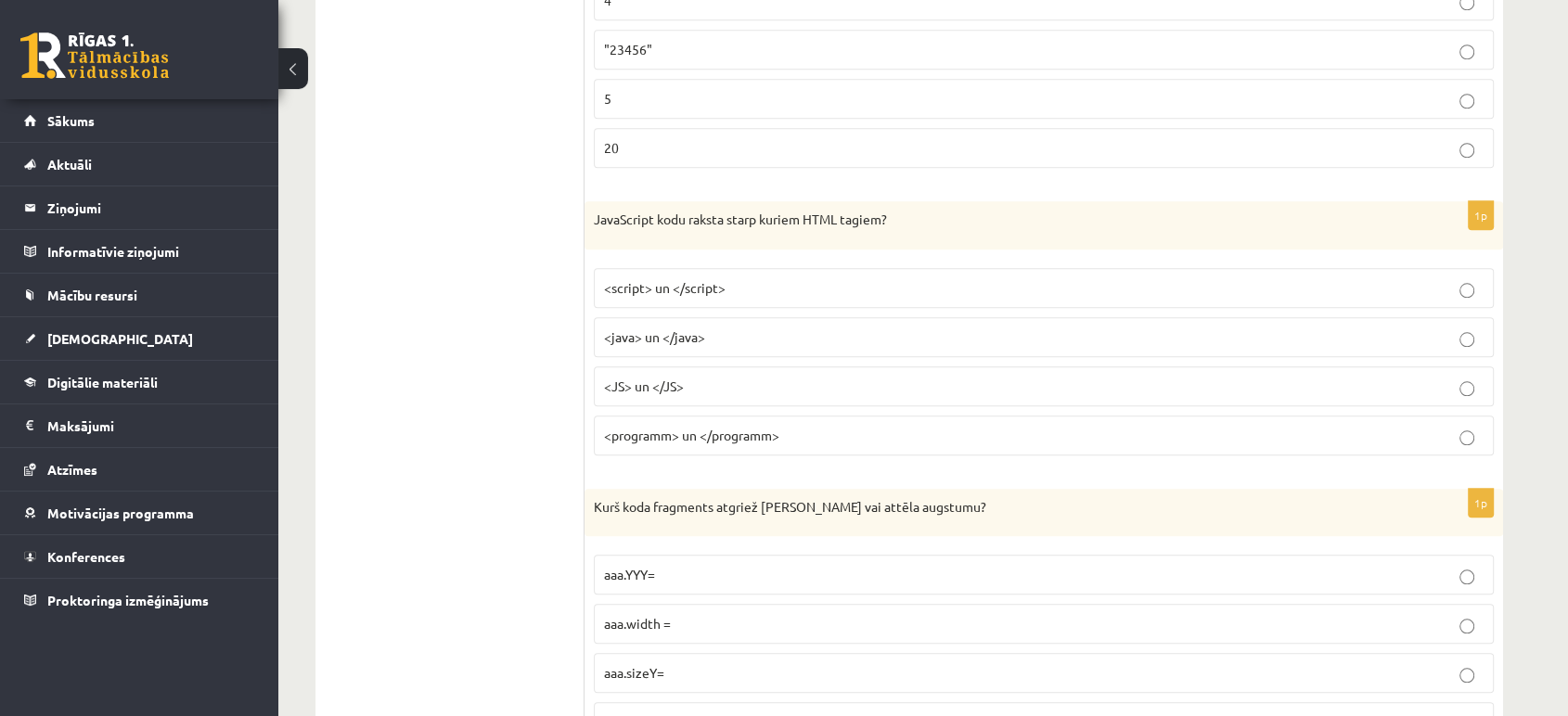
click at [707, 279] on span "<script> un </script>" at bounding box center [664, 287] width 122 height 17
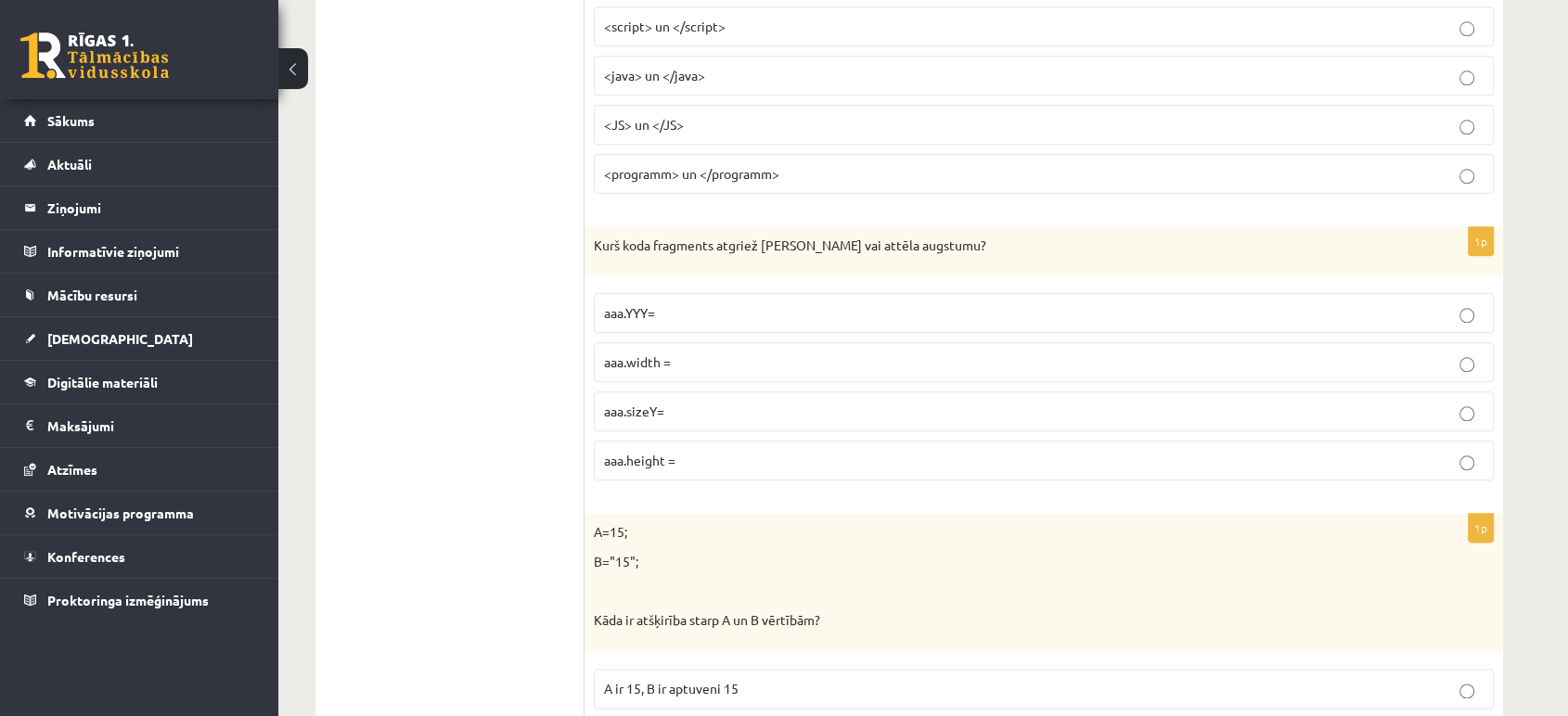
scroll to position [9168, 0]
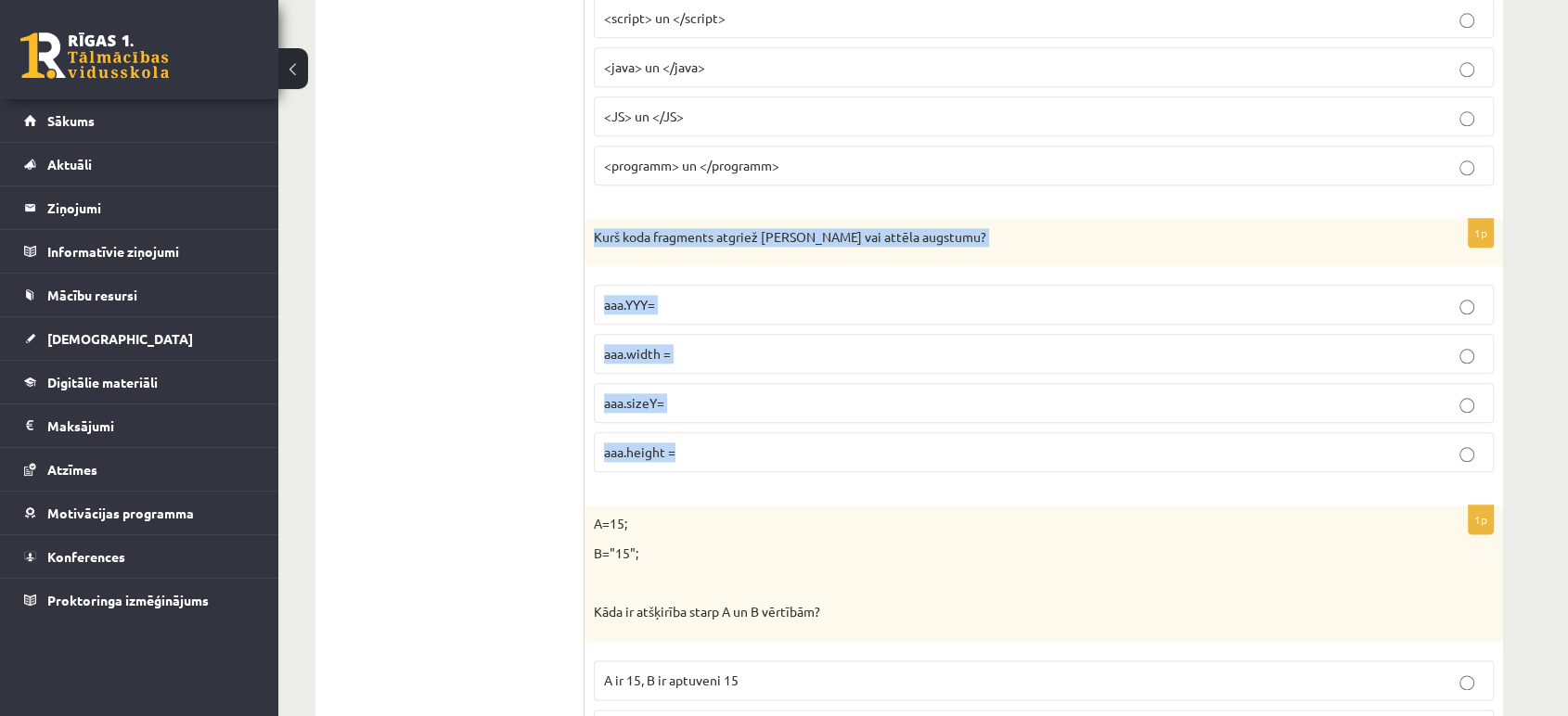
drag, startPoint x: 587, startPoint y: 221, endPoint x: 705, endPoint y: 451, distance: 258.5
click at [705, 451] on div "1p Kurš koda fragments atgriež Canvas vai attēla augstumu? aaa.YYY= aaa.width =…" at bounding box center [1043, 354] width 919 height 269
click at [586, 406] on div "1p Kurš koda fragments atgriež Canvas vai attēla augstumu? aaa.YYY= aaa.width =…" at bounding box center [1043, 354] width 919 height 269
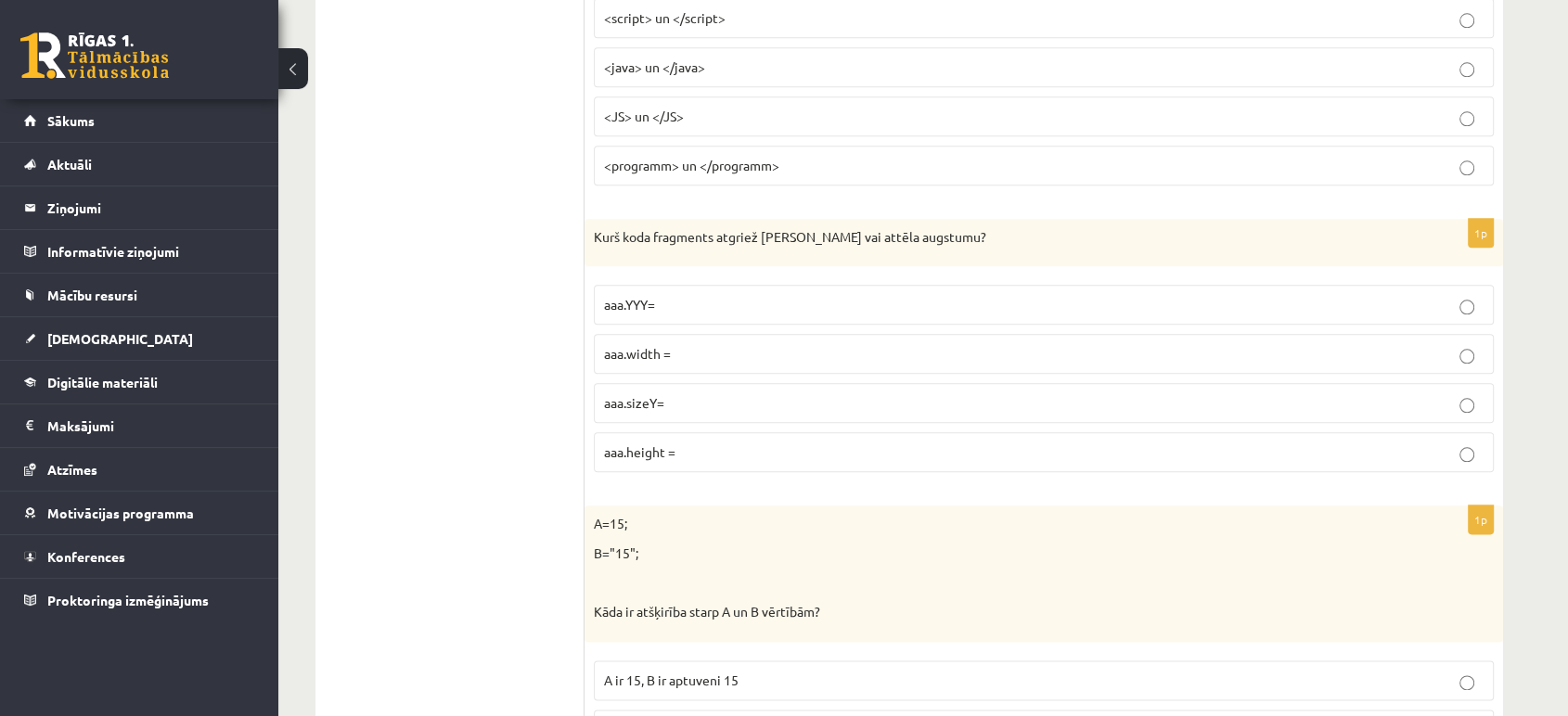
click at [629, 444] on span "aaa.height =" at bounding box center [639, 452] width 71 height 17
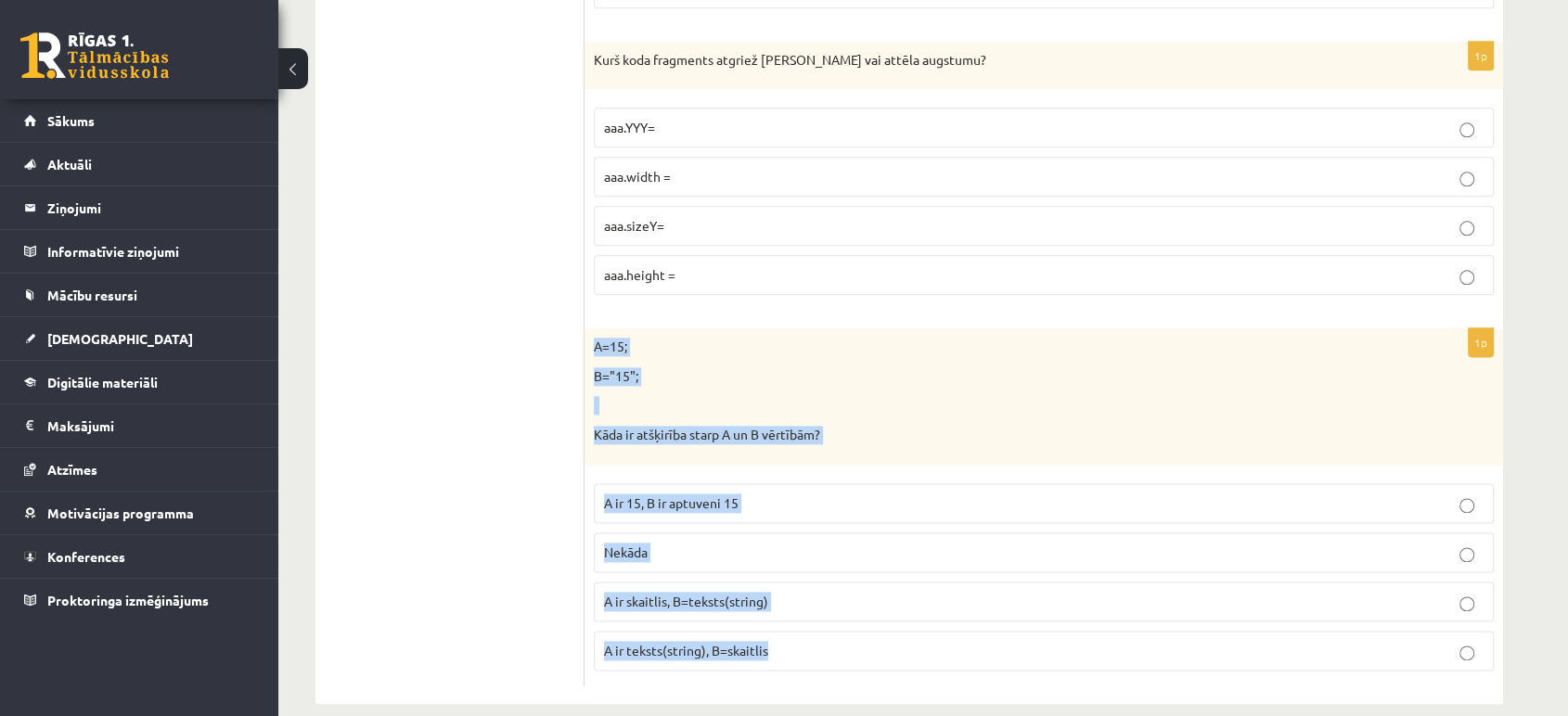
drag, startPoint x: 590, startPoint y: 323, endPoint x: 850, endPoint y: 655, distance: 421.7
click at [850, 655] on div "1p A=15; B="15"; Kāda ir atšķirība starp A un B vērtībām? A ir 15, B ir aptuven…" at bounding box center [1043, 507] width 919 height 357
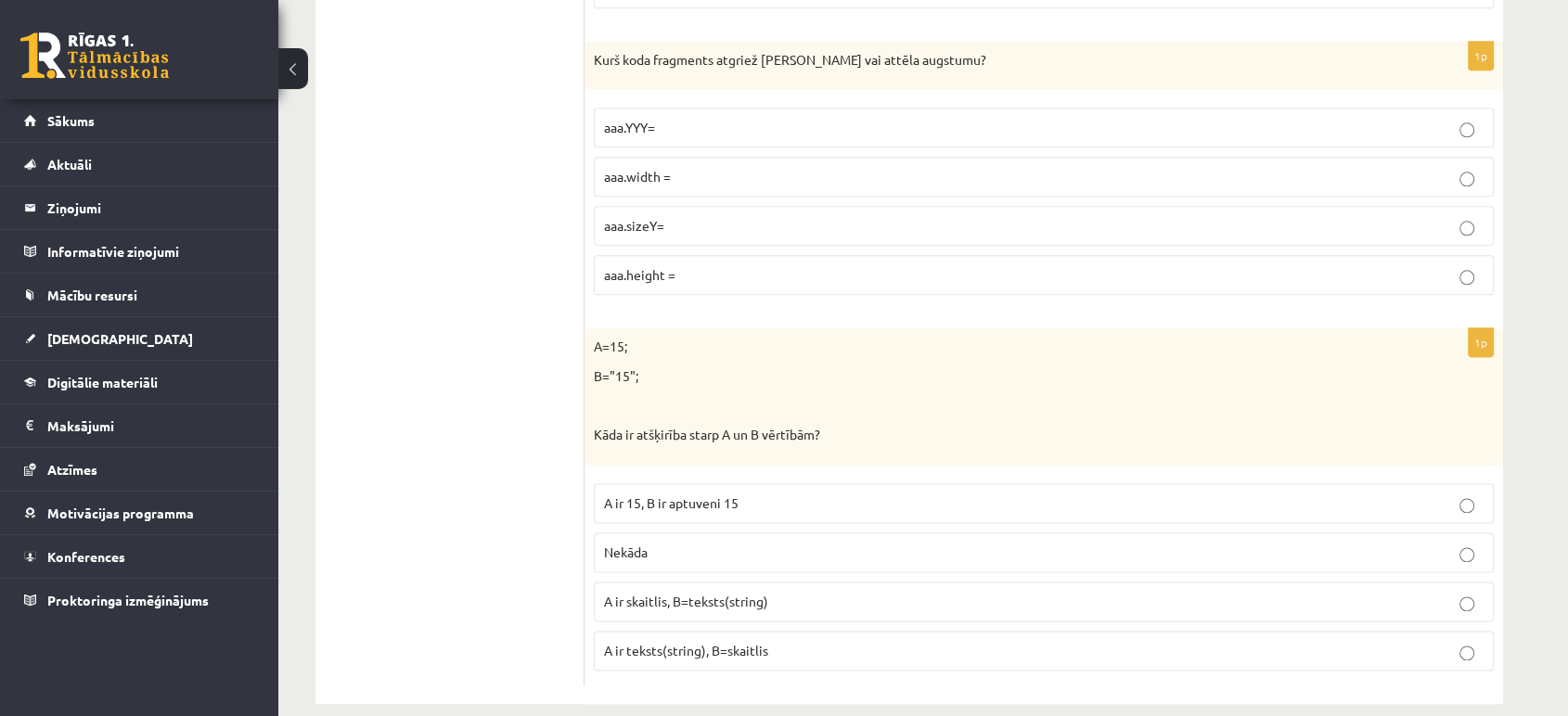
click at [633, 593] on span "A ir skaitlis, B=teksts(string)" at bounding box center [686, 601] width 164 height 17
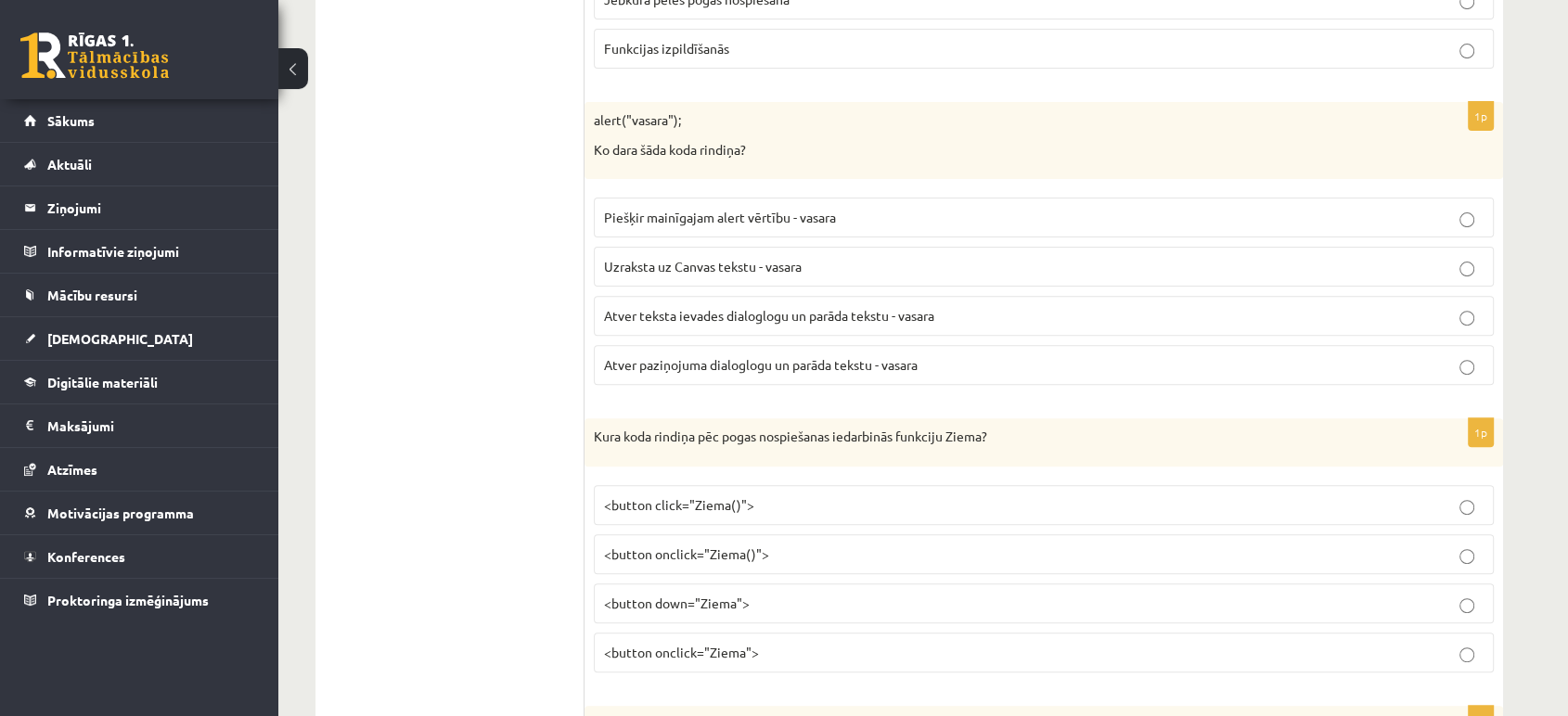
scroll to position [0, 0]
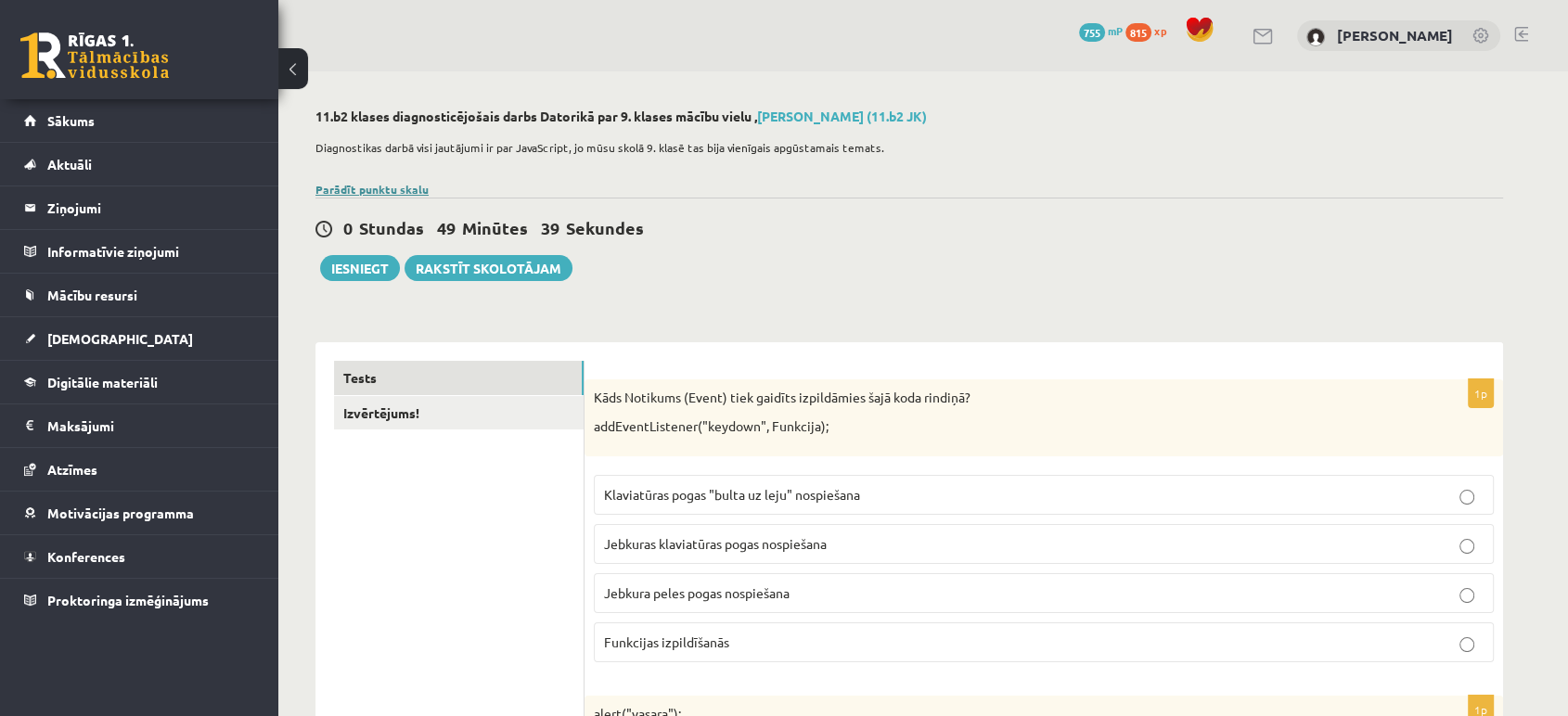
click at [378, 189] on link "Parādīt punktu skalu" at bounding box center [372, 189] width 113 height 15
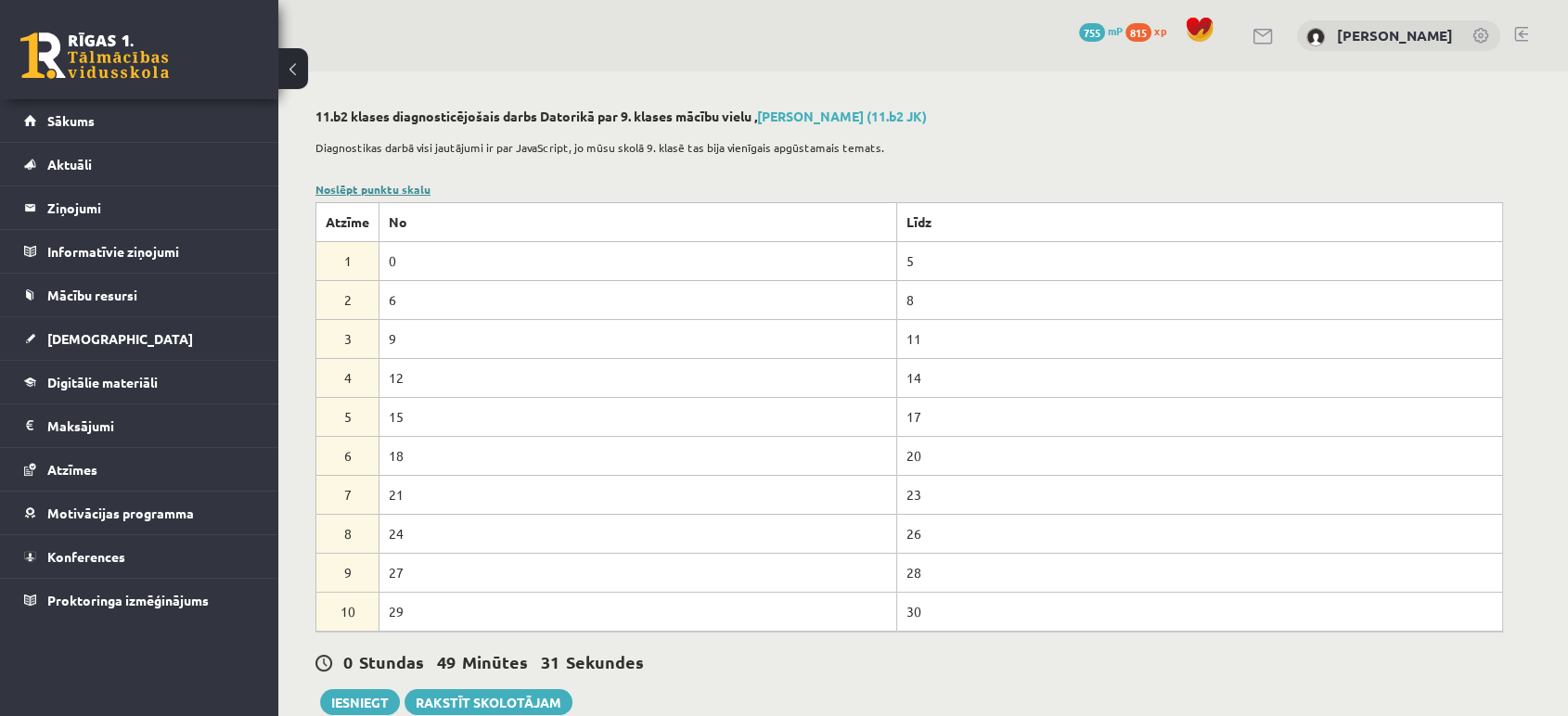
click at [365, 191] on link "Noslēpt punktu skalu" at bounding box center [373, 189] width 115 height 15
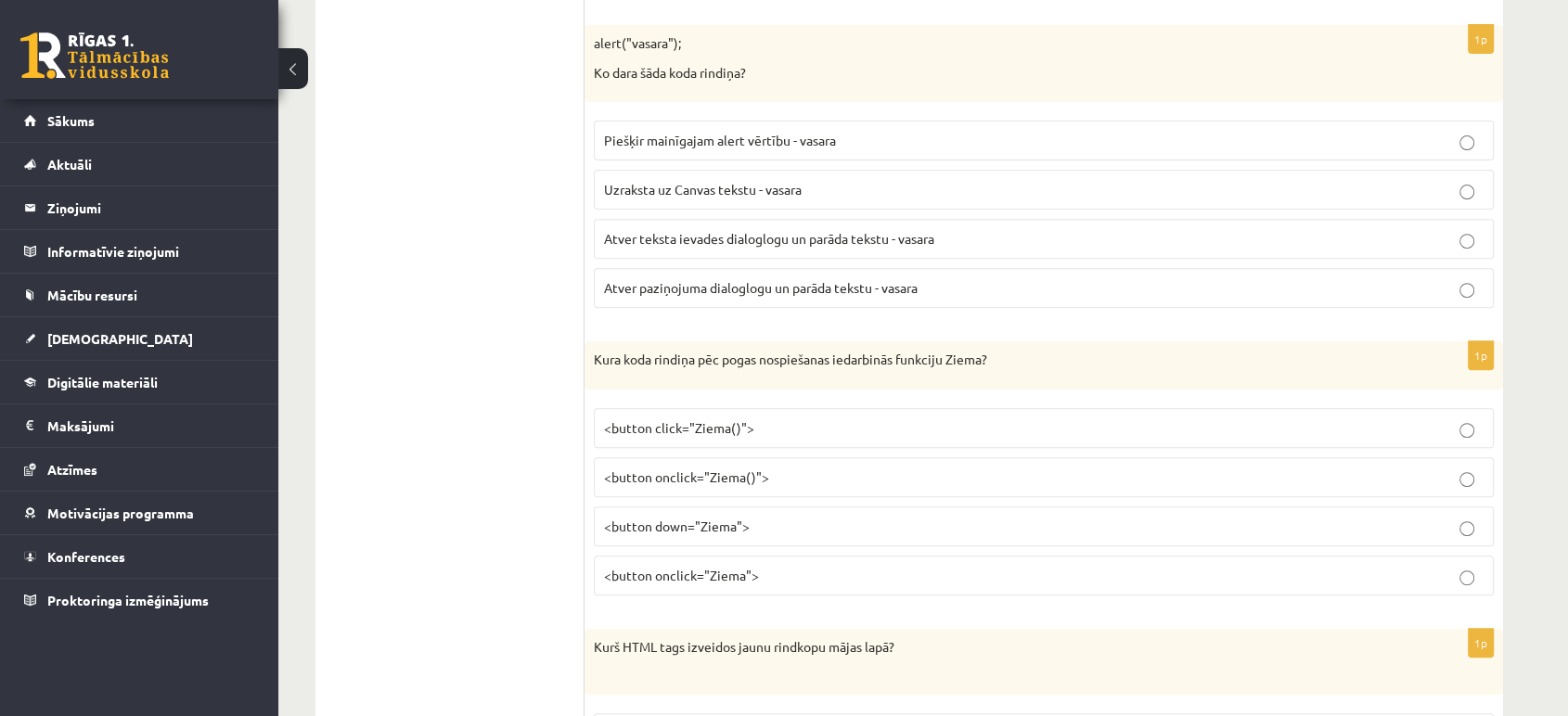
scroll to position [680, 0]
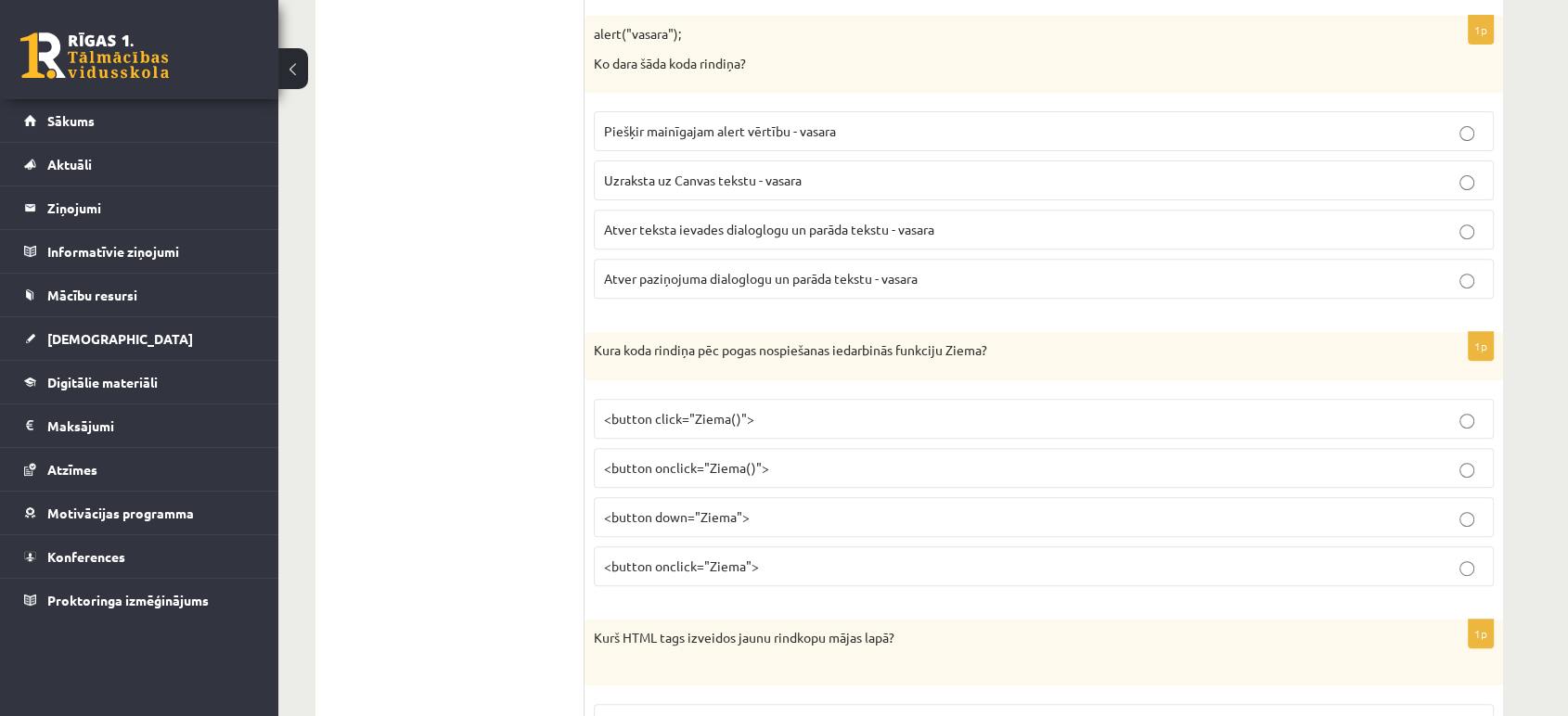
click at [701, 464] on span "<button onclick="Ziema()">" at bounding box center [686, 467] width 165 height 17
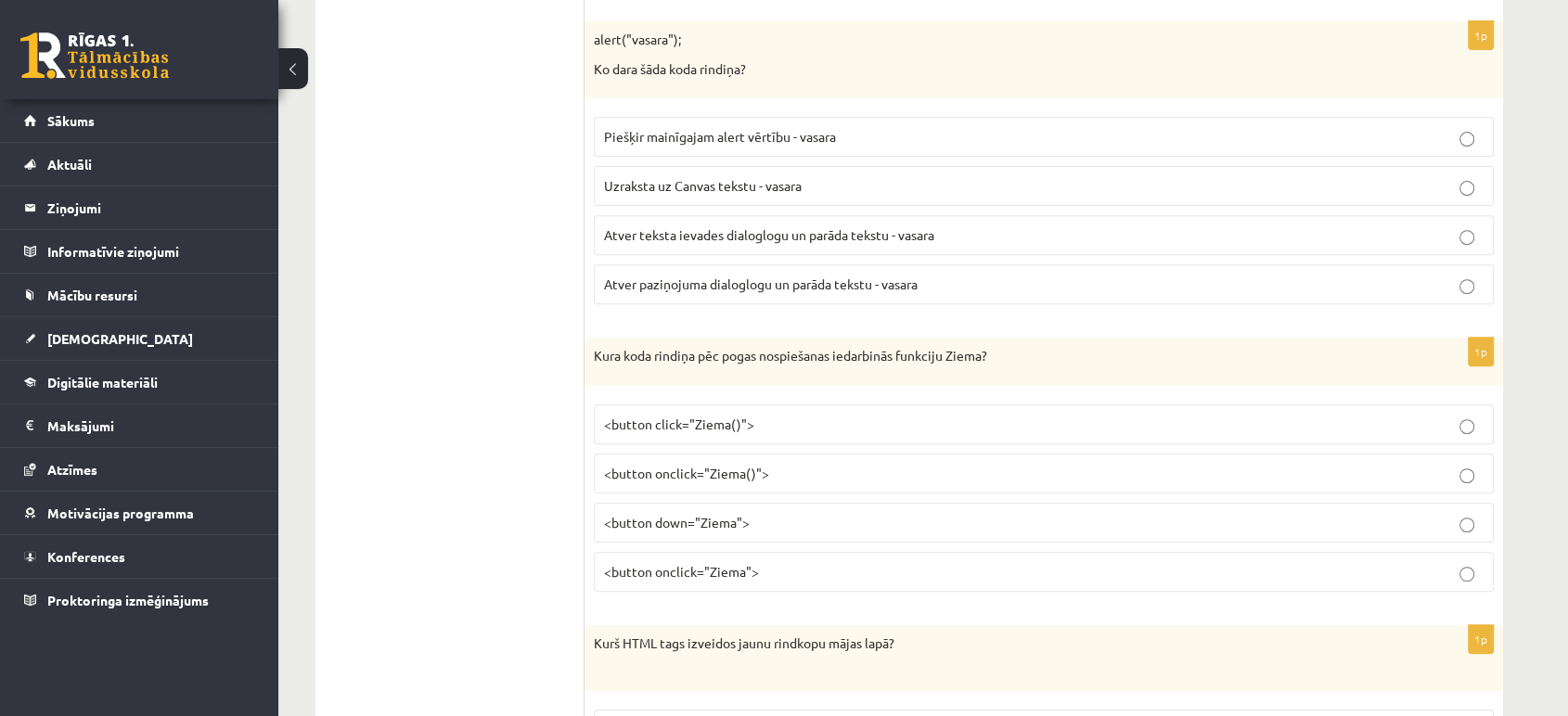
click at [699, 423] on span "<button click="Ziema()">" at bounding box center [679, 424] width 150 height 17
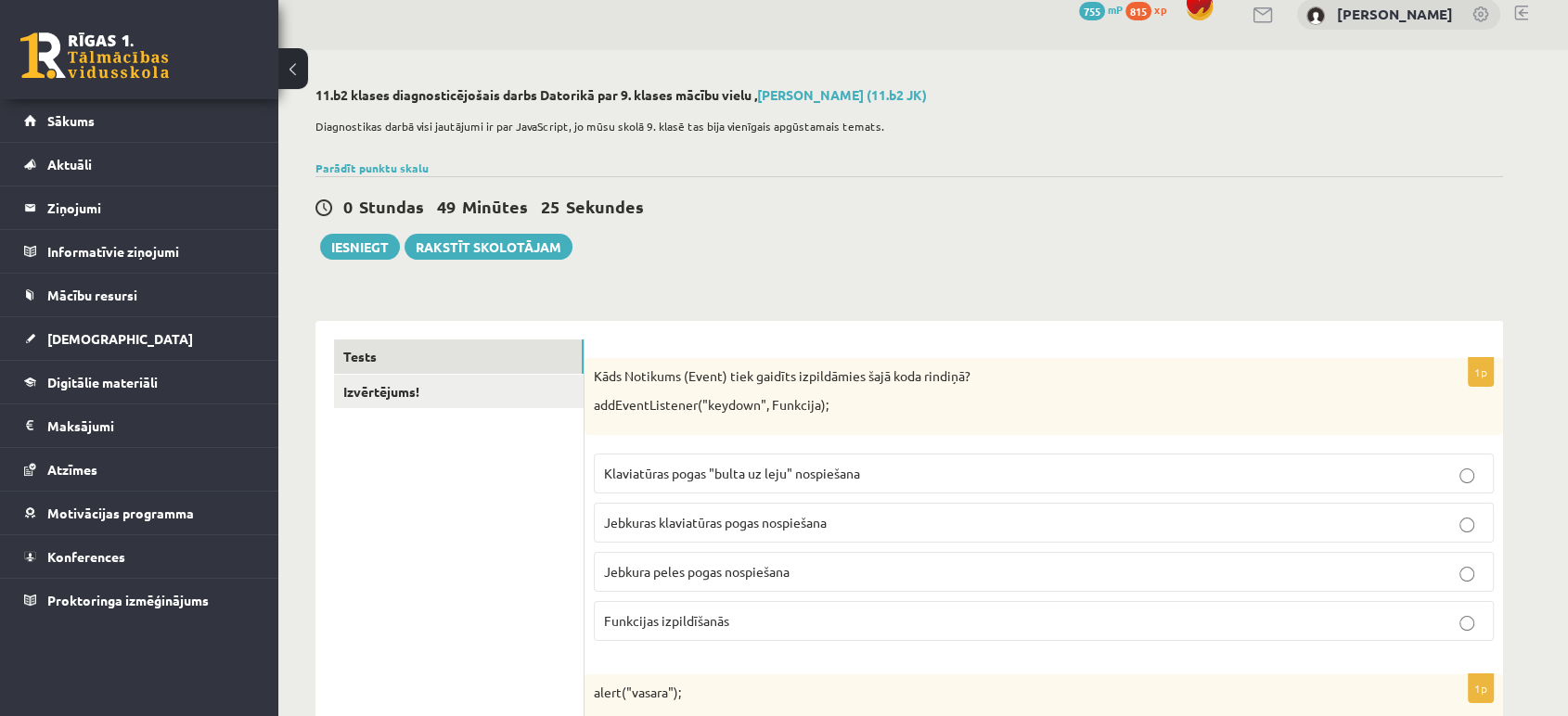
scroll to position [0, 0]
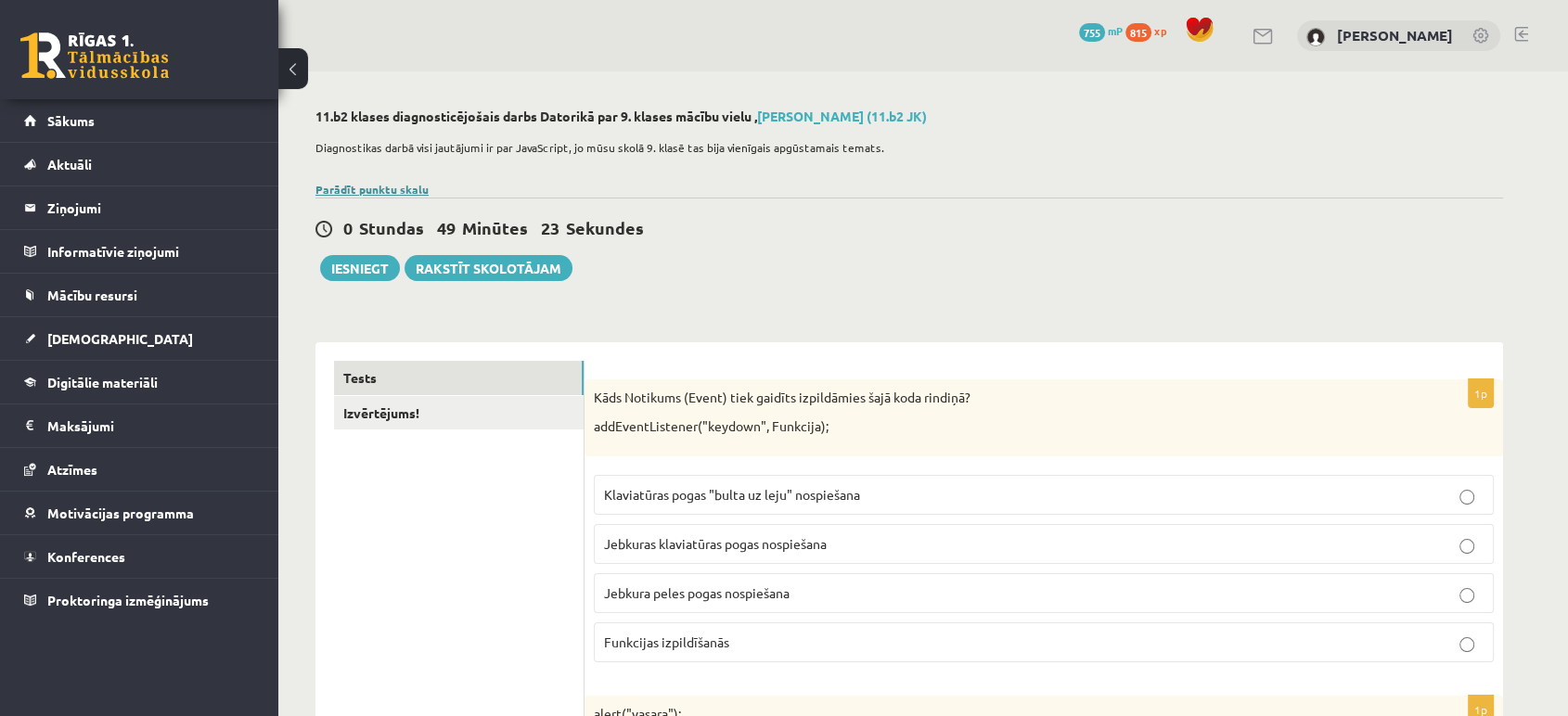
click at [378, 191] on link "Parādīt punktu skalu" at bounding box center [372, 189] width 113 height 15
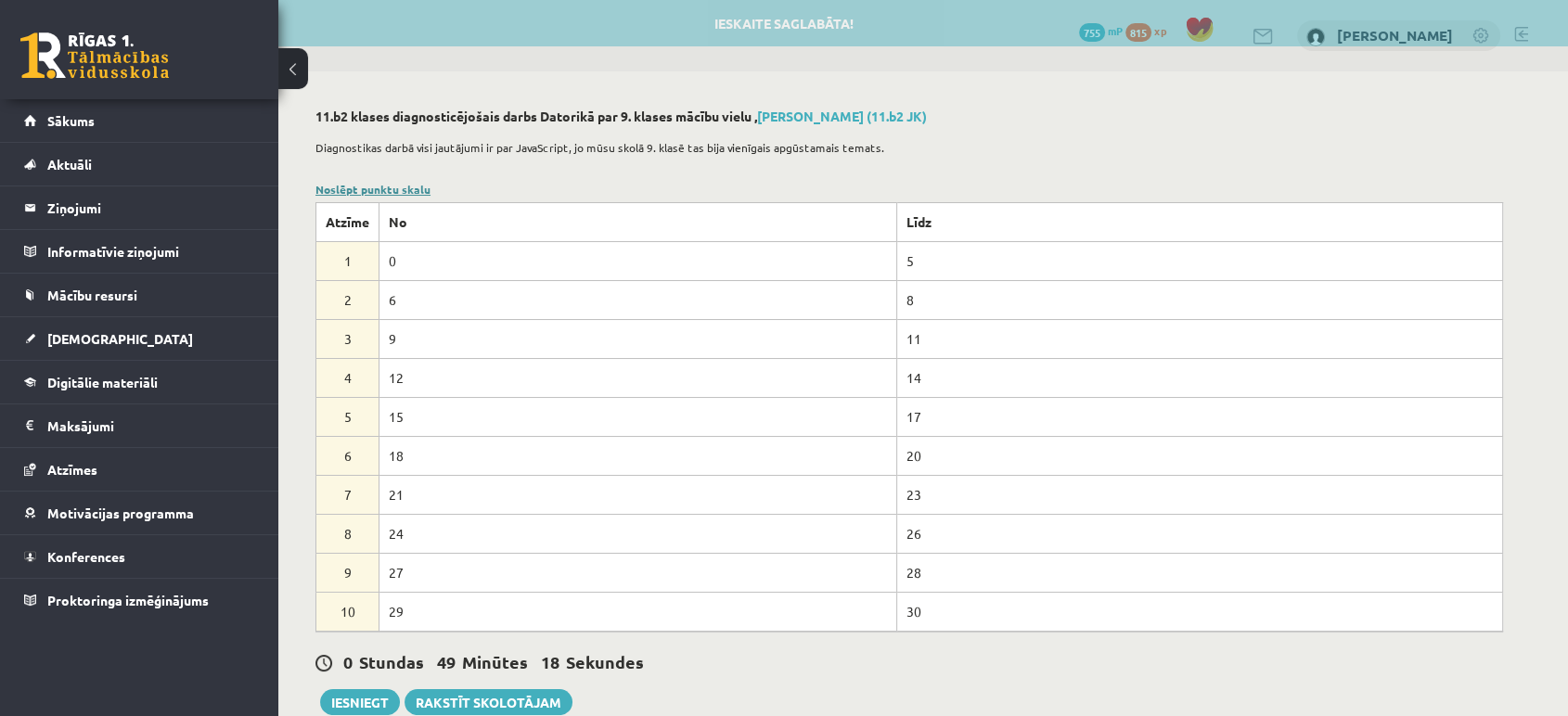
click at [365, 191] on link "Noslēpt punktu skalu" at bounding box center [373, 189] width 115 height 15
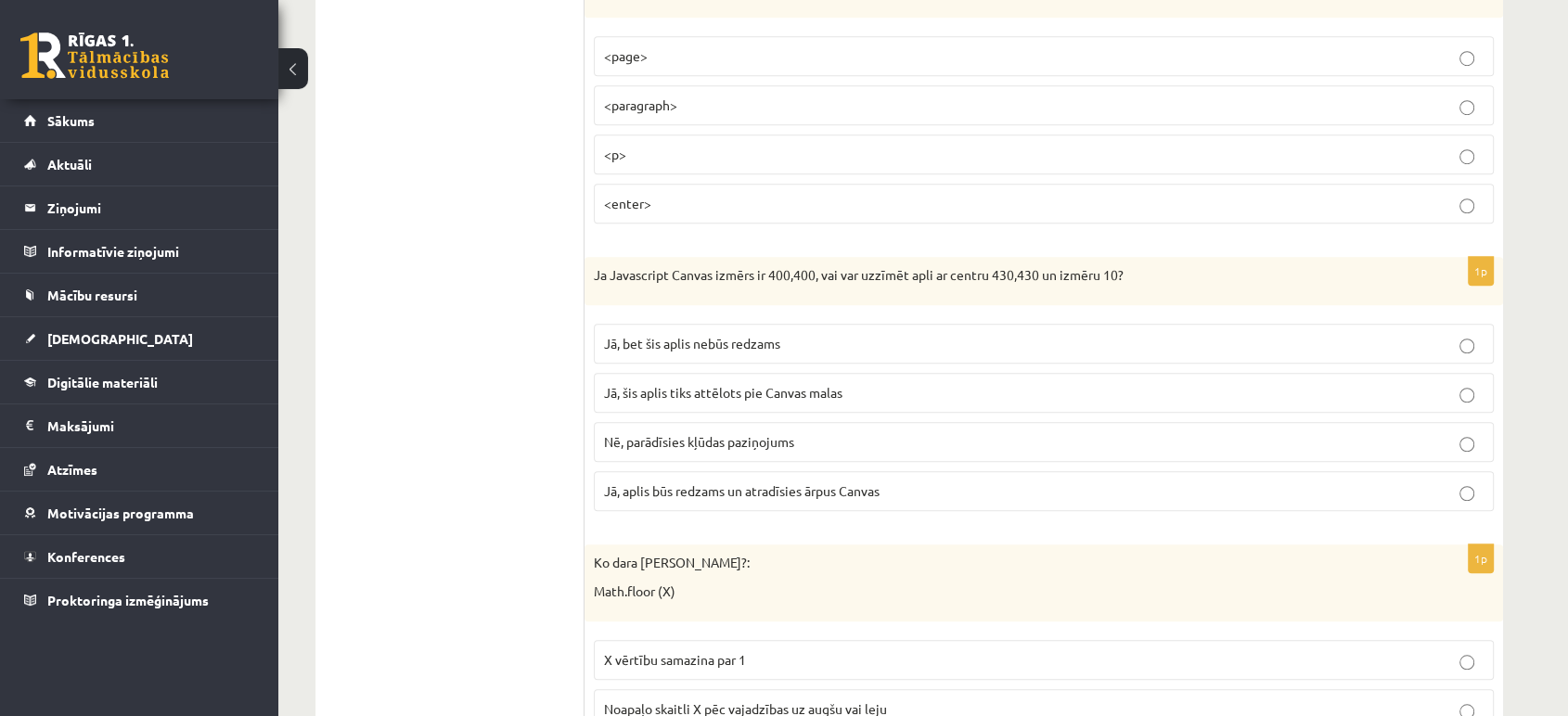
scroll to position [1349, 0]
click at [735, 481] on span "Jā, aplis būs redzams un atradīsies ārpus Canvas" at bounding box center [741, 489] width 275 height 17
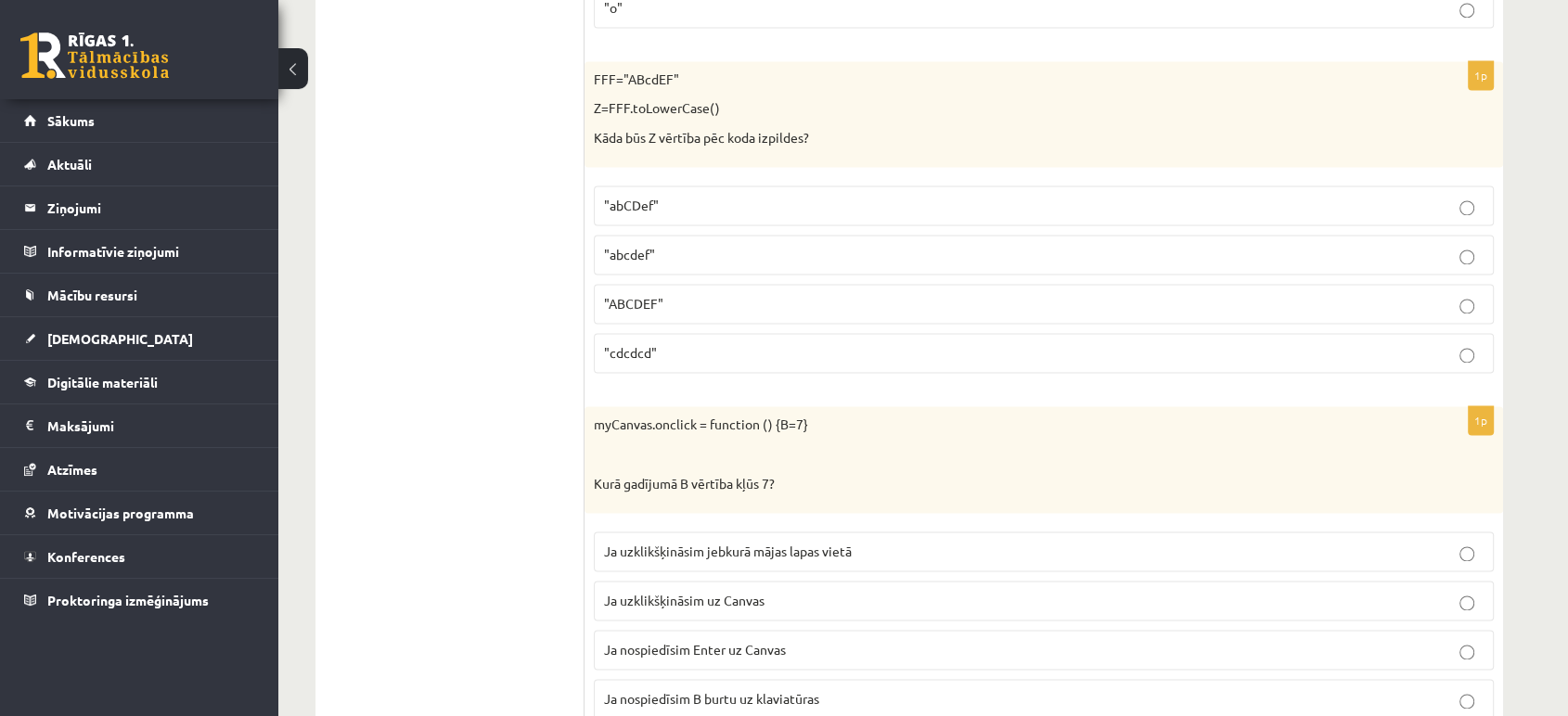
scroll to position [2832, 0]
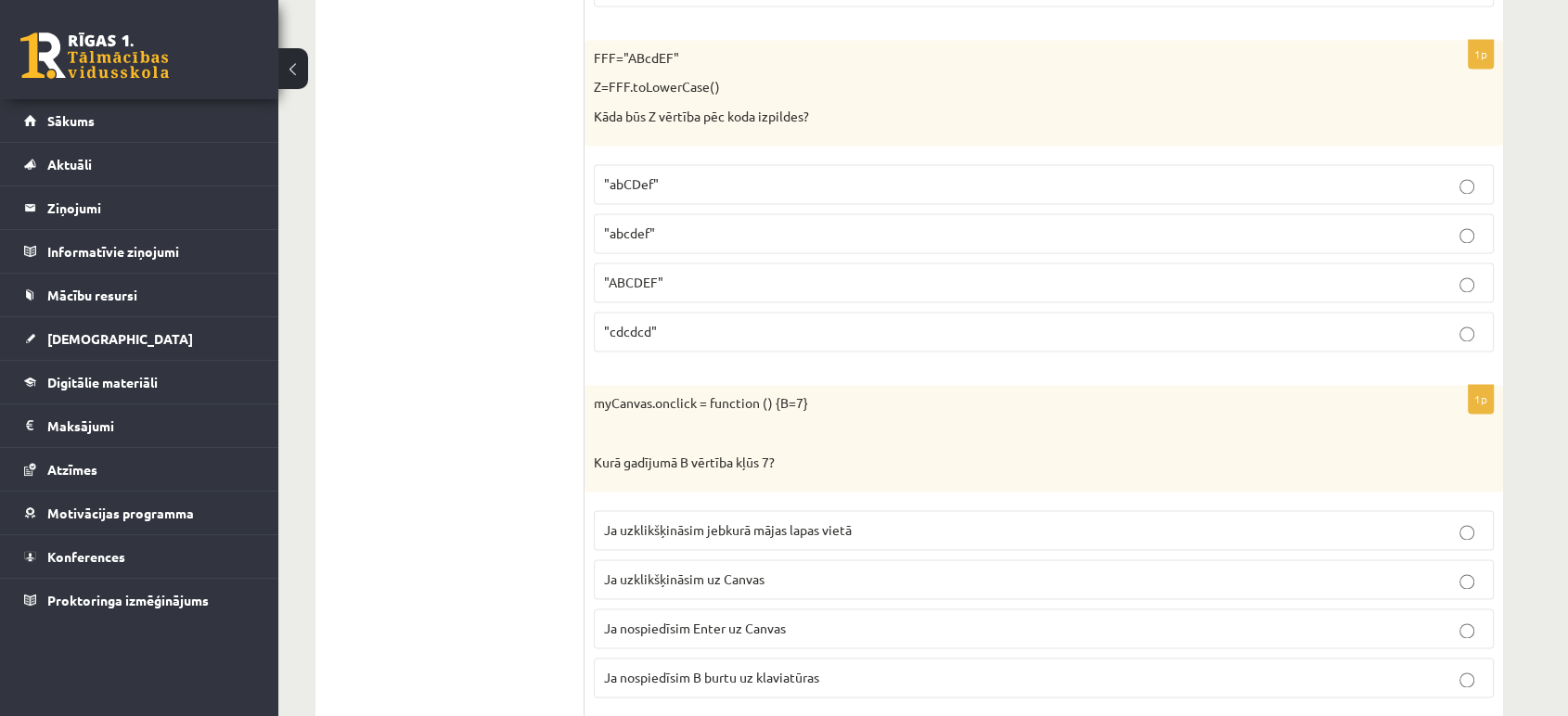
click at [702, 322] on p ""cdcdcd"" at bounding box center [1043, 332] width 879 height 20
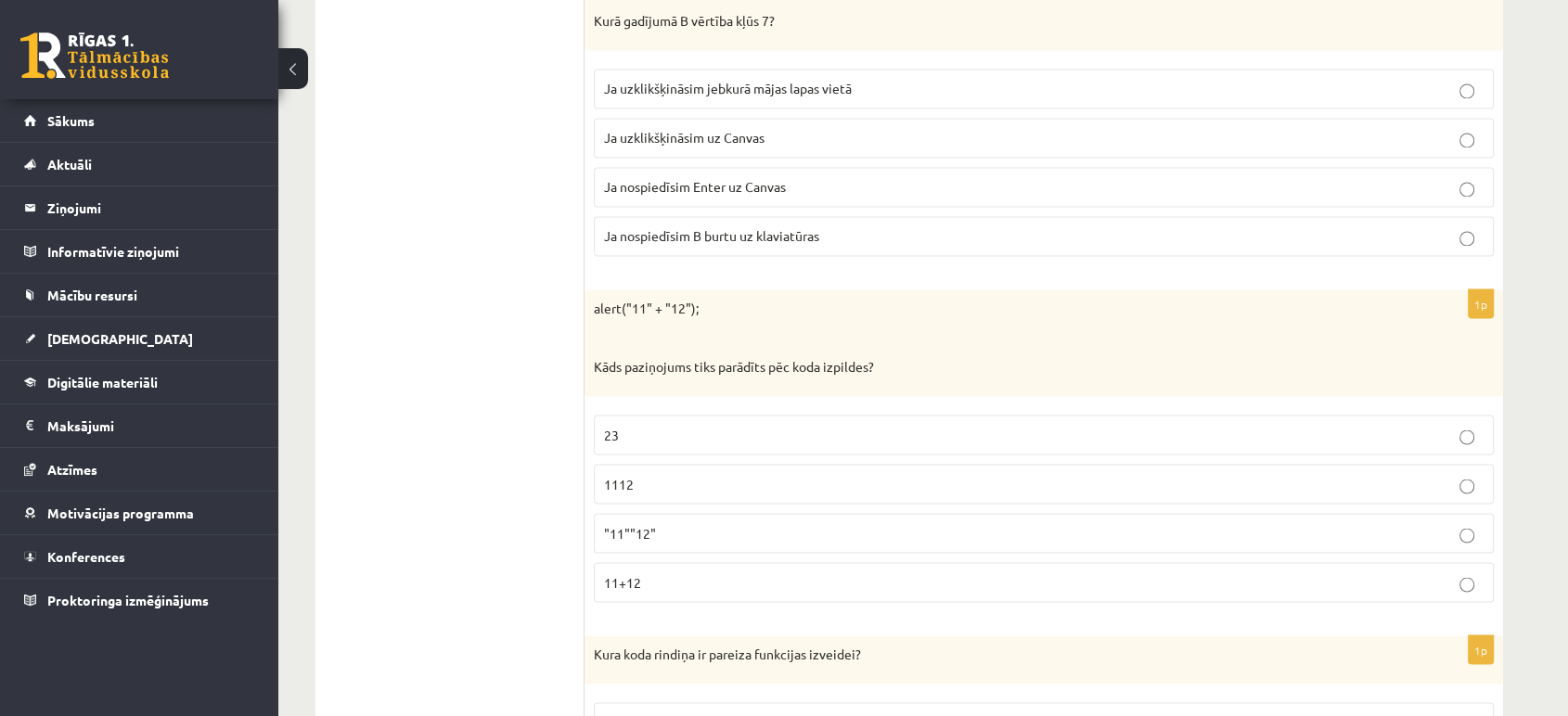
scroll to position [3275, 0]
click at [662, 523] on p ""11""12"" at bounding box center [1043, 533] width 879 height 20
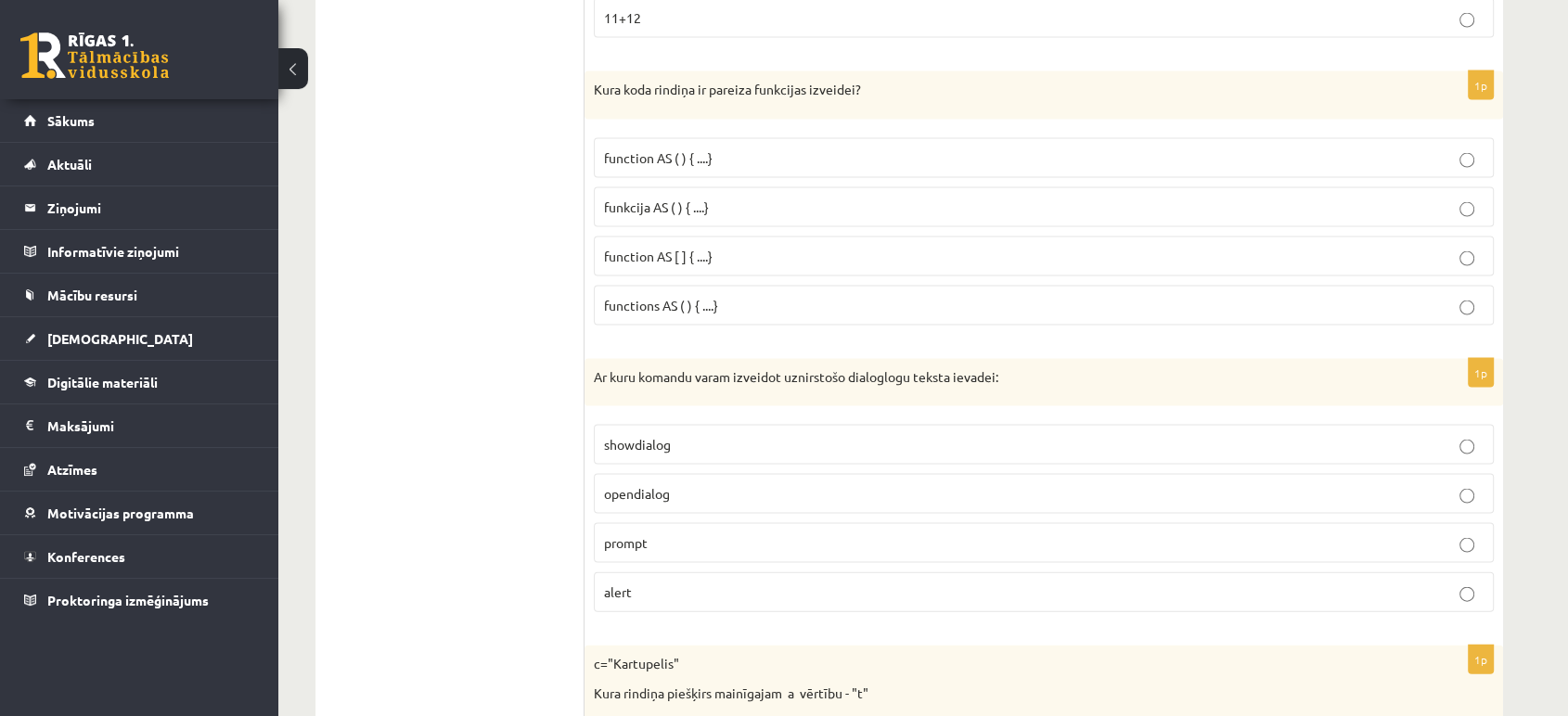
scroll to position [3842, 0]
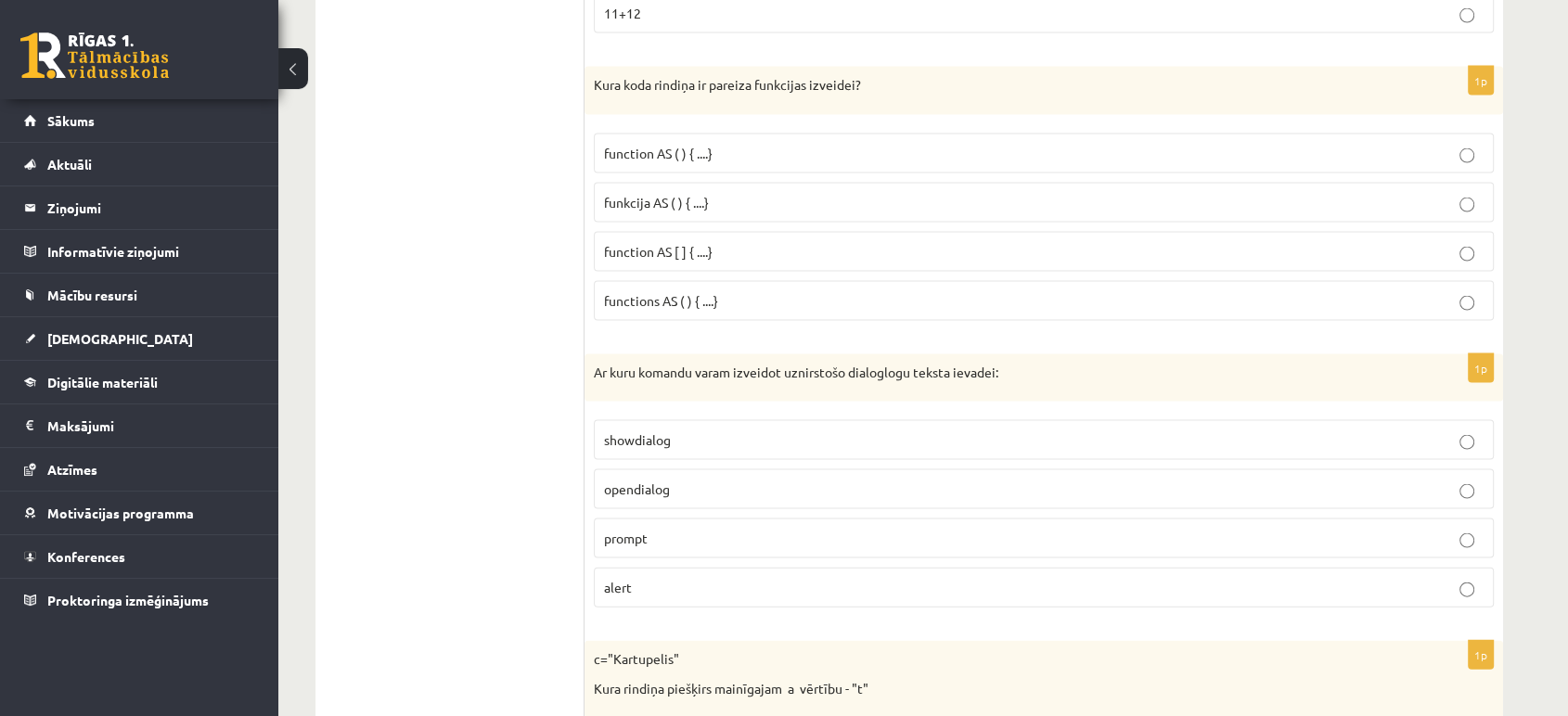
click at [628, 502] on fieldset "showdialog opendialog prompt alert" at bounding box center [1043, 512] width 900 height 202
click at [628, 582] on span "alert" at bounding box center [618, 587] width 28 height 17
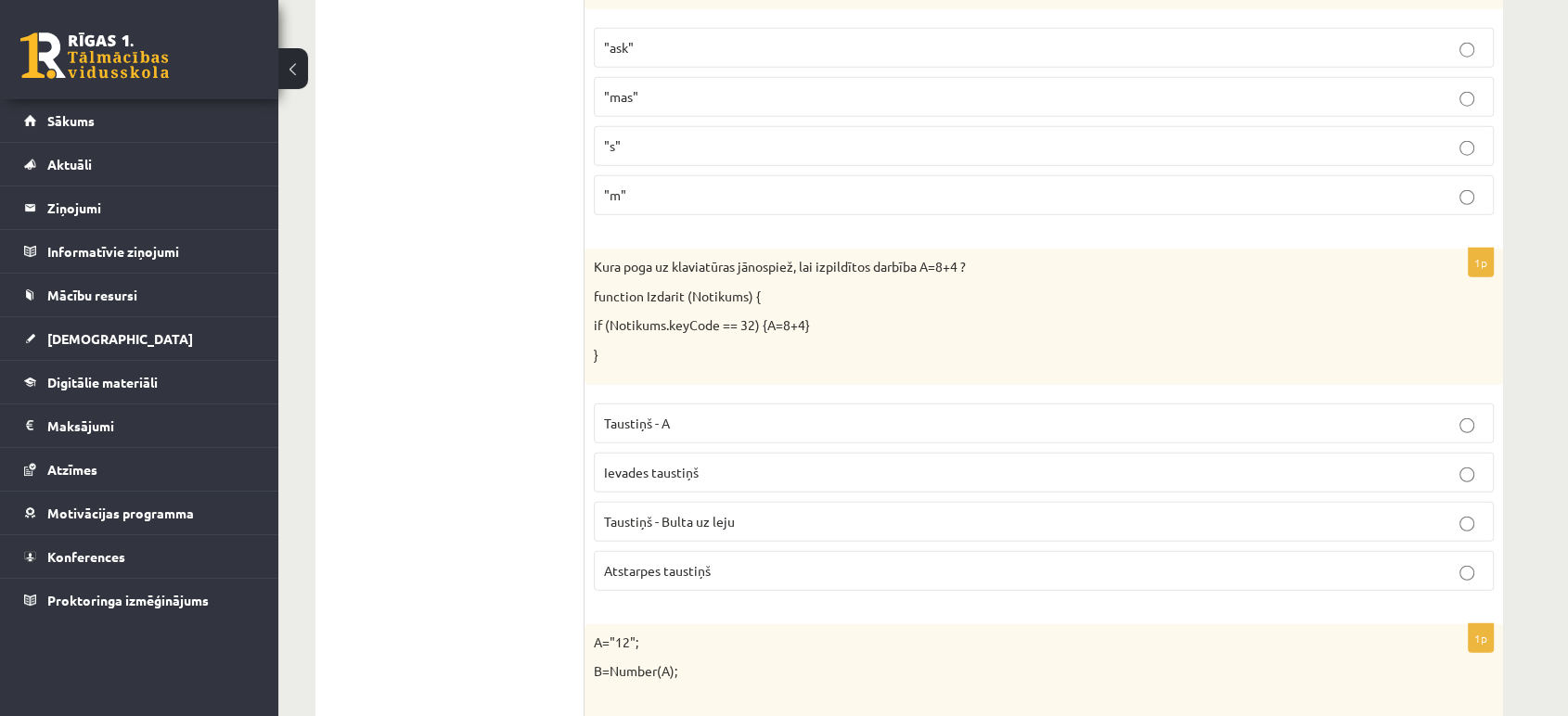
scroll to position [4899, 0]
click at [684, 512] on span "Taustiņš - Bulta uz leju" at bounding box center [669, 520] width 131 height 17
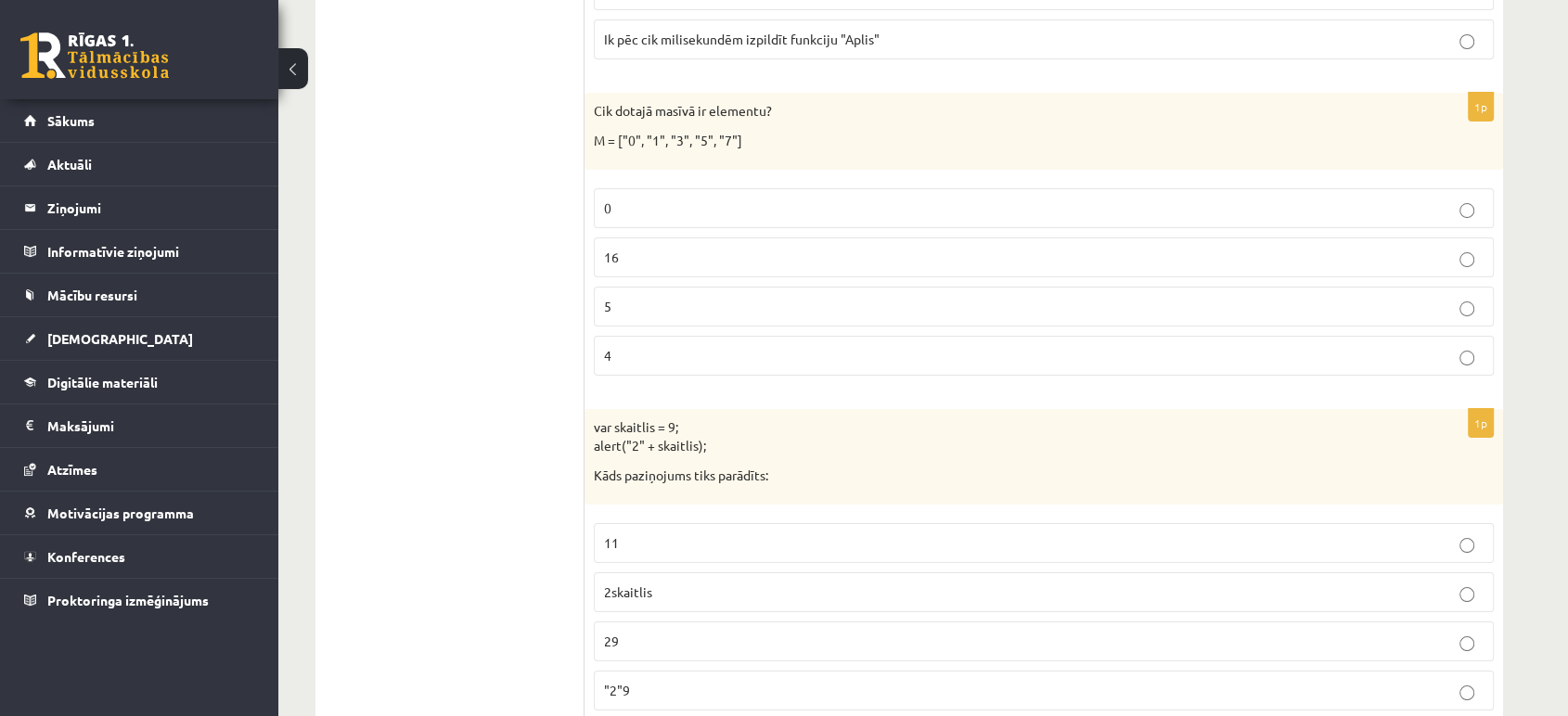
scroll to position [7148, 0]
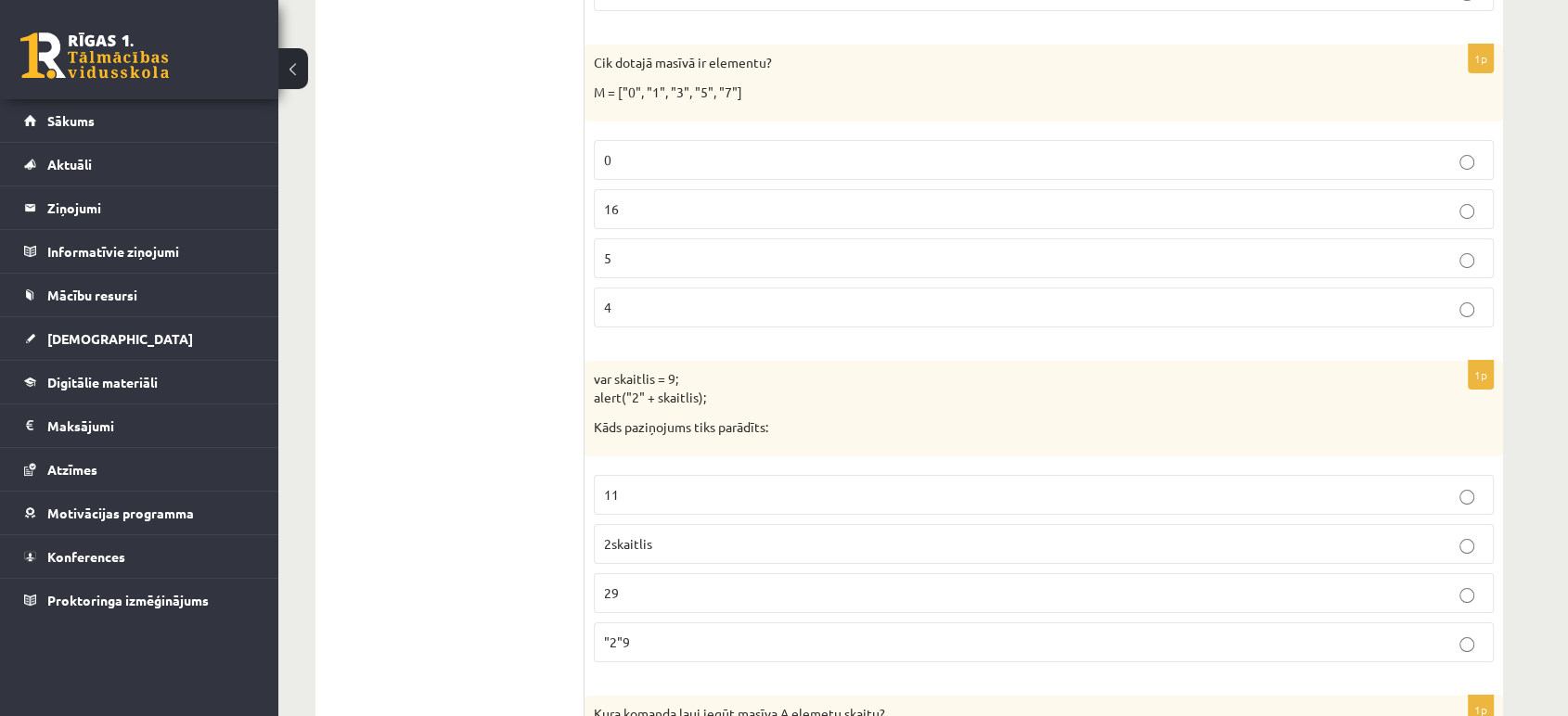
click at [616, 623] on label ""2"9" at bounding box center [1043, 643] width 900 height 40
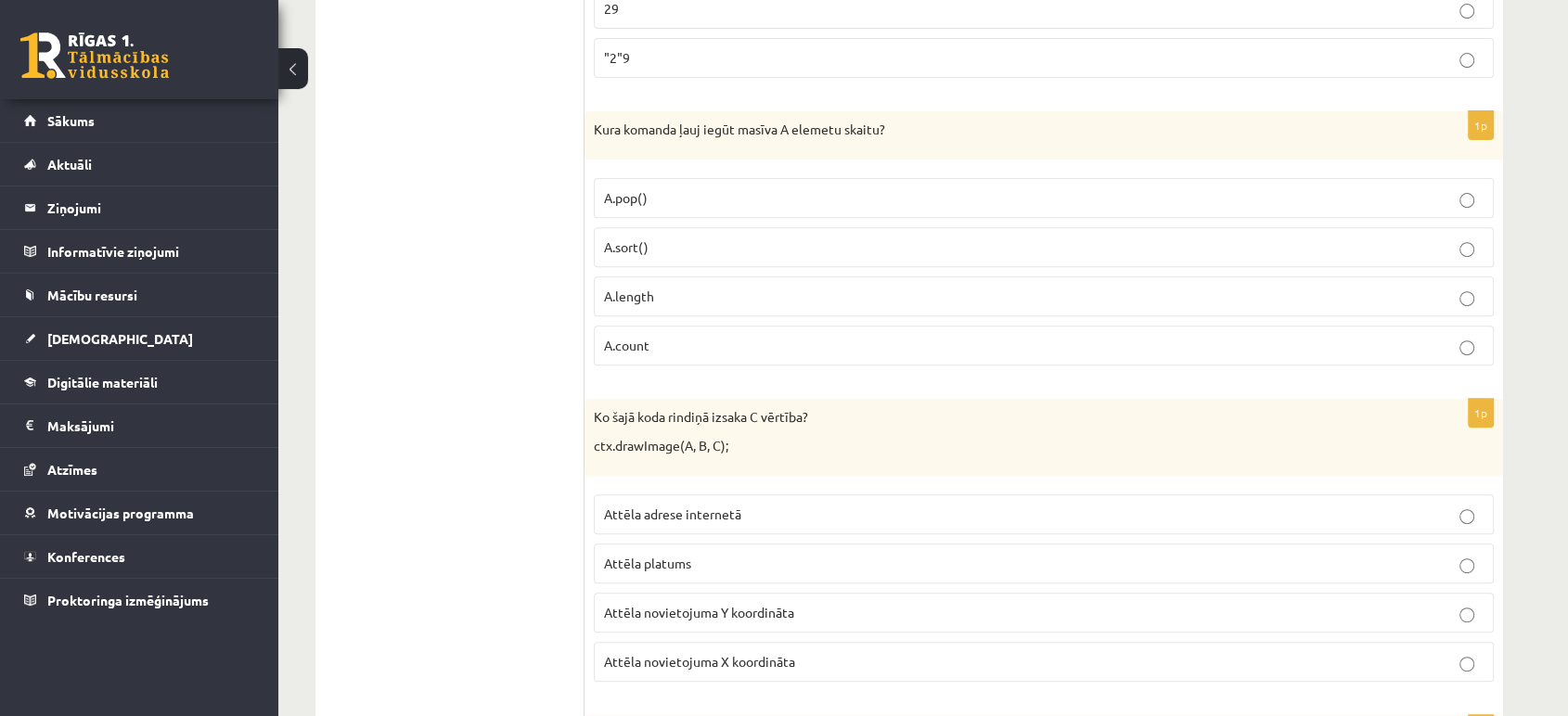
scroll to position [7734, 0]
click at [653, 554] on label "Attēla platums" at bounding box center [1043, 563] width 900 height 40
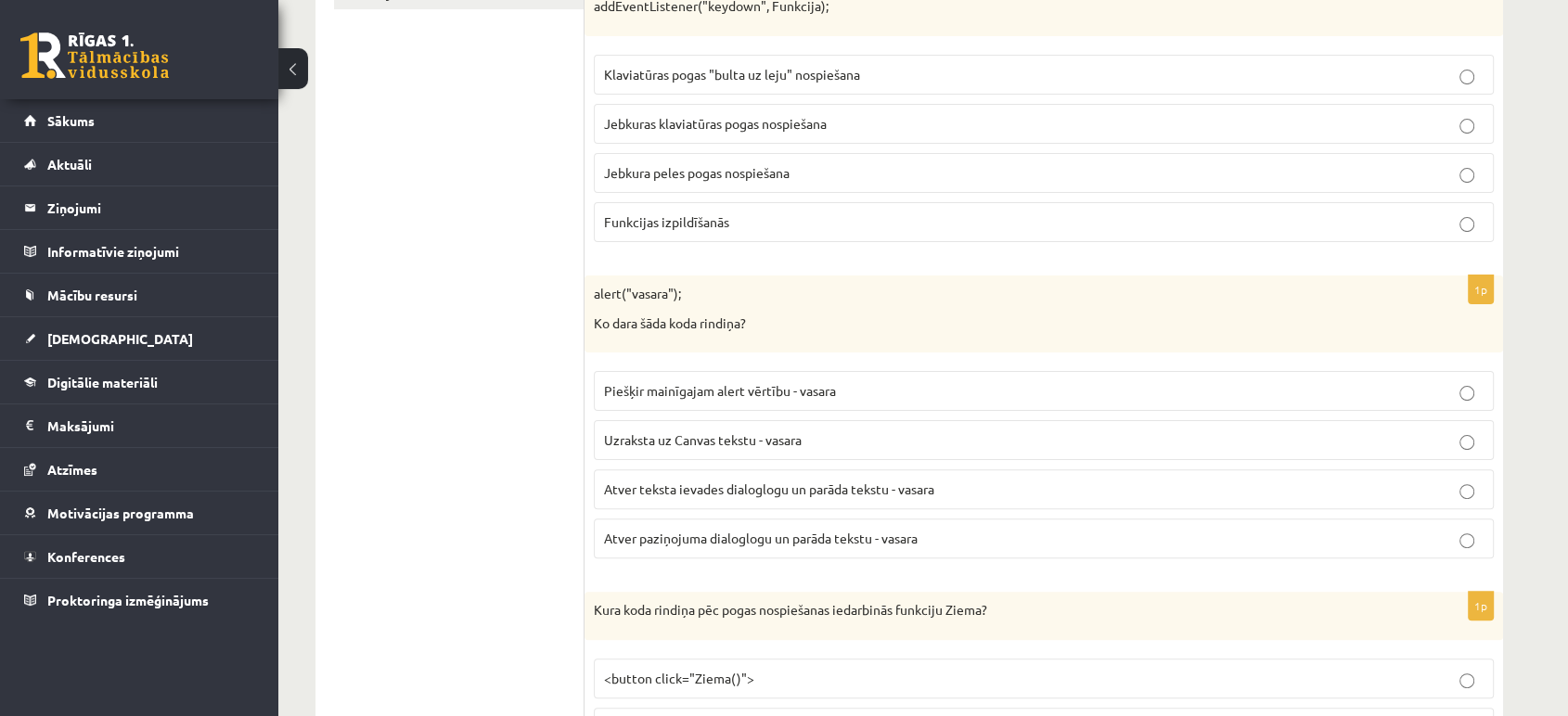
scroll to position [0, 0]
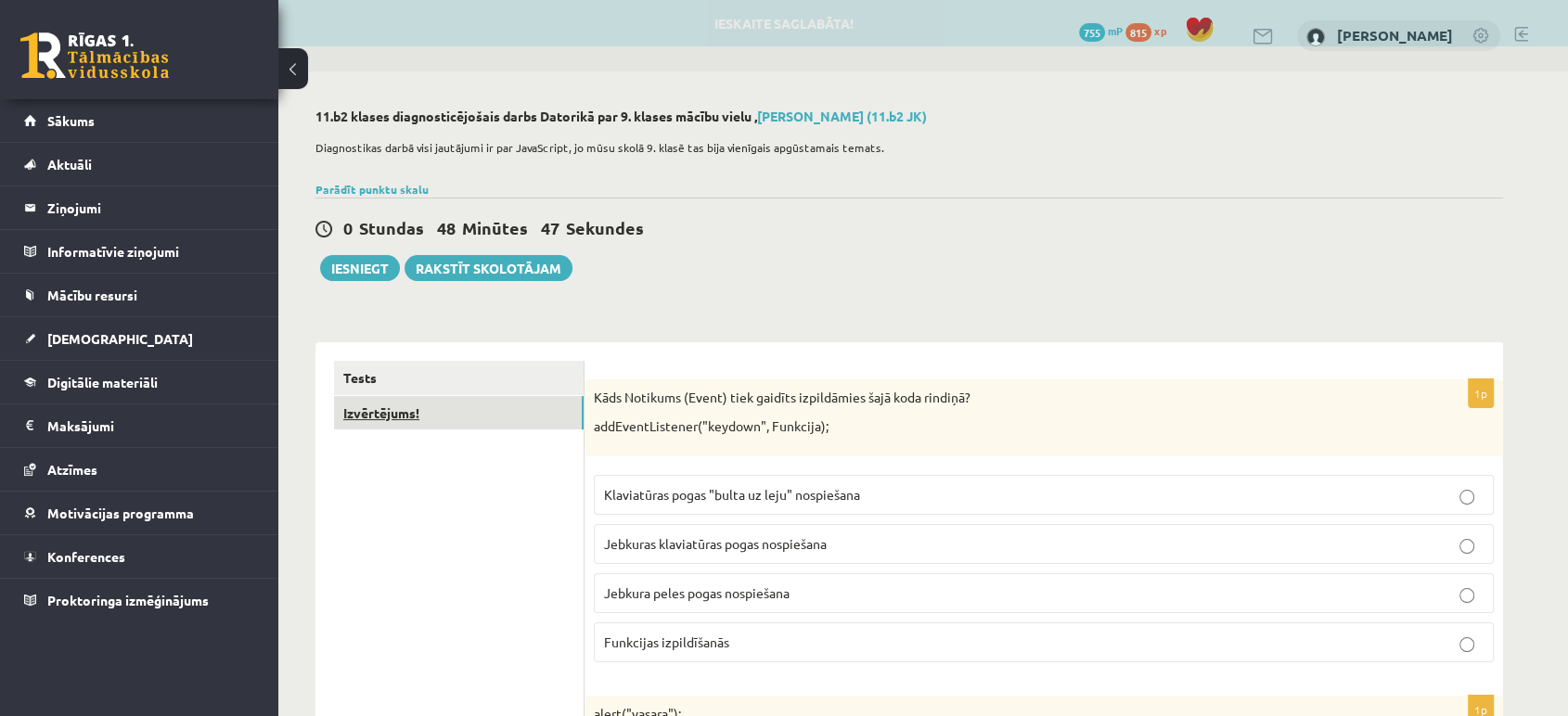
click at [357, 414] on link "Izvērtējums!" at bounding box center [458, 413] width 249 height 35
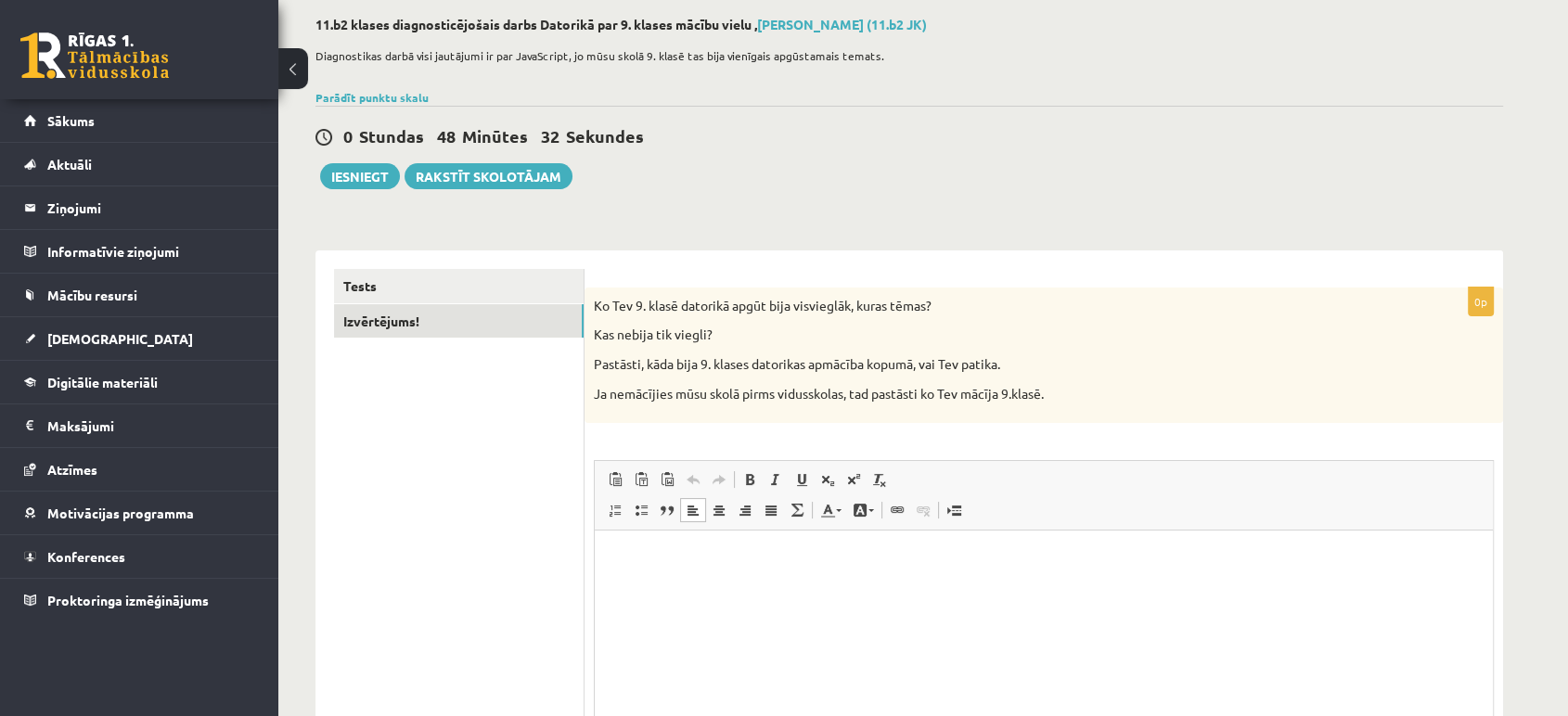
click at [627, 562] on p "Визуальный текстовый редактор, wiswyg-editor-user-answer-47024917062880" at bounding box center [1043, 560] width 861 height 20
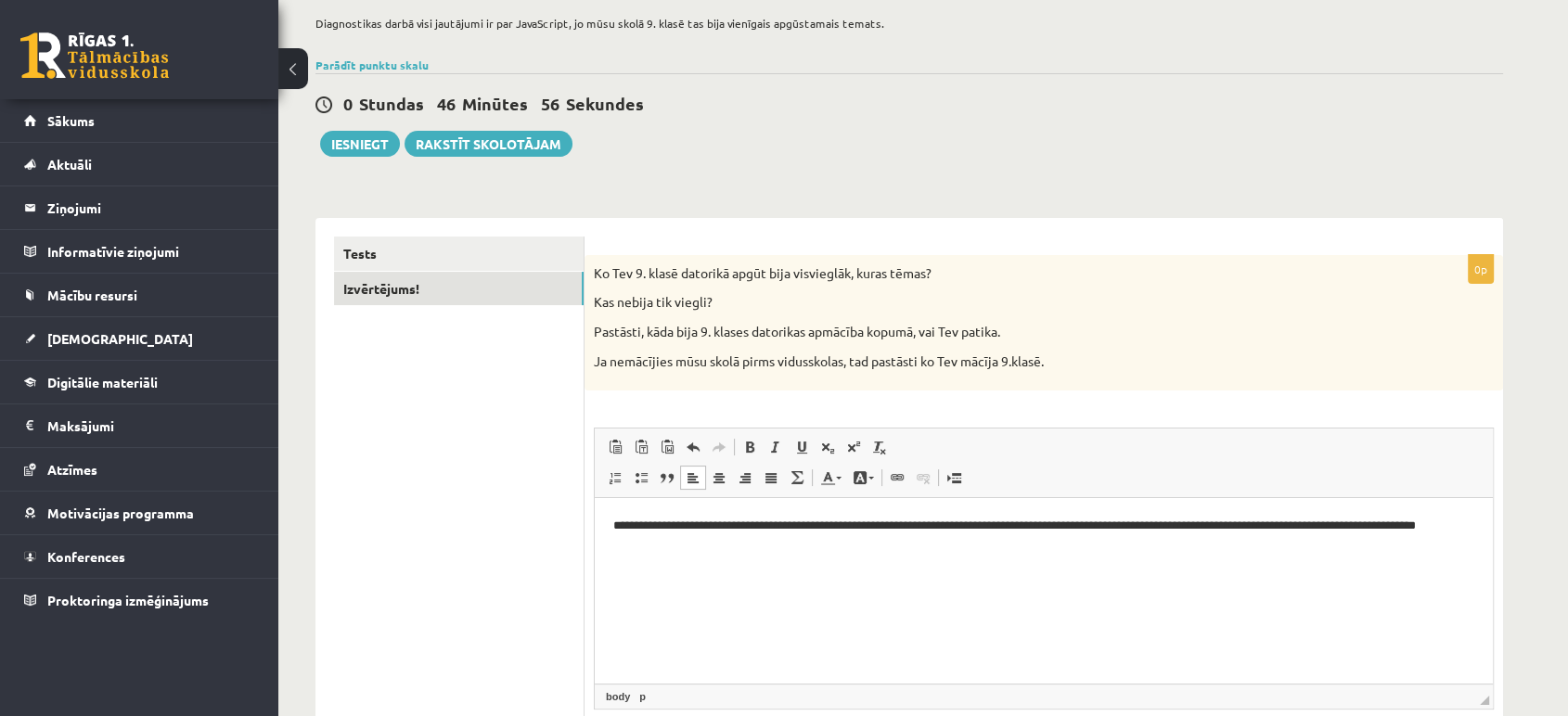
scroll to position [126, 0]
click at [1033, 529] on p "**********" at bounding box center [1043, 535] width 861 height 39
click at [1036, 522] on p "**********" at bounding box center [1043, 535] width 861 height 39
click at [1060, 518] on p "**********" at bounding box center [1043, 535] width 861 height 39
click at [990, 573] on html "**********" at bounding box center [1043, 535] width 898 height 76
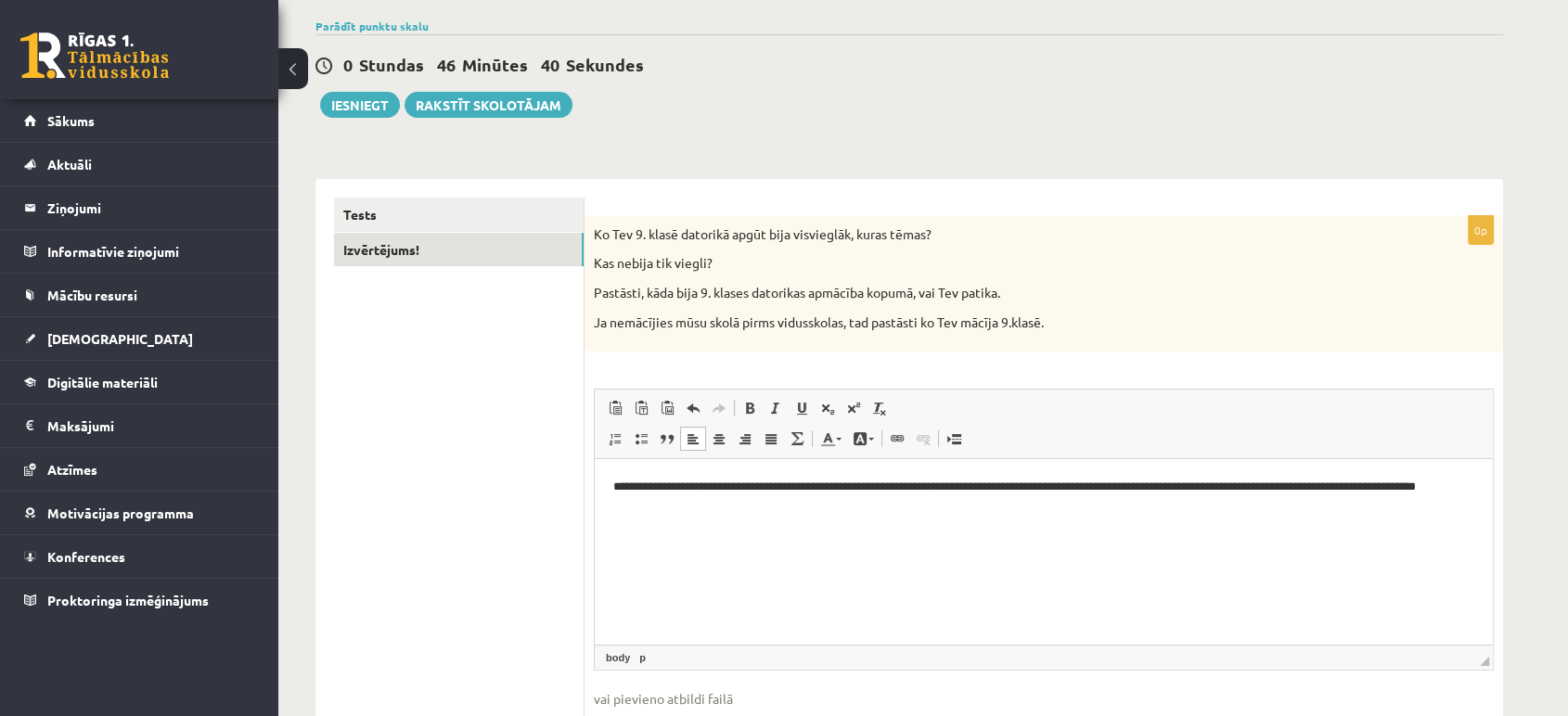
scroll to position [155, 0]
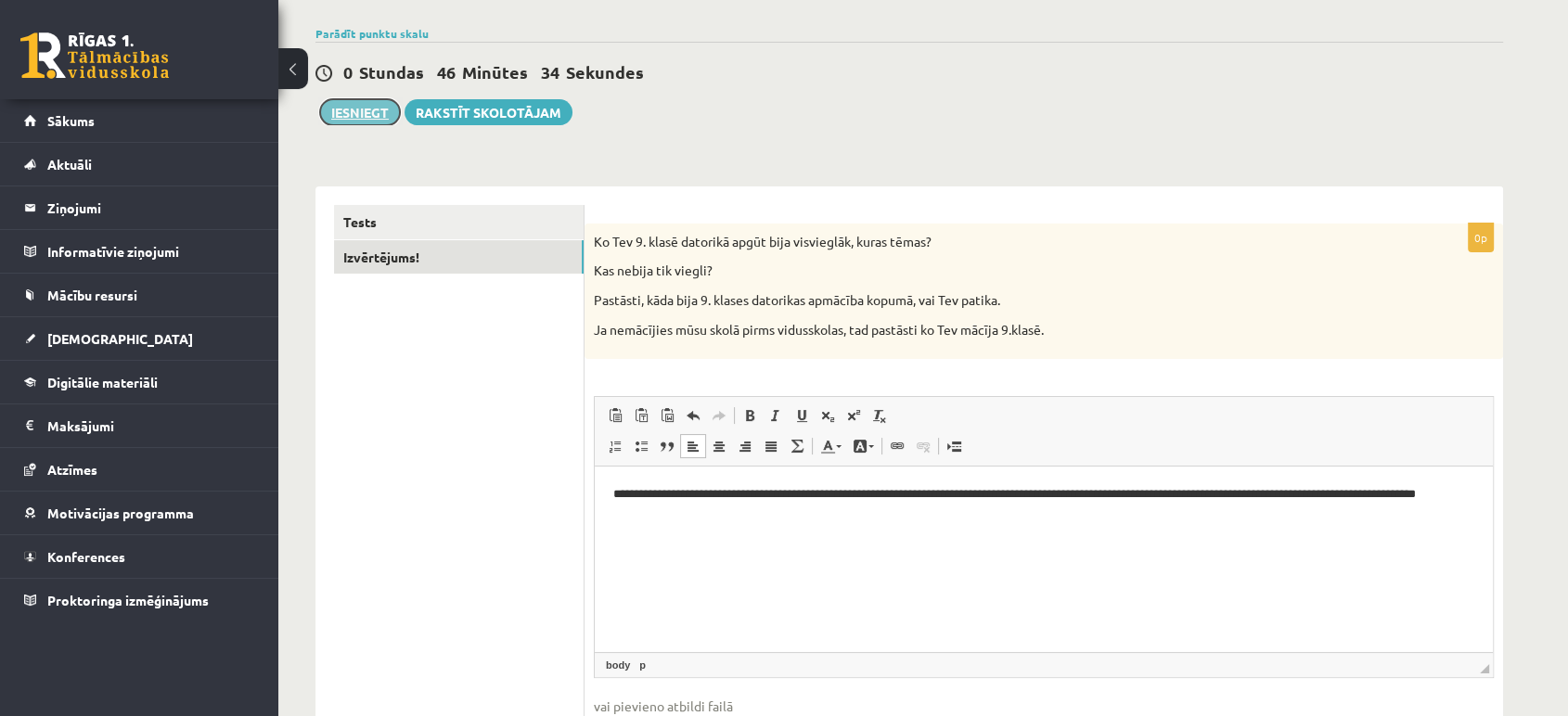
click at [380, 125] on button "Iesniegt" at bounding box center [359, 112] width 80 height 26
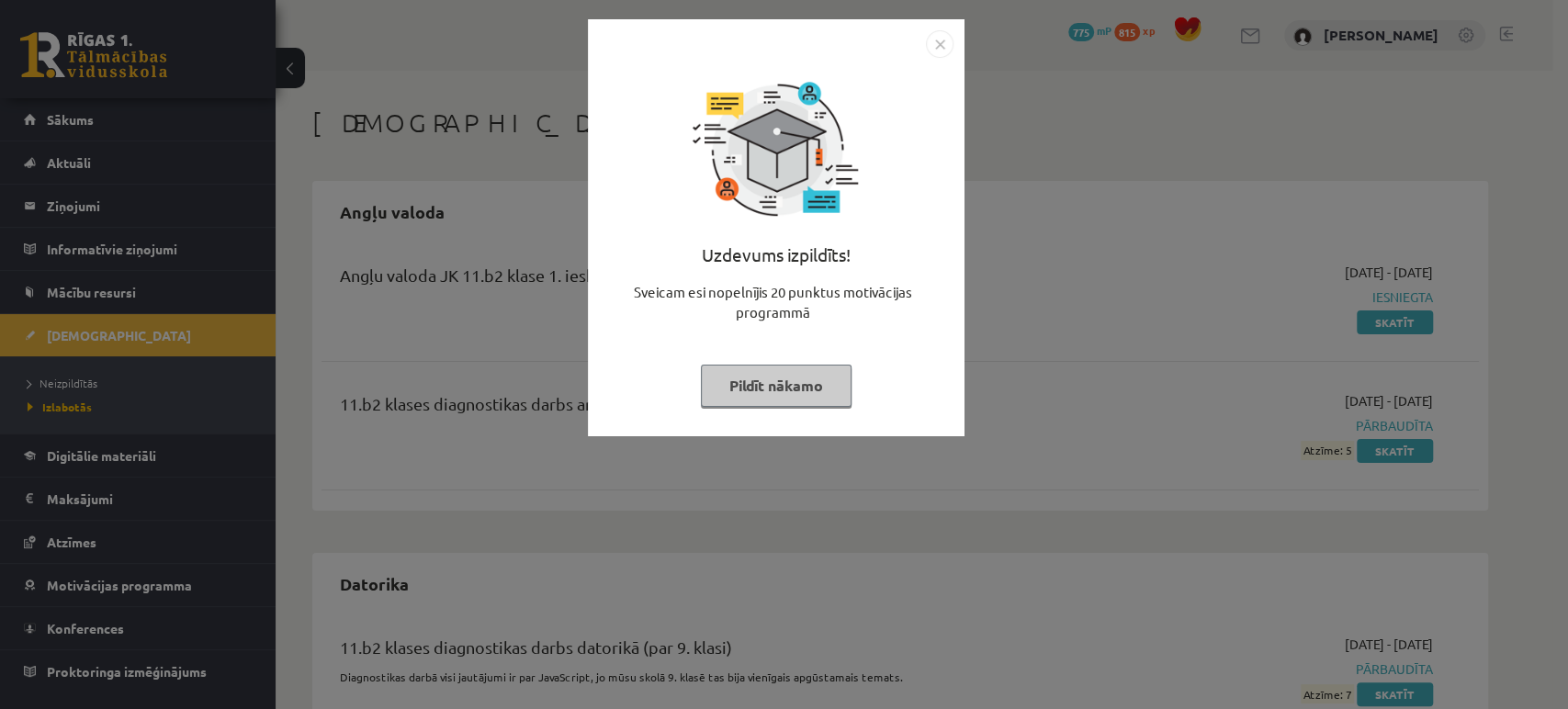
click at [941, 51] on img "Close" at bounding box center [940, 44] width 27 height 27
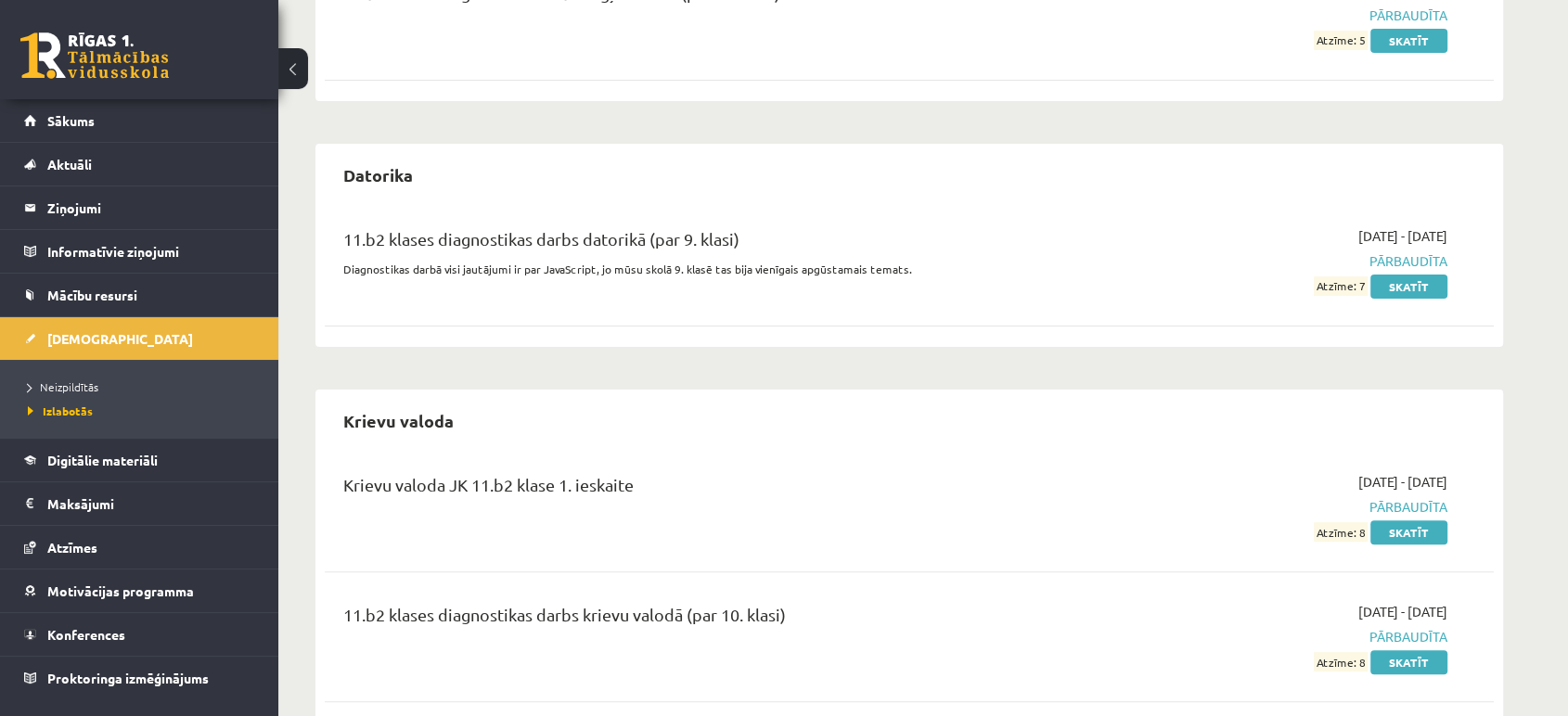
scroll to position [416, 0]
click at [177, 103] on link "Sākums" at bounding box center [139, 120] width 231 height 43
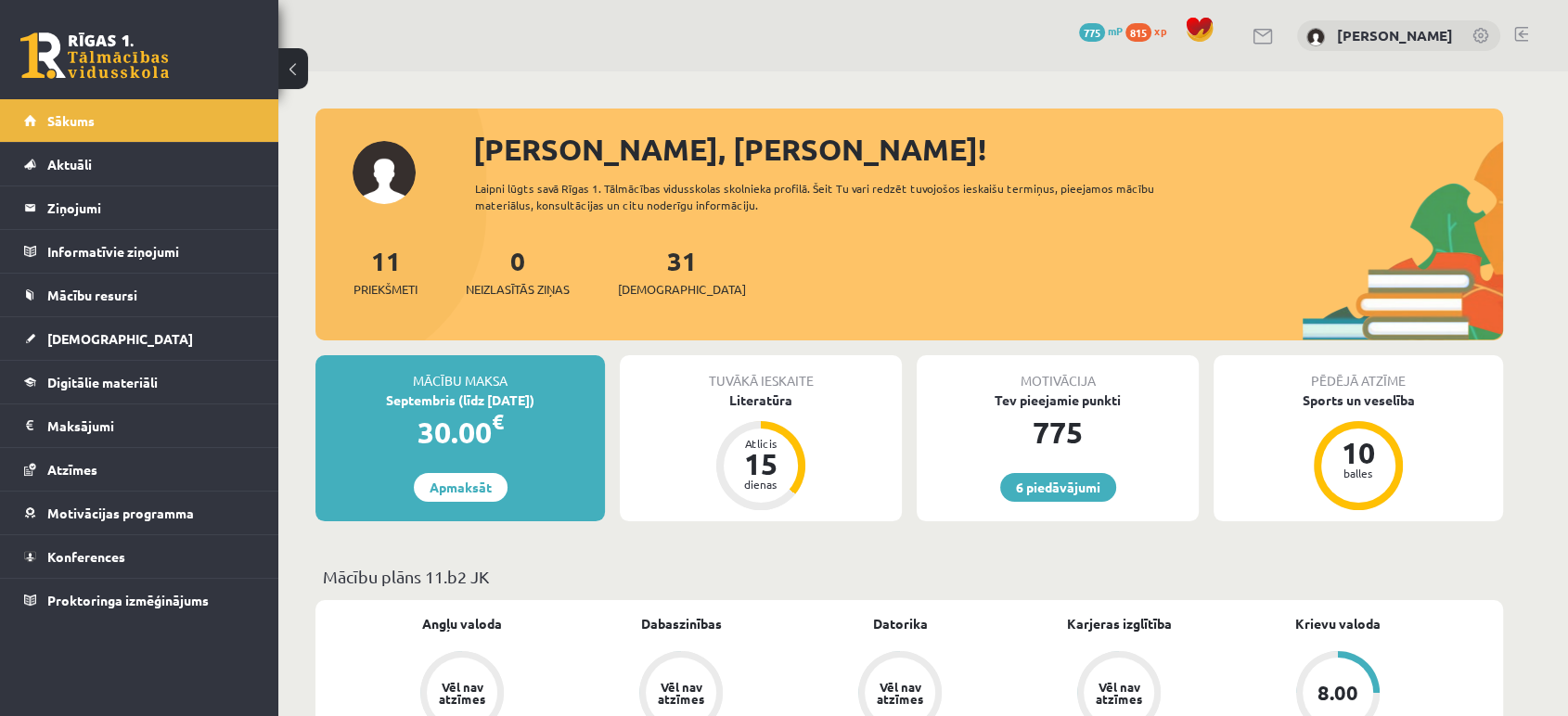
scroll to position [330, 0]
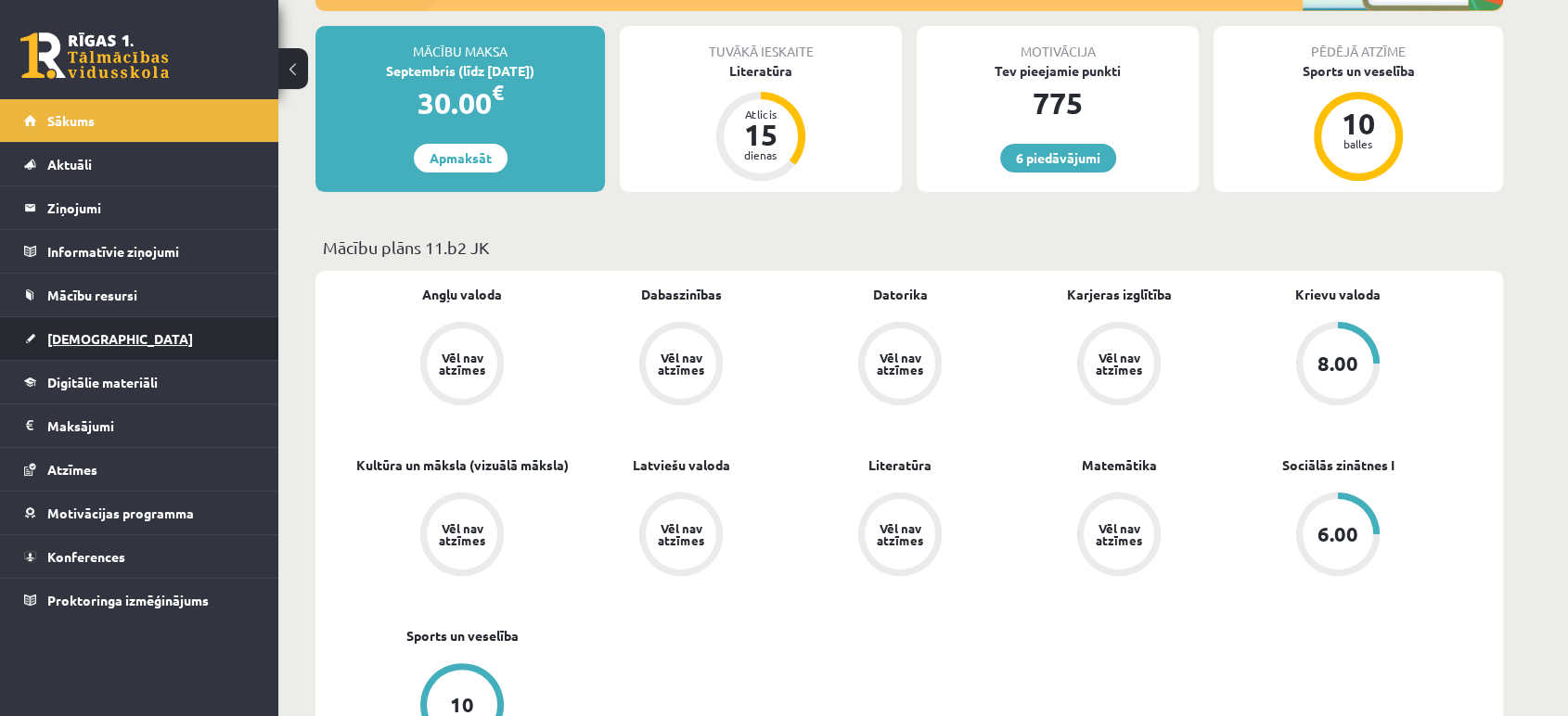
click at [118, 357] on link "[DEMOGRAPHIC_DATA]" at bounding box center [139, 338] width 231 height 43
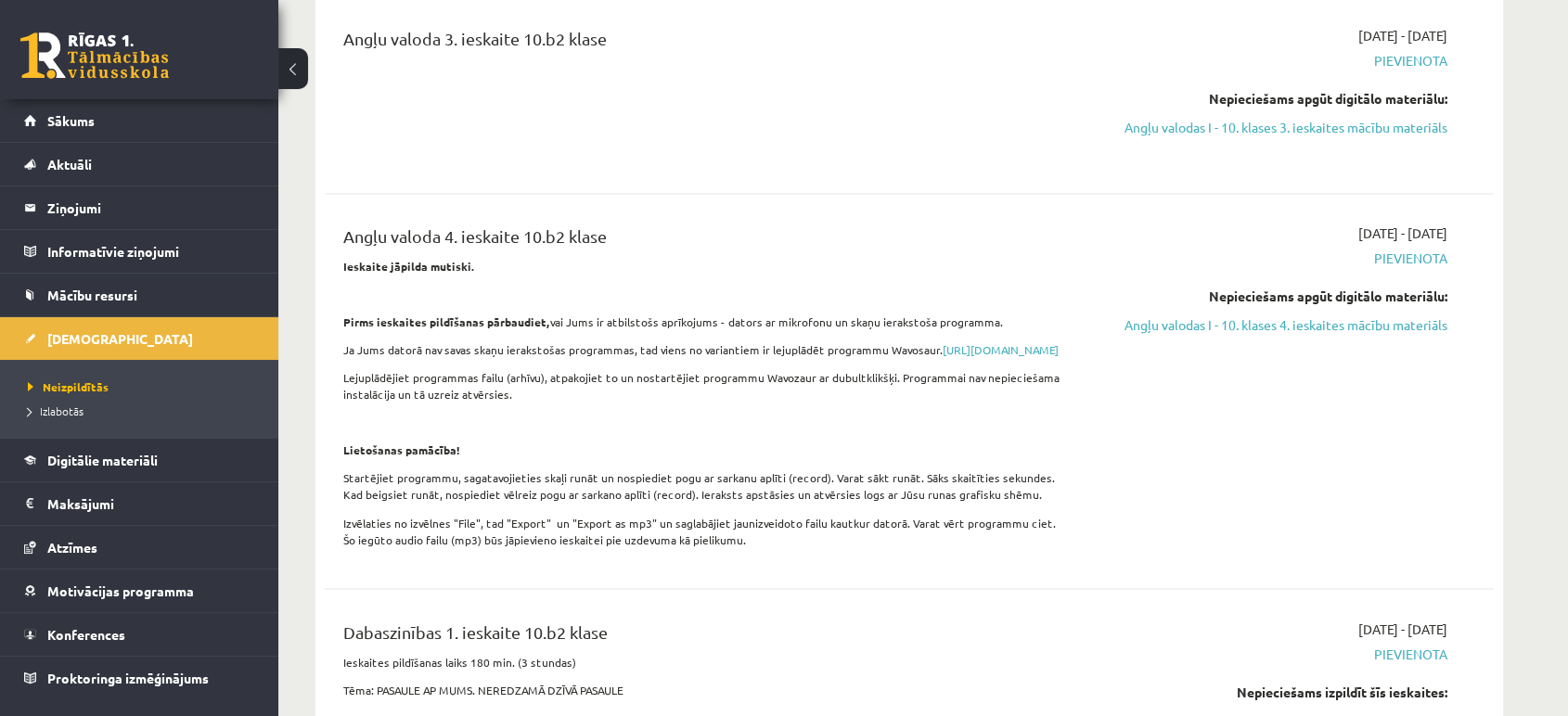
scroll to position [3062, 0]
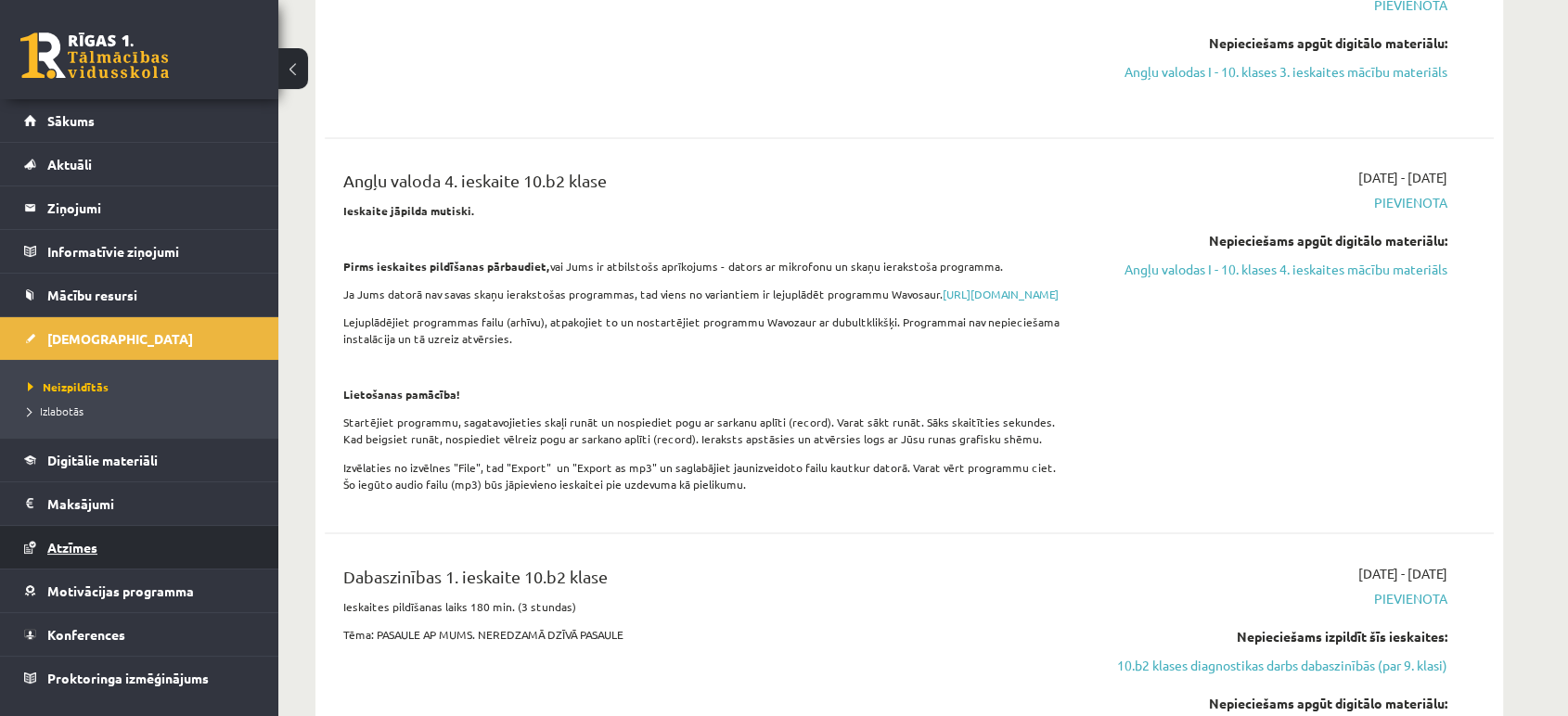
click at [77, 539] on span "Atzīmes" at bounding box center [72, 547] width 50 height 17
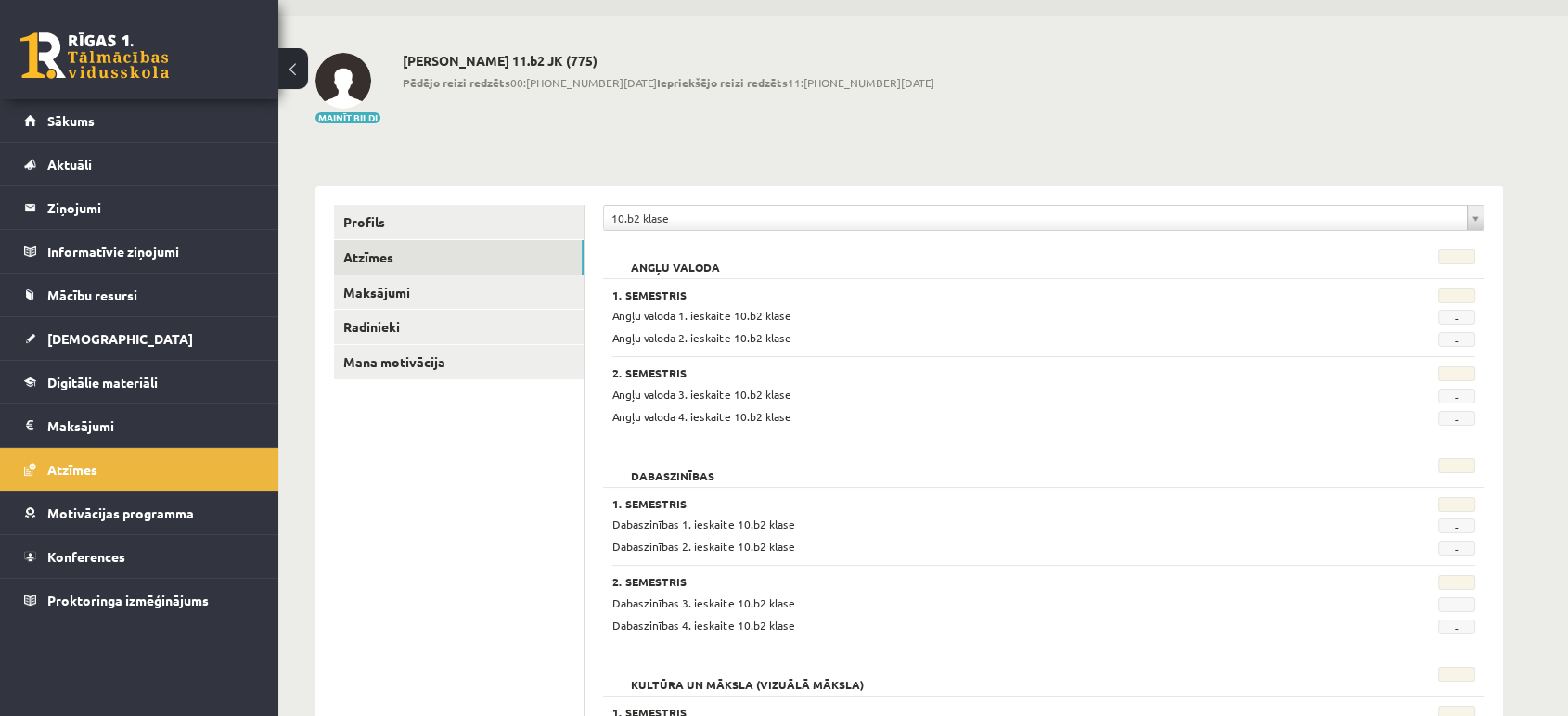
scroll to position [39, 0]
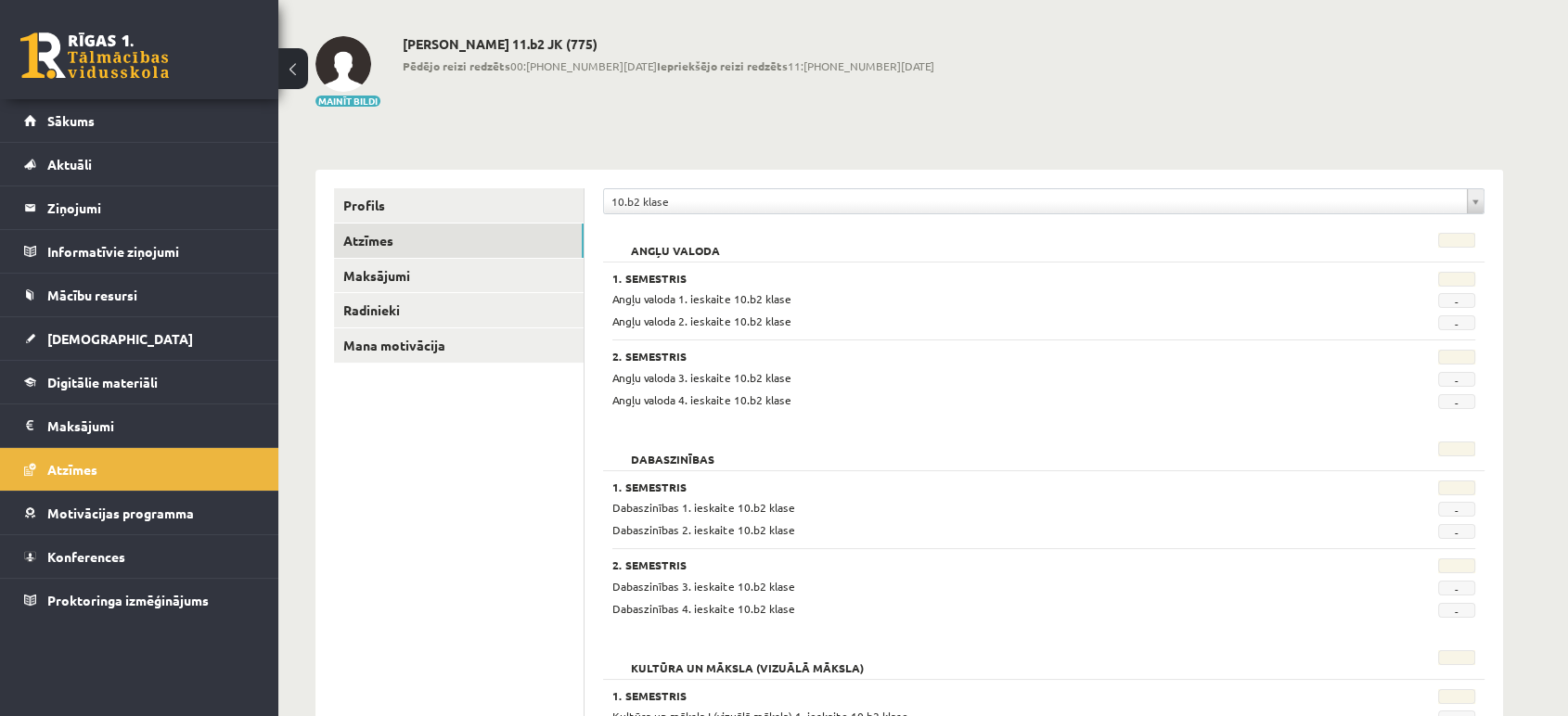
scroll to position [48, 0]
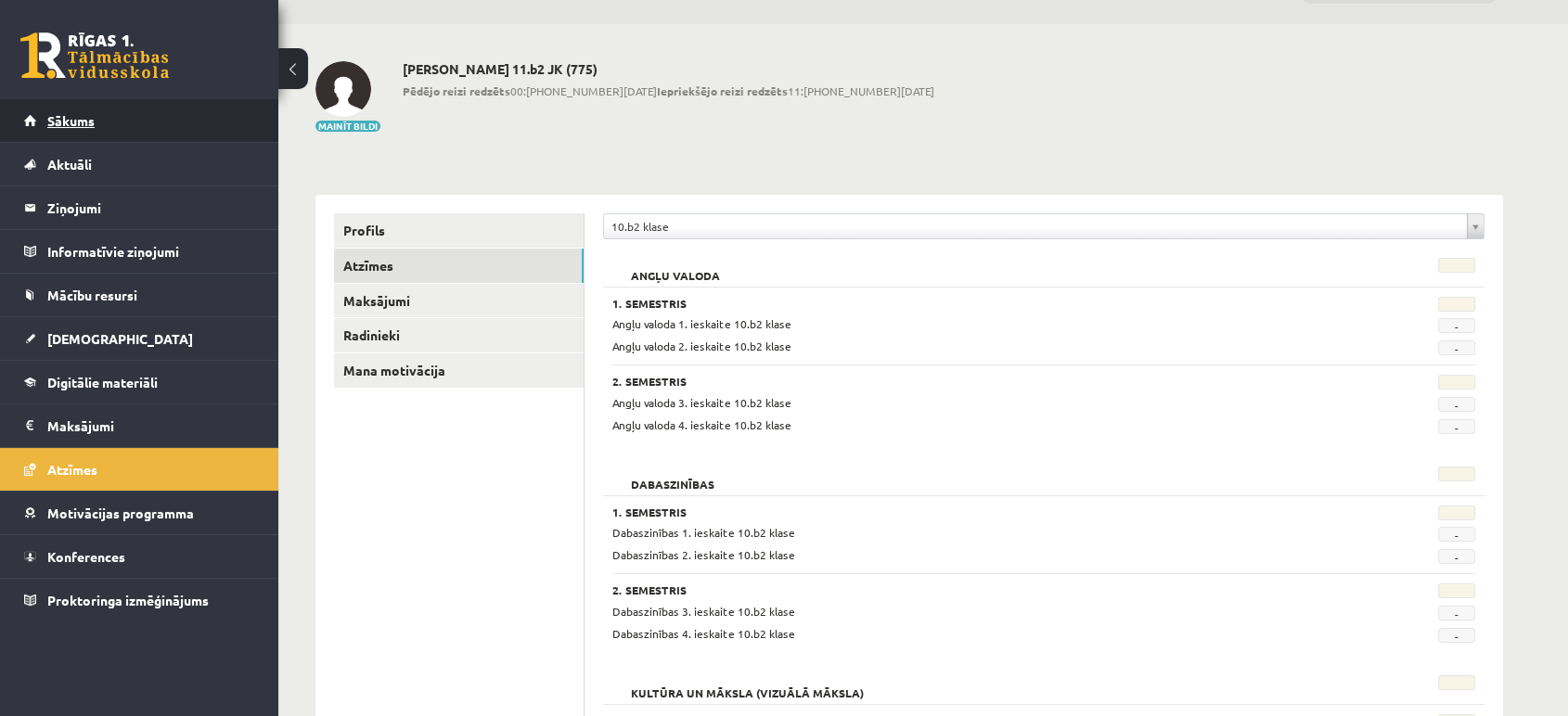
click at [78, 113] on span "Sākums" at bounding box center [71, 120] width 48 height 17
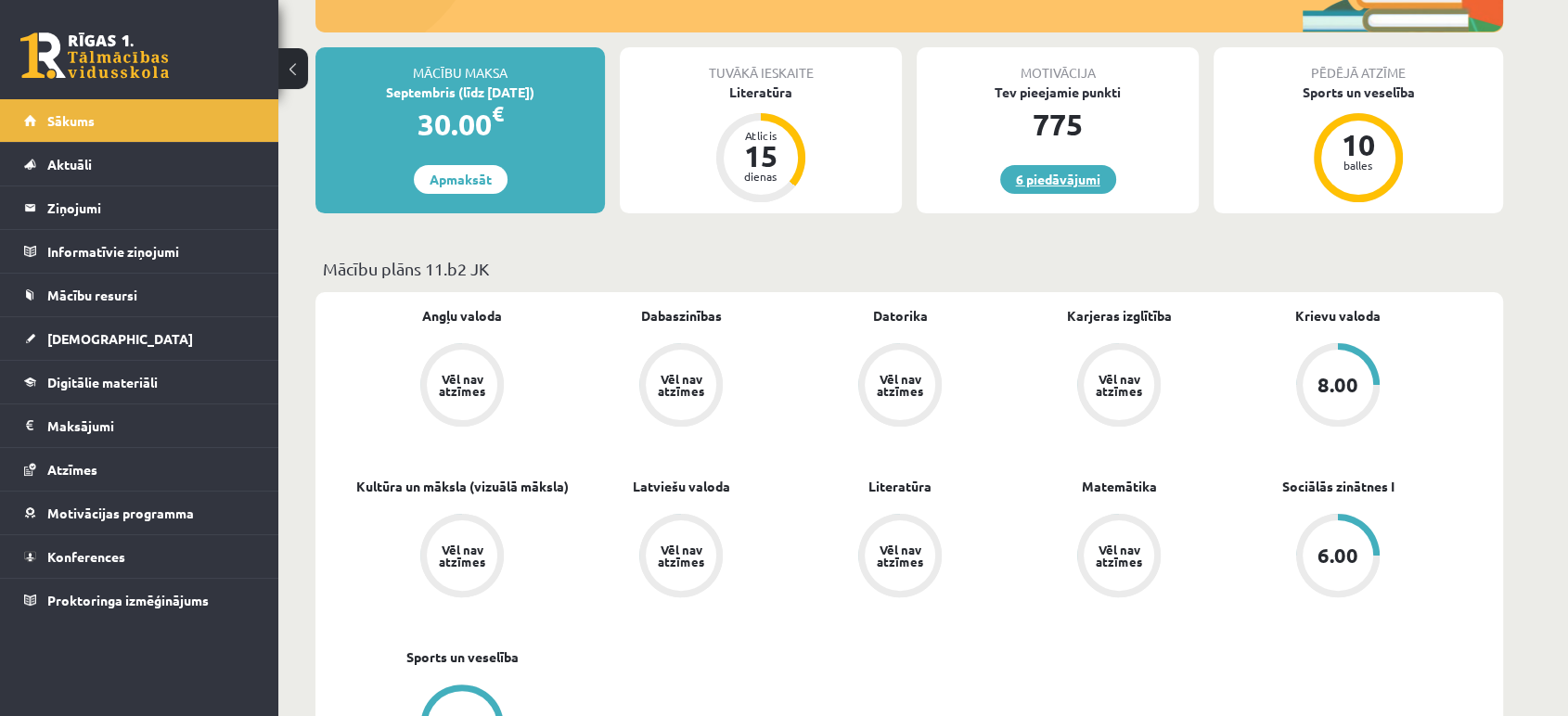
scroll to position [364, 0]
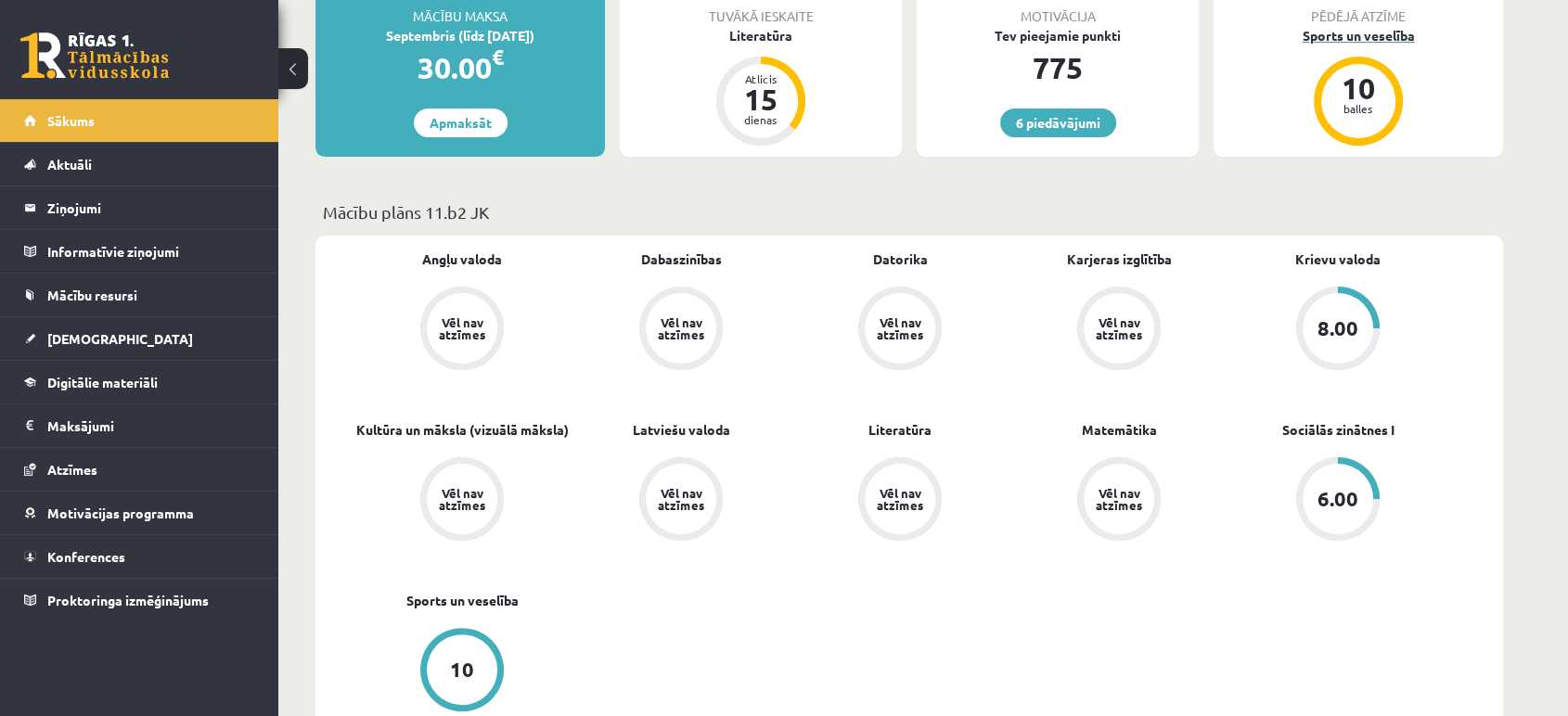
click at [1358, 103] on div "balles" at bounding box center [1358, 108] width 55 height 11
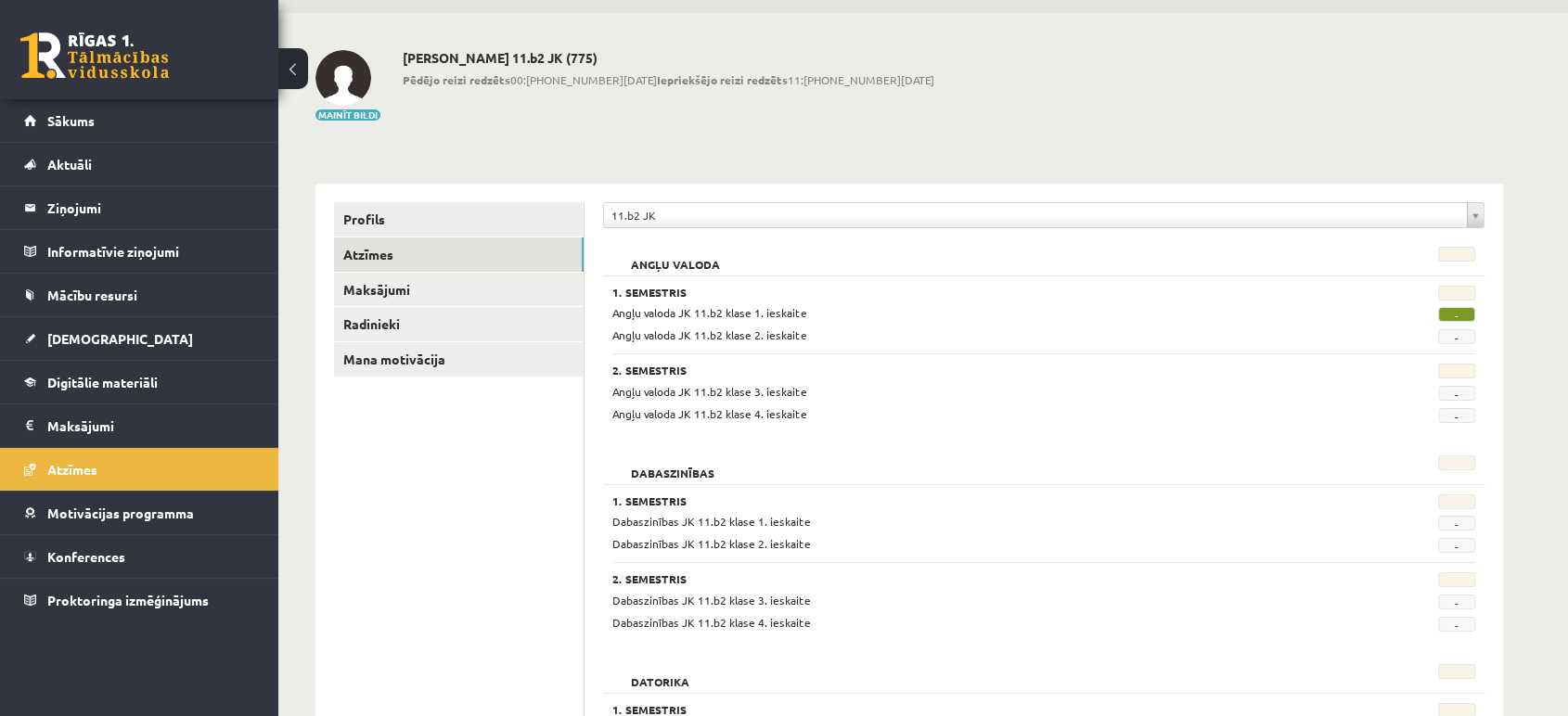
scroll to position [55, 0]
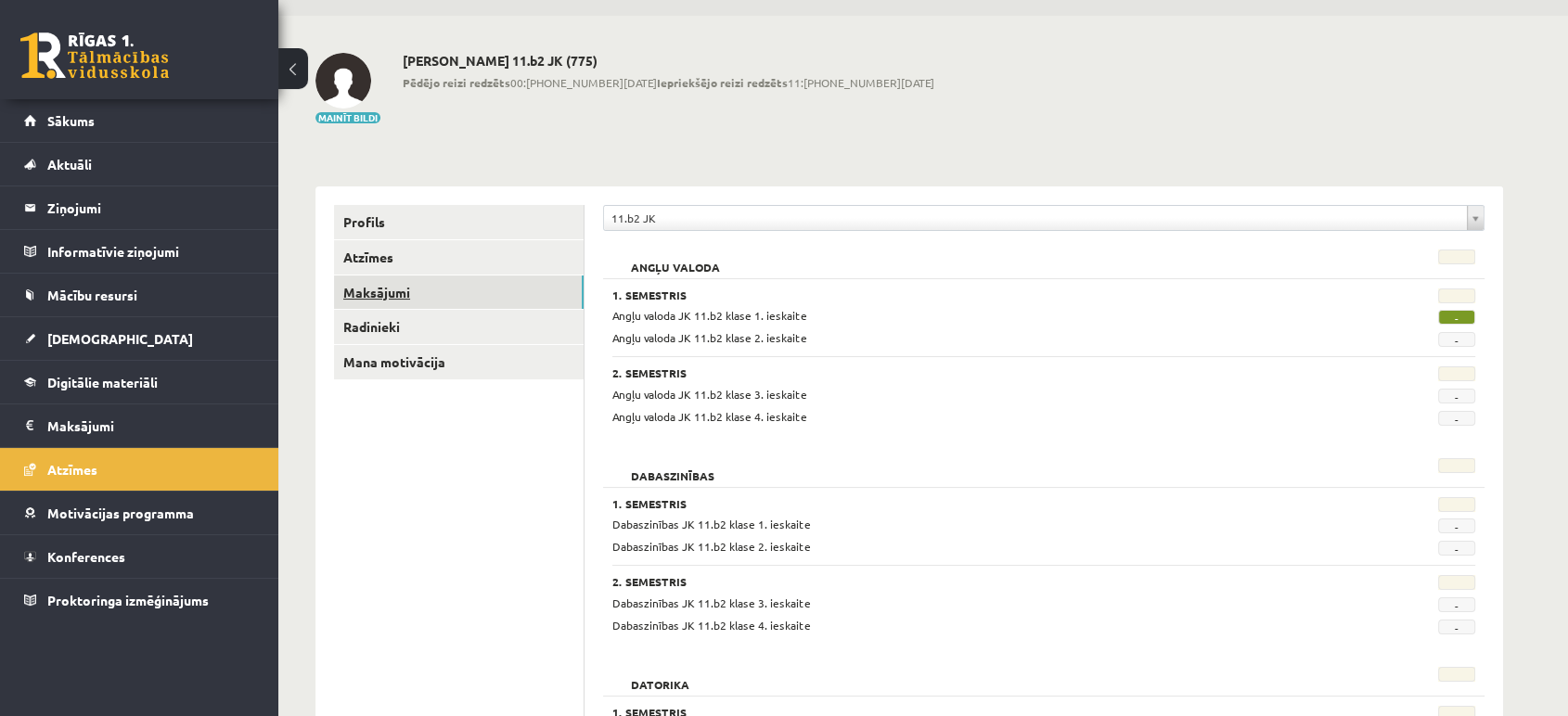
click at [391, 279] on link "Maksājumi" at bounding box center [458, 292] width 249 height 35
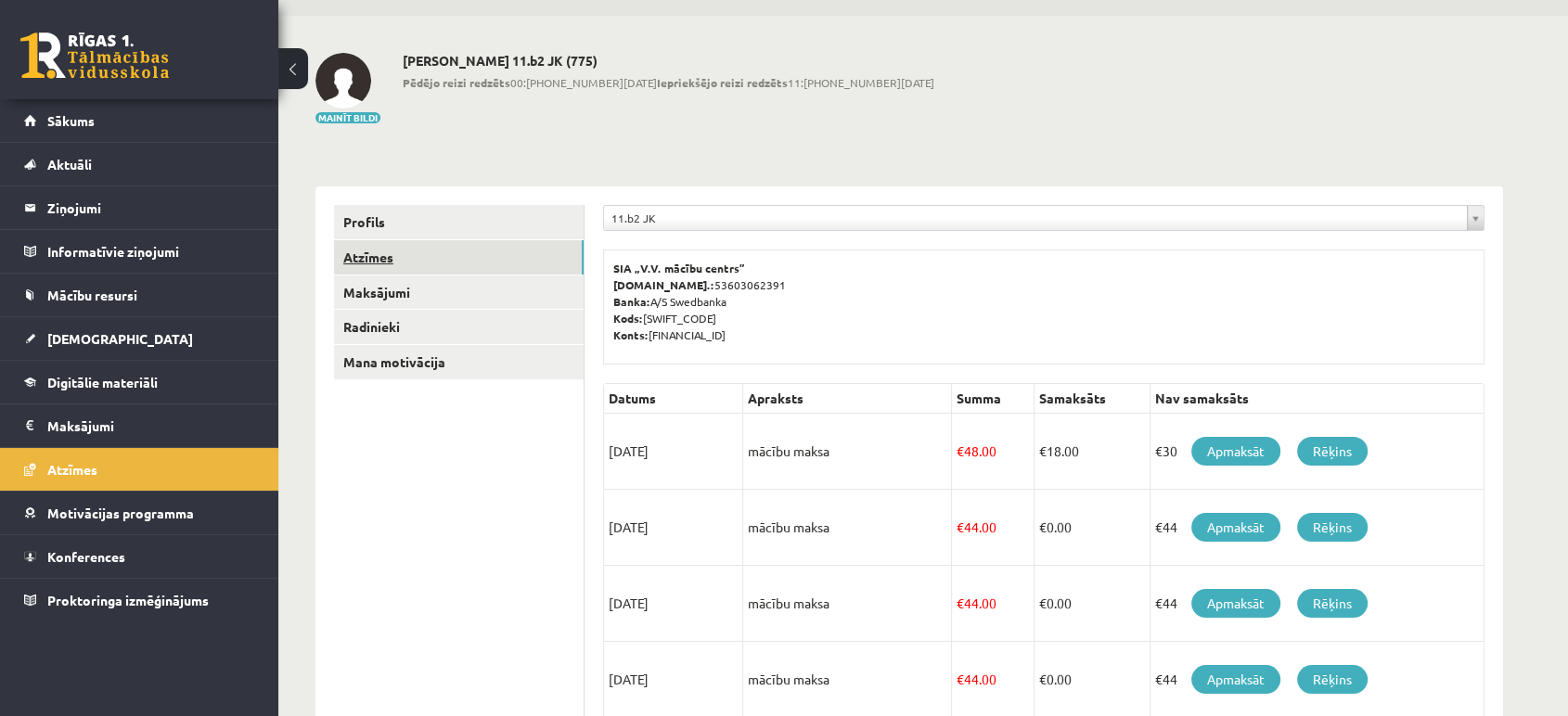
click at [391, 251] on link "Atzīmes" at bounding box center [458, 257] width 249 height 35
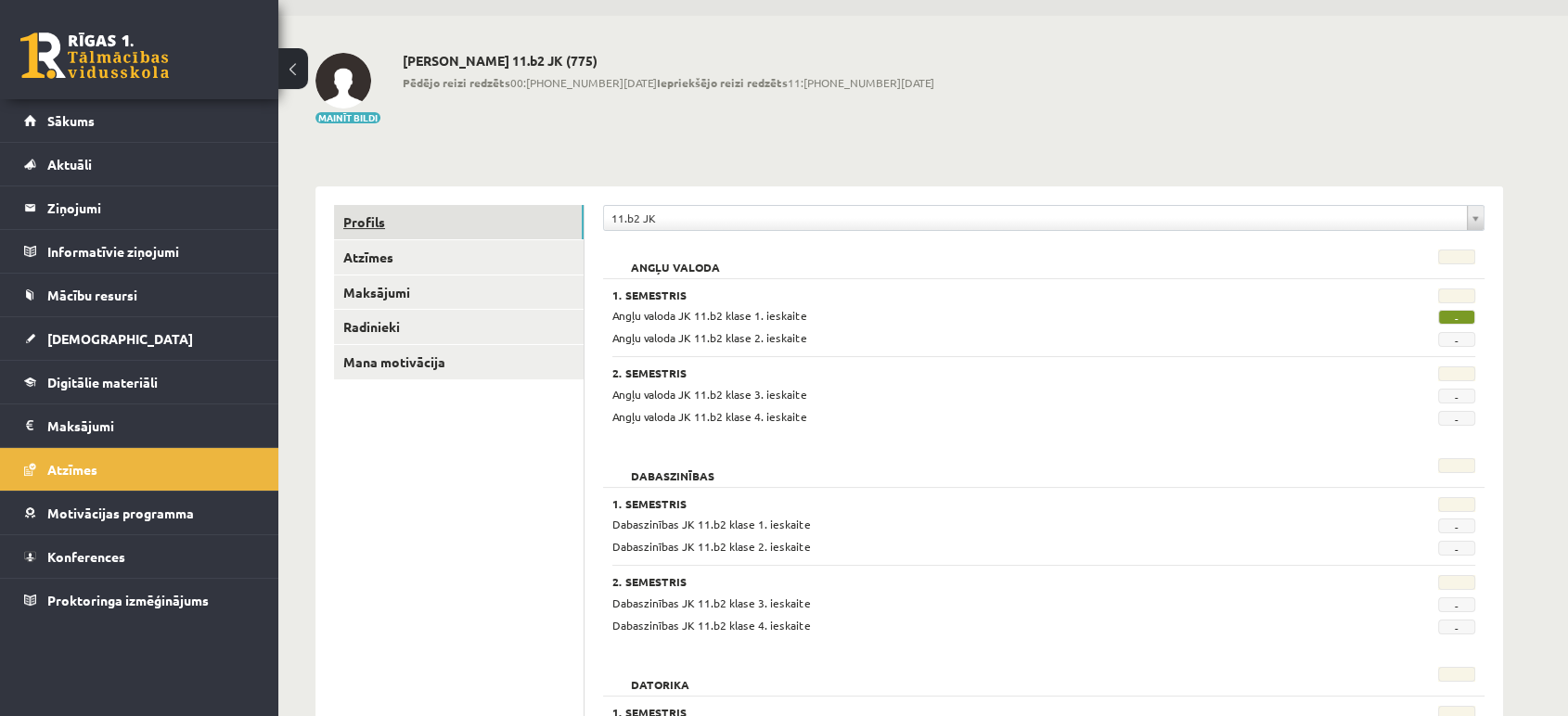
click at [394, 223] on link "Profils" at bounding box center [458, 222] width 249 height 35
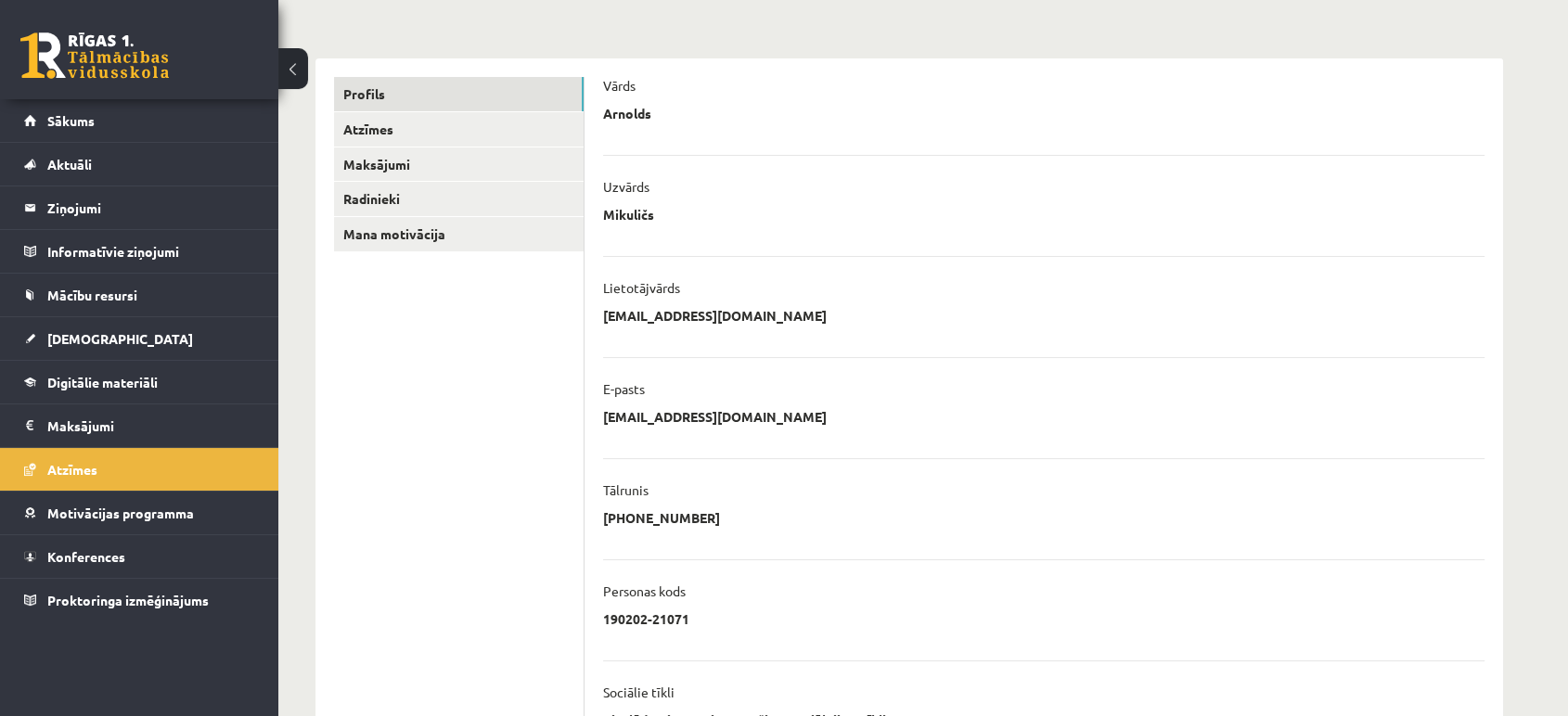
scroll to position [178, 0]
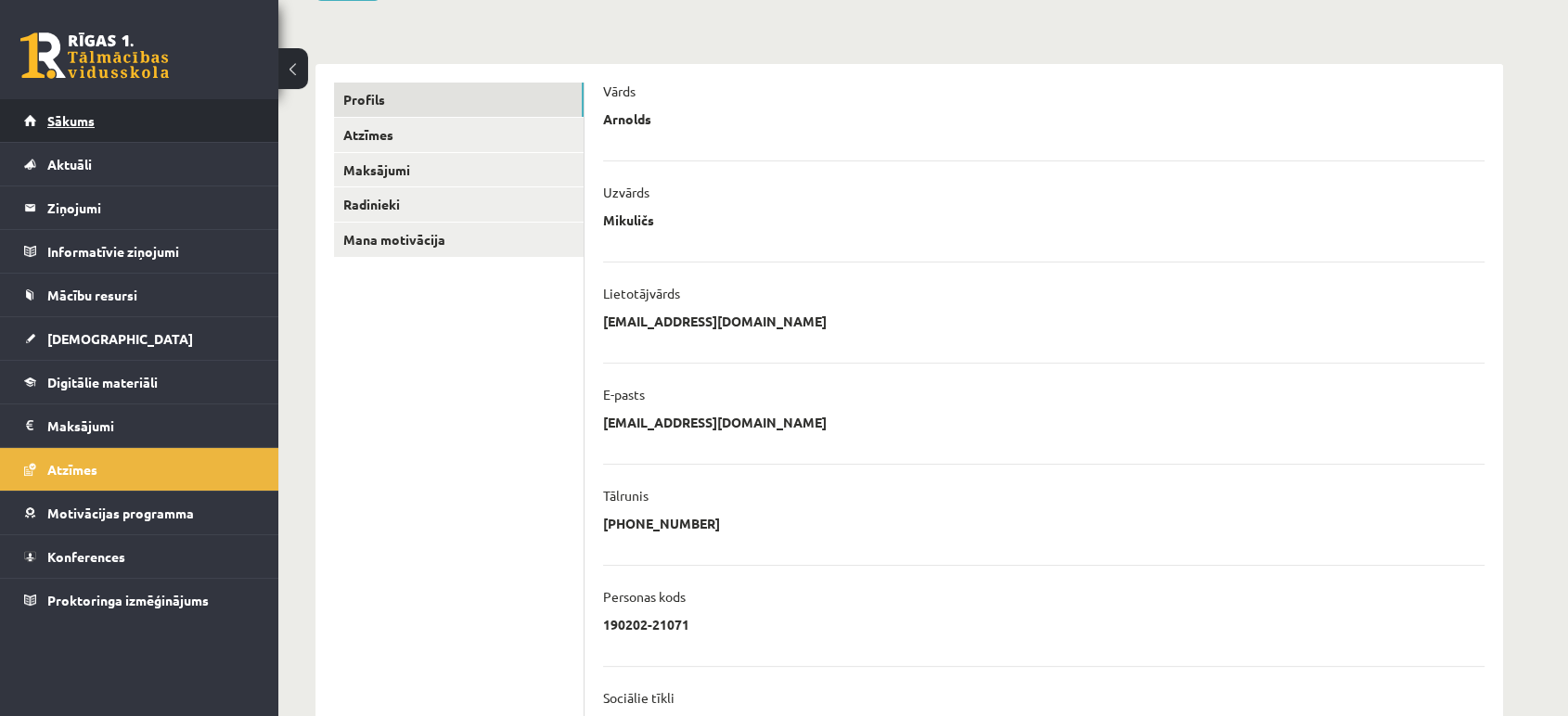
click at [113, 121] on link "Sākums" at bounding box center [139, 120] width 231 height 43
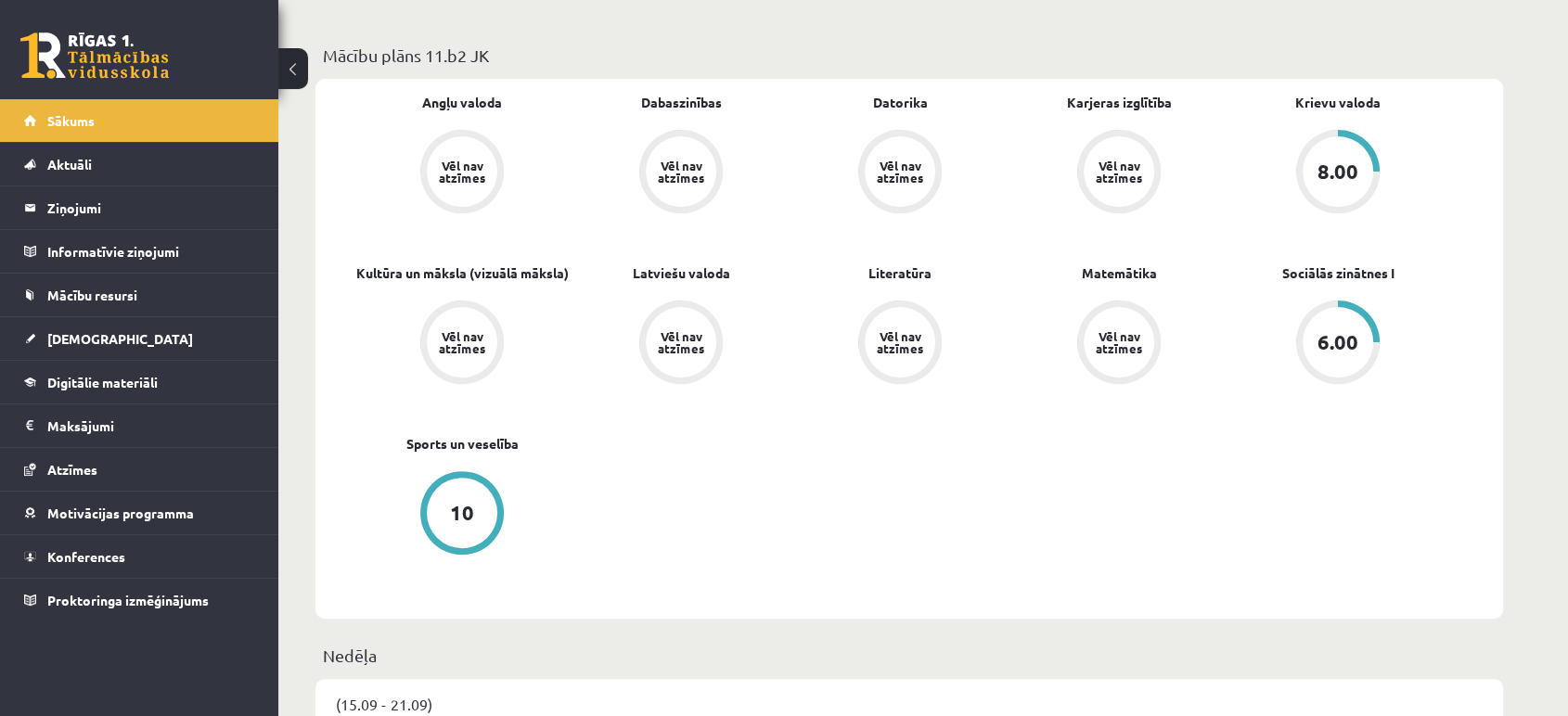
scroll to position [523, 0]
click at [60, 331] on span "[DEMOGRAPHIC_DATA]" at bounding box center [120, 339] width 146 height 17
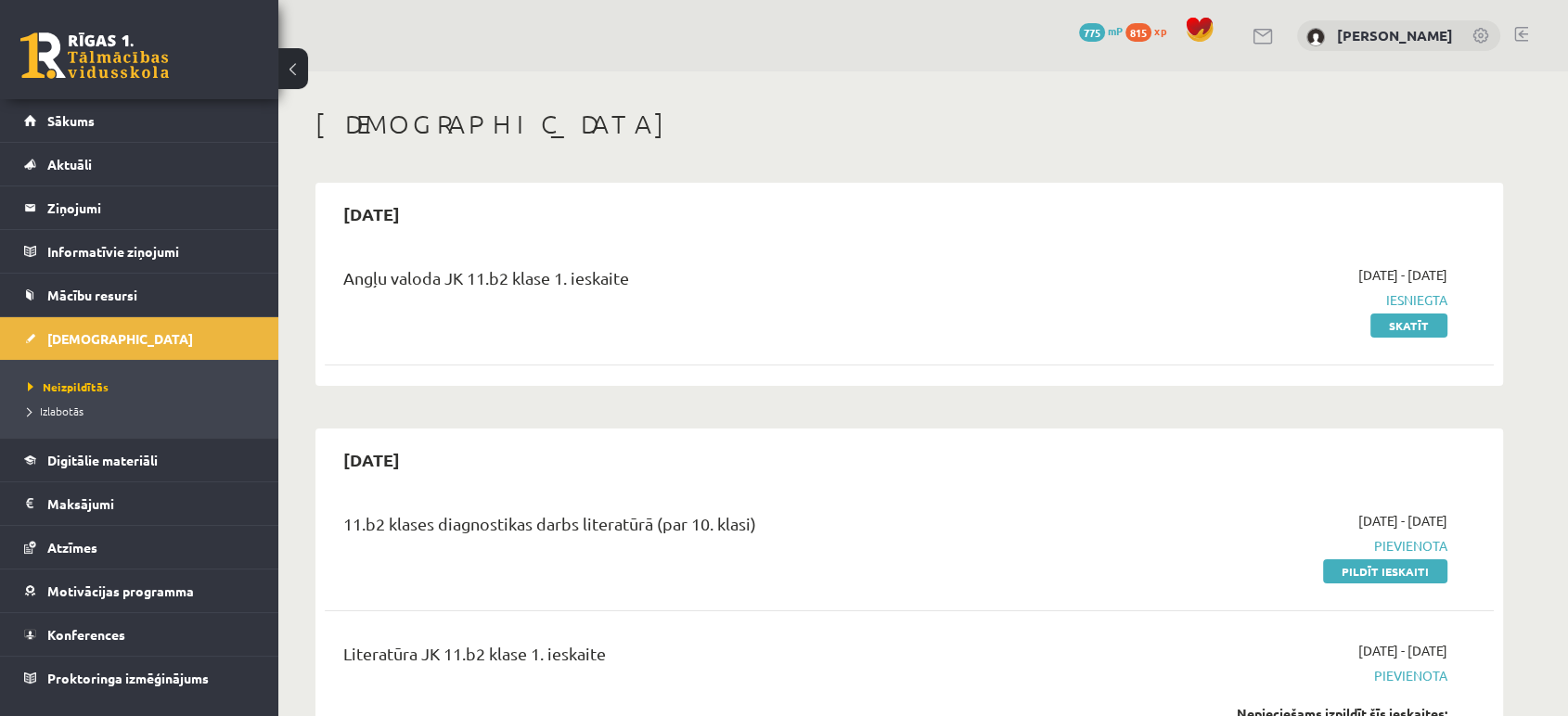
click at [1102, 28] on span "775" at bounding box center [1092, 32] width 26 height 19
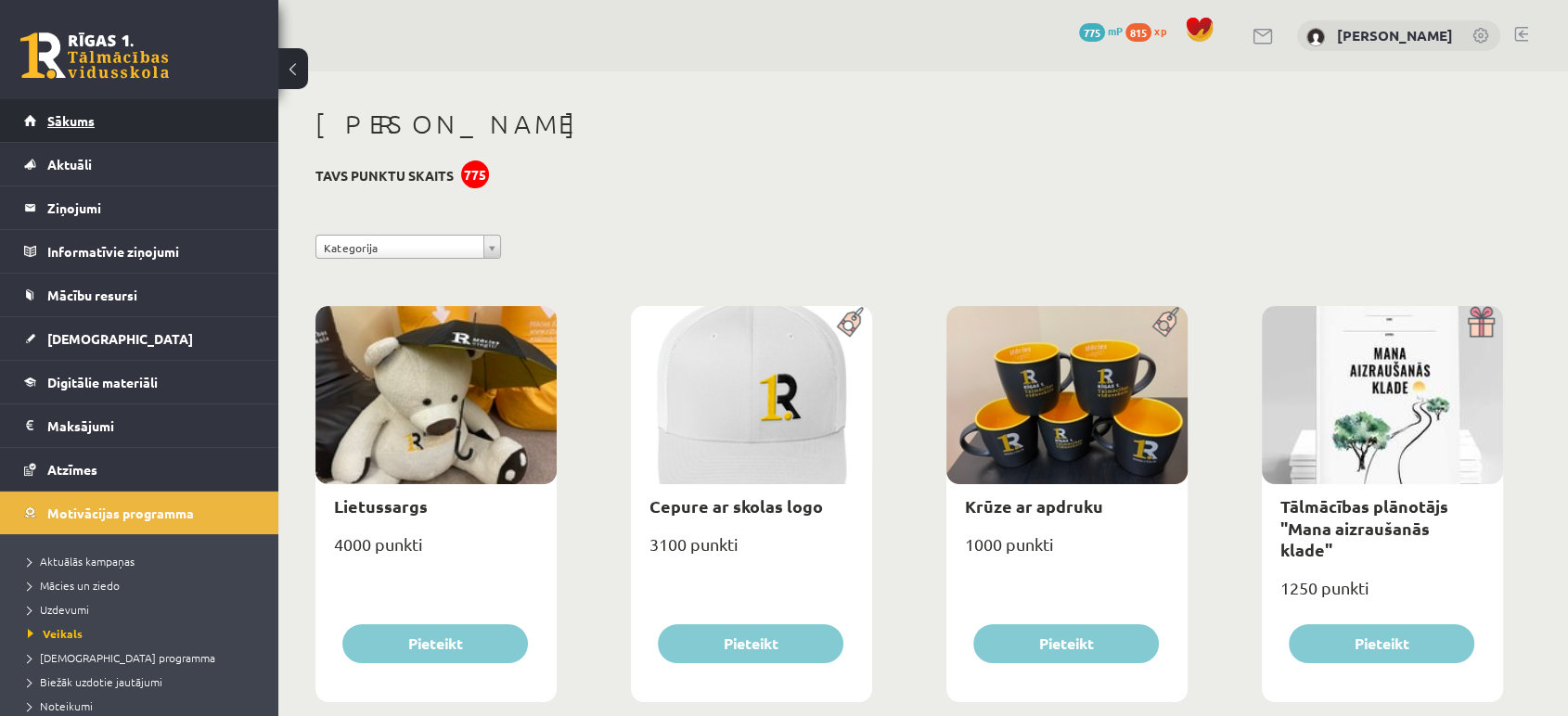
click at [88, 119] on span "Sākums" at bounding box center [71, 120] width 48 height 17
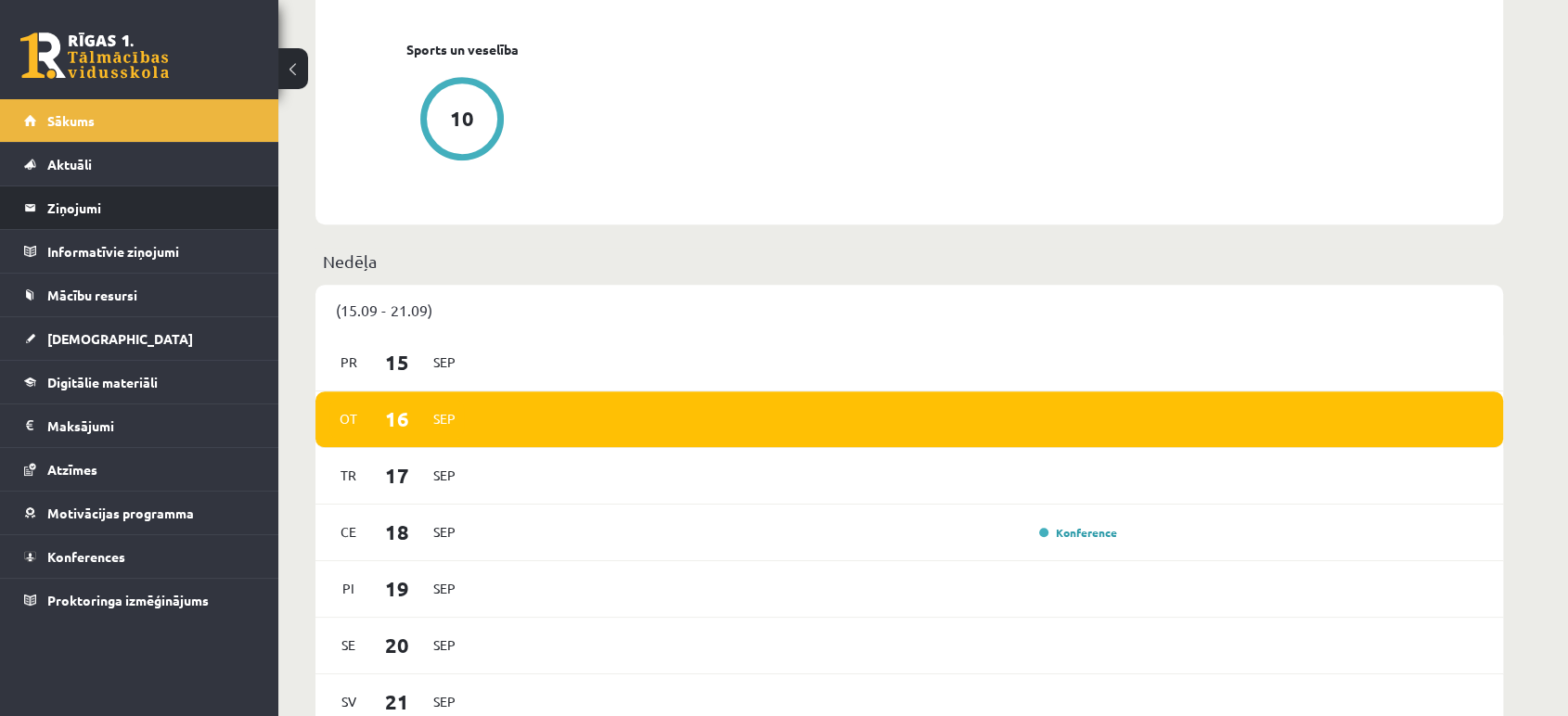
scroll to position [912, 0]
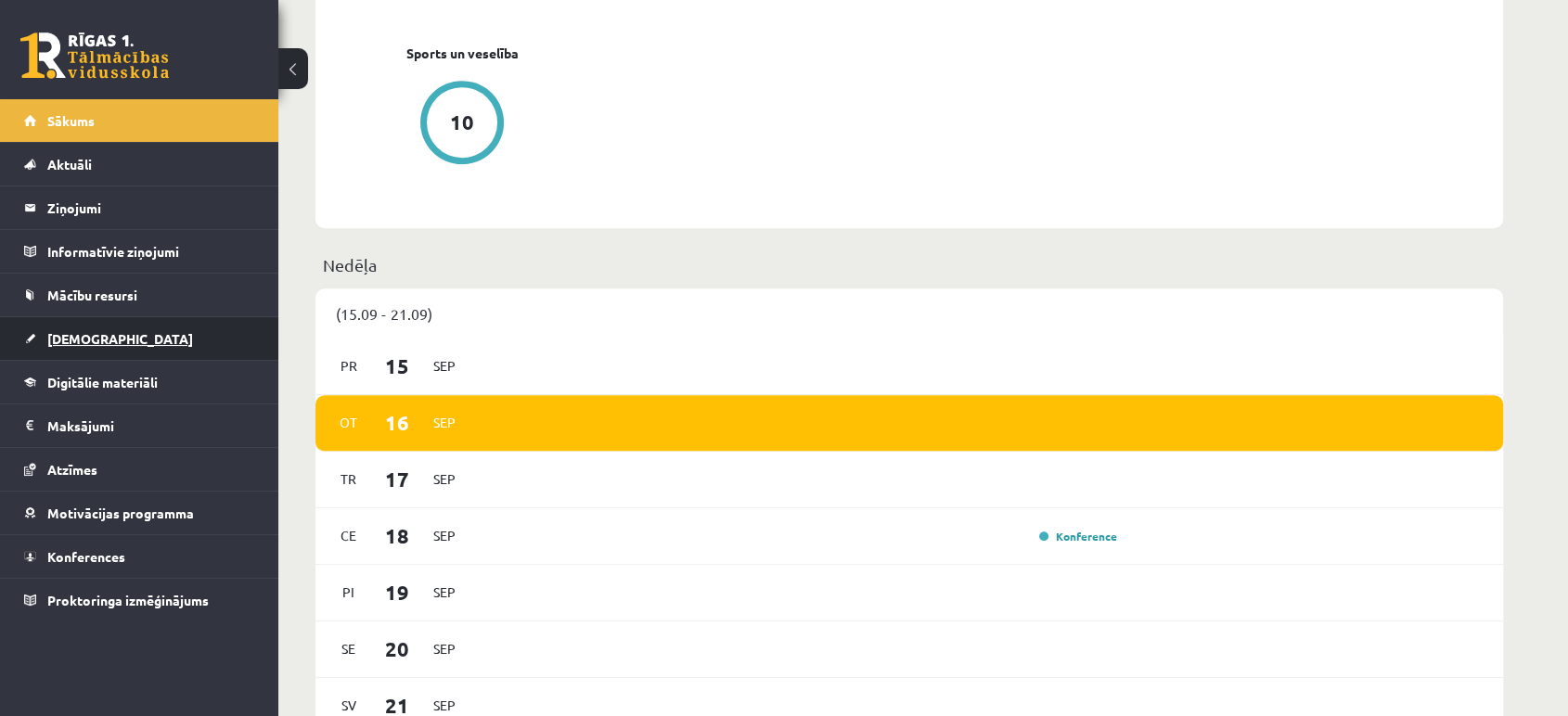
click at [133, 323] on link "[DEMOGRAPHIC_DATA]" at bounding box center [139, 338] width 231 height 43
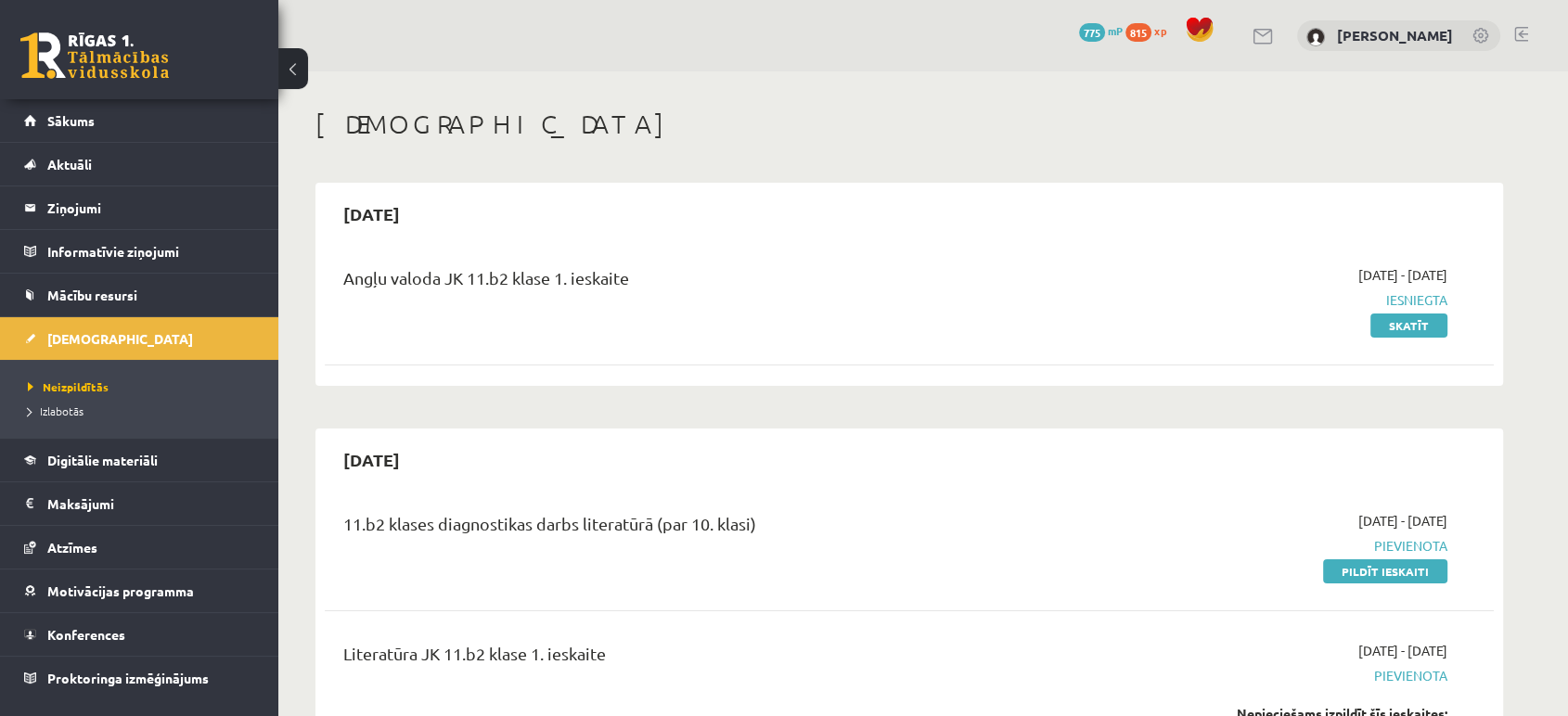
scroll to position [334, 0]
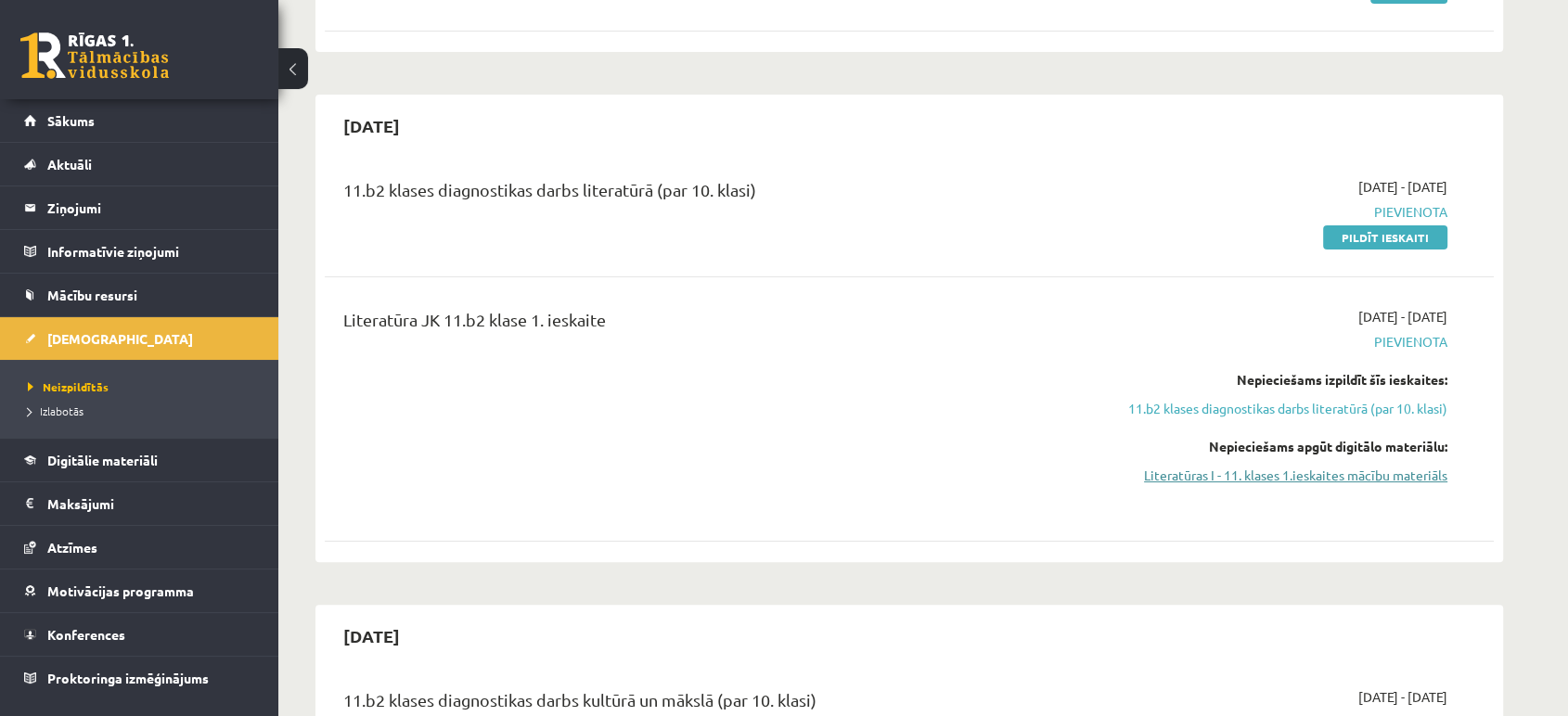
click at [1291, 478] on link "Literatūras I - 11. klases 1.ieskaites mācību materiāls" at bounding box center [1272, 475] width 349 height 20
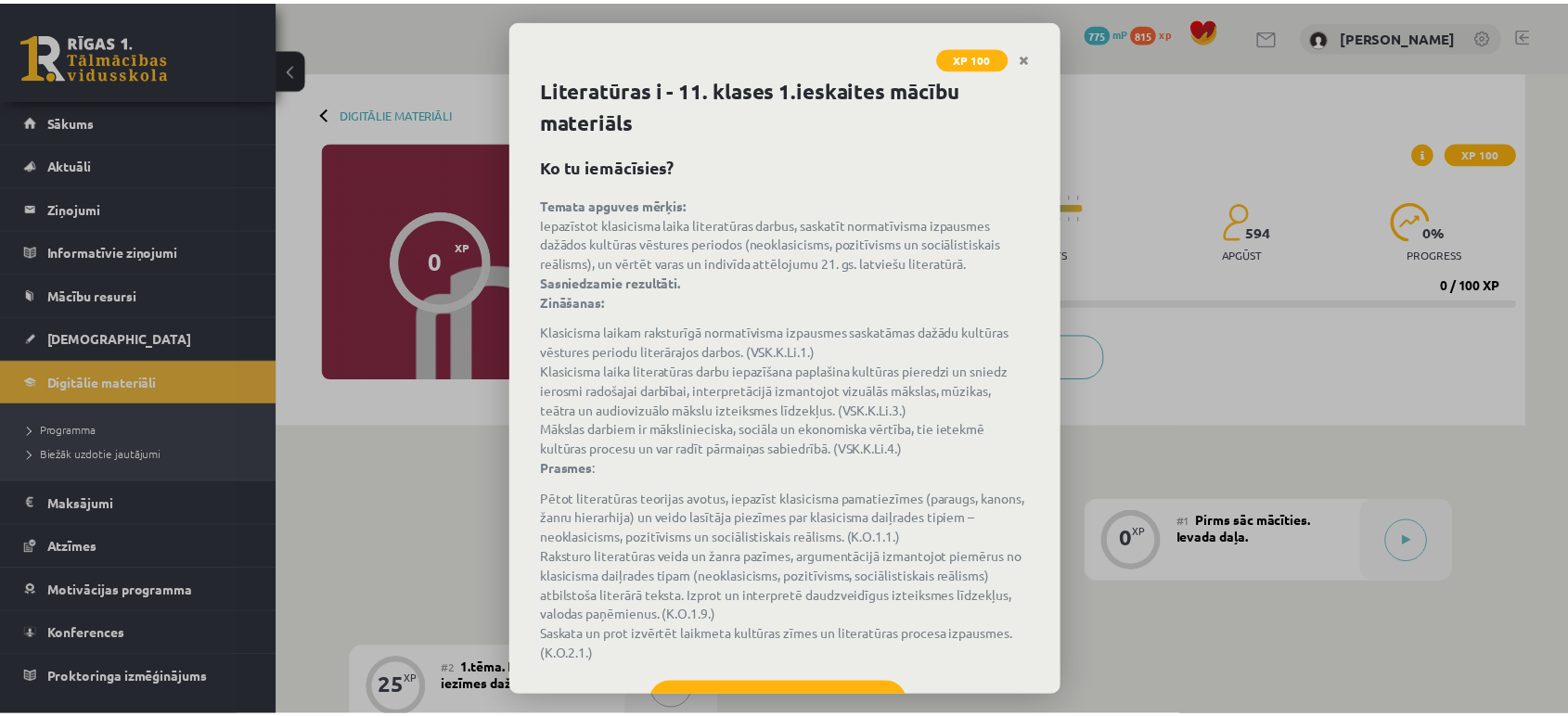
scroll to position [77, 0]
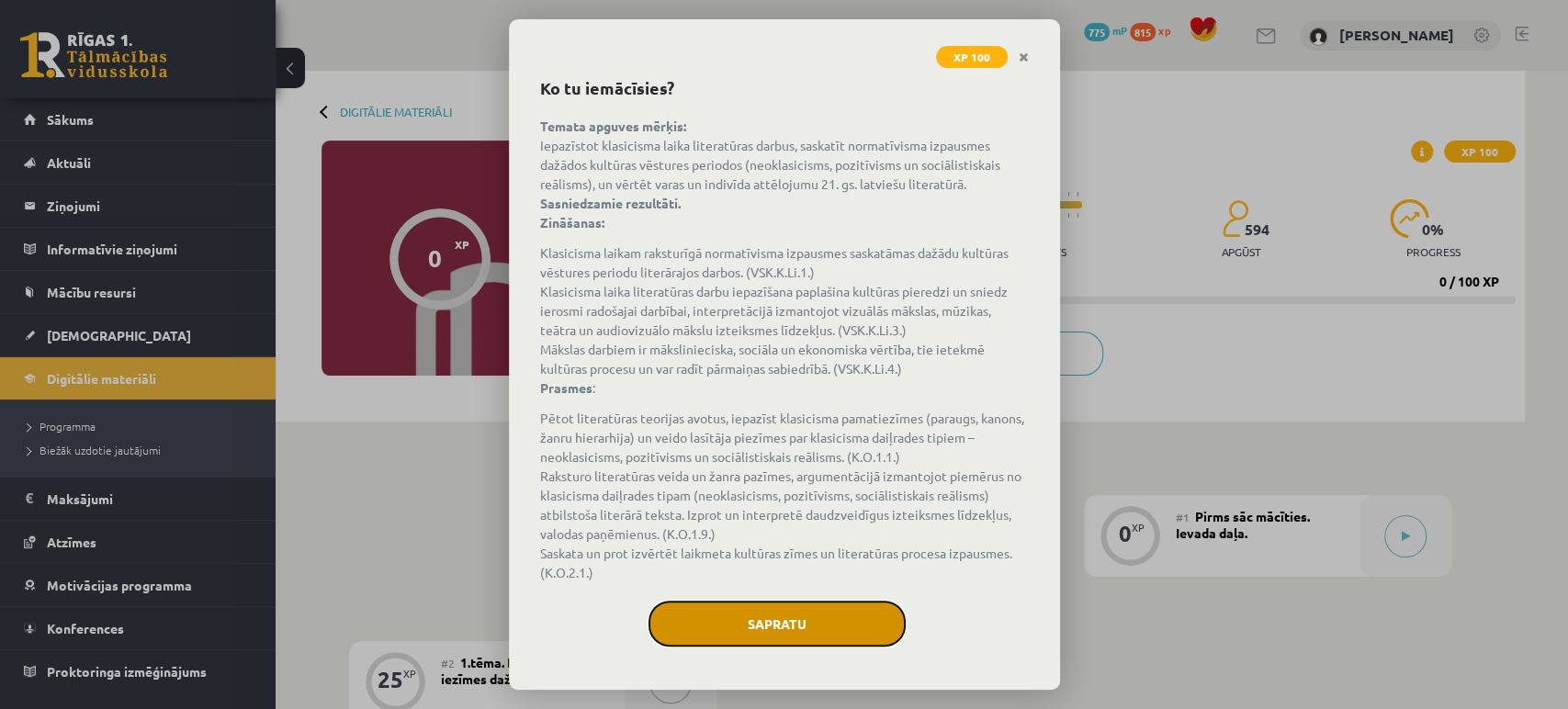
click at [721, 612] on button "Sapratu" at bounding box center [777, 624] width 257 height 46
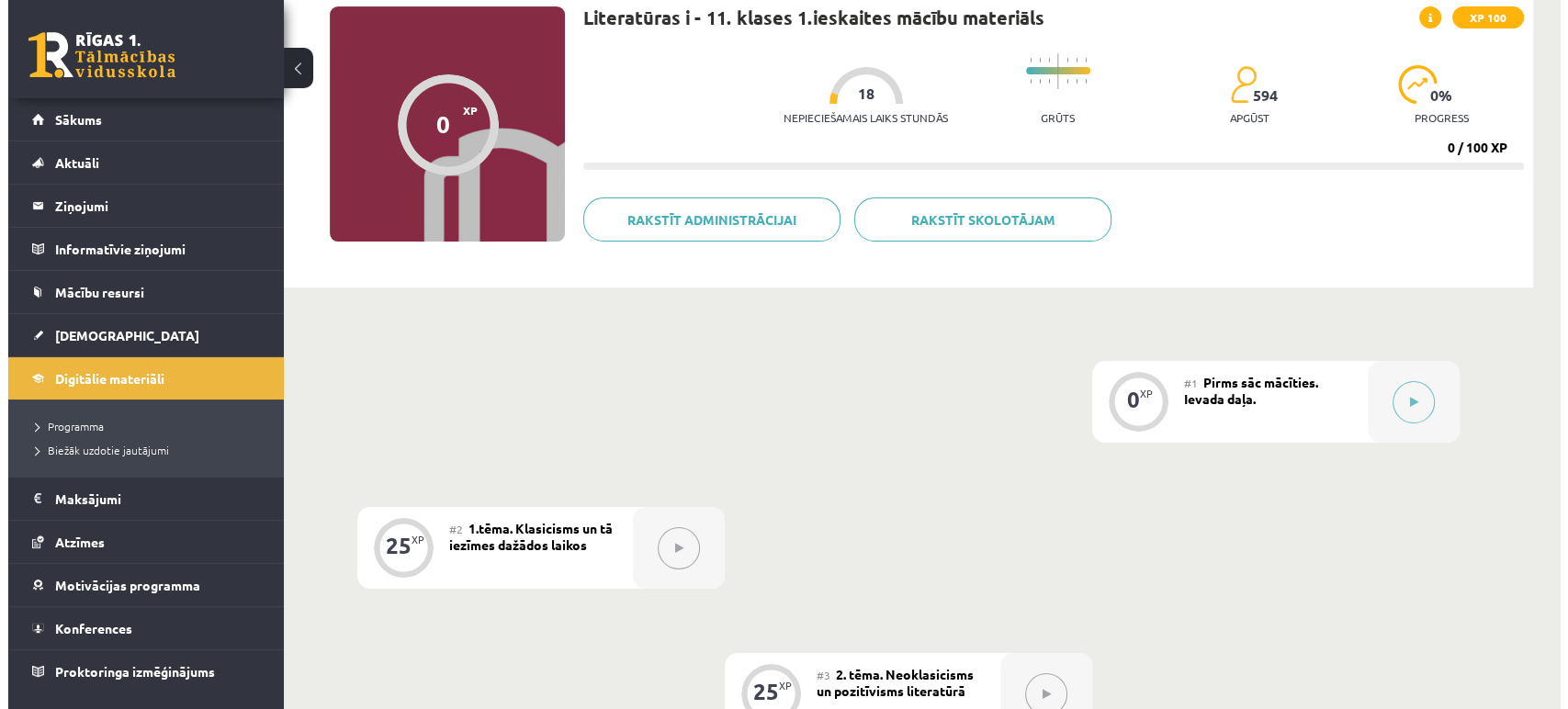
scroll to position [137, 0]
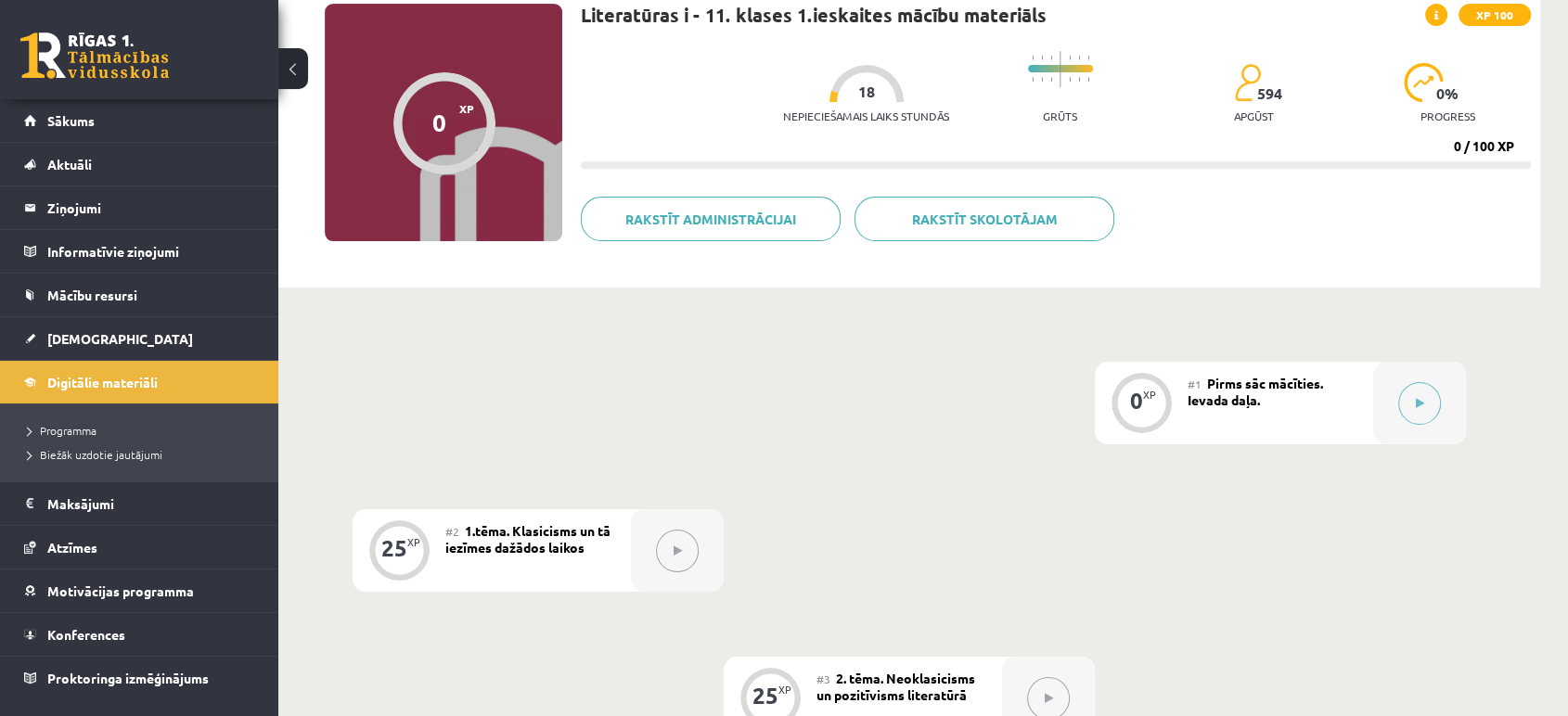
click at [1194, 371] on div "#1 Pirms sāc mācīties. Ievada daļa." at bounding box center [1279, 402] width 185 height 82
click at [1403, 393] on button at bounding box center [1419, 403] width 43 height 43
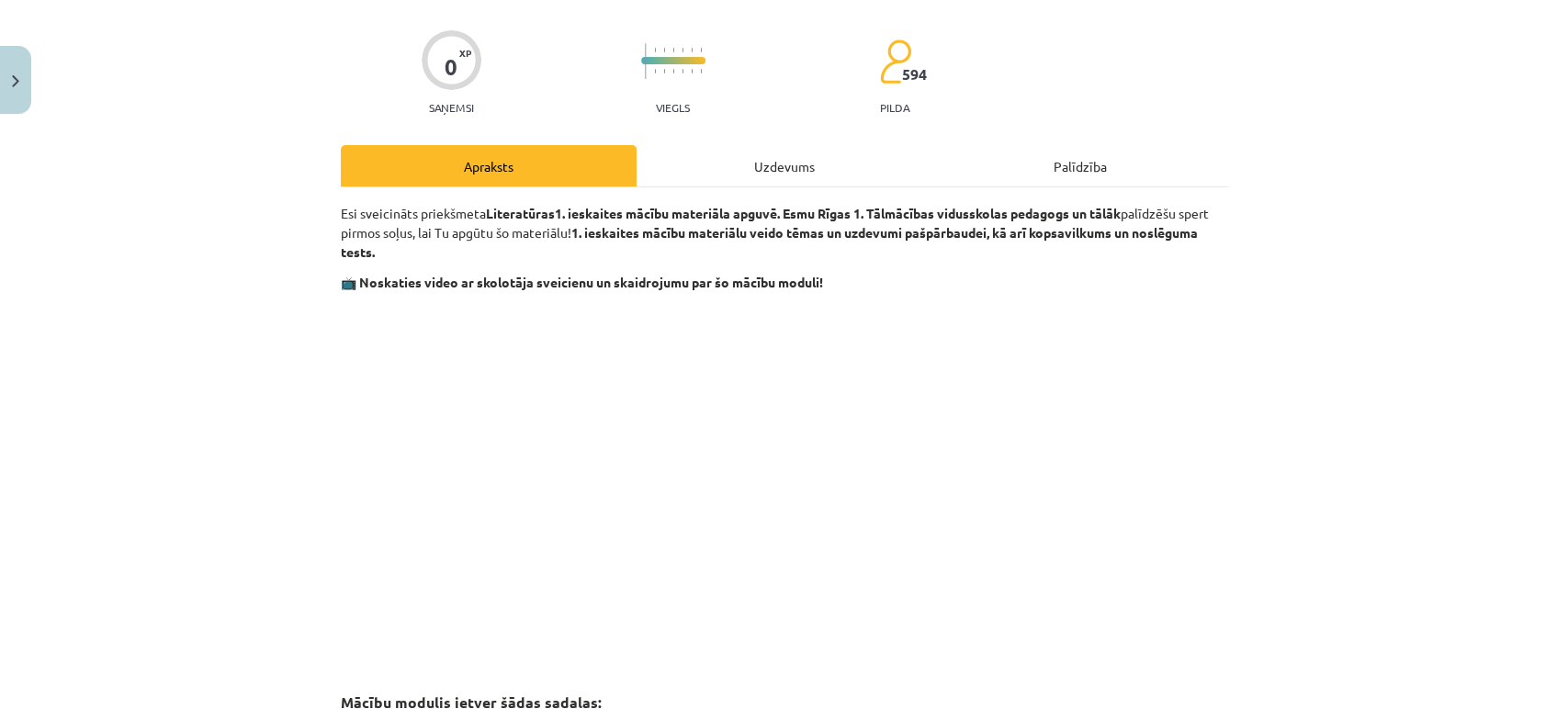
scroll to position [126, 0]
click at [766, 163] on div "Uzdevums" at bounding box center [784, 165] width 296 height 41
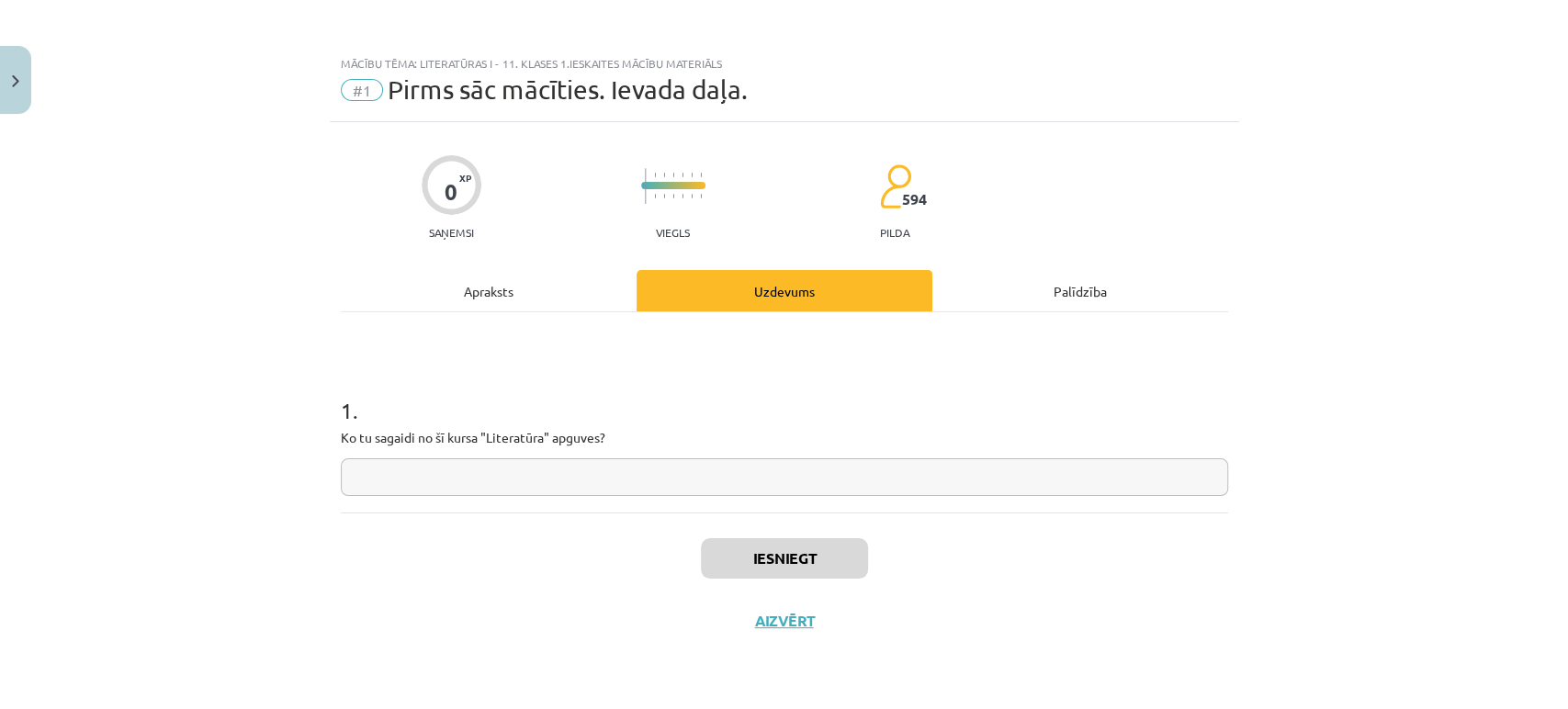
scroll to position [0, 0]
click at [542, 464] on input "text" at bounding box center [784, 478] width 887 height 37
type input "******"
click at [766, 555] on button "Iesniegt" at bounding box center [784, 558] width 168 height 40
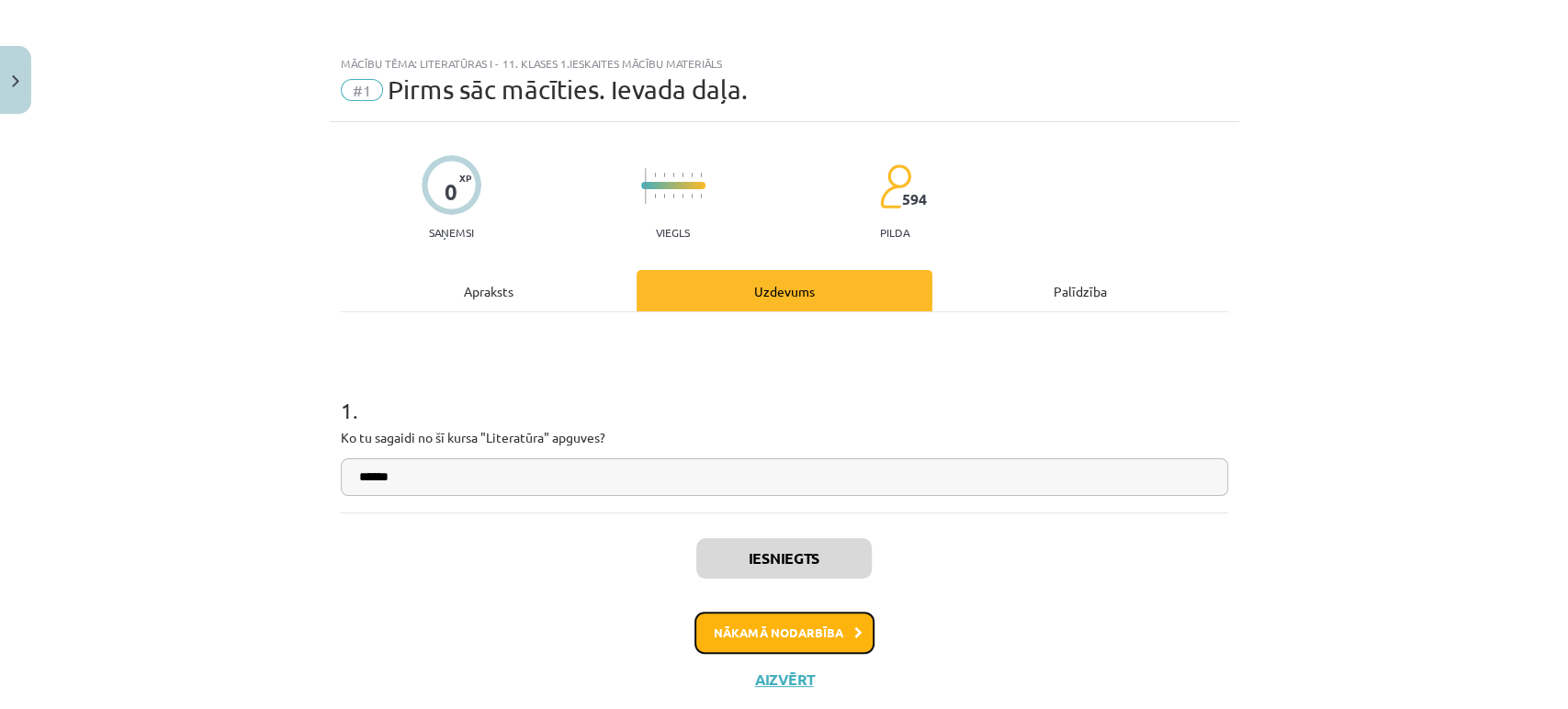
click at [783, 629] on button "Nākamā nodarbība" at bounding box center [784, 633] width 180 height 42
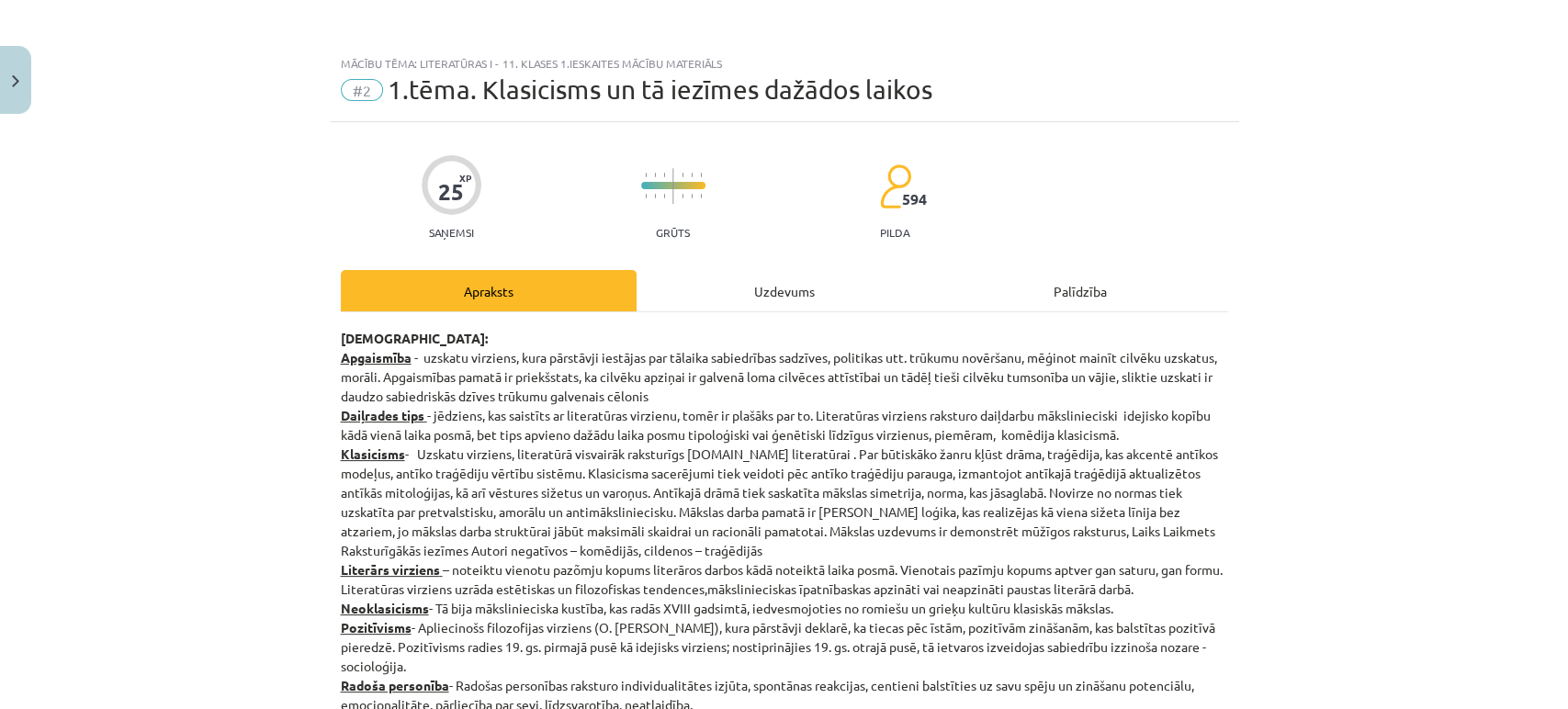
click at [757, 299] on div "Uzdevums" at bounding box center [784, 290] width 296 height 41
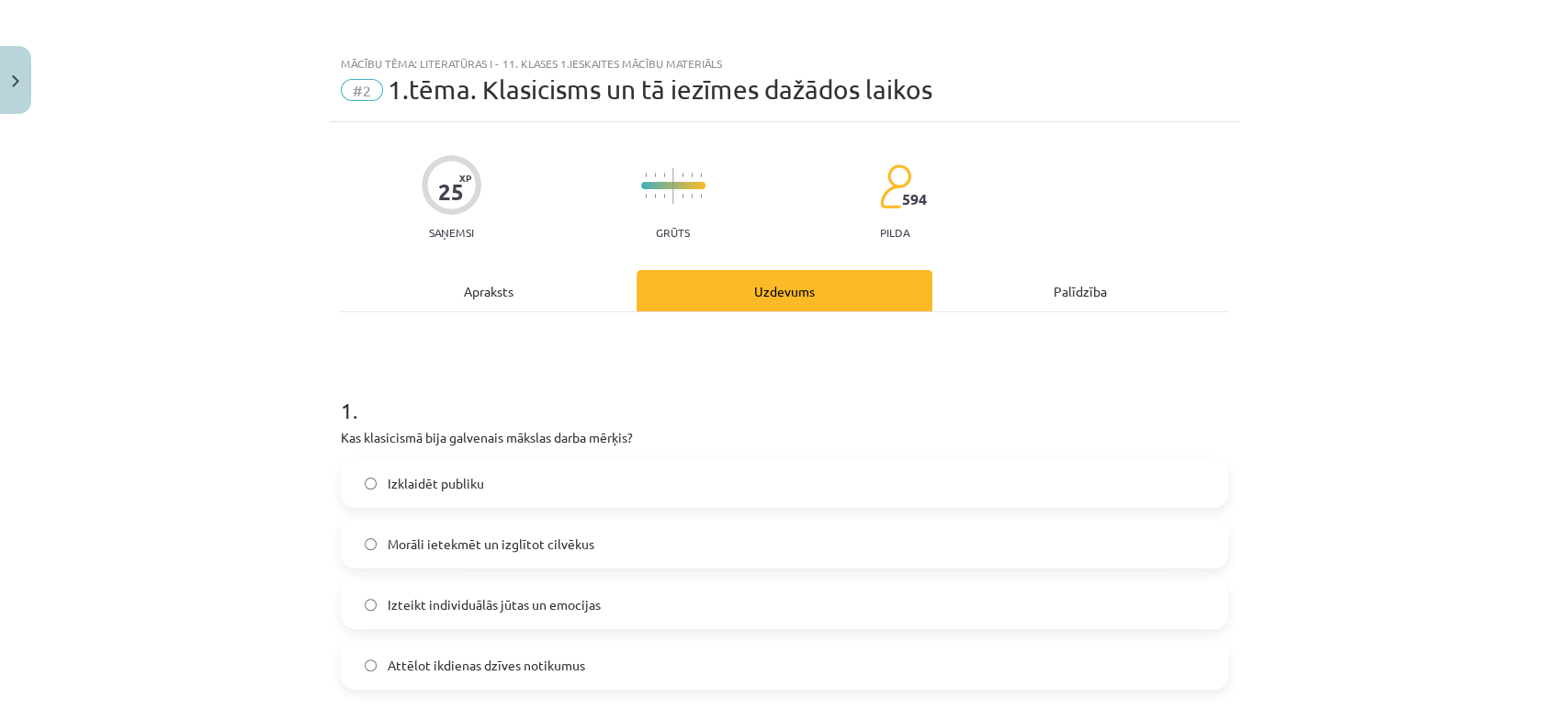
scroll to position [45, 0]
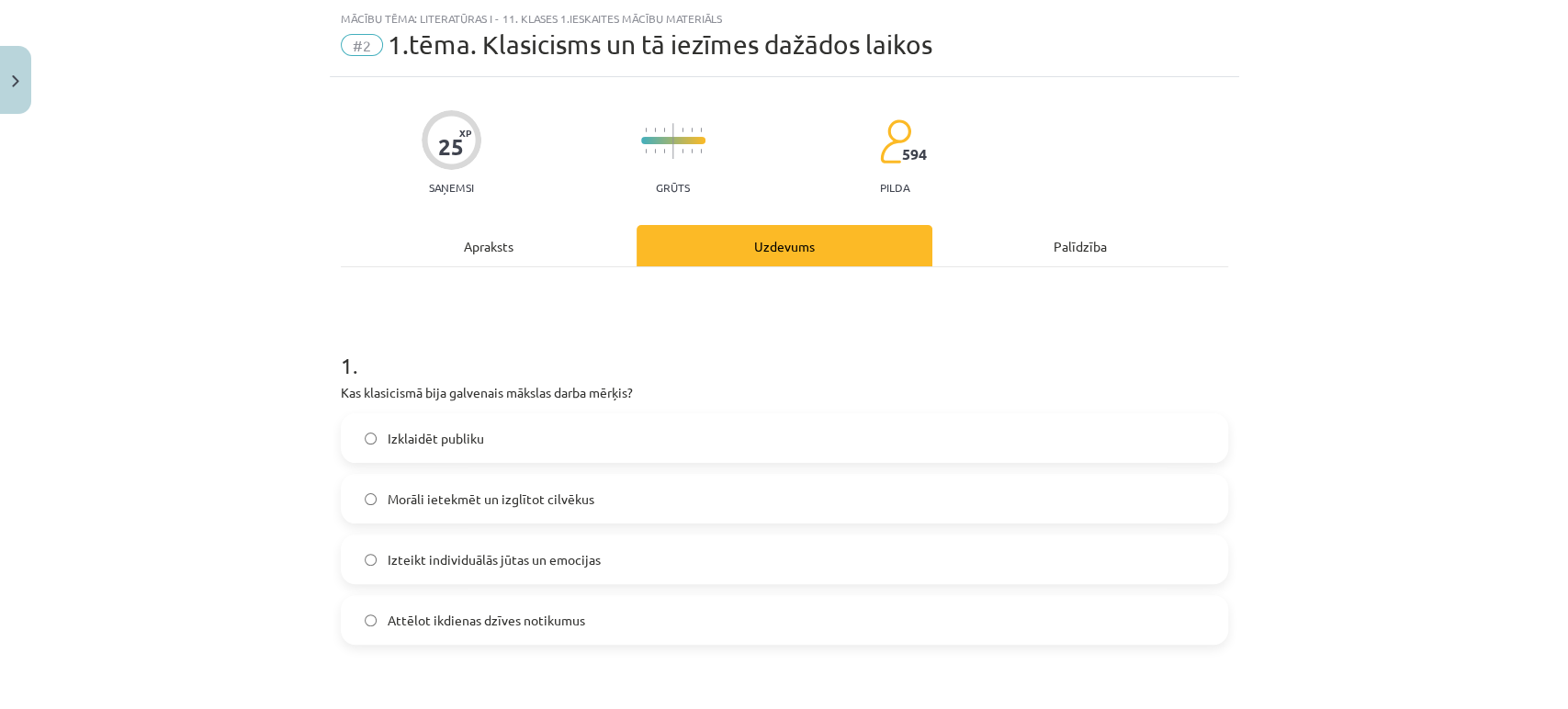
click at [502, 242] on div "Apraksts" at bounding box center [489, 246] width 296 height 41
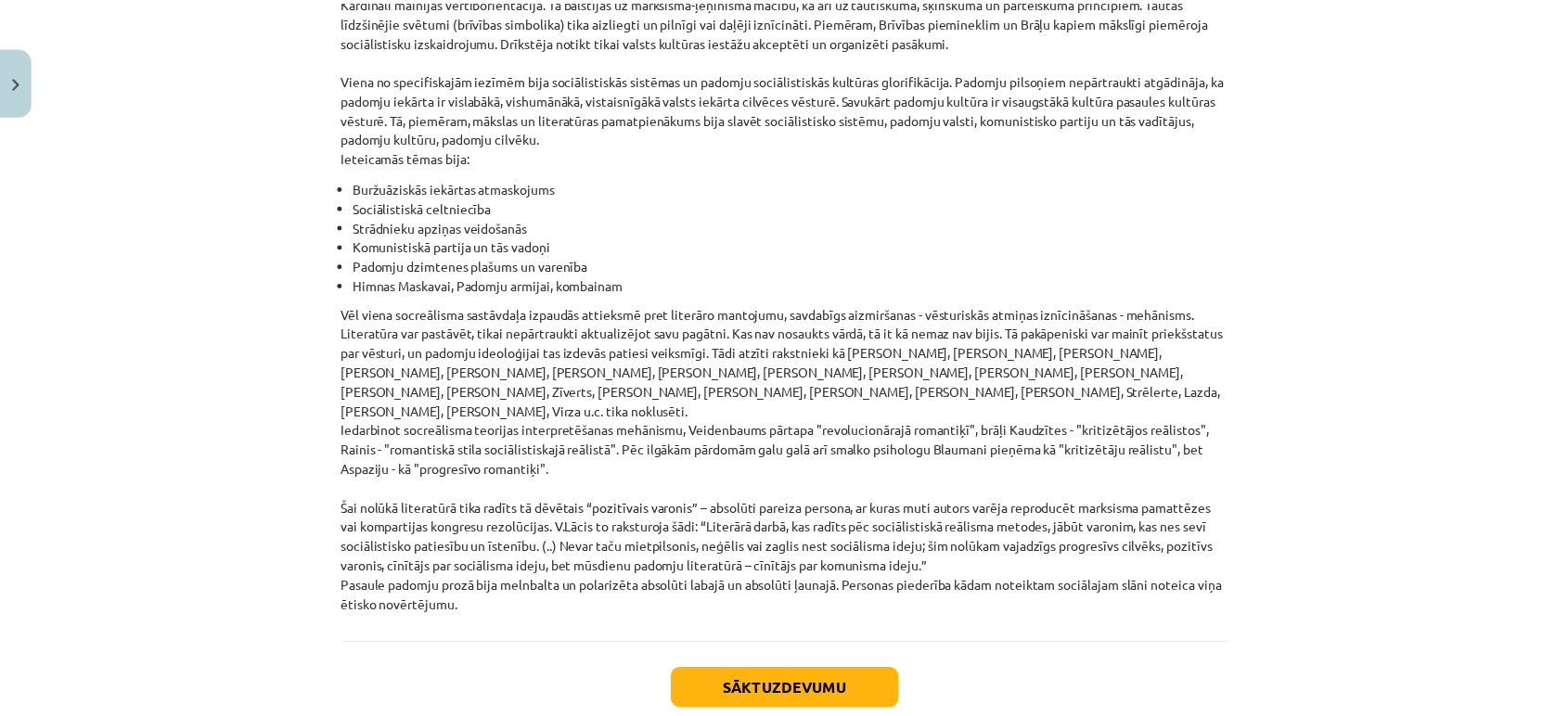
scroll to position [4219, 0]
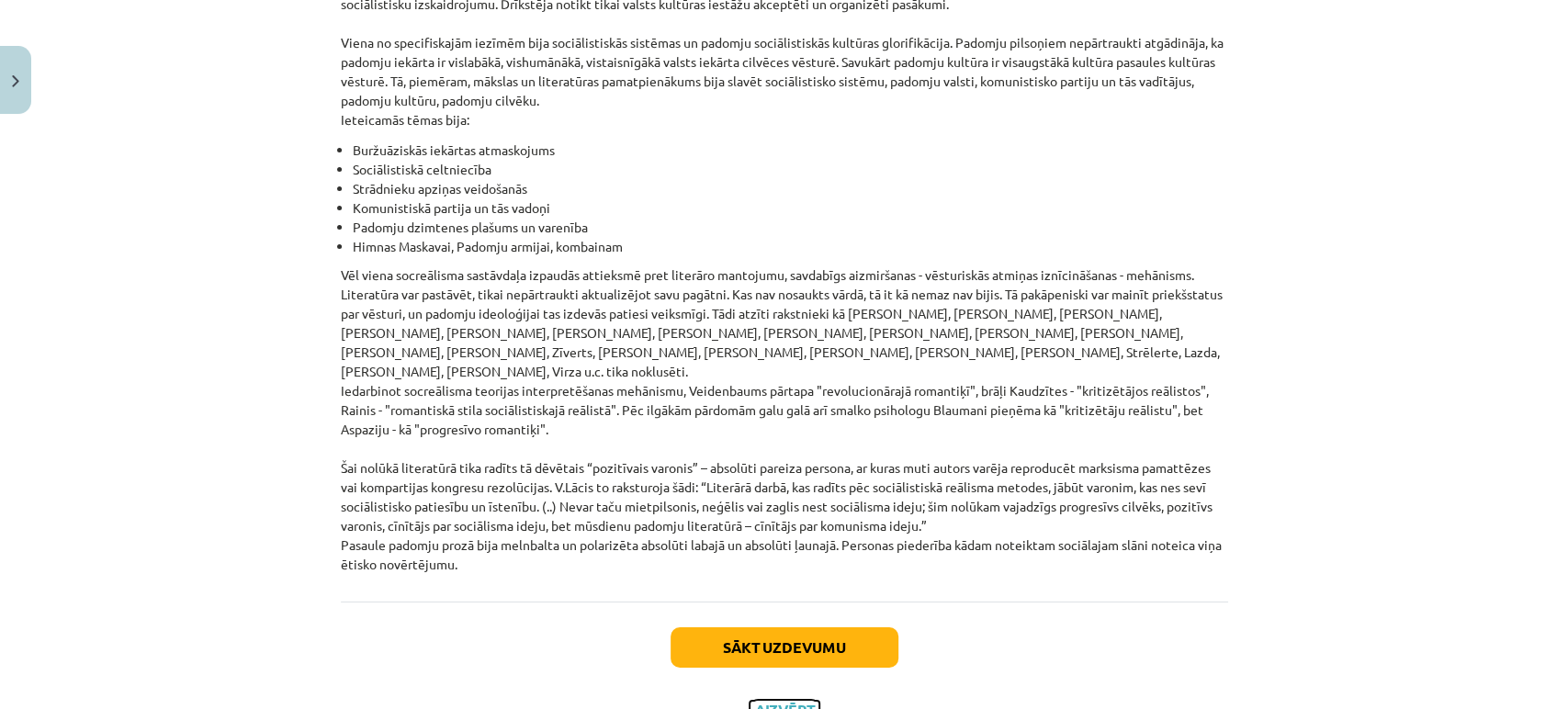
click at [792, 701] on button "Aizvērt" at bounding box center [784, 710] width 70 height 19
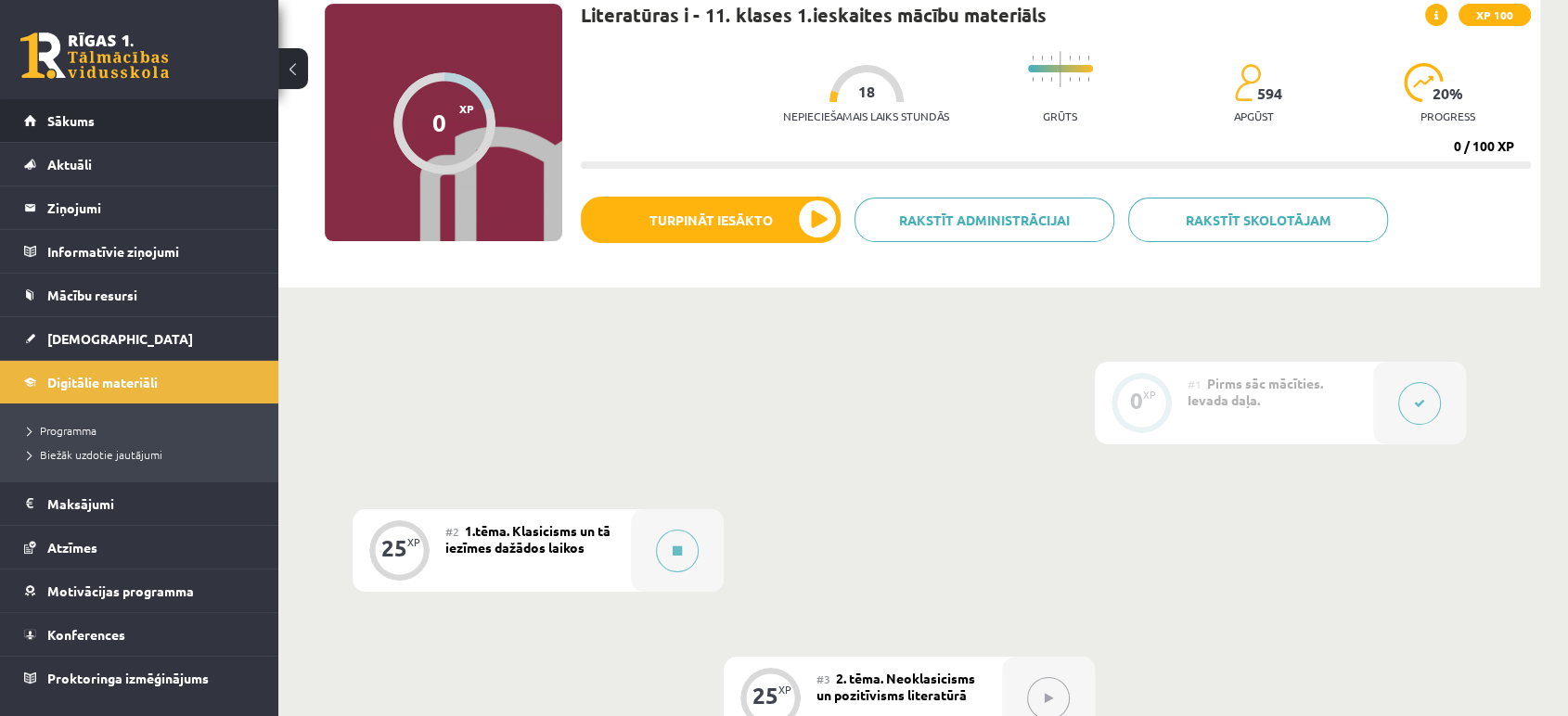
click at [16, 126] on li "Sākums" at bounding box center [139, 121] width 278 height 44
click at [74, 126] on span "Sākums" at bounding box center [71, 120] width 48 height 17
